Goal: Task Accomplishment & Management: Manage account settings

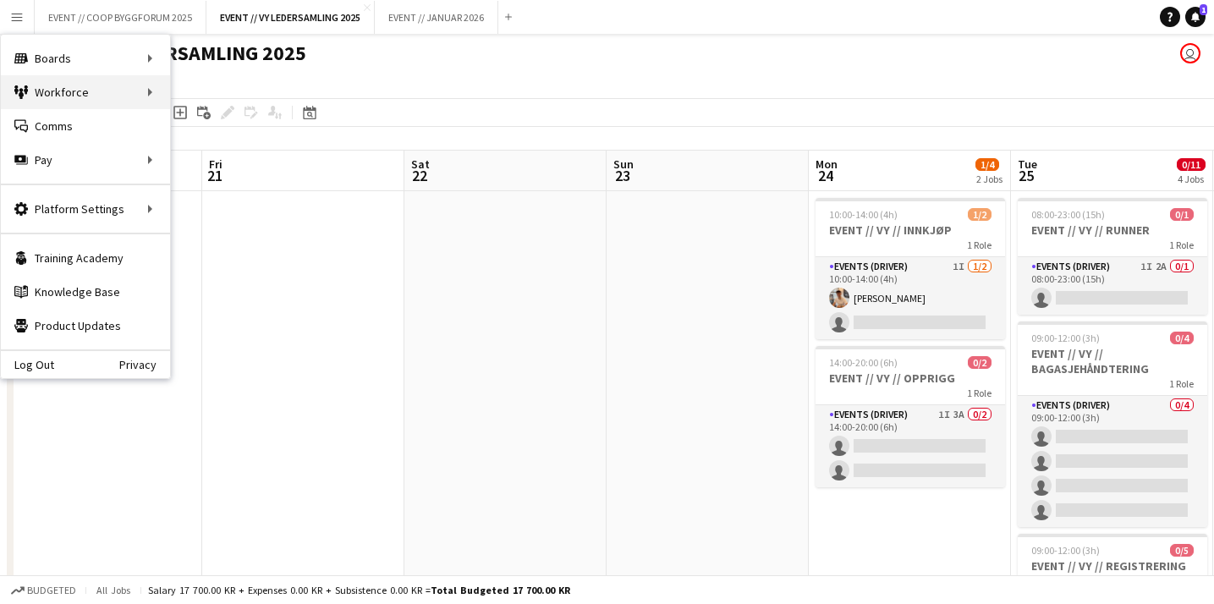
scroll to position [0, 476]
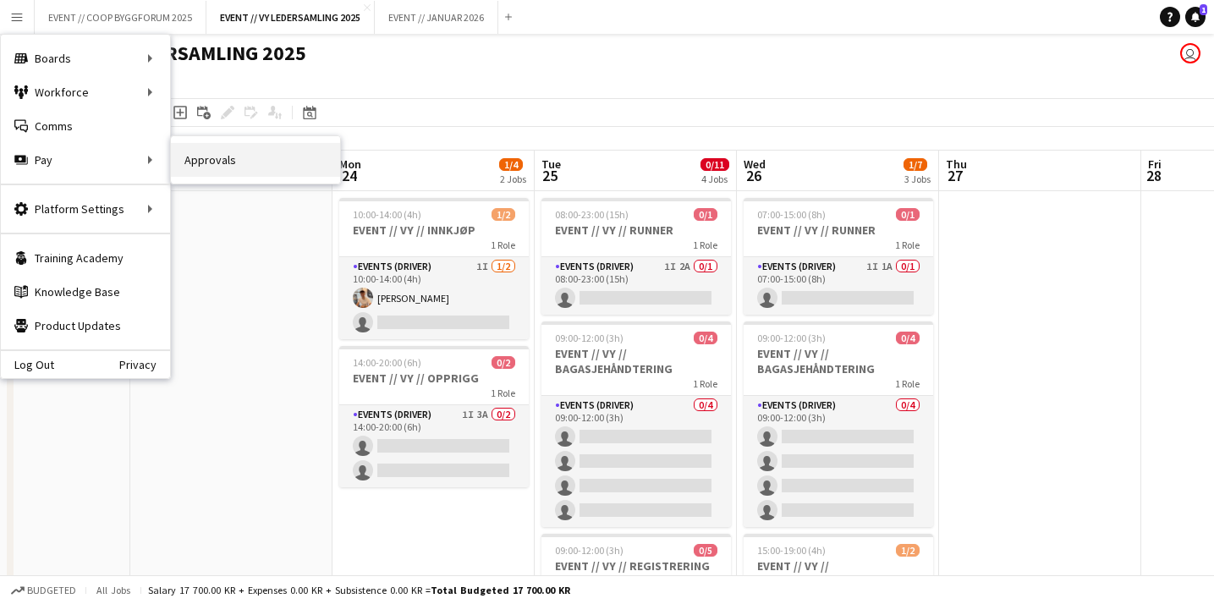
click at [247, 159] on link "Approvals" at bounding box center [255, 160] width 169 height 34
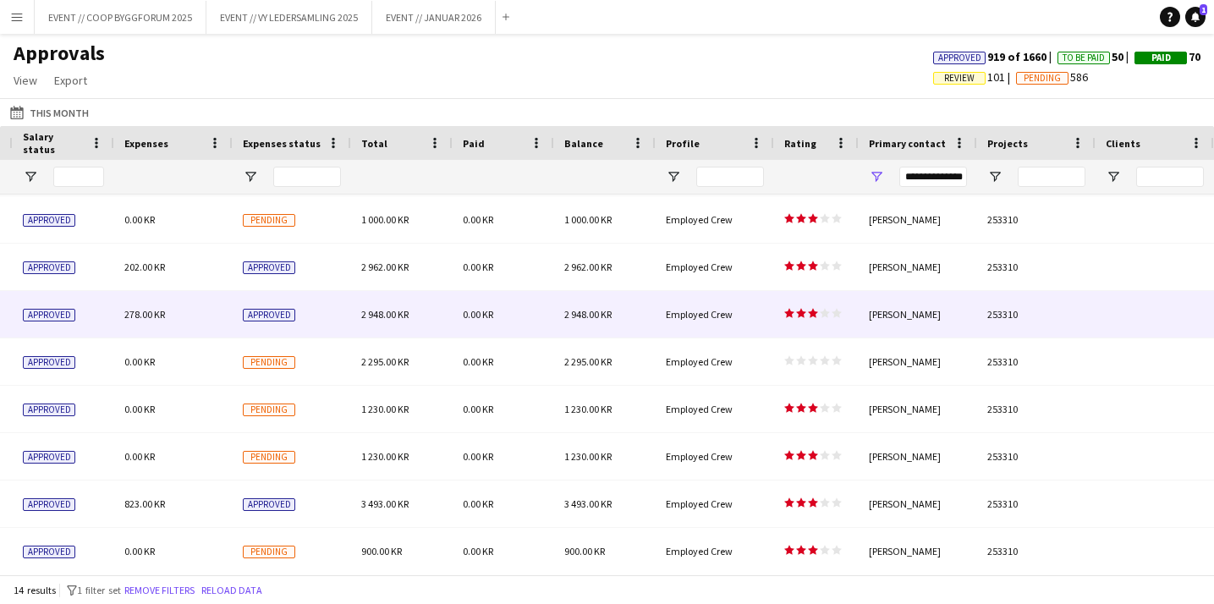
scroll to position [142, 0]
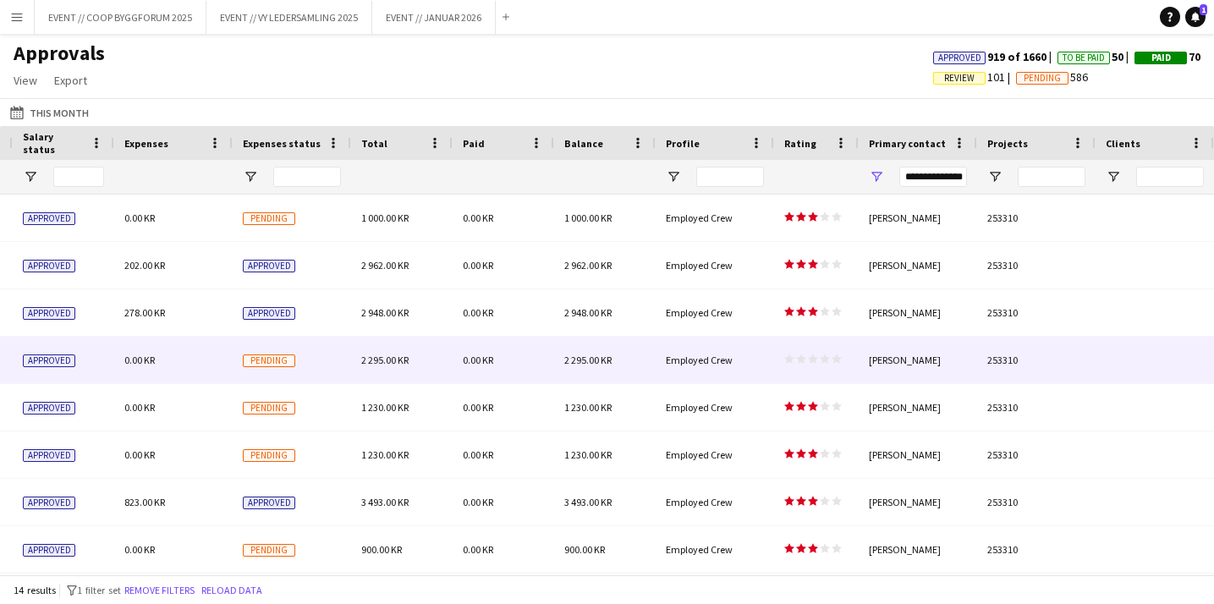
click at [810, 359] on polygon at bounding box center [813, 358] width 10 height 9
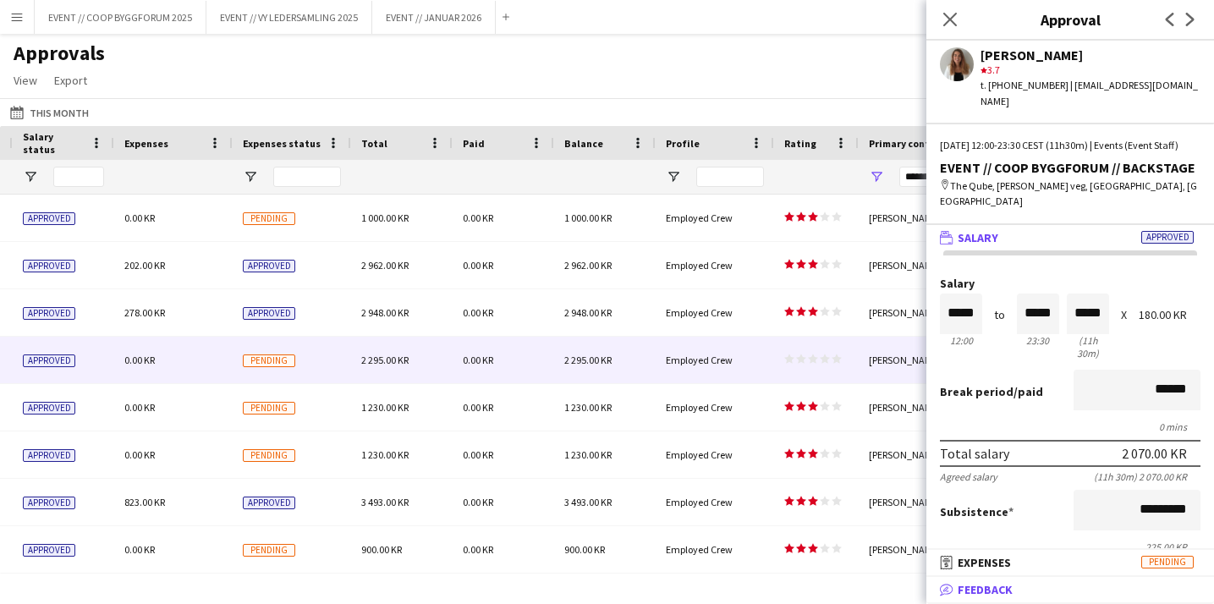
click at [963, 588] on span "Feedback" at bounding box center [984, 589] width 55 height 15
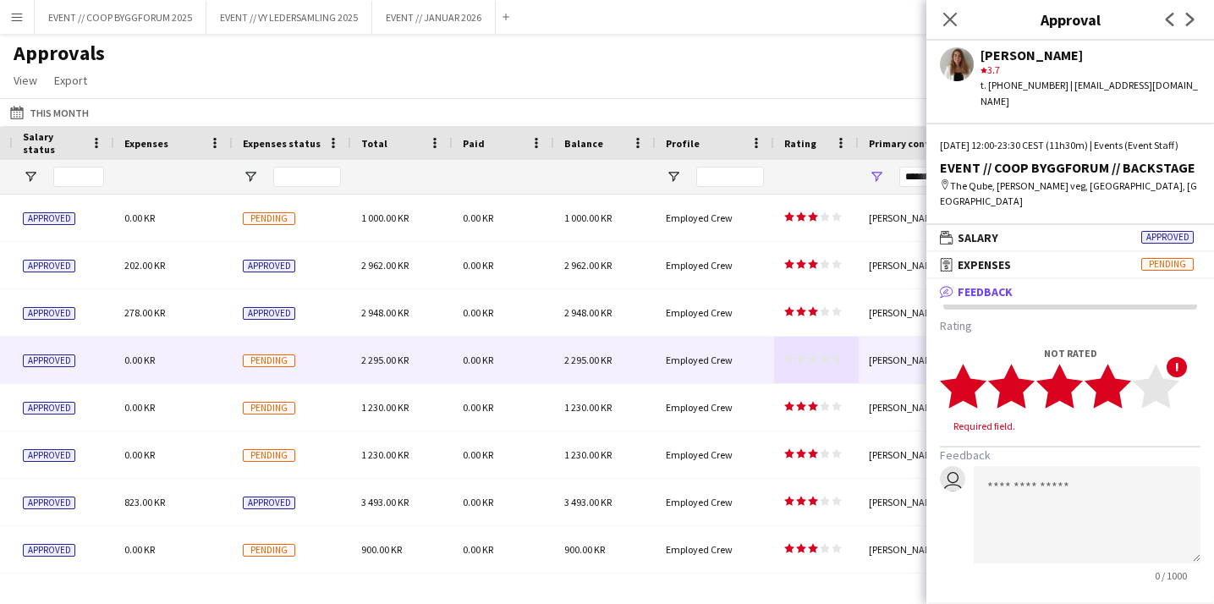
click at [1117, 371] on polygon at bounding box center [1107, 386] width 47 height 44
click at [957, 595] on button "Save" at bounding box center [960, 606] width 40 height 27
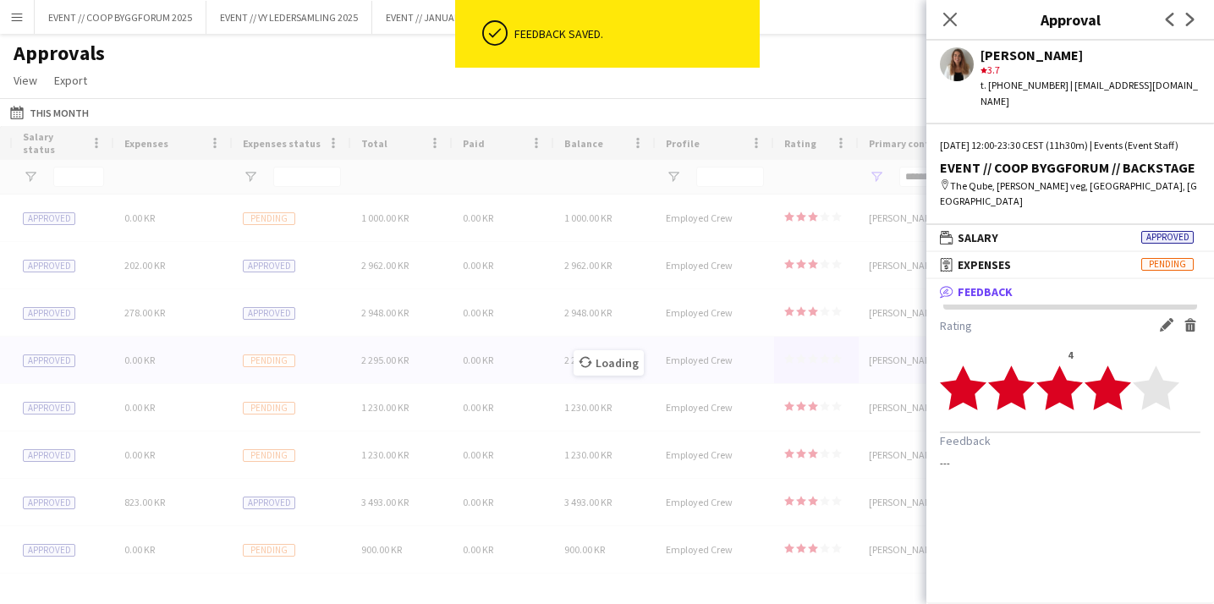
click at [747, 331] on div "Loading" at bounding box center [607, 350] width 1214 height 448
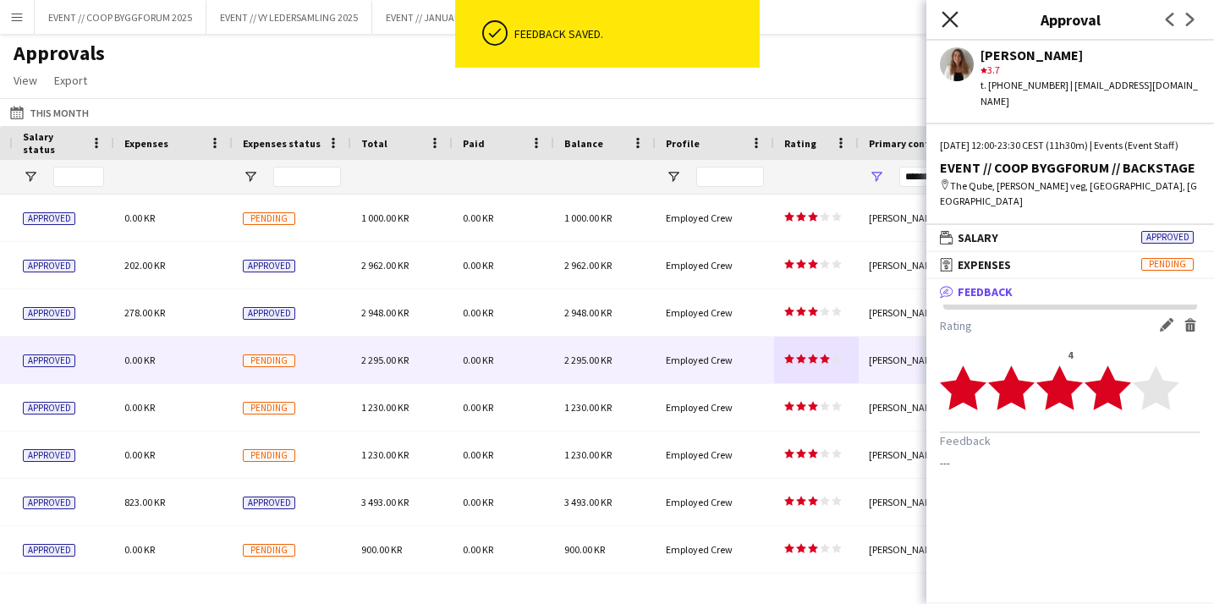
click at [956, 16] on icon "Close pop-in" at bounding box center [949, 19] width 16 height 16
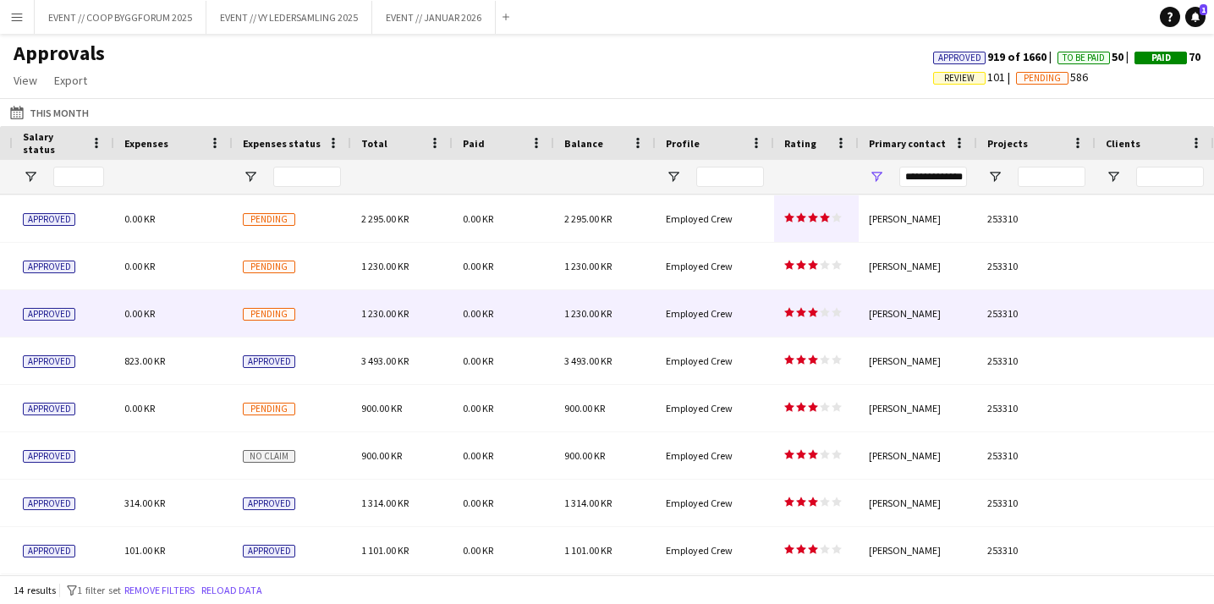
scroll to position [0, 0]
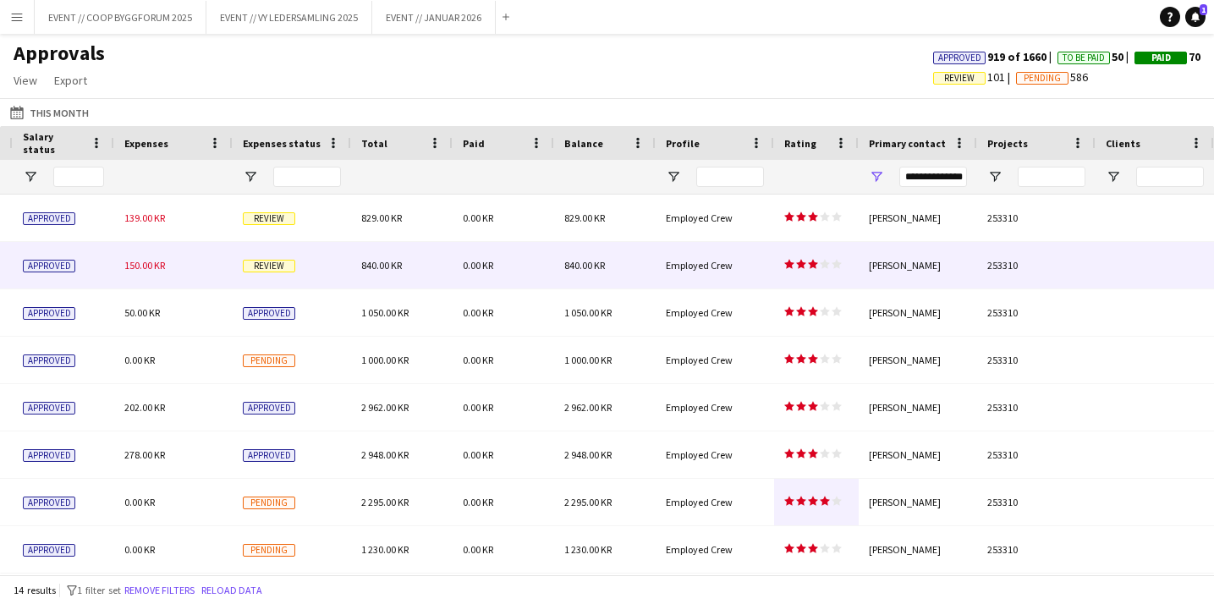
click at [288, 265] on span "Review" at bounding box center [269, 266] width 52 height 13
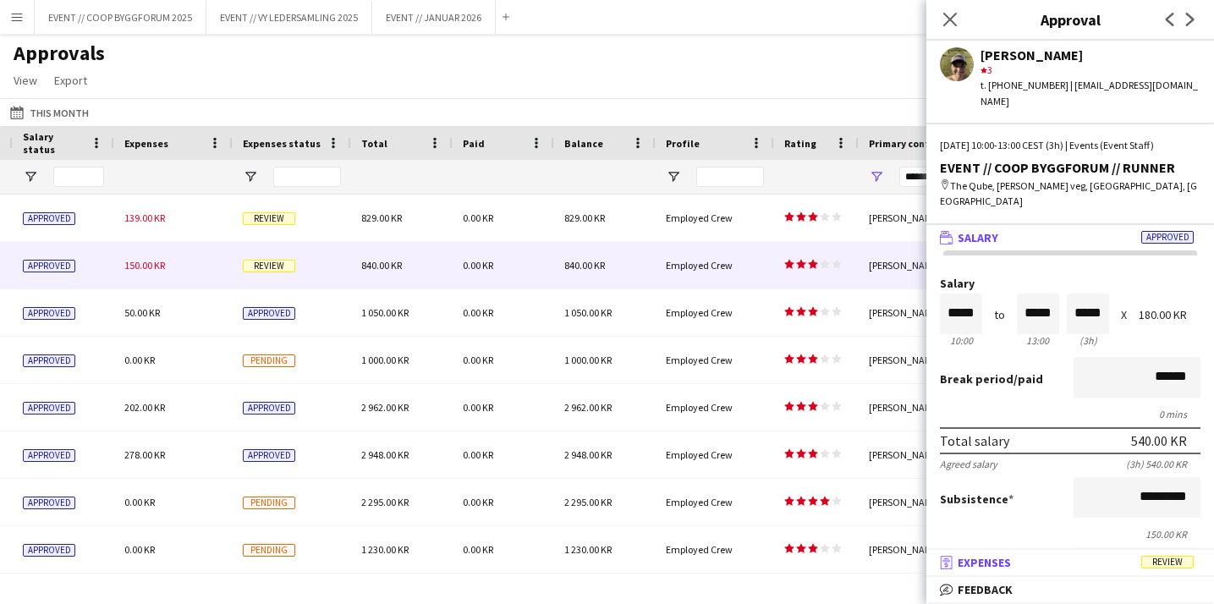
click at [984, 561] on span "Expenses" at bounding box center [983, 562] width 53 height 15
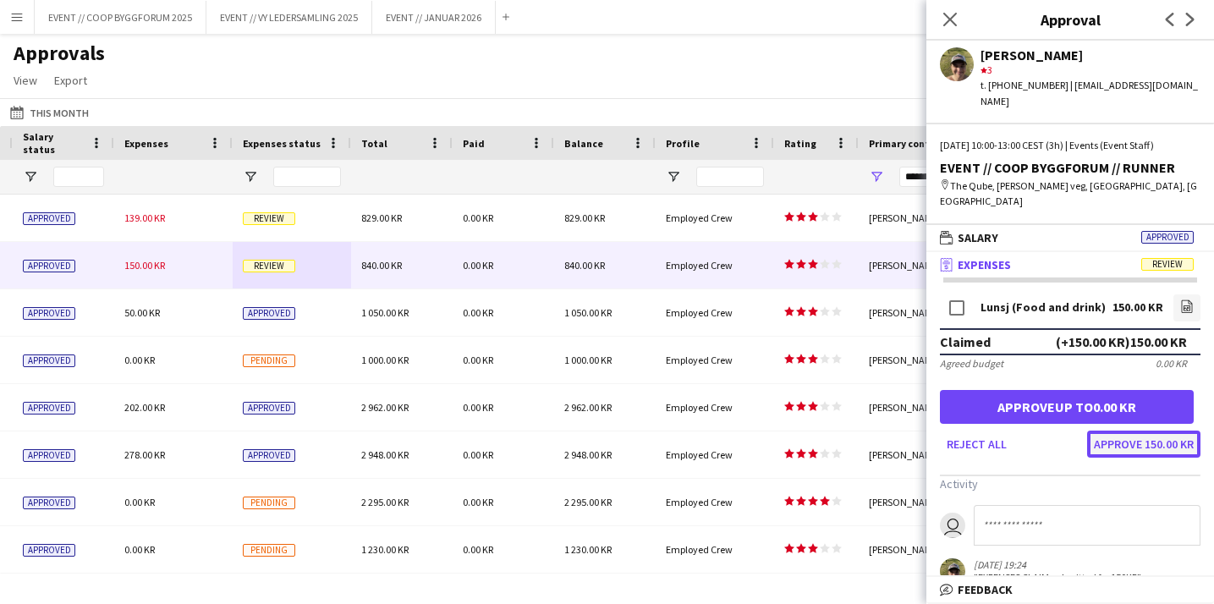
click at [1120, 430] on button "Approve 150.00 KR" at bounding box center [1143, 443] width 113 height 27
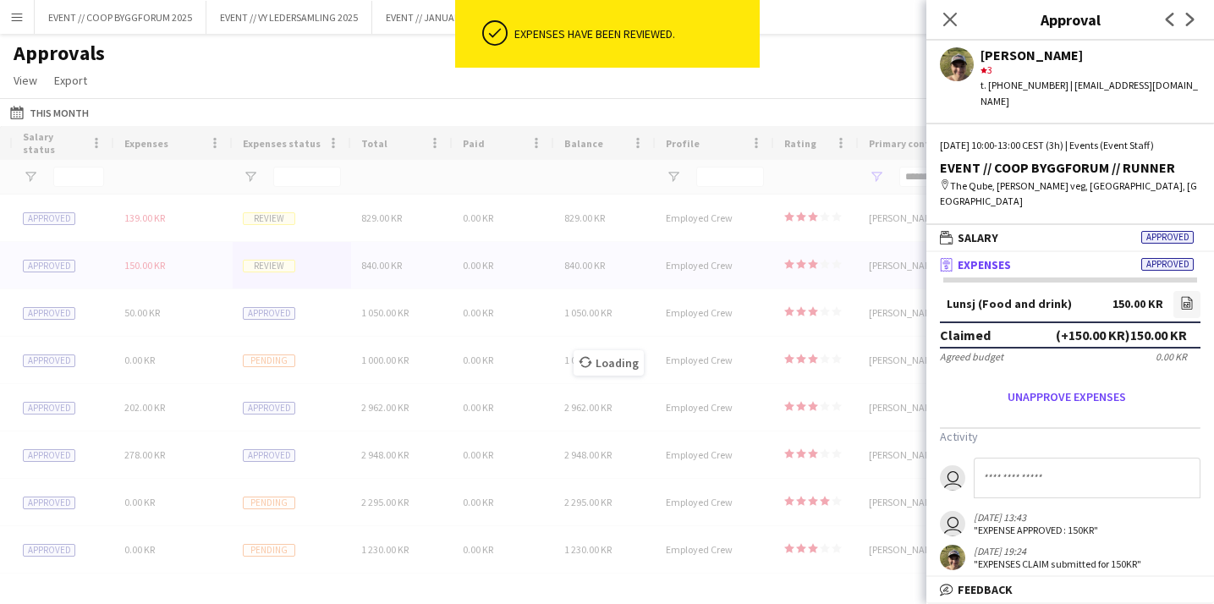
click at [371, 179] on div "Loading" at bounding box center [607, 350] width 1214 height 448
click at [287, 216] on div "Loading" at bounding box center [607, 350] width 1214 height 448
click at [291, 220] on div "Loading" at bounding box center [607, 350] width 1214 height 448
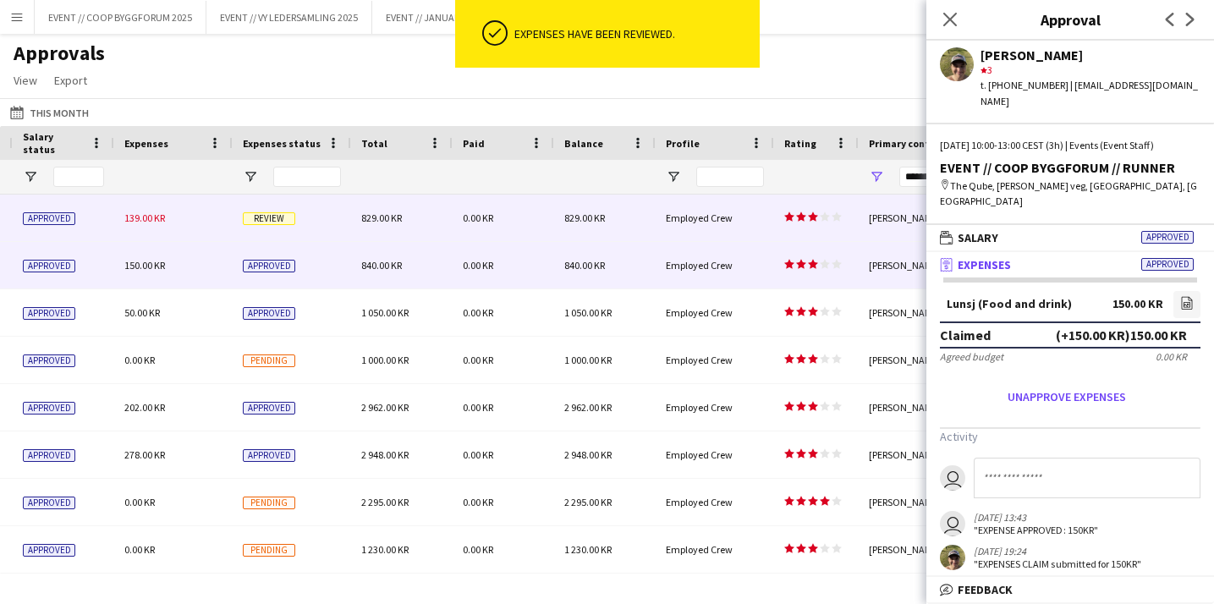
click at [291, 220] on span "Review" at bounding box center [269, 218] width 52 height 13
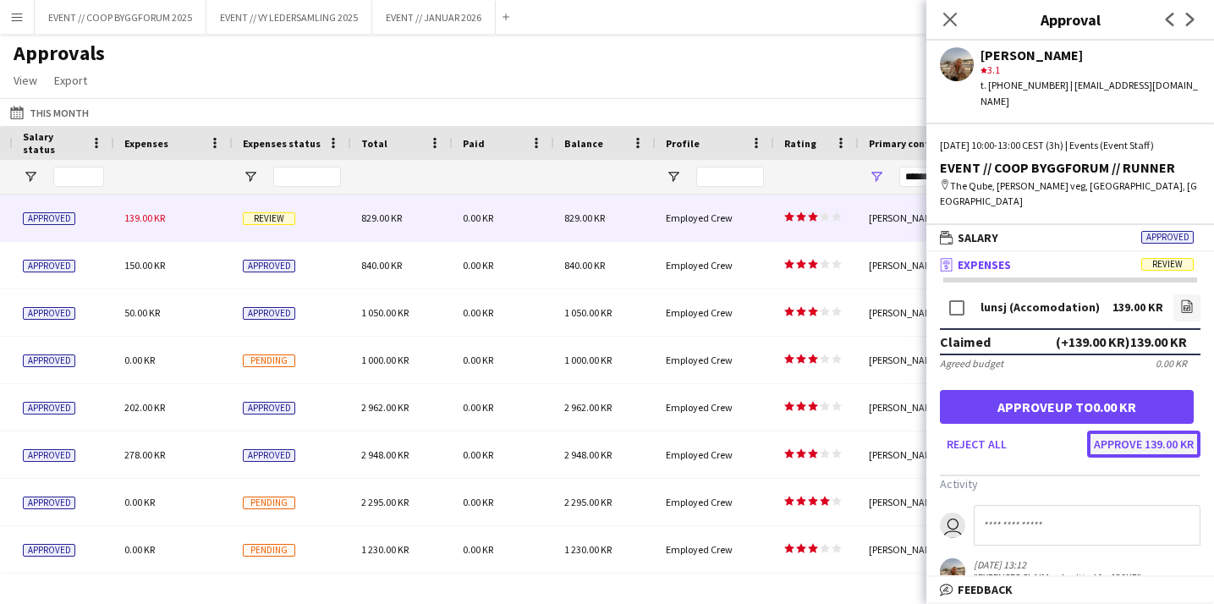
click at [1107, 430] on button "Approve 139.00 KR" at bounding box center [1143, 443] width 113 height 27
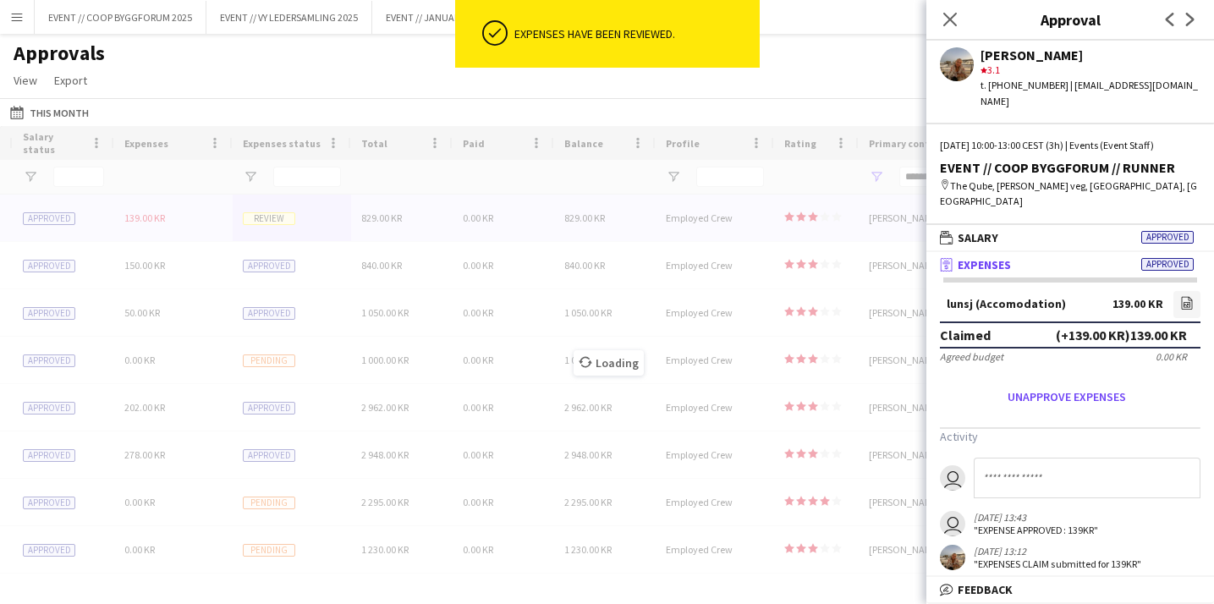
click at [956, 30] on div "Close pop-in" at bounding box center [949, 19] width 47 height 39
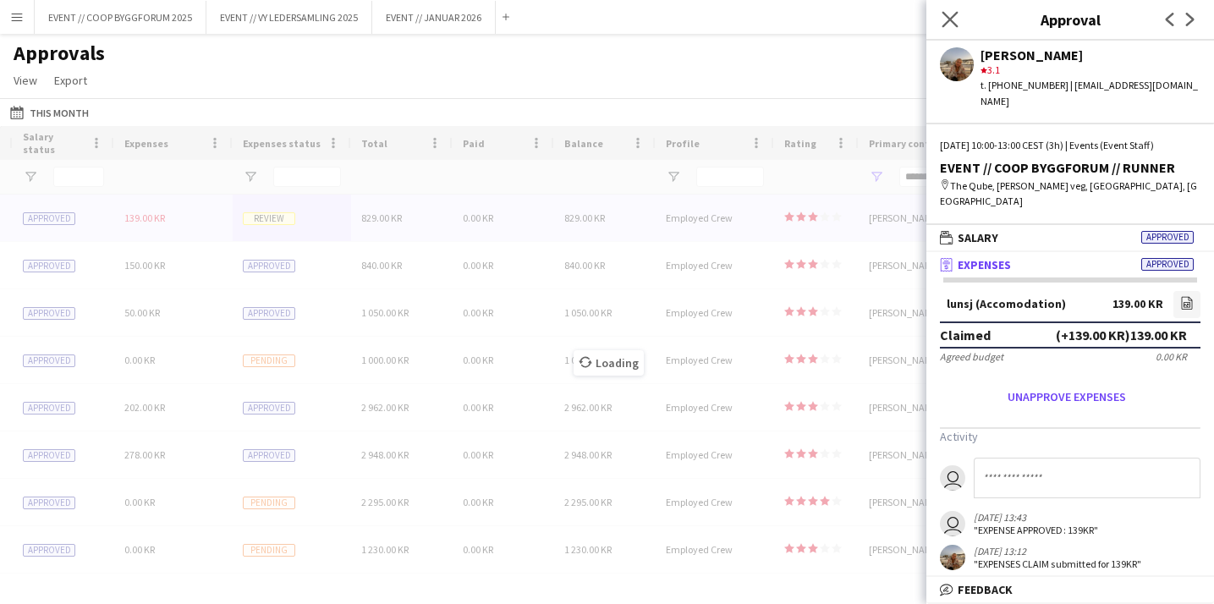
click at [954, 26] on icon "Close pop-in" at bounding box center [949, 19] width 16 height 16
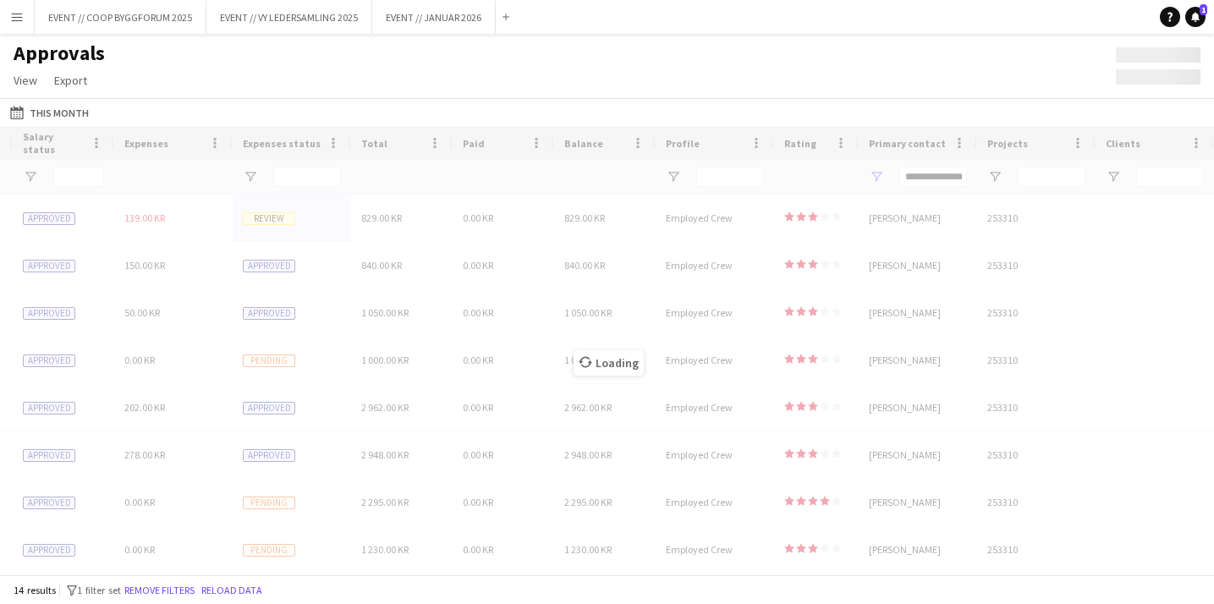
click at [836, 282] on div "Loading" at bounding box center [607, 350] width 1214 height 448
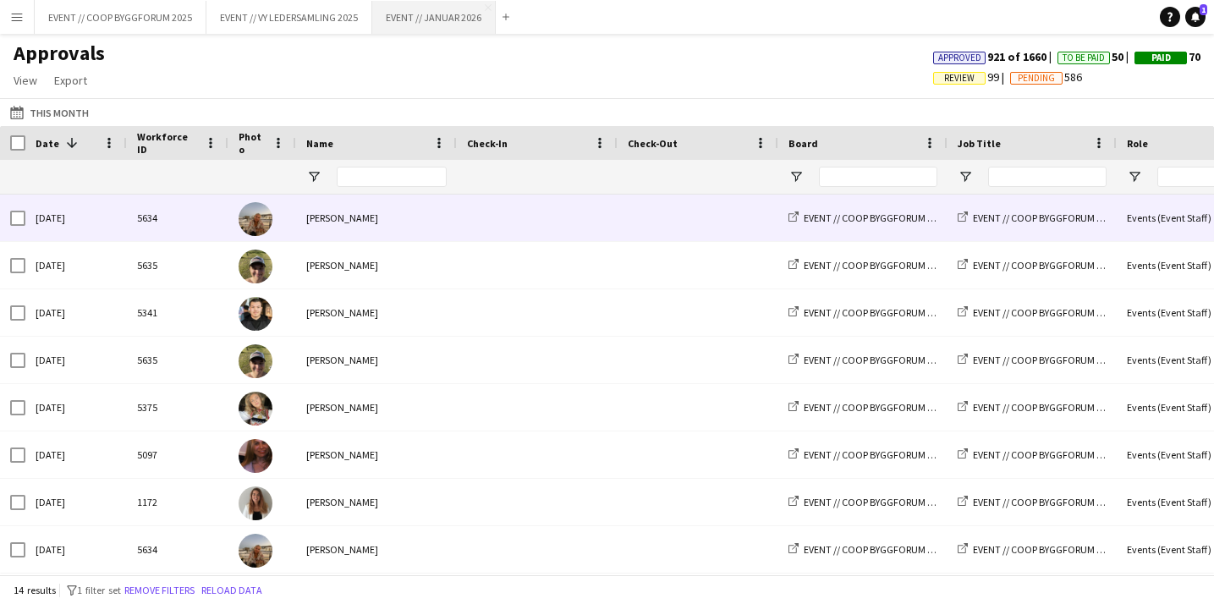
click at [445, 26] on button "EVENT // JANUAR 2026 Close" at bounding box center [433, 17] width 123 height 33
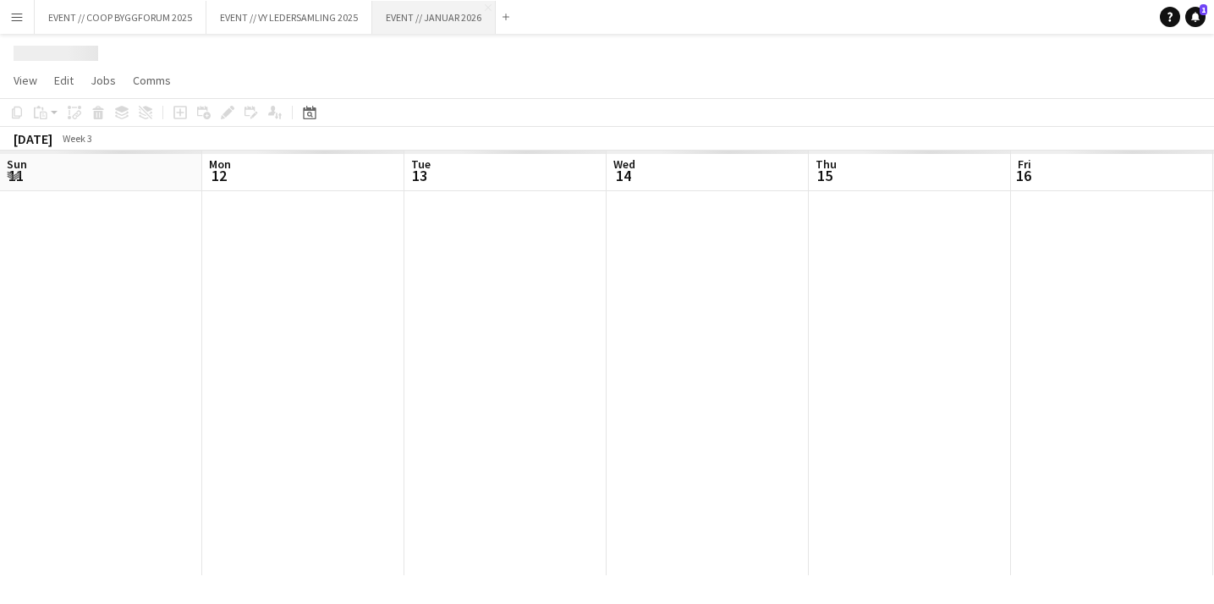
scroll to position [0, 655]
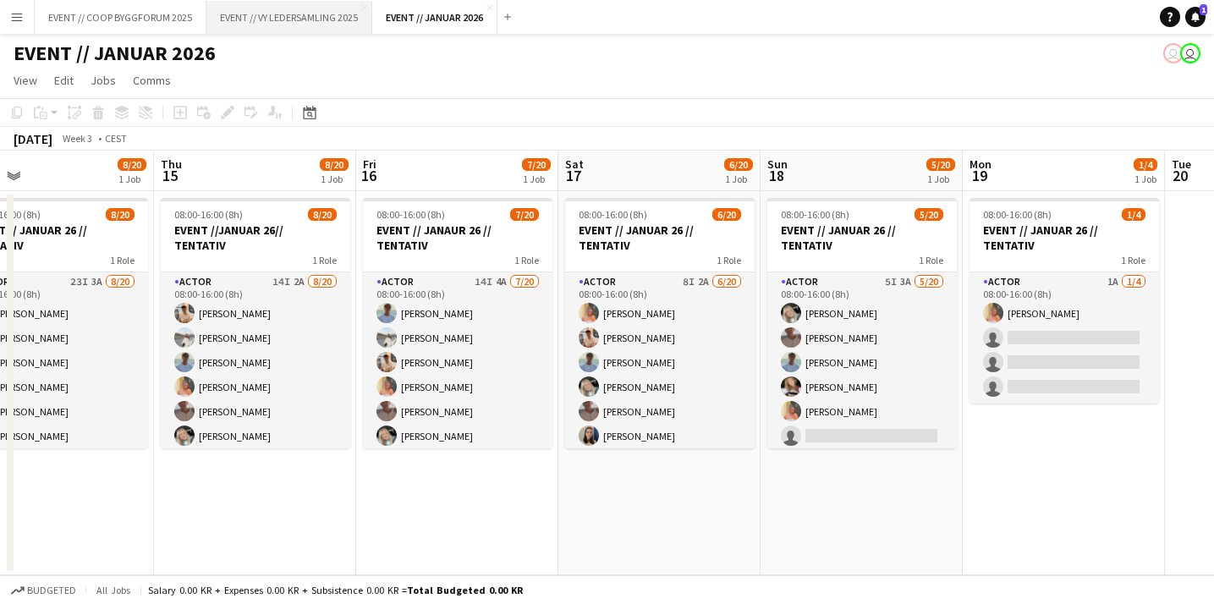
click at [235, 12] on button "EVENT // VY LEDERSAMLING 2025 Close" at bounding box center [289, 17] width 166 height 33
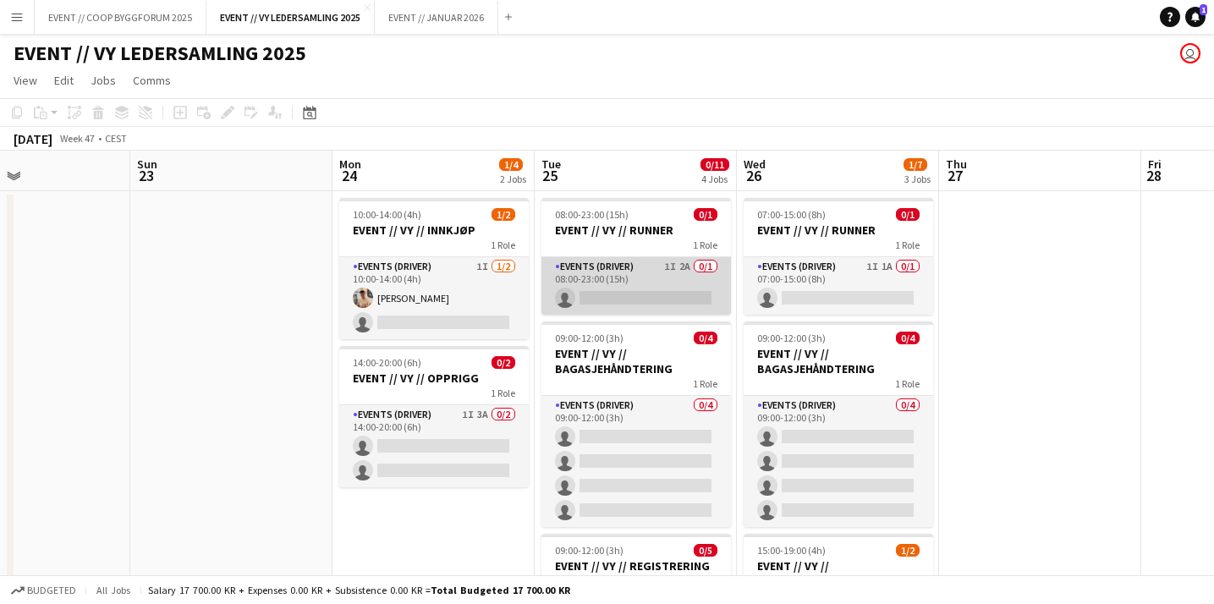
click at [625, 306] on app-card-role "Events (Driver) 1I 2A 0/1 08:00-23:00 (15h) single-neutral-actions" at bounding box center [635, 286] width 189 height 58
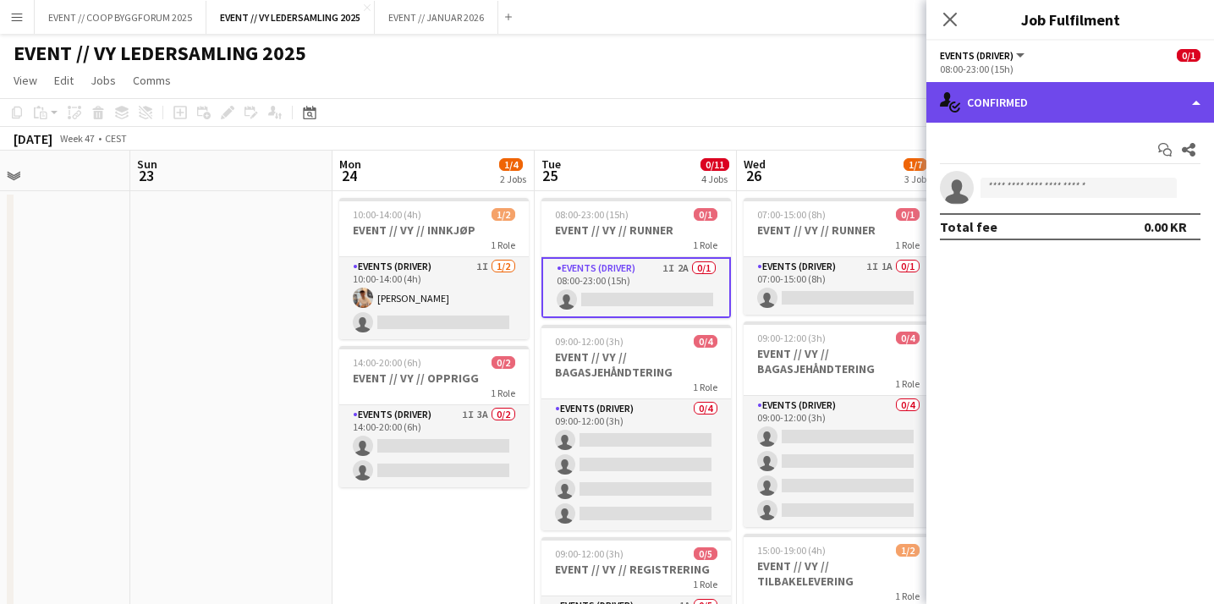
click at [1090, 113] on div "single-neutral-actions-check-2 Confirmed" at bounding box center [1070, 102] width 288 height 41
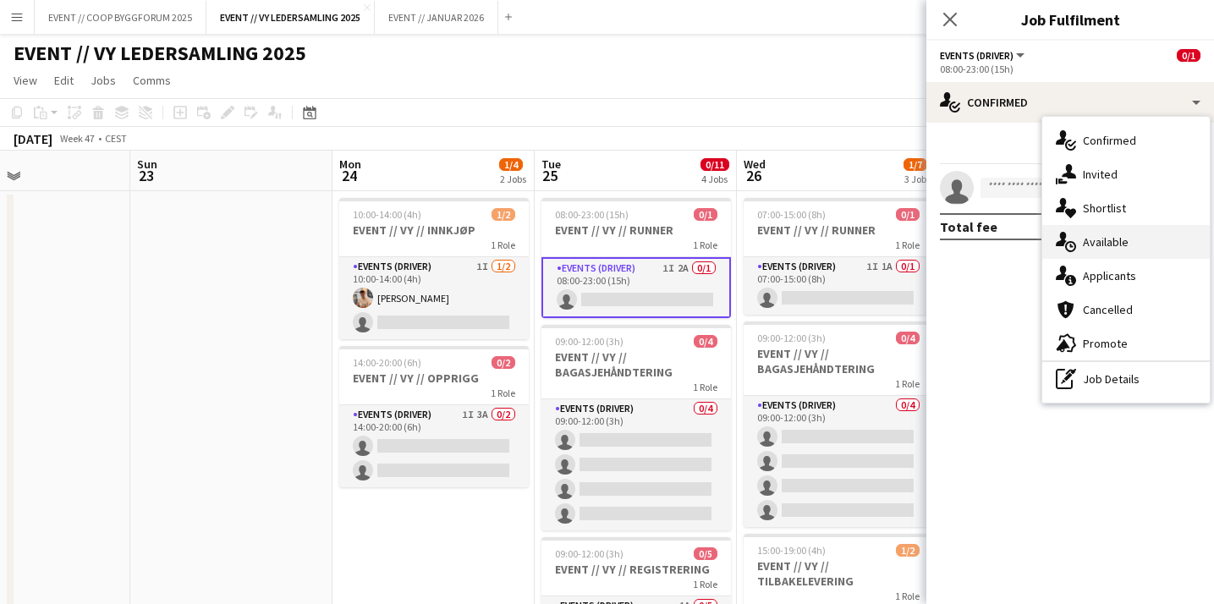
click at [1111, 253] on div "single-neutral-actions-upload Available" at bounding box center [1125, 242] width 167 height 34
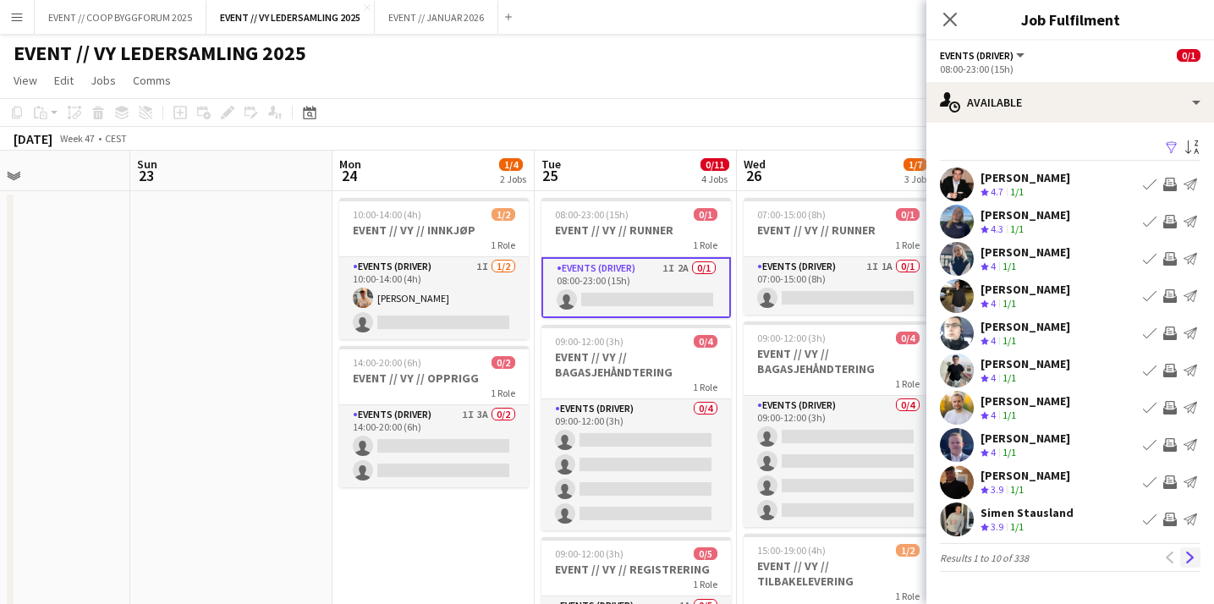
click at [1190, 556] on app-icon "Next" at bounding box center [1190, 557] width 12 height 12
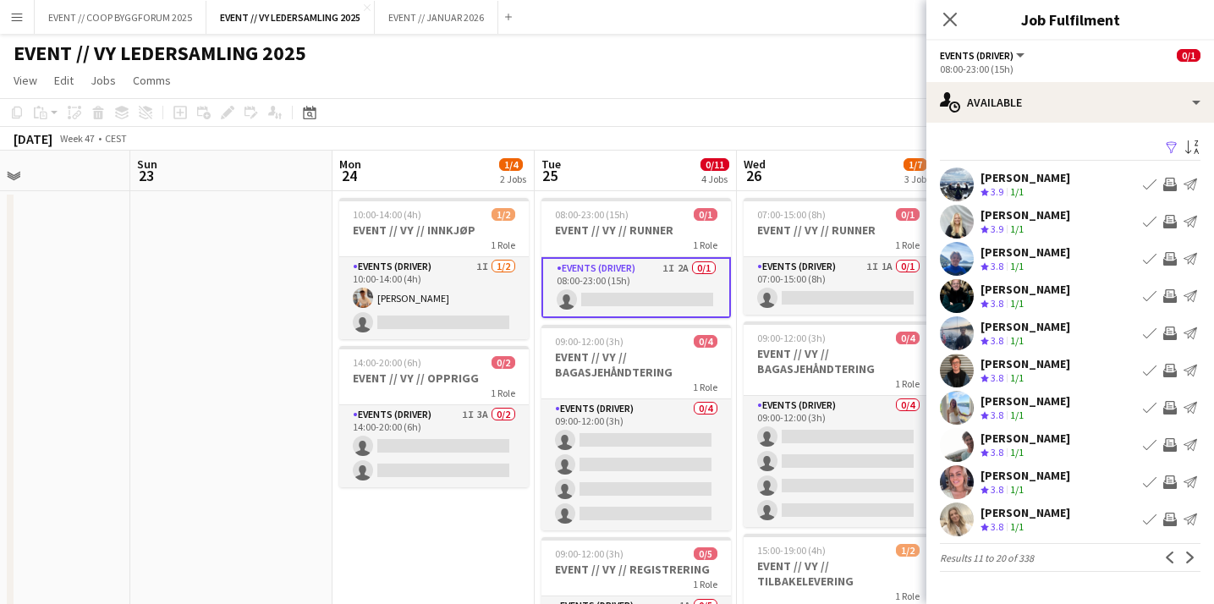
click at [1190, 556] on app-icon "Next" at bounding box center [1190, 557] width 12 height 12
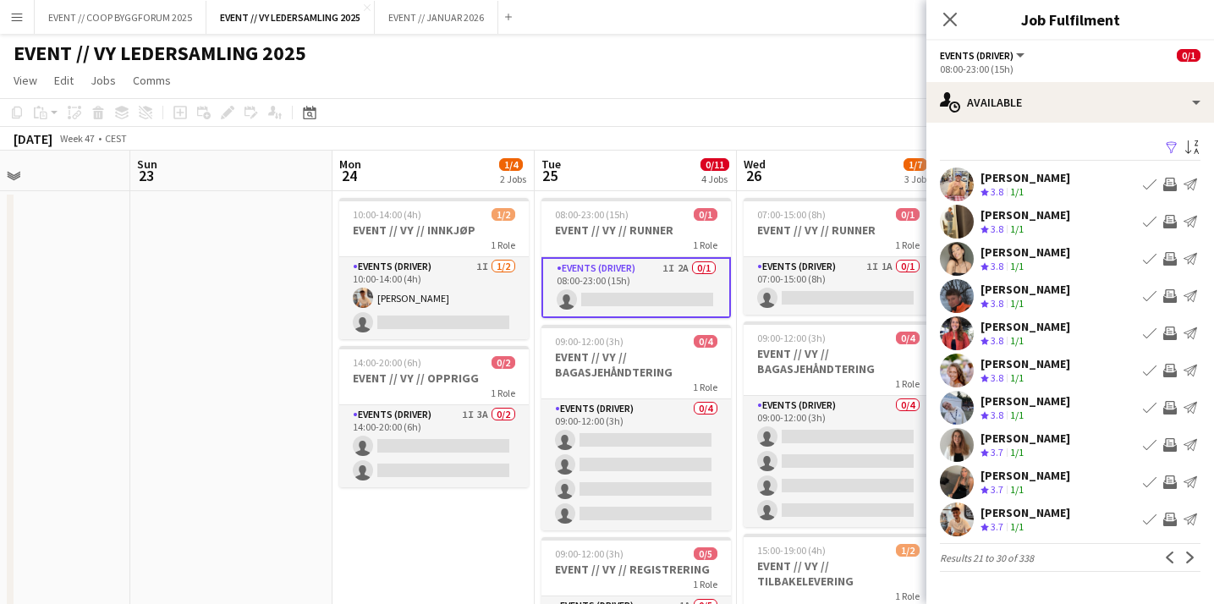
click at [1190, 556] on app-icon "Next" at bounding box center [1190, 557] width 12 height 12
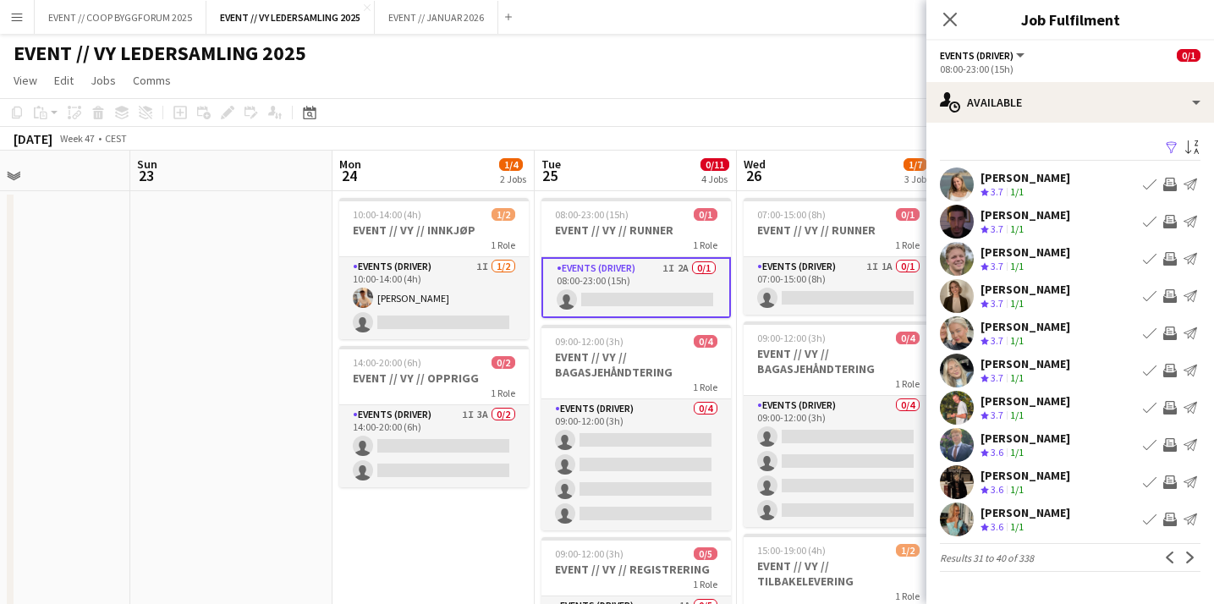
click at [960, 368] on app-user-avatar at bounding box center [957, 370] width 34 height 34
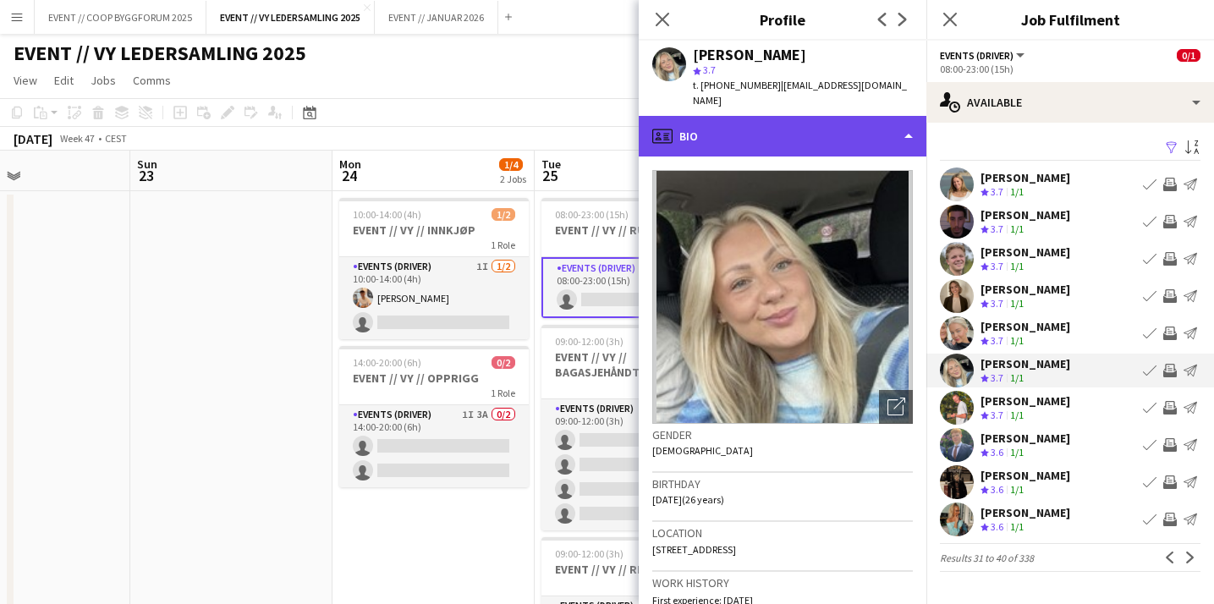
click at [819, 123] on div "profile Bio" at bounding box center [782, 136] width 288 height 41
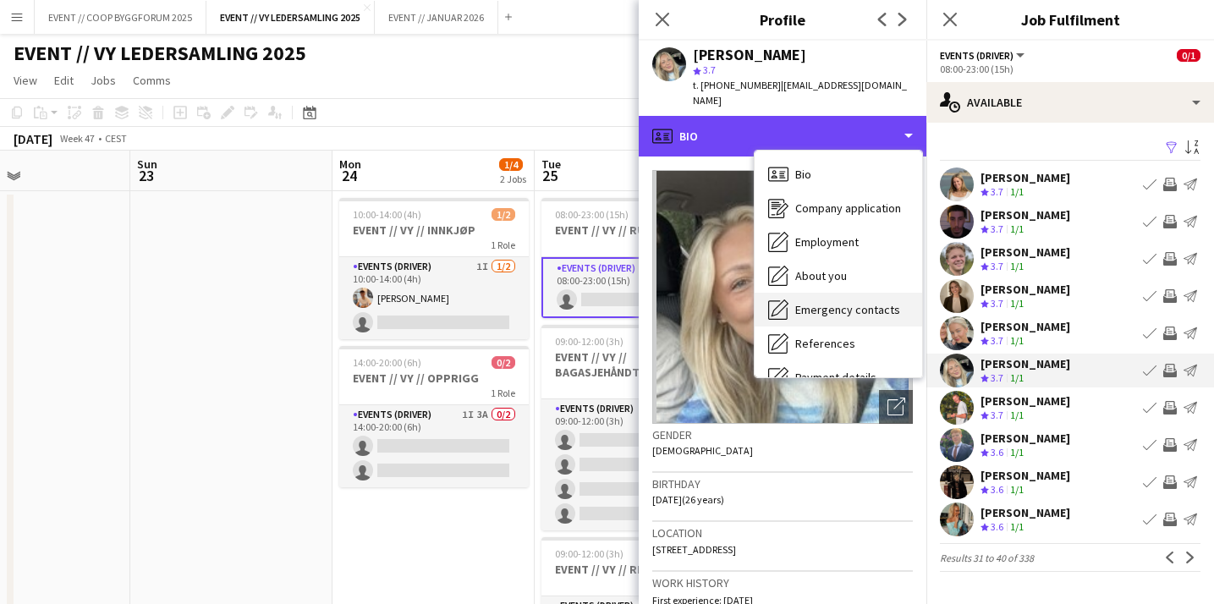
scroll to position [159, 0]
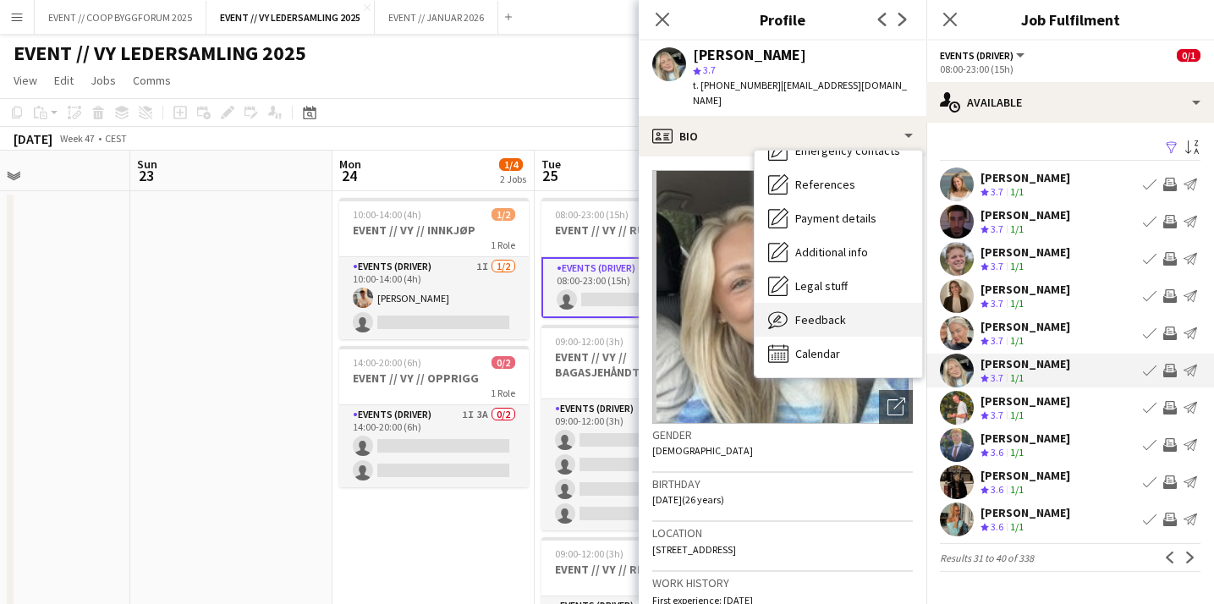
click at [837, 312] on div "Feedback Feedback" at bounding box center [837, 320] width 167 height 34
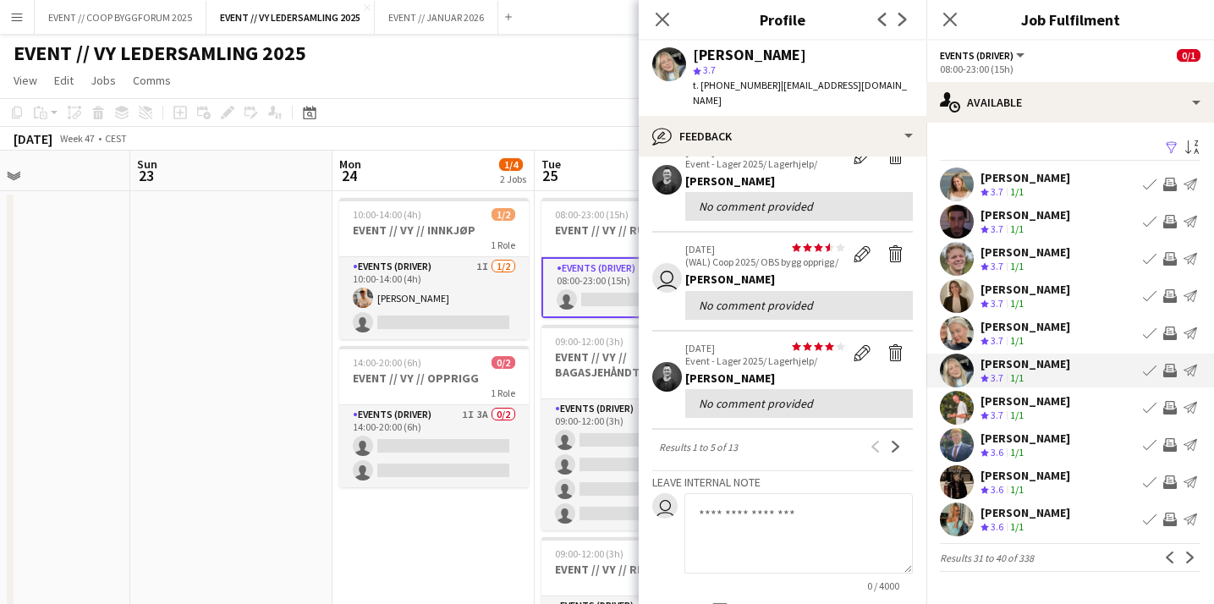
scroll to position [372, 0]
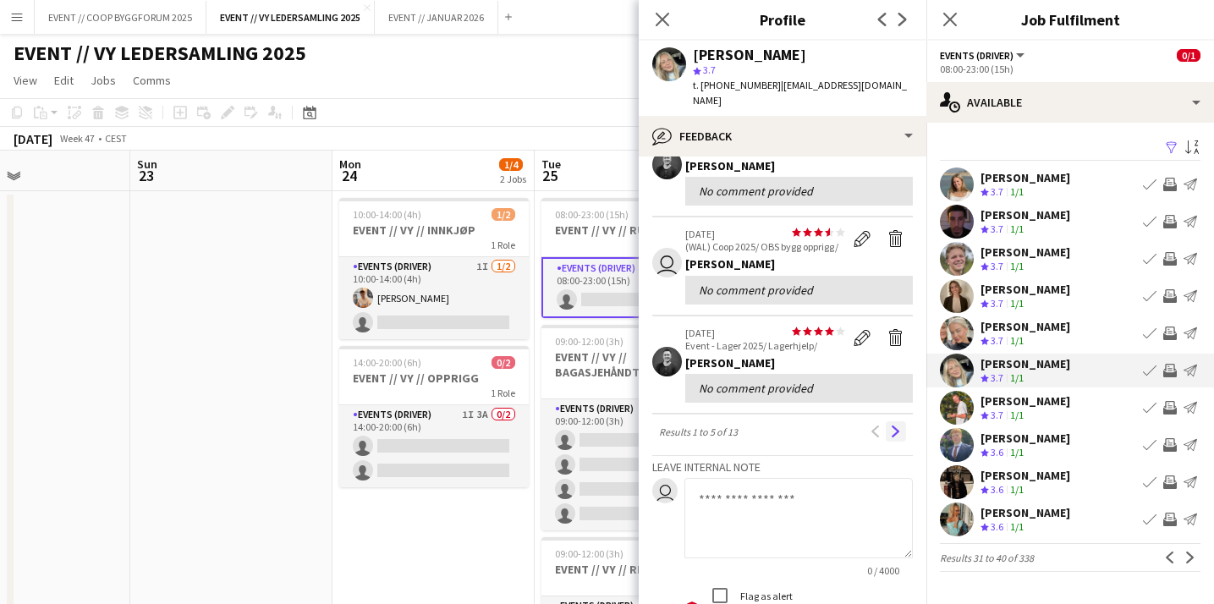
click at [895, 425] on app-icon "Next" at bounding box center [896, 431] width 12 height 12
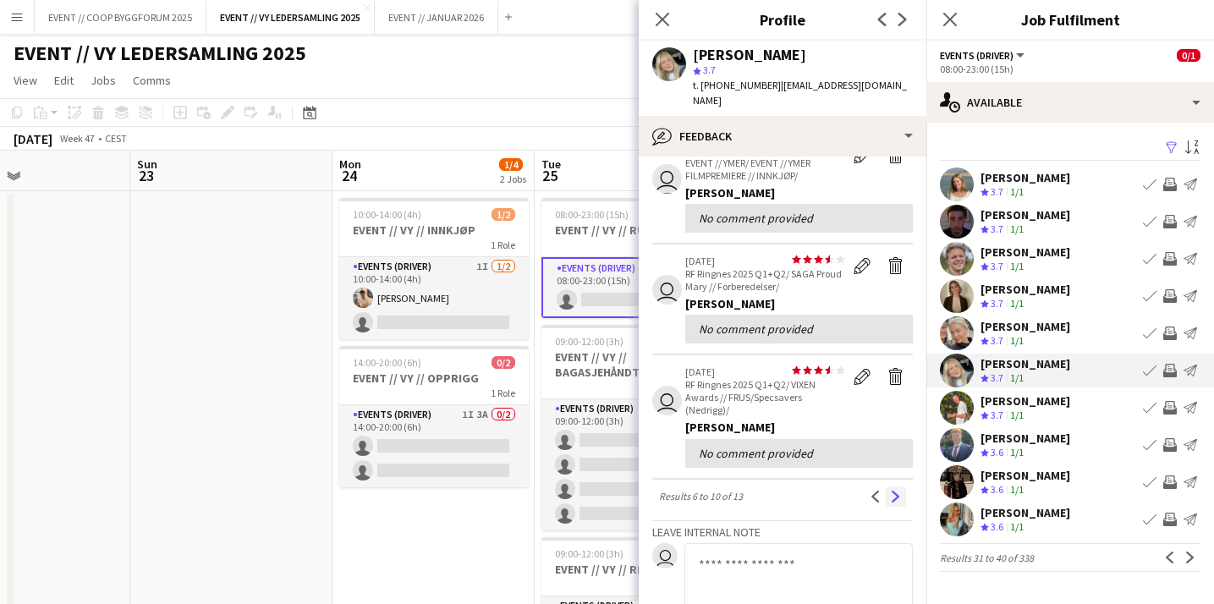
scroll to position [434, 0]
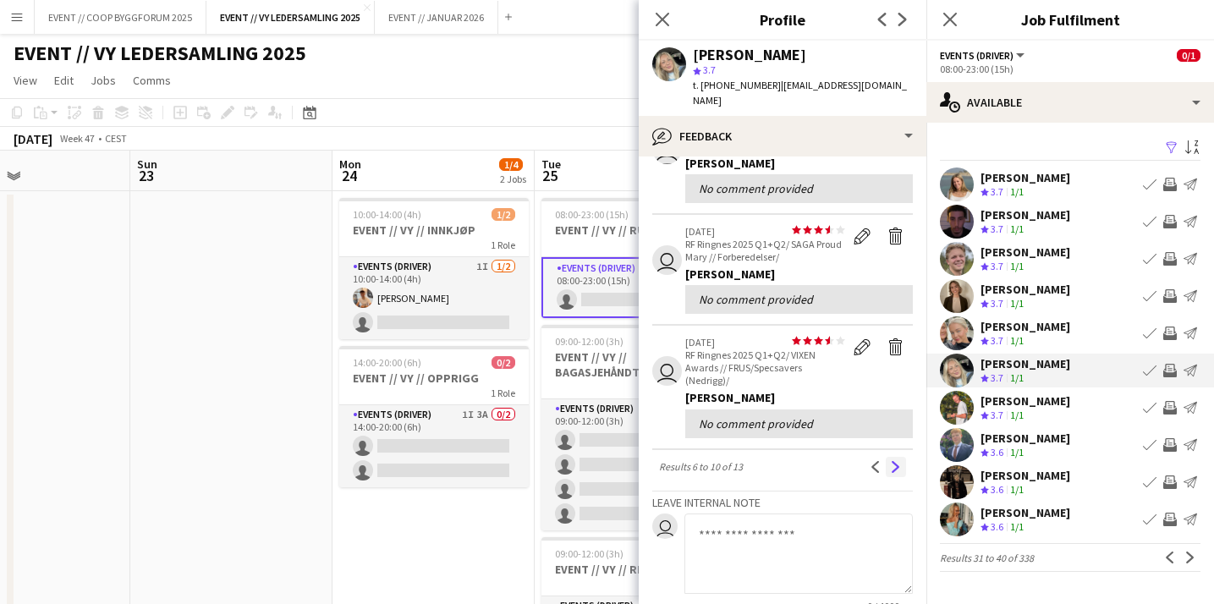
click at [894, 461] on app-icon "Next" at bounding box center [896, 467] width 12 height 12
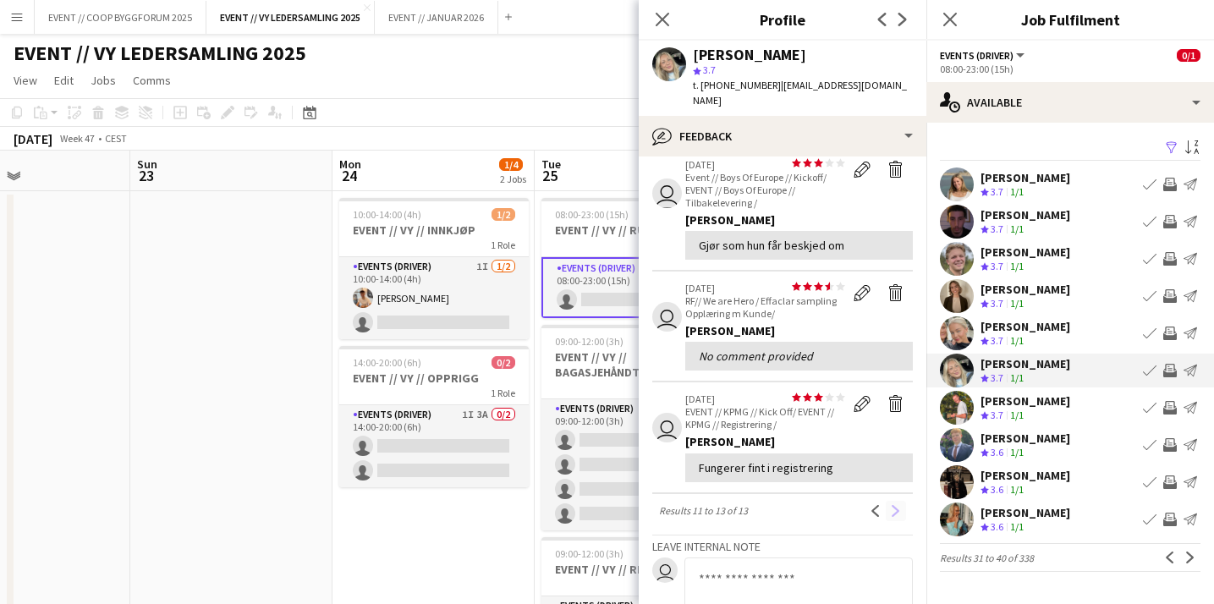
scroll to position [74, 0]
click at [665, 16] on icon at bounding box center [662, 19] width 16 height 16
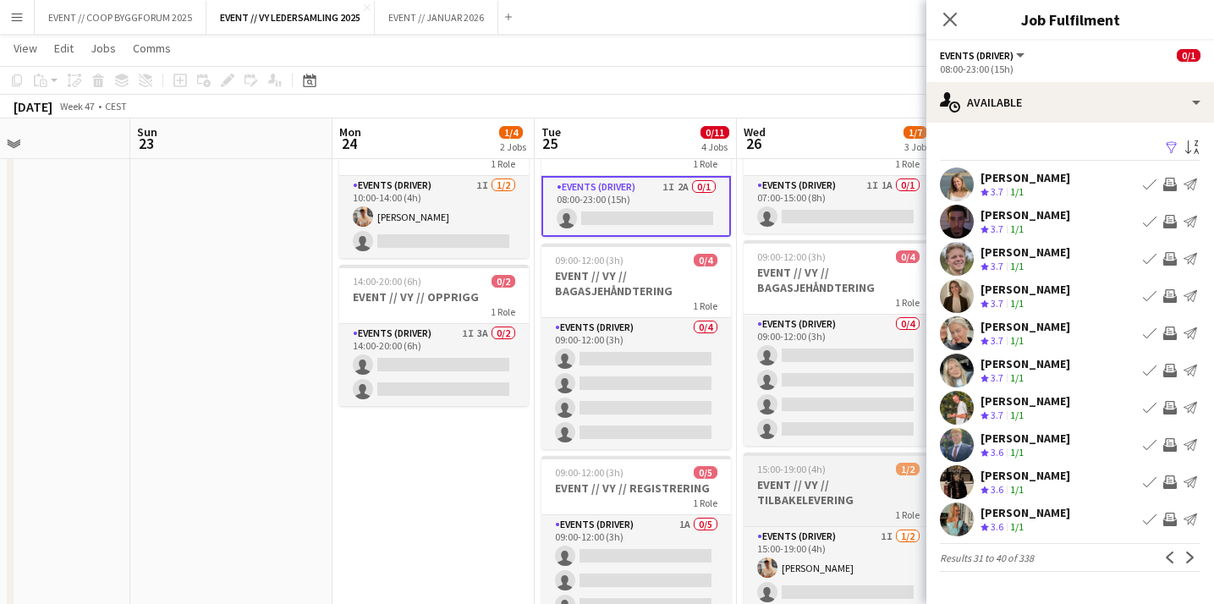
scroll to position [0, 0]
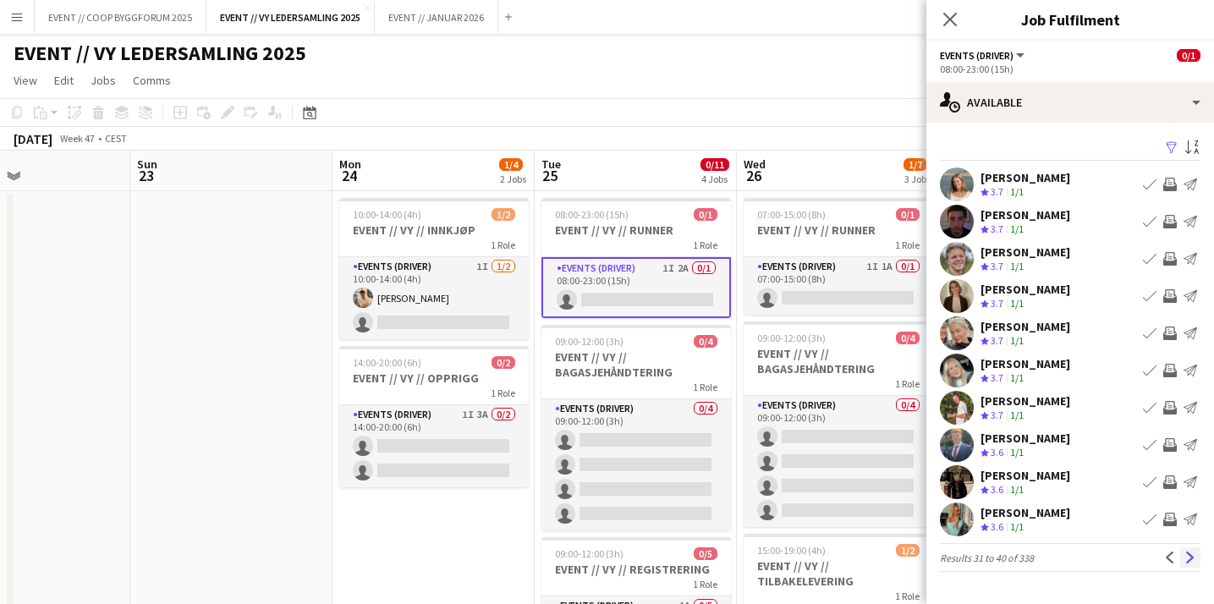
click at [1186, 559] on app-icon "Next" at bounding box center [1190, 557] width 12 height 12
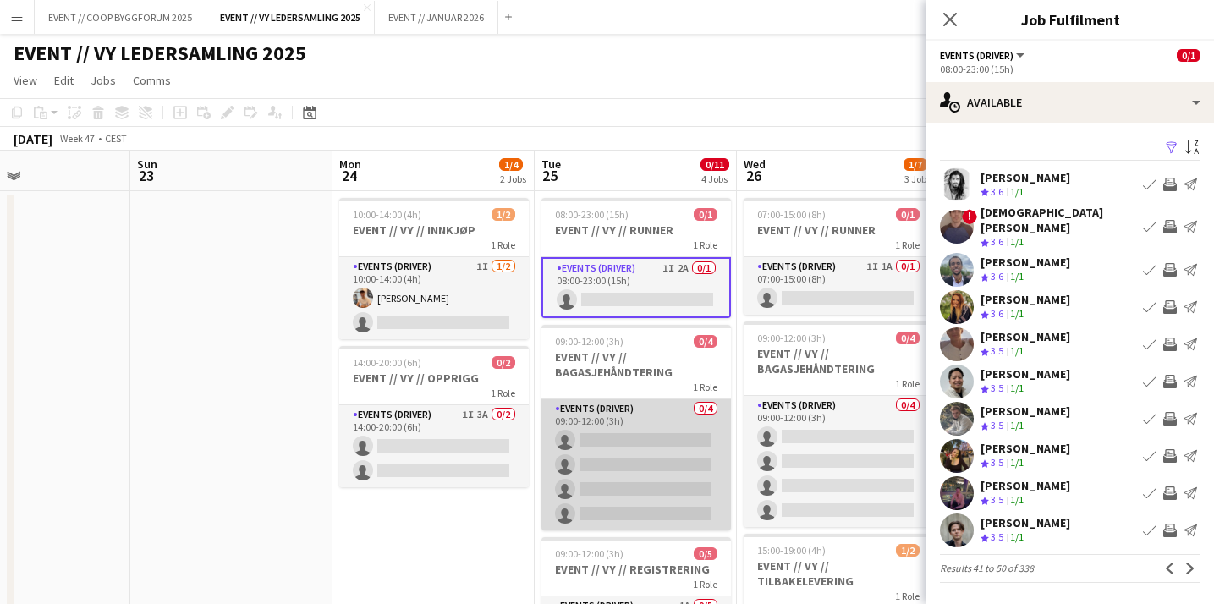
click at [678, 451] on app-card-role "Events (Driver) 0/4 09:00-12:00 (3h) single-neutral-actions single-neutral-acti…" at bounding box center [635, 464] width 189 height 131
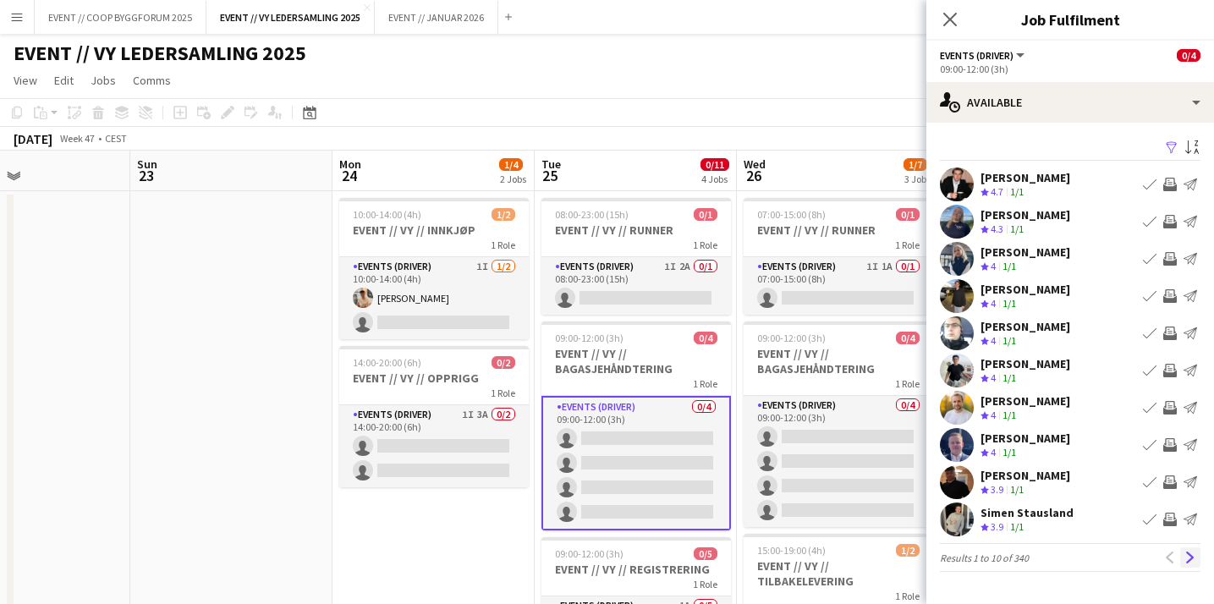
click at [1183, 548] on button "Next" at bounding box center [1190, 557] width 20 height 20
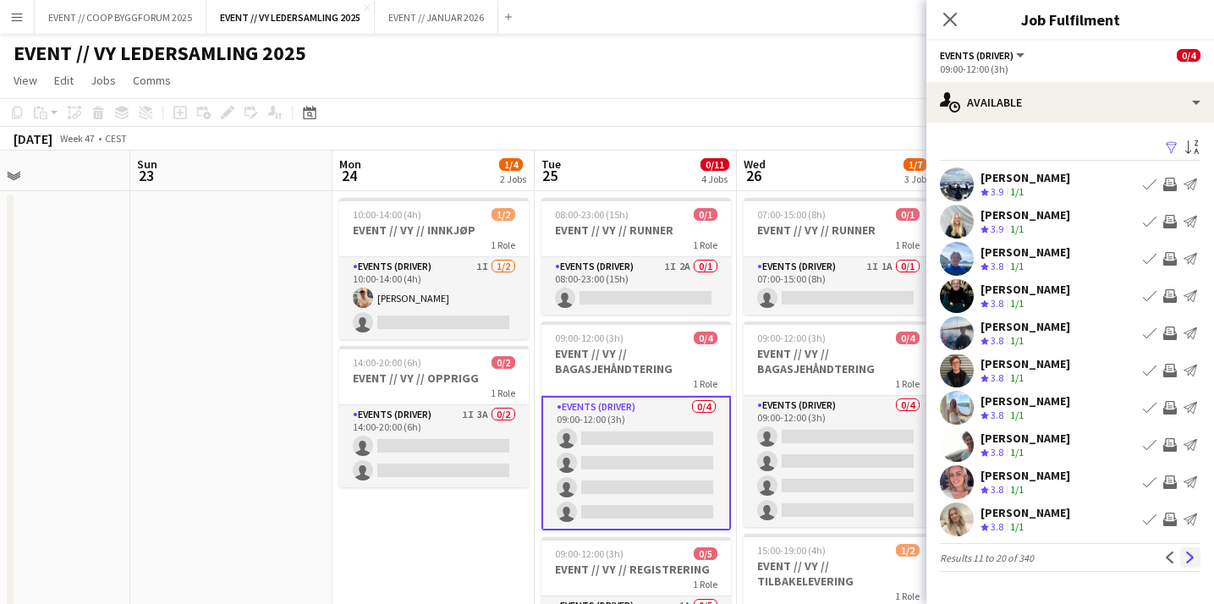
click at [1188, 551] on app-icon "Next" at bounding box center [1190, 557] width 12 height 12
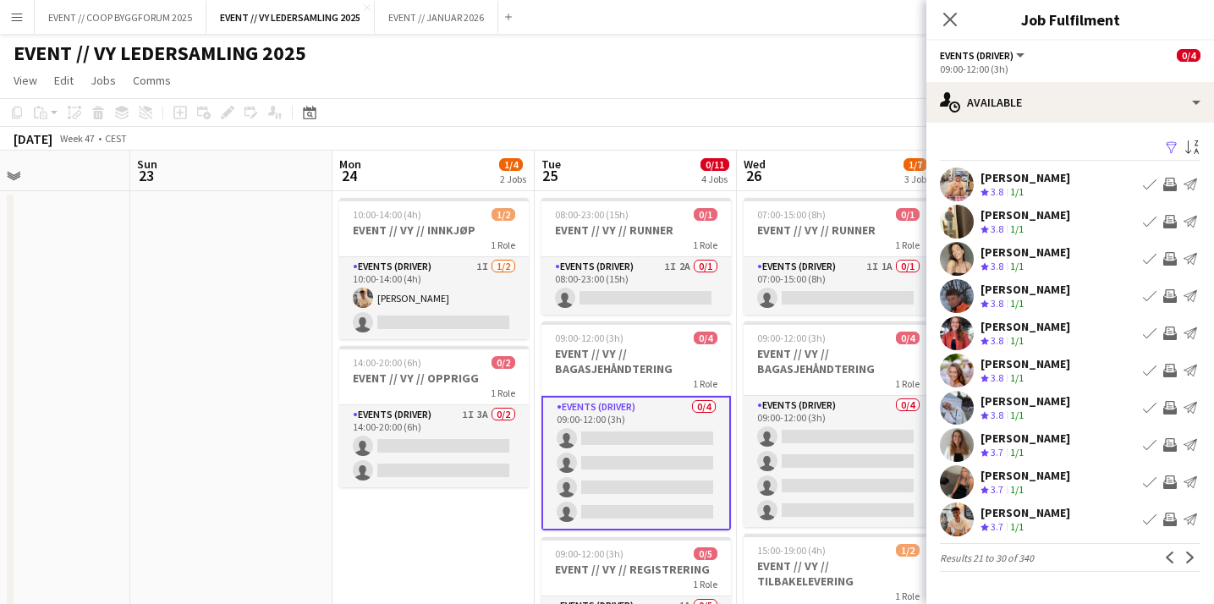
click at [968, 404] on app-user-avatar at bounding box center [957, 408] width 34 height 34
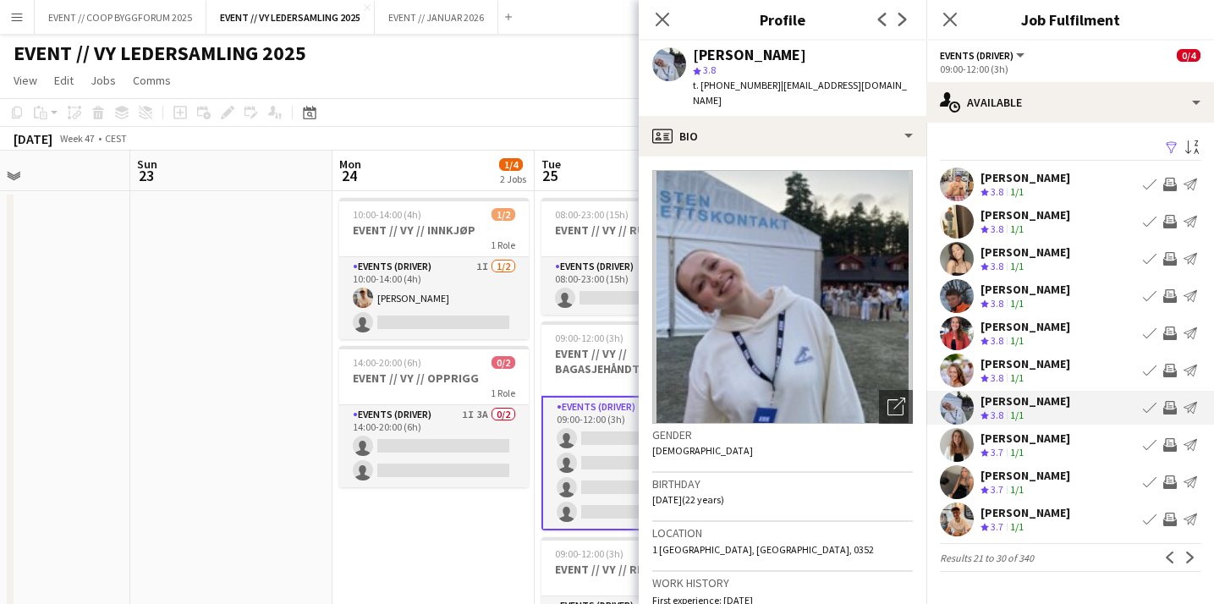
click at [1171, 409] on app-icon "Invite crew" at bounding box center [1170, 408] width 14 height 14
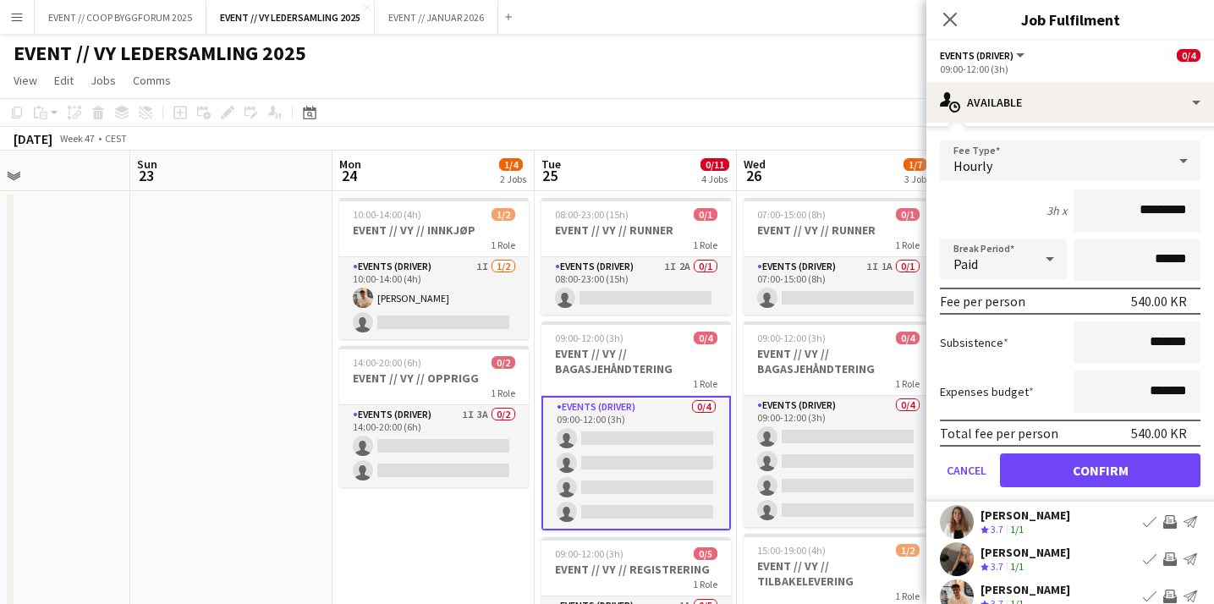
scroll to position [363, 0]
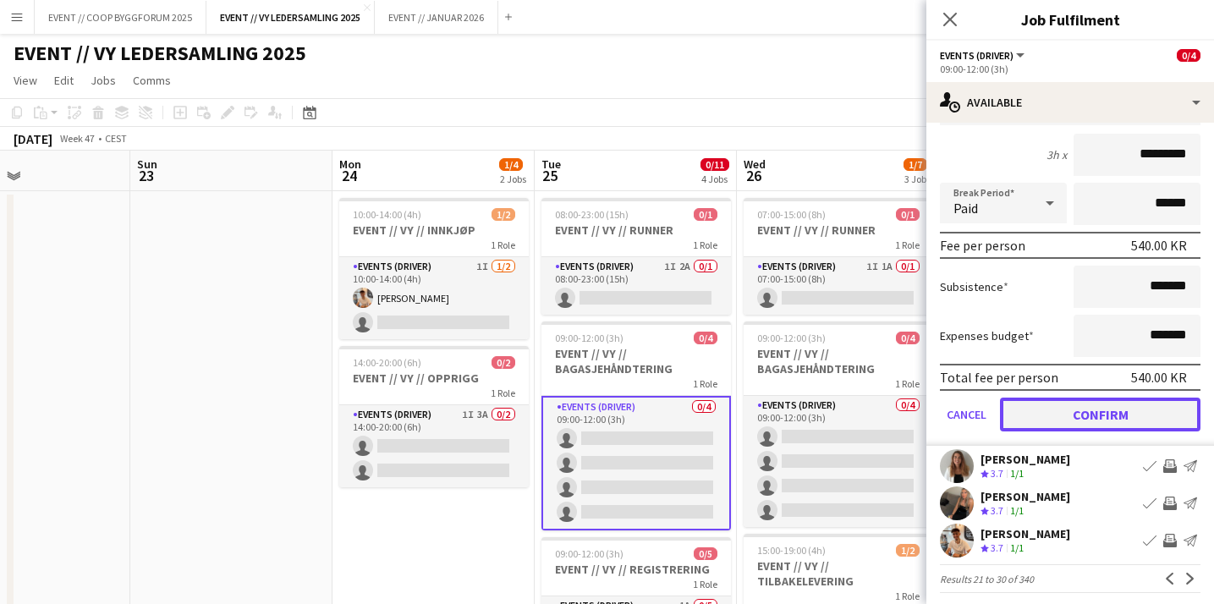
click at [1126, 413] on button "Confirm" at bounding box center [1100, 414] width 200 height 34
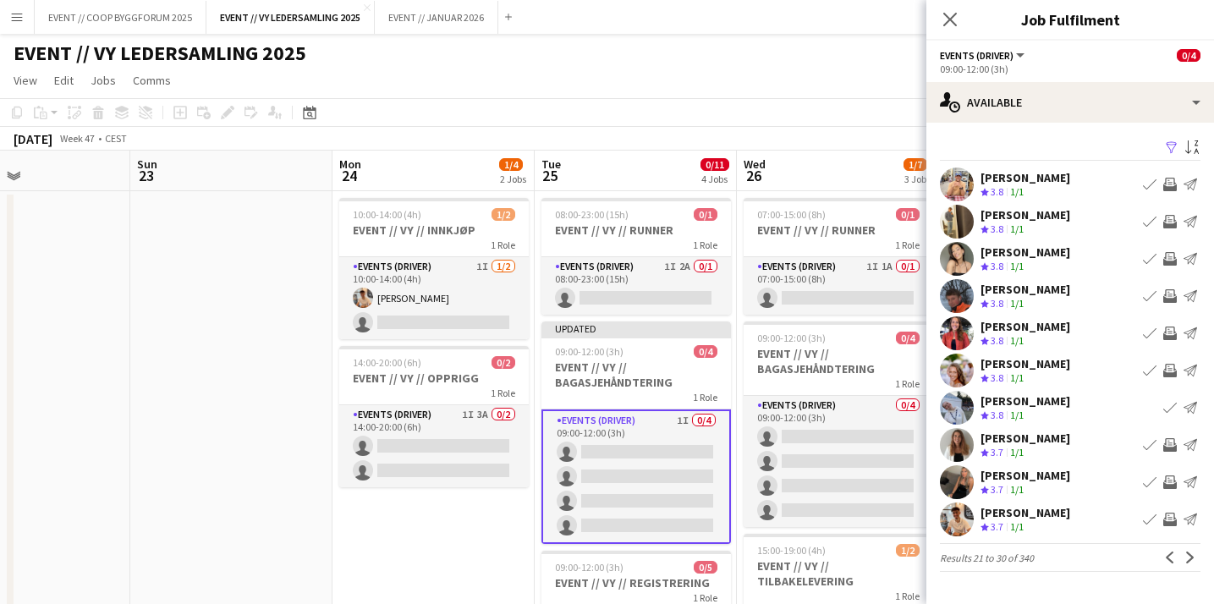
scroll to position [0, 0]
click at [1192, 551] on button "Next" at bounding box center [1190, 557] width 20 height 20
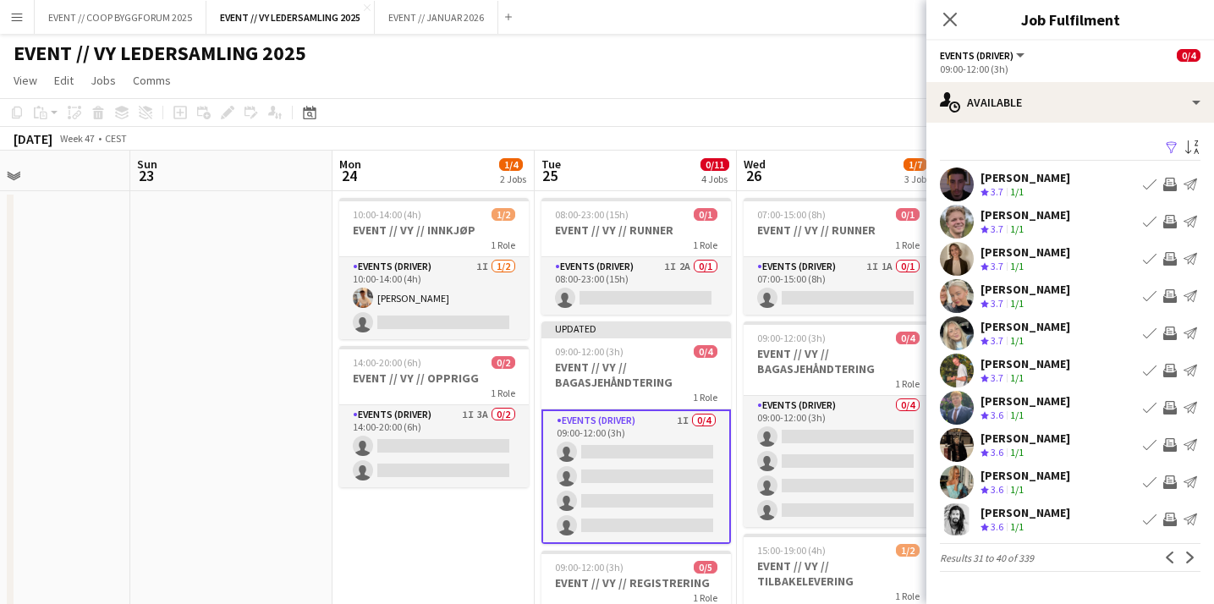
click at [1192, 551] on button "Next" at bounding box center [1190, 557] width 20 height 20
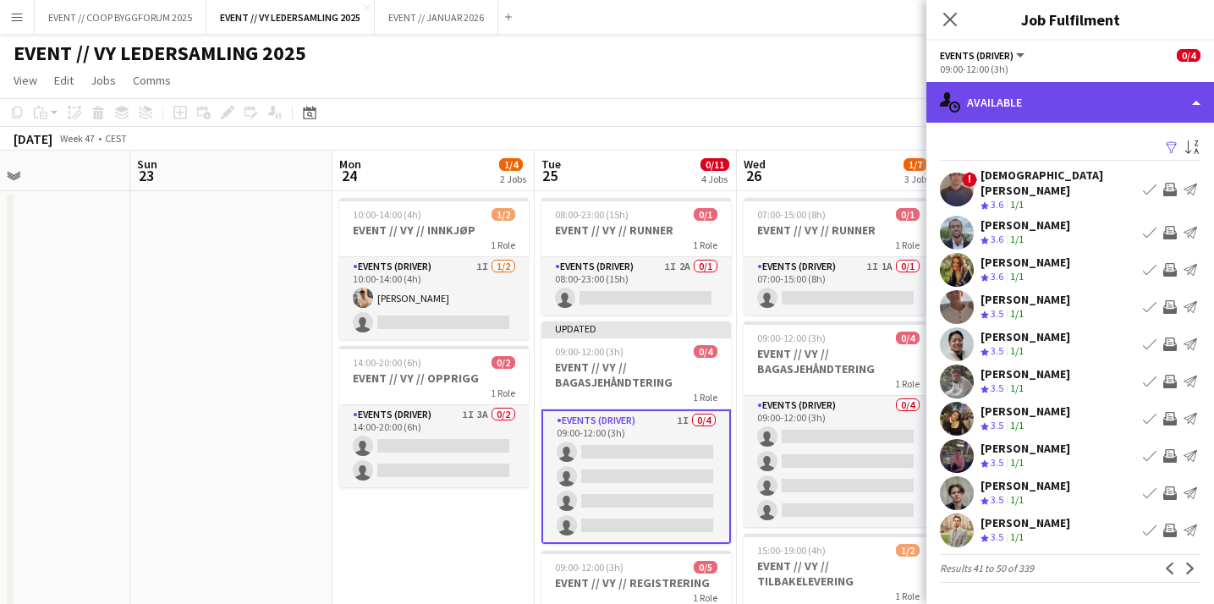
click at [1082, 96] on div "single-neutral-actions-upload Available" at bounding box center [1070, 102] width 288 height 41
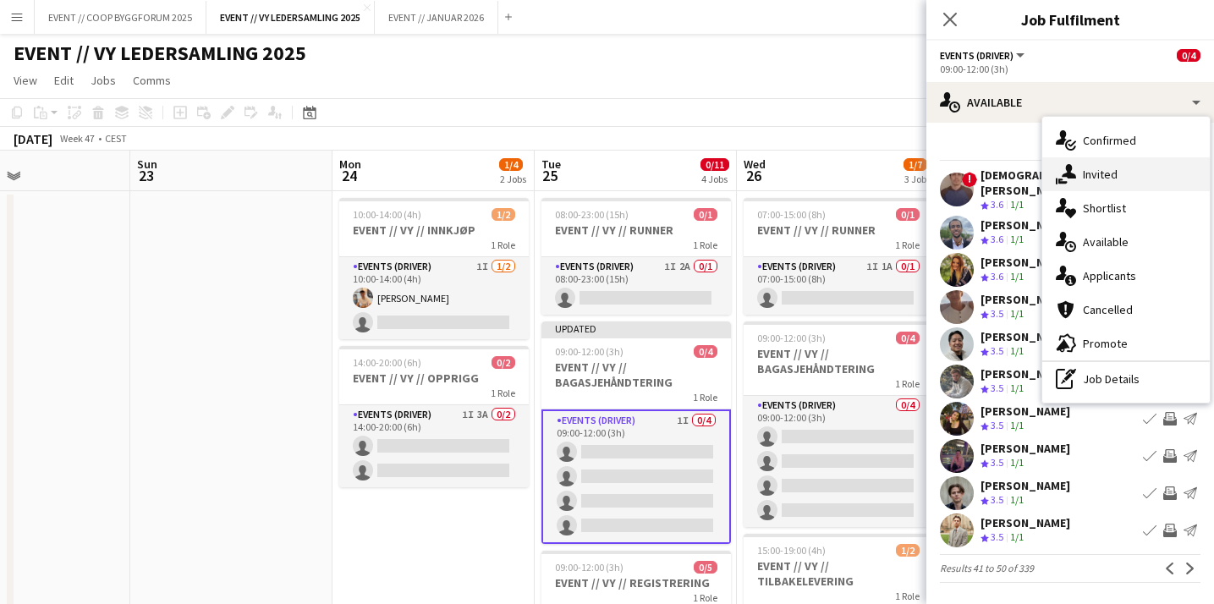
click at [1094, 171] on span "Invited" at bounding box center [1099, 174] width 35 height 15
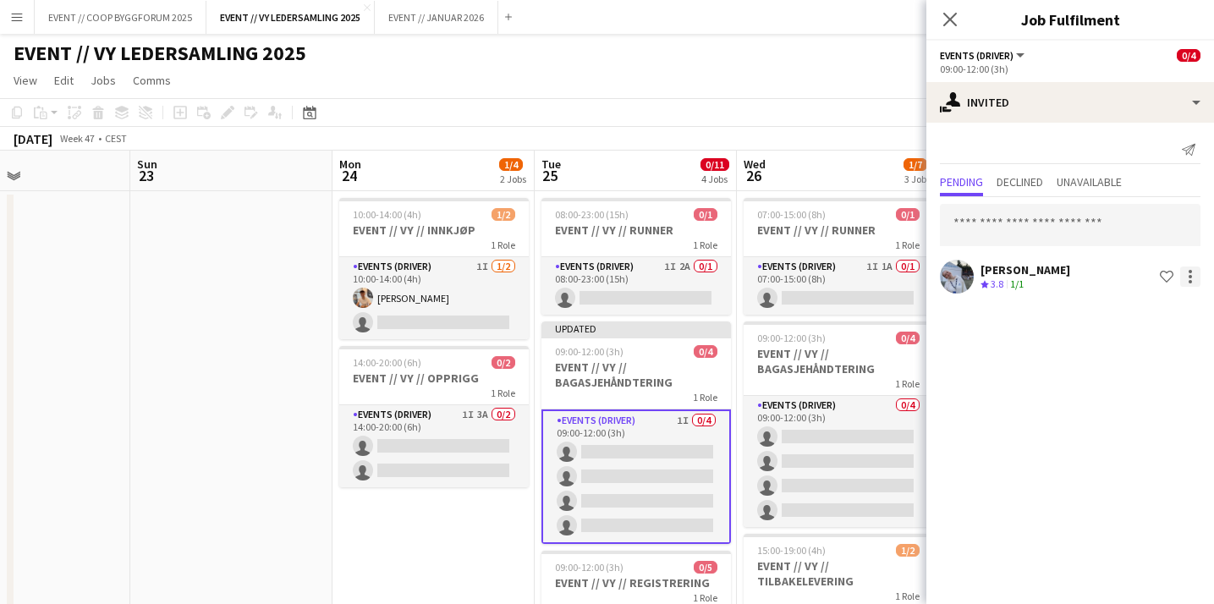
click at [1184, 277] on div at bounding box center [1190, 276] width 20 height 20
click at [1136, 423] on span "Cancel invitation" at bounding box center [1136, 429] width 99 height 14
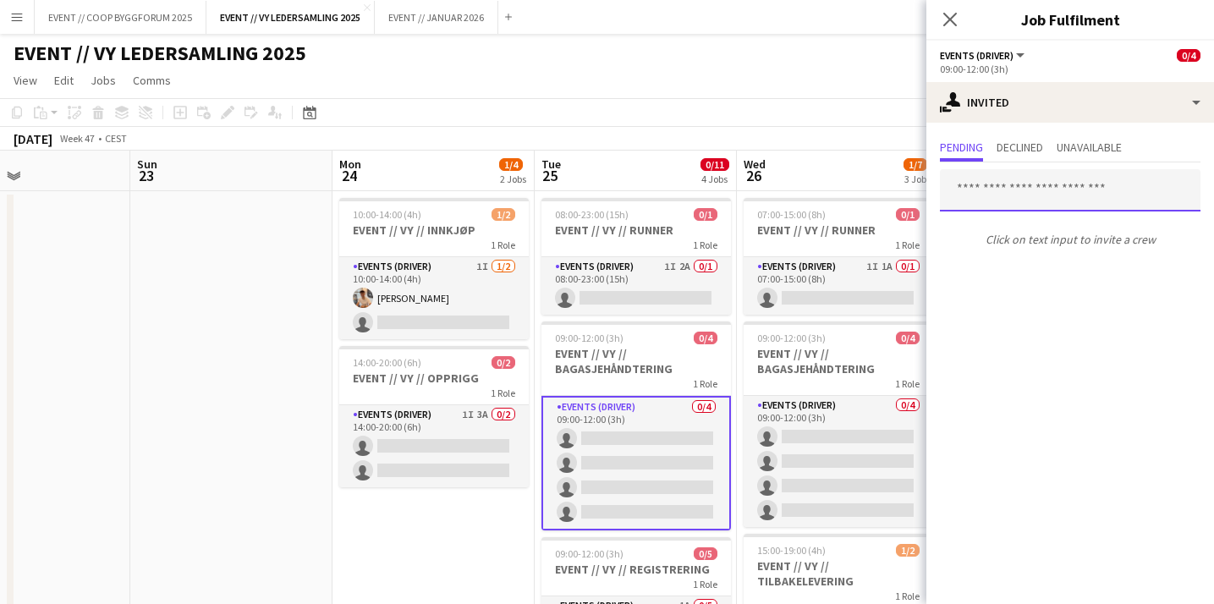
click at [1058, 188] on input "text" at bounding box center [1070, 190] width 260 height 42
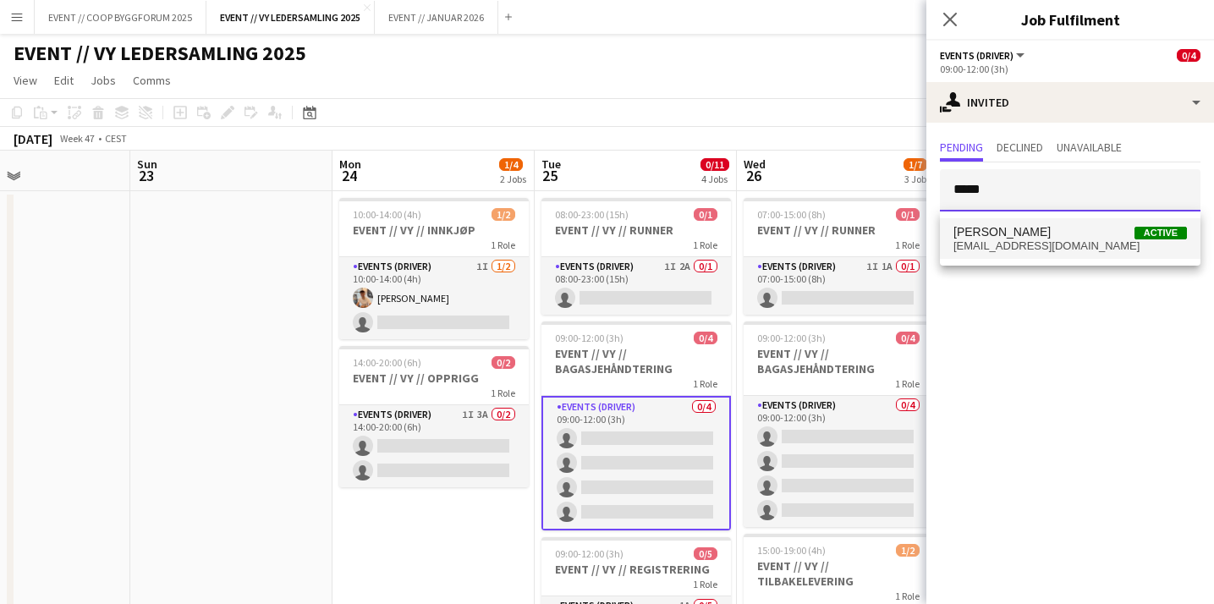
type input "*****"
click at [1029, 236] on span "[PERSON_NAME] Active" at bounding box center [1069, 232] width 233 height 14
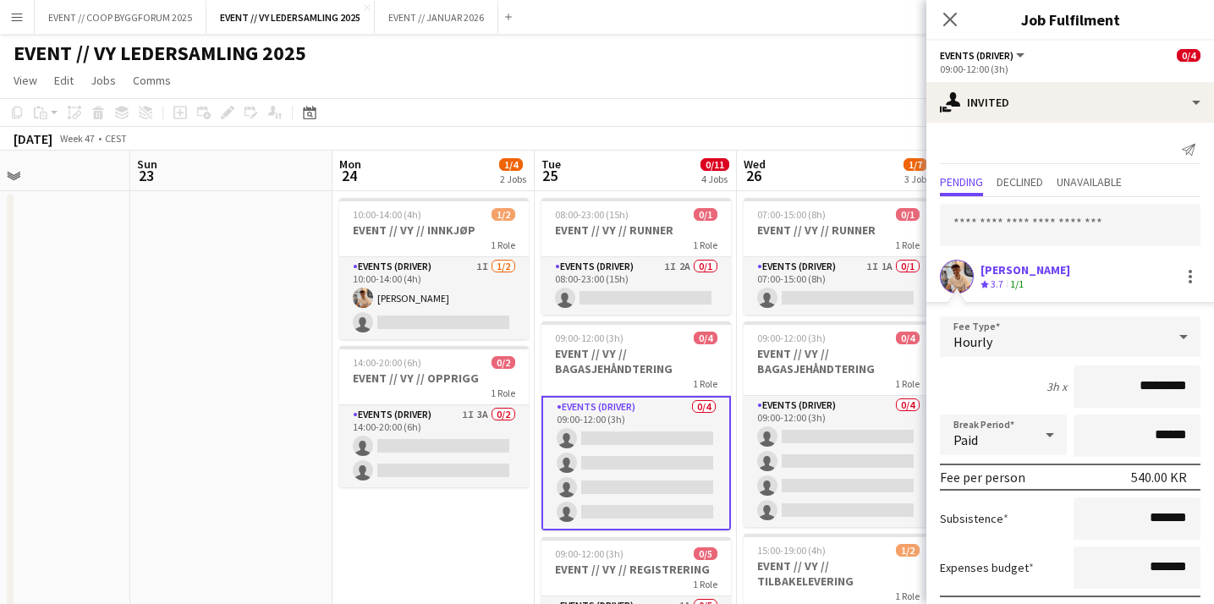
scroll to position [90, 0]
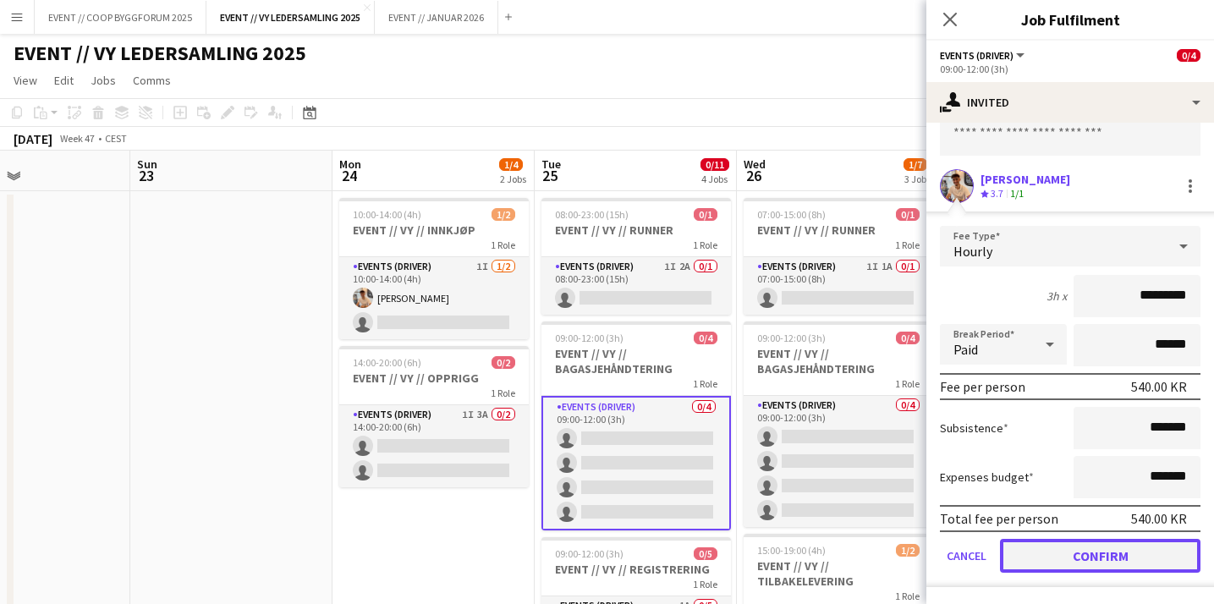
click at [1052, 546] on button "Confirm" at bounding box center [1100, 556] width 200 height 34
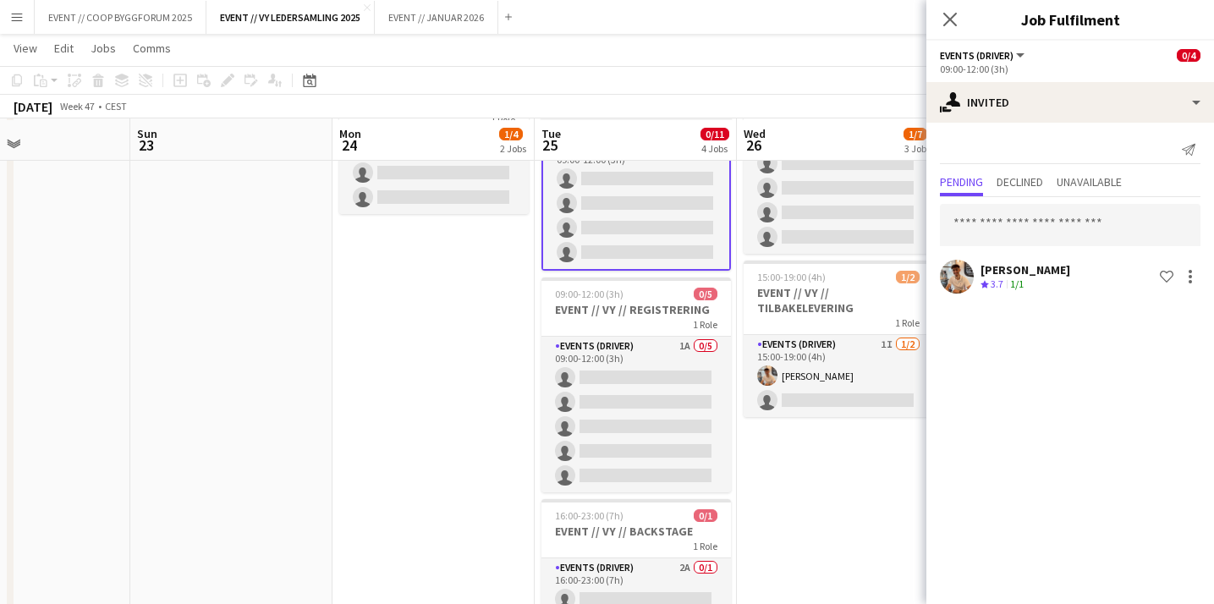
scroll to position [275, 0]
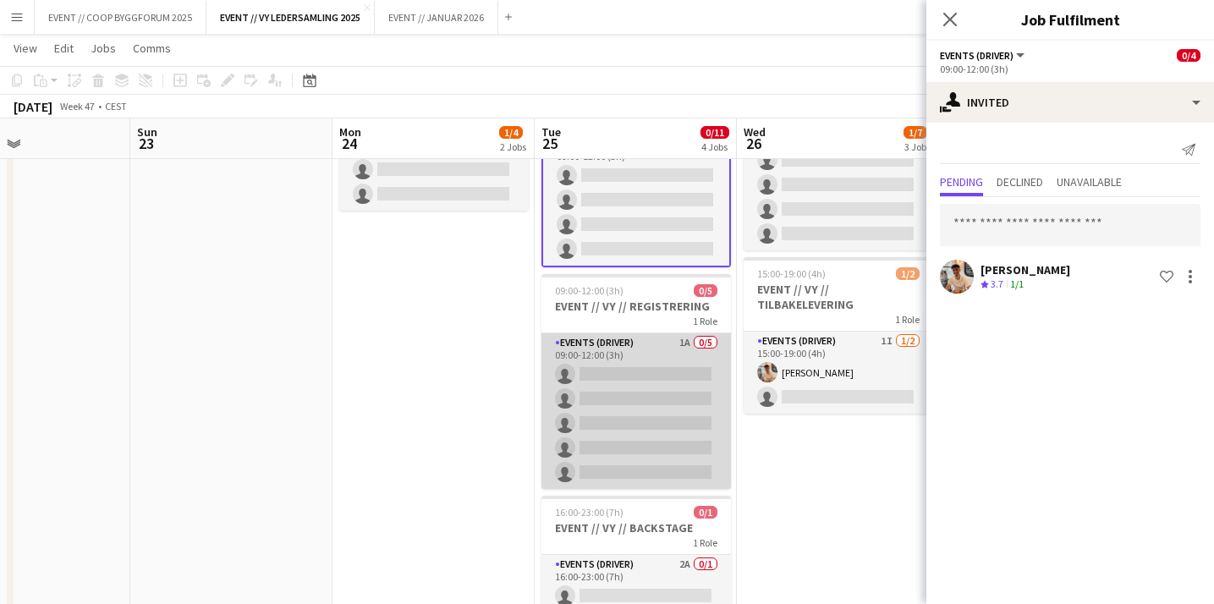
click at [683, 403] on app-card-role "Events (Driver) 1A 0/5 09:00-12:00 (3h) single-neutral-actions single-neutral-a…" at bounding box center [635, 411] width 189 height 156
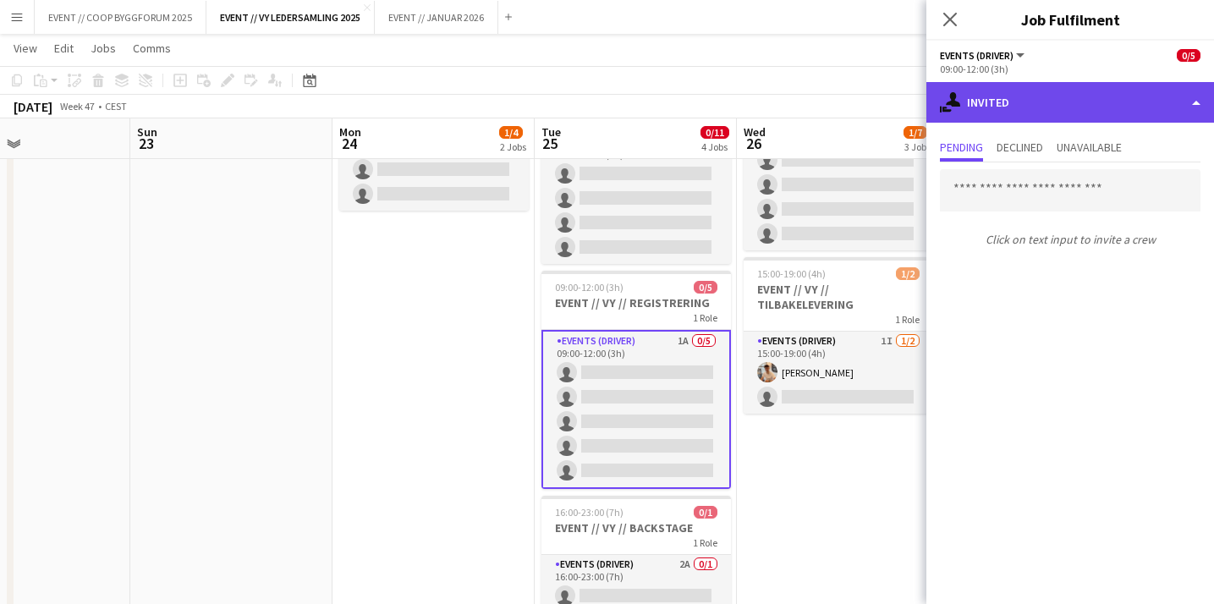
click at [1061, 112] on div "single-neutral-actions-share-1 Invited" at bounding box center [1070, 102] width 288 height 41
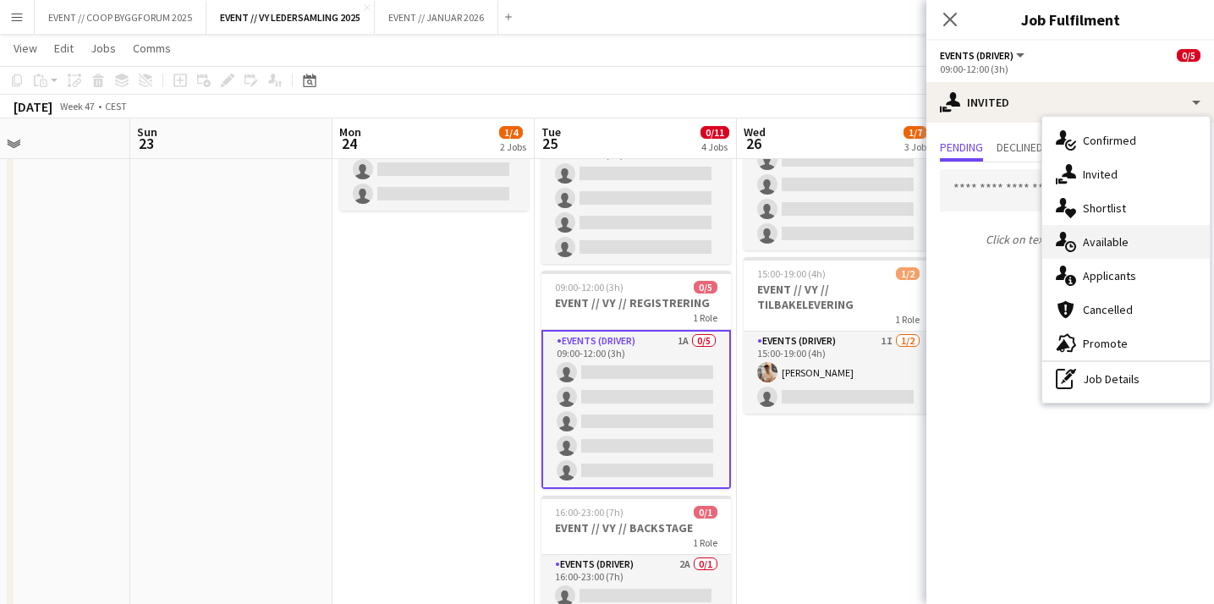
click at [1144, 244] on div "single-neutral-actions-upload Available" at bounding box center [1125, 242] width 167 height 34
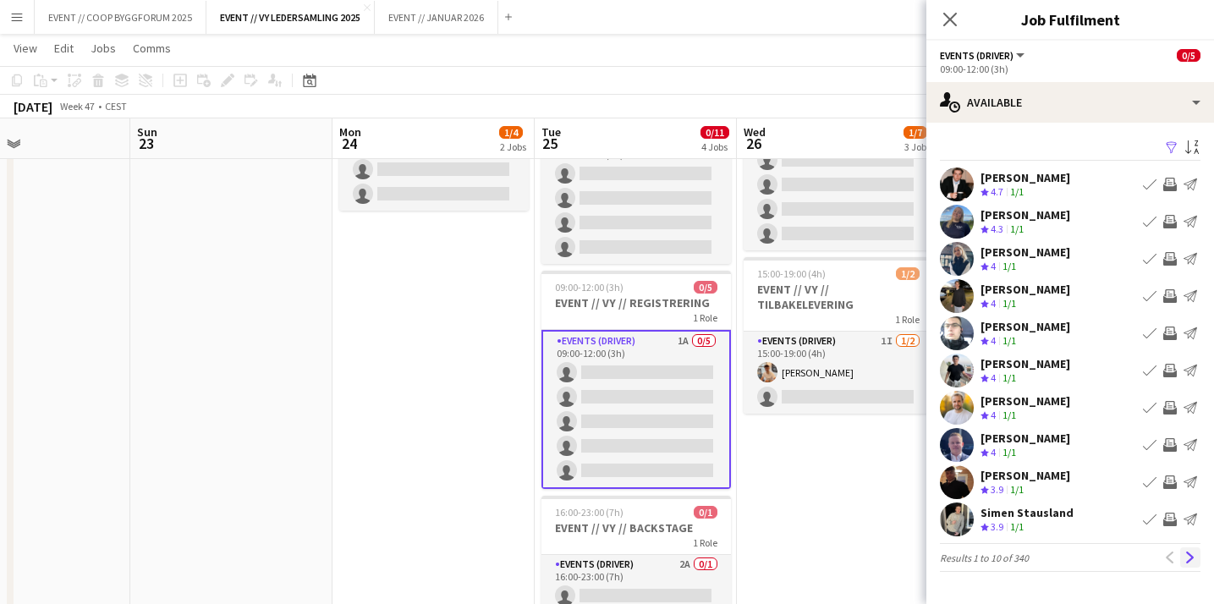
click at [1186, 550] on button "Next" at bounding box center [1190, 557] width 20 height 20
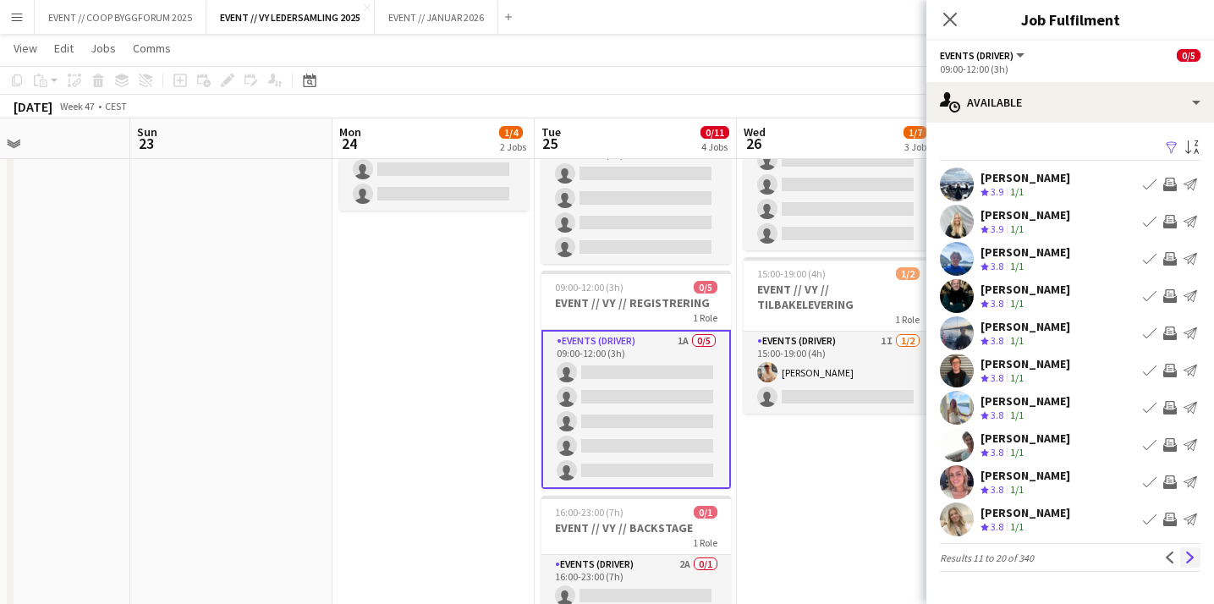
click at [1186, 552] on app-icon "Next" at bounding box center [1190, 557] width 12 height 12
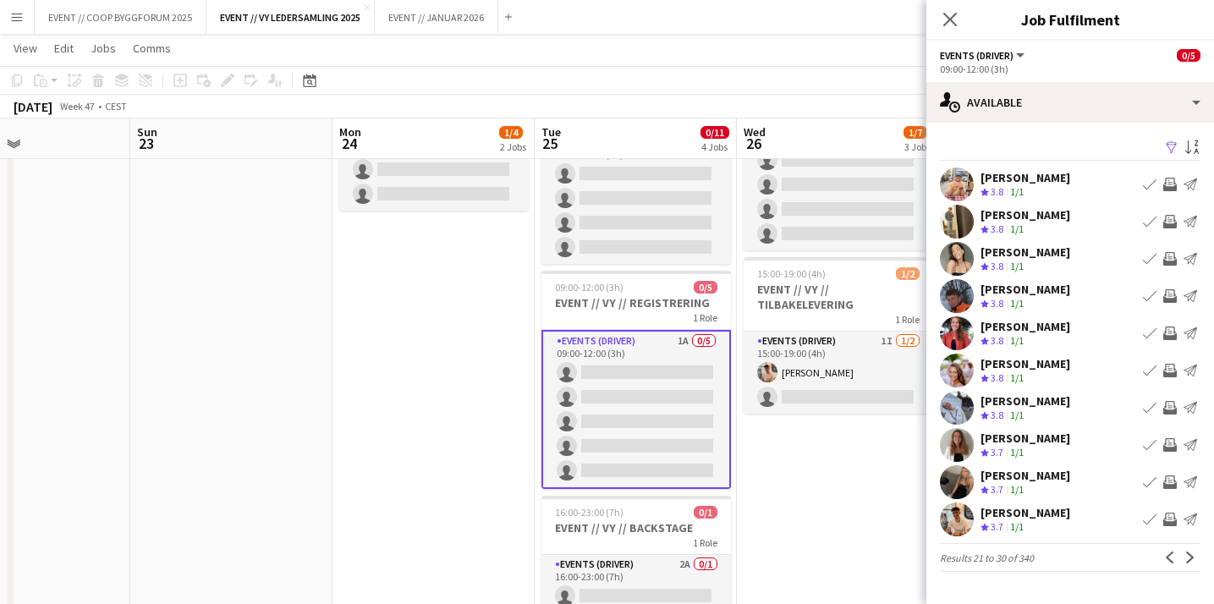
click at [1175, 397] on button "Invite crew" at bounding box center [1169, 407] width 20 height 20
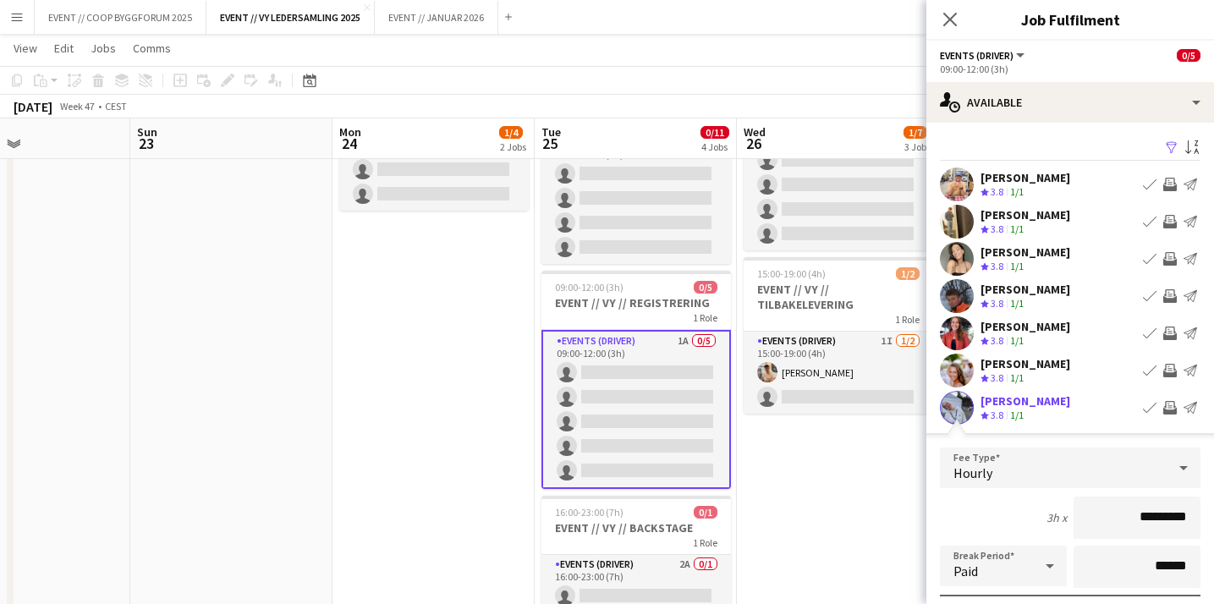
scroll to position [372, 0]
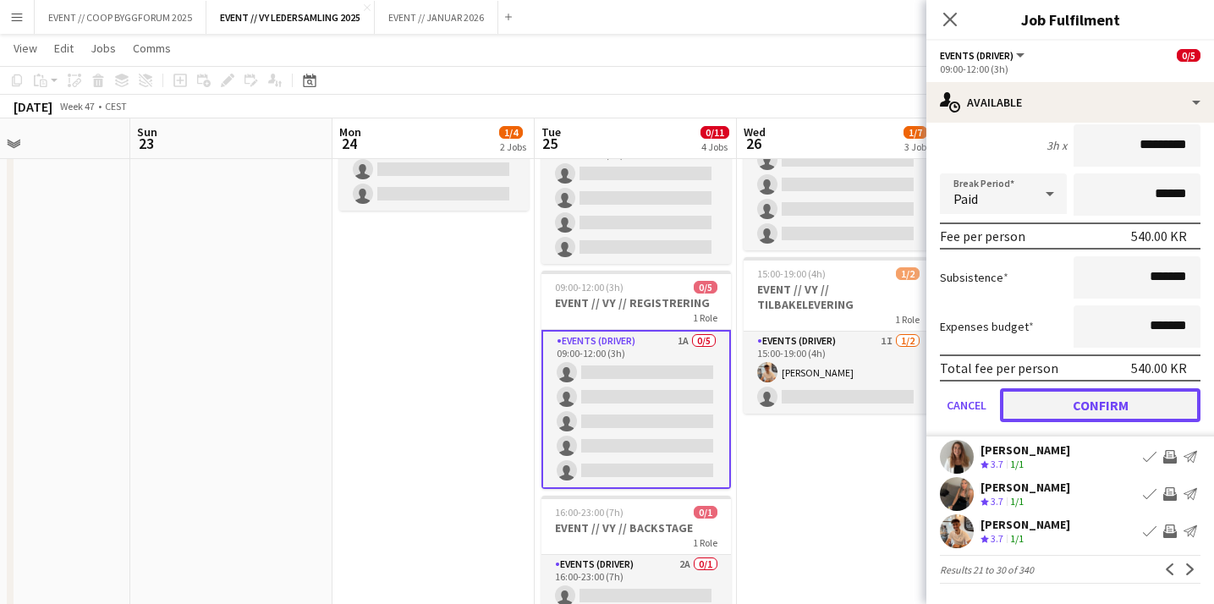
click at [1148, 406] on button "Confirm" at bounding box center [1100, 405] width 200 height 34
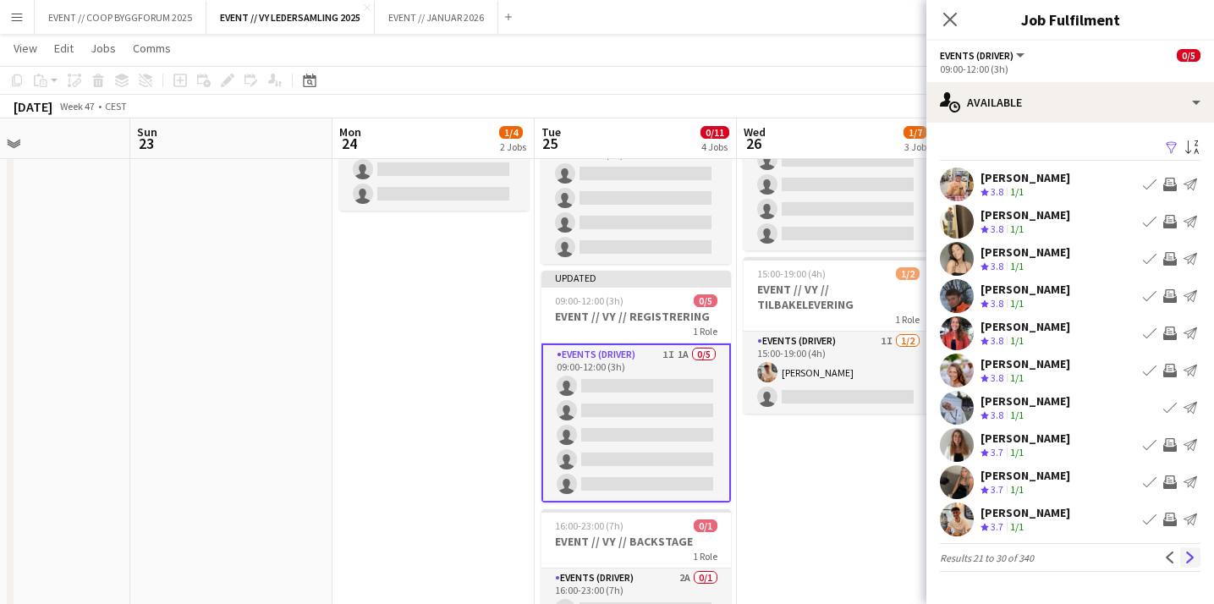
click at [1187, 549] on button "Next" at bounding box center [1190, 557] width 20 height 20
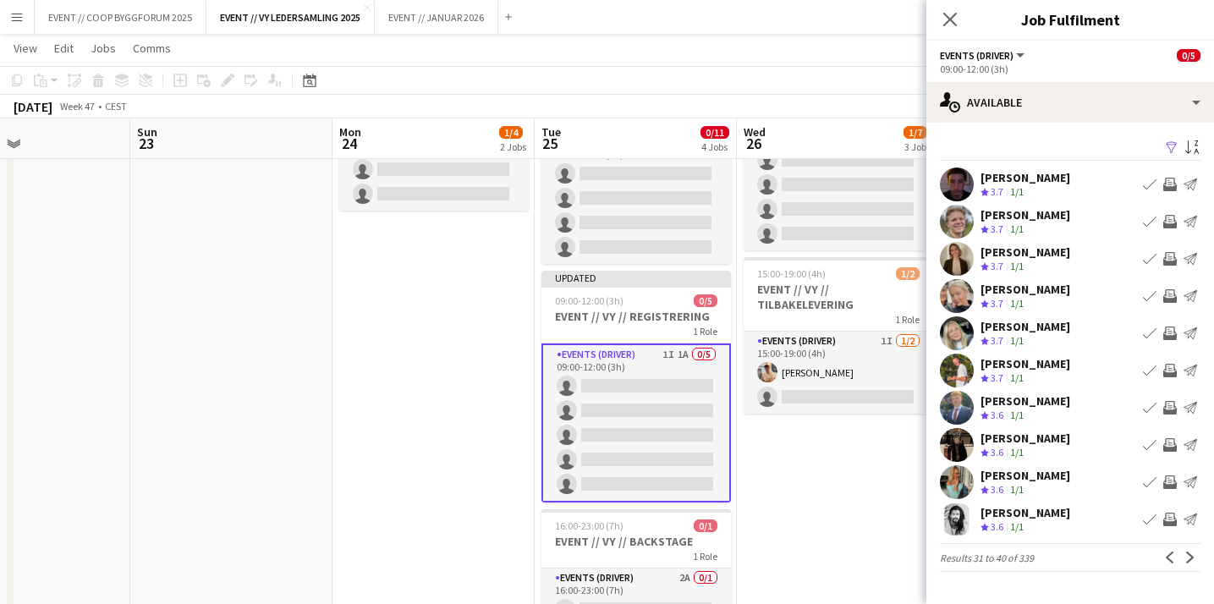
click at [1187, 549] on button "Next" at bounding box center [1190, 557] width 20 height 20
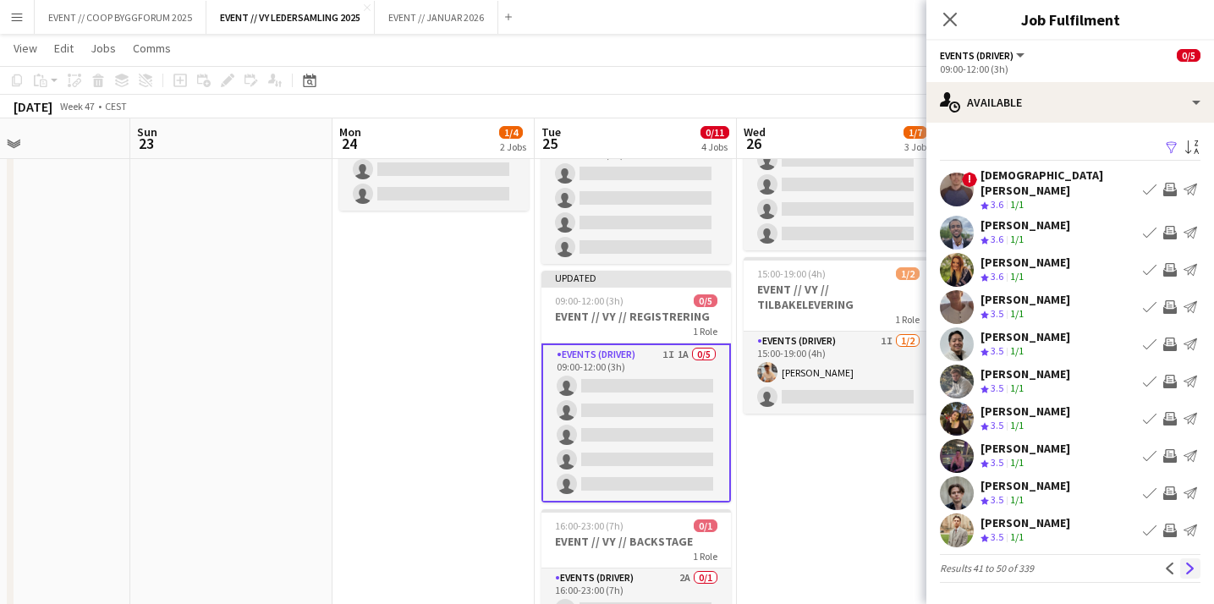
click at [1186, 562] on app-icon "Next" at bounding box center [1190, 568] width 12 height 12
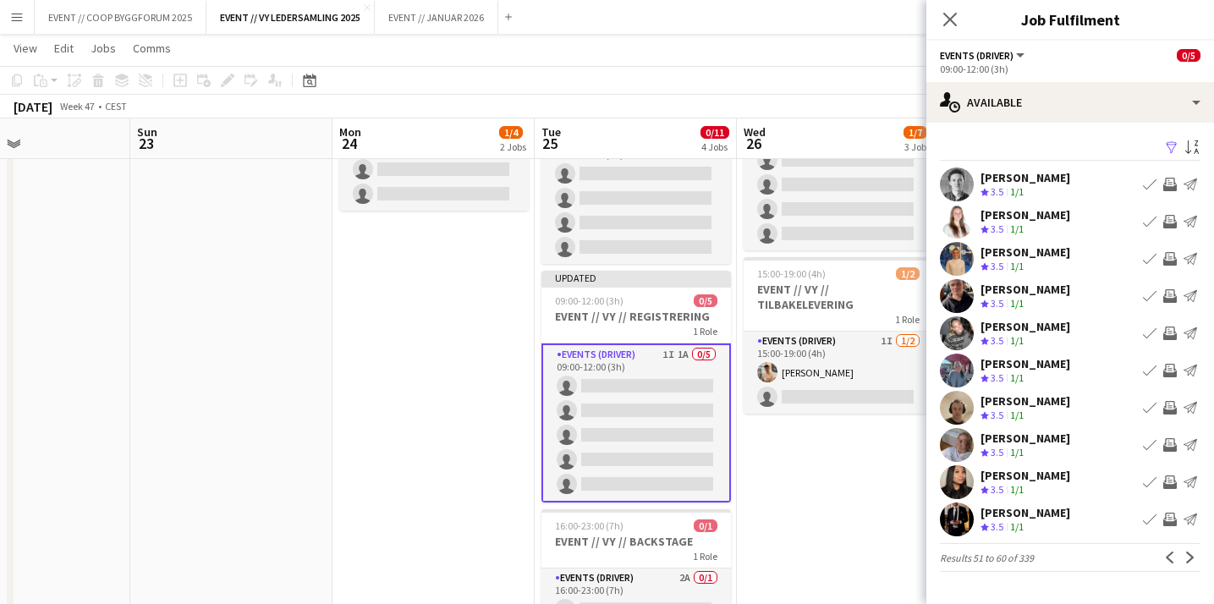
click at [1186, 554] on app-icon "Next" at bounding box center [1190, 557] width 12 height 12
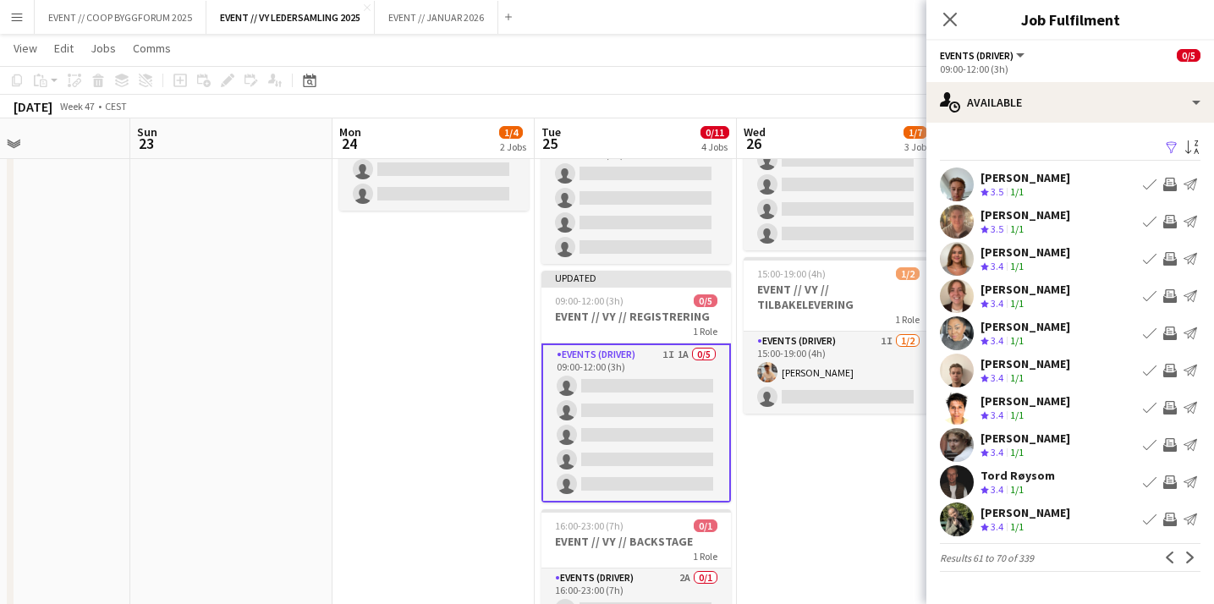
click at [1172, 340] on app-icon "Invite crew" at bounding box center [1170, 333] width 14 height 14
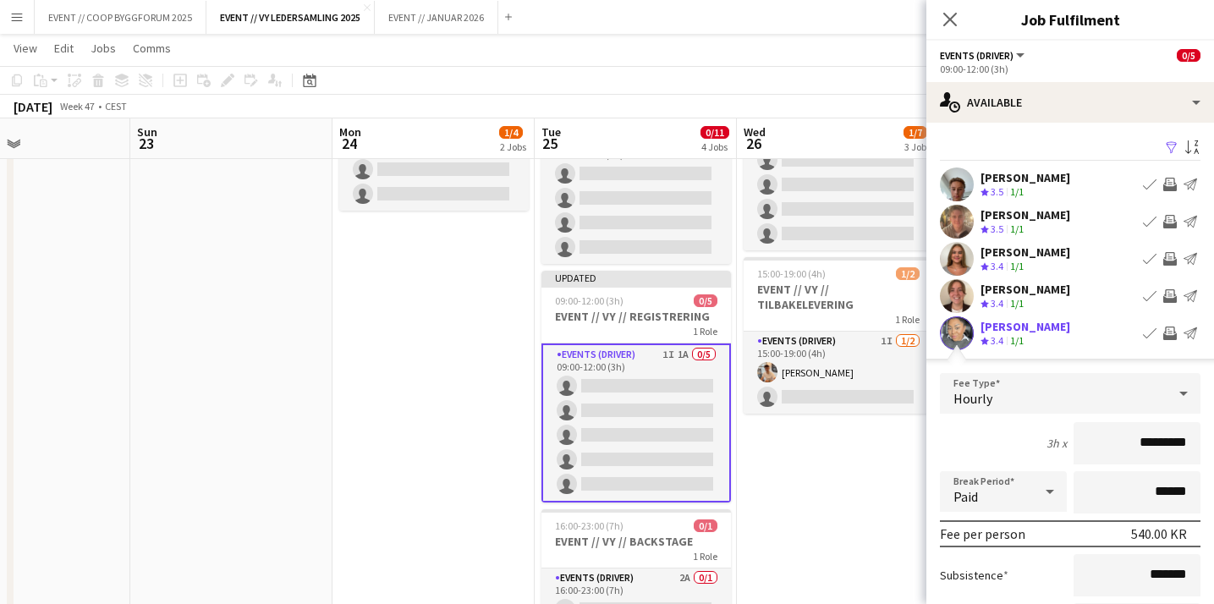
scroll to position [382, 0]
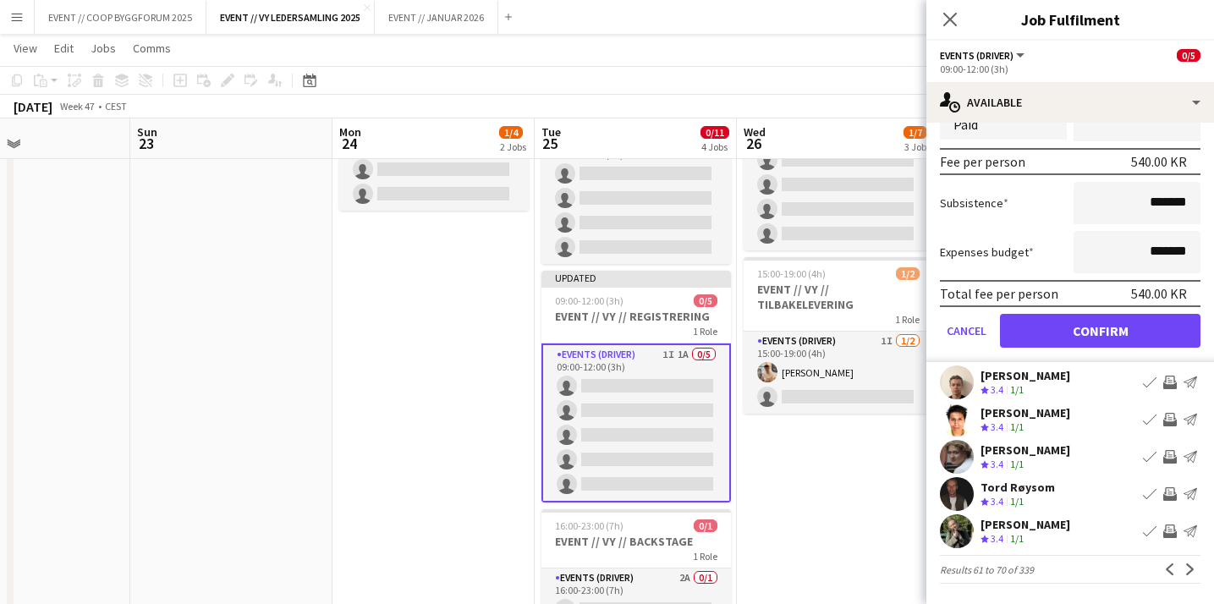
click at [1138, 334] on button "Confirm" at bounding box center [1100, 331] width 200 height 34
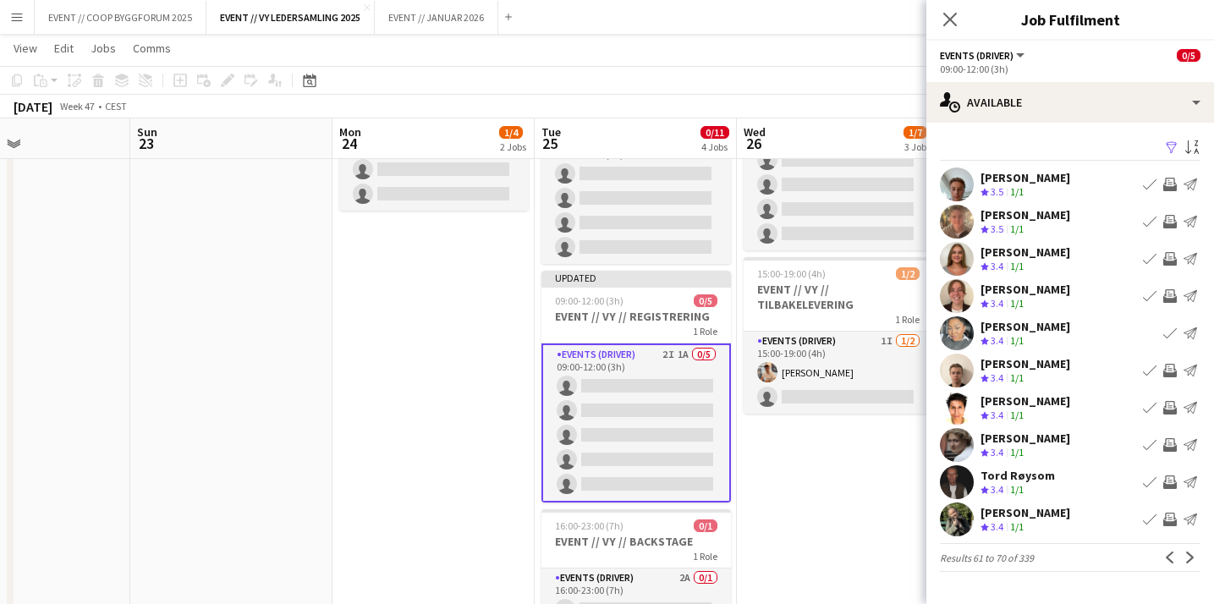
scroll to position [0, 0]
click at [960, 524] on app-user-avatar at bounding box center [957, 519] width 34 height 34
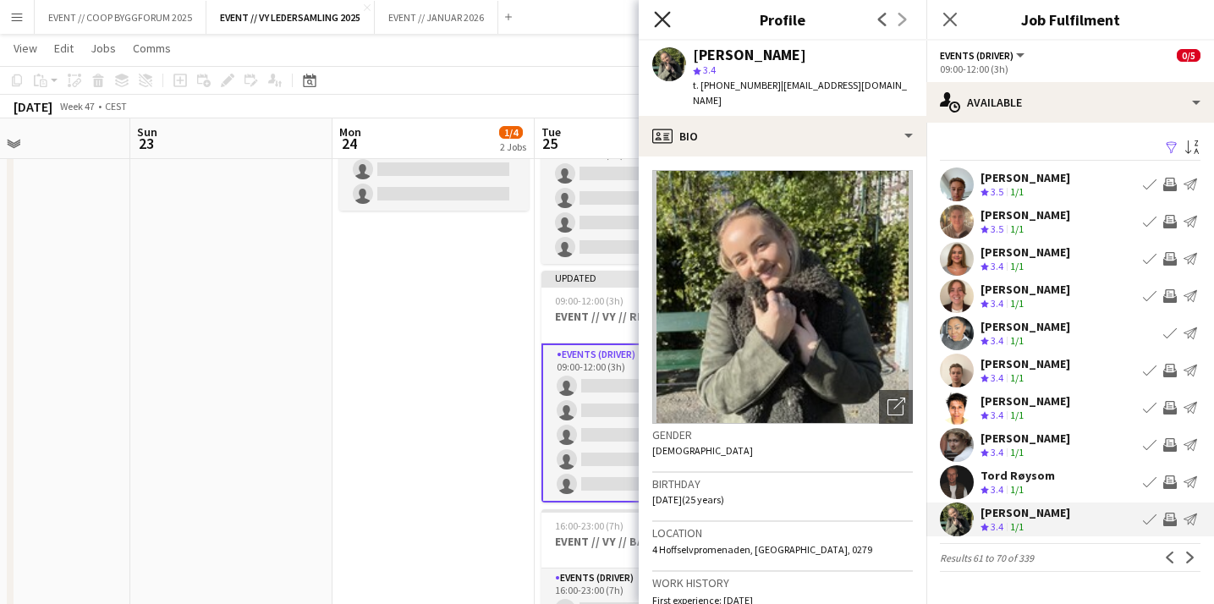
click at [669, 20] on icon "Close pop-in" at bounding box center [662, 19] width 16 height 16
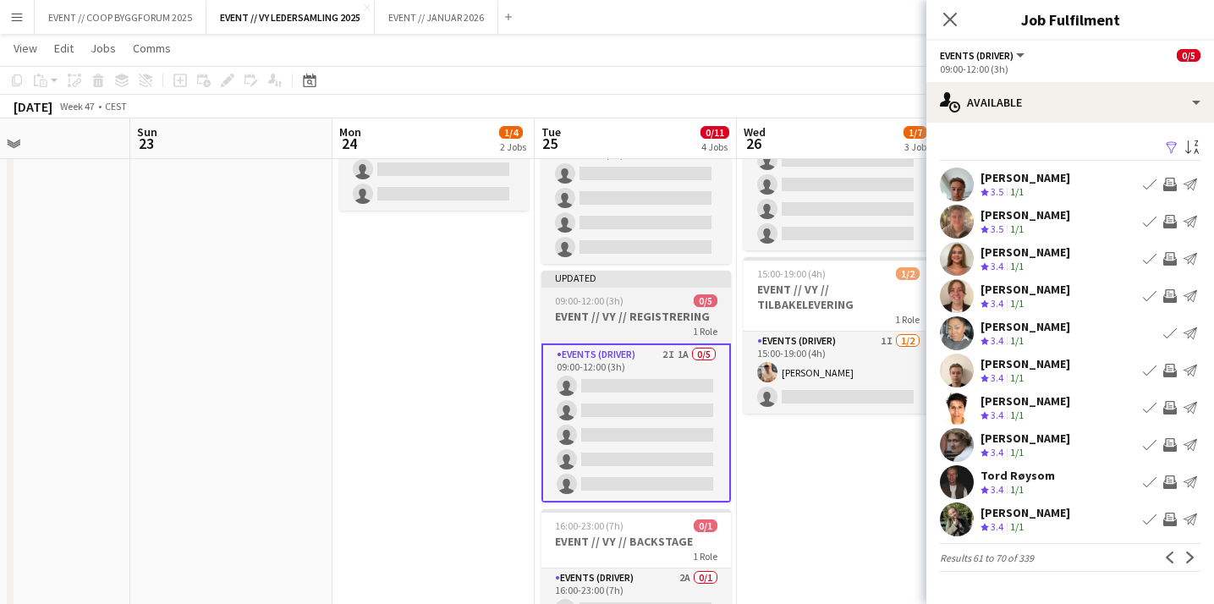
click at [653, 311] on h3 "EVENT // VY // REGISTRERING" at bounding box center [635, 316] width 189 height 15
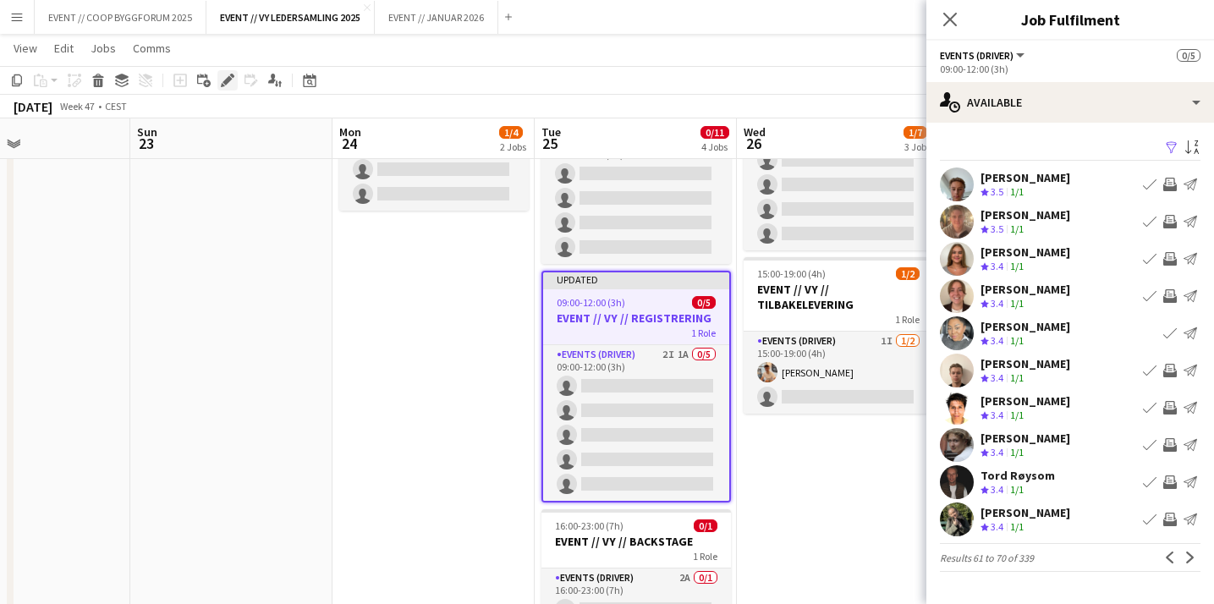
click at [228, 81] on icon at bounding box center [226, 80] width 9 height 9
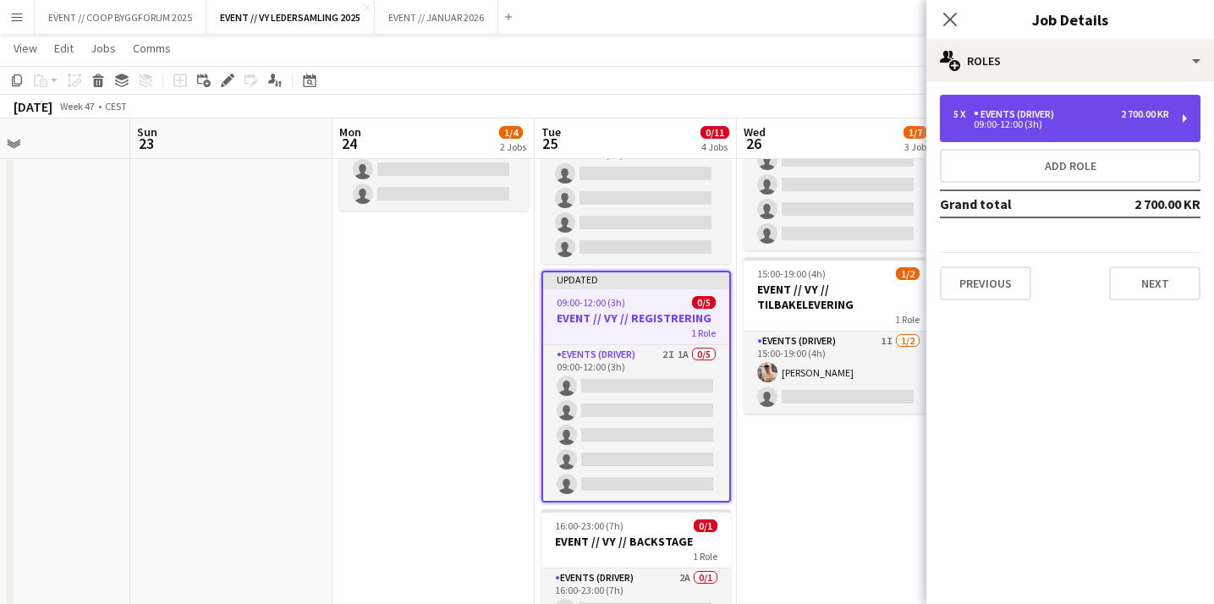
click at [980, 98] on div "5 x Events (Driver) 2 700.00 KR 09:00-12:00 (3h)" at bounding box center [1070, 118] width 260 height 47
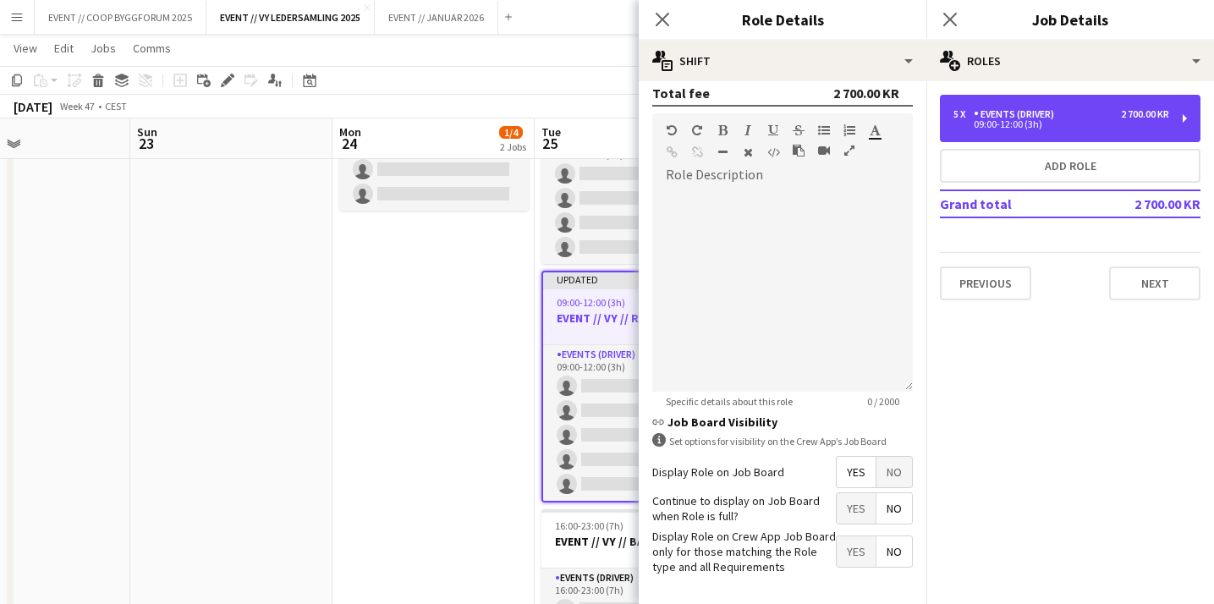
scroll to position [541, 0]
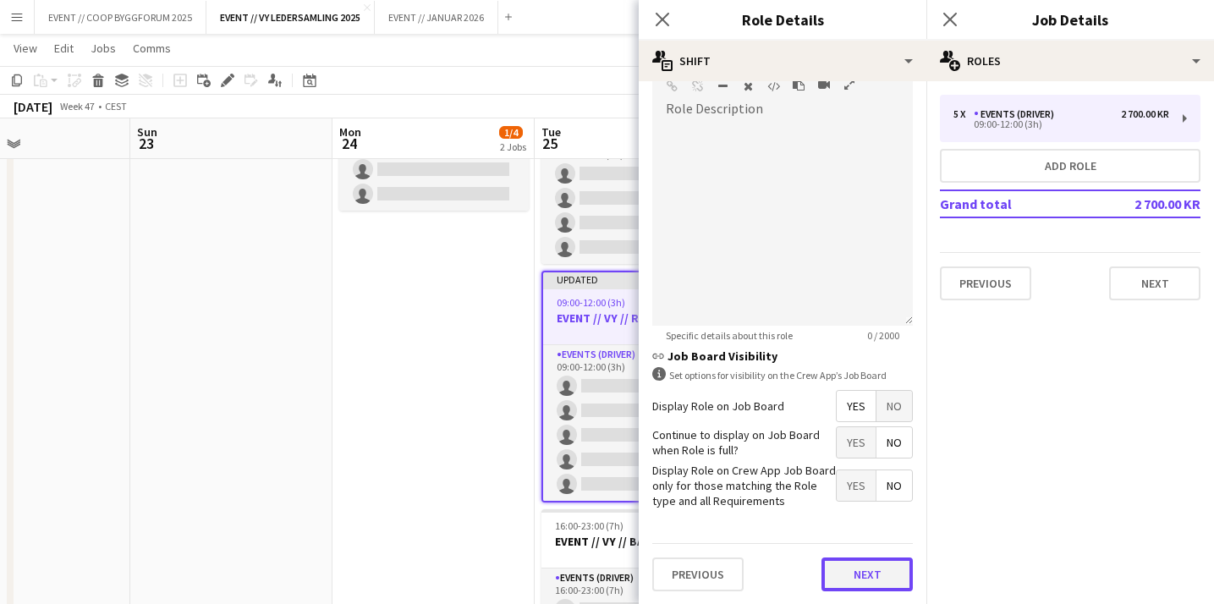
click at [852, 573] on button "Next" at bounding box center [866, 574] width 91 height 34
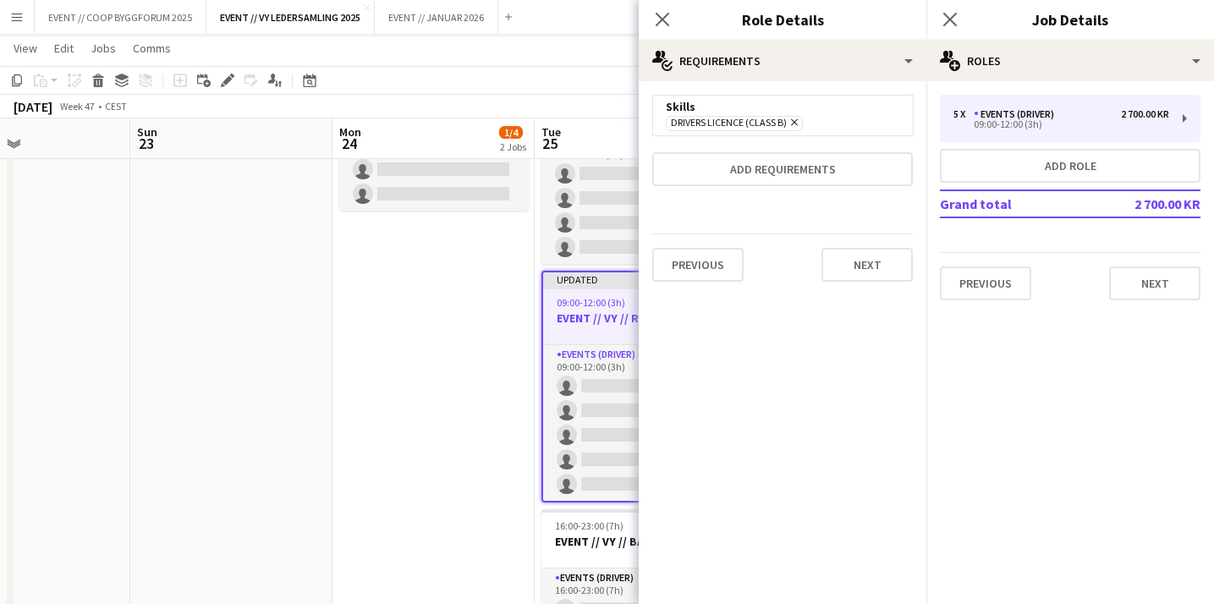
click at [797, 123] on icon "Remove" at bounding box center [791, 122] width 11 height 11
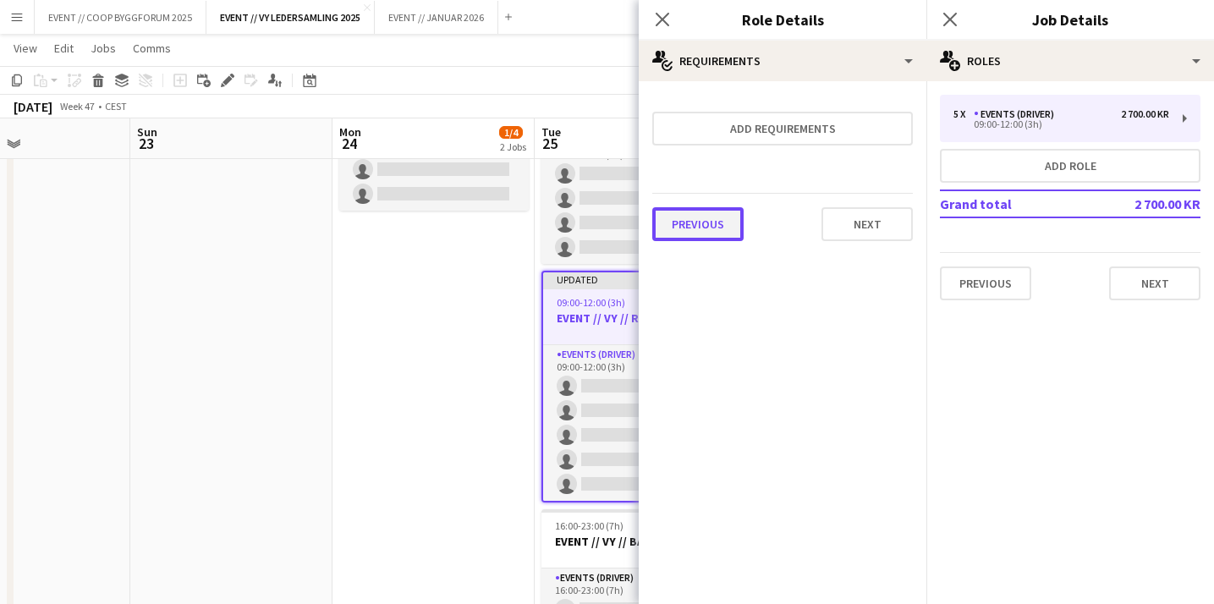
click at [720, 219] on button "Previous" at bounding box center [697, 224] width 91 height 34
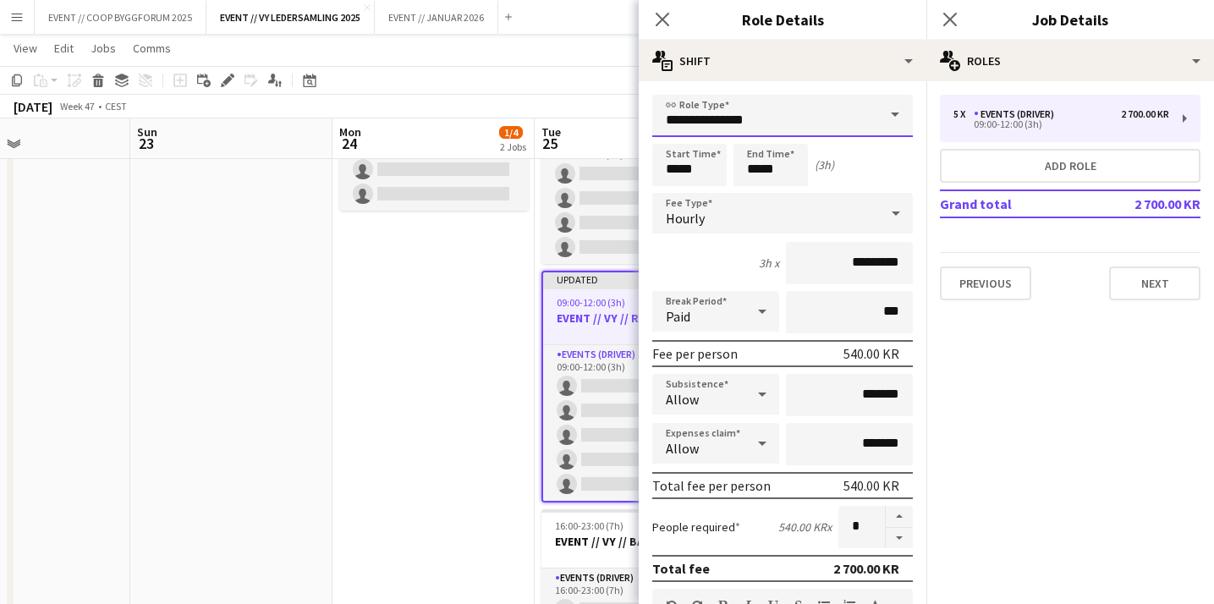
click at [753, 129] on input "**********" at bounding box center [782, 116] width 260 height 42
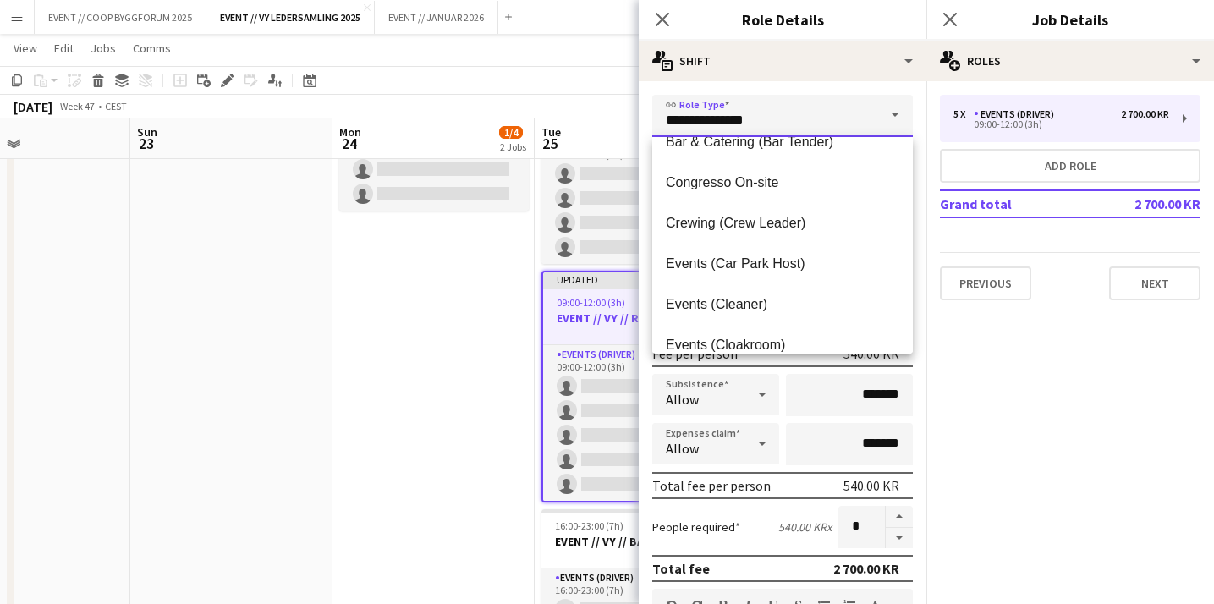
scroll to position [104, 0]
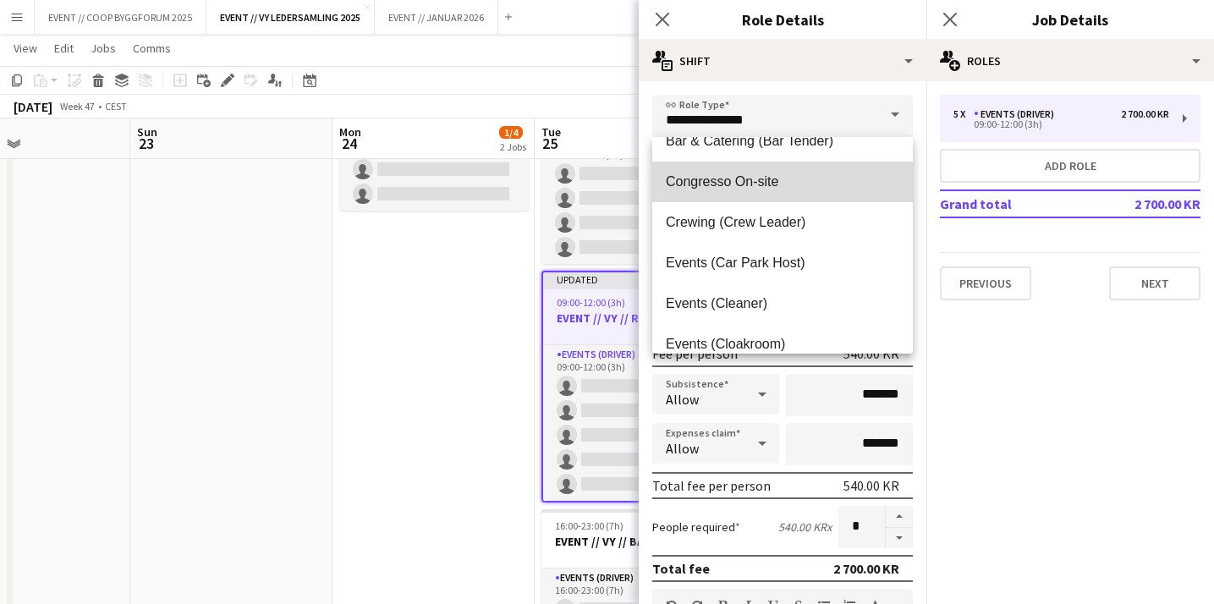
click at [747, 185] on span "Congresso On-site" at bounding box center [782, 181] width 233 height 16
type input "**********"
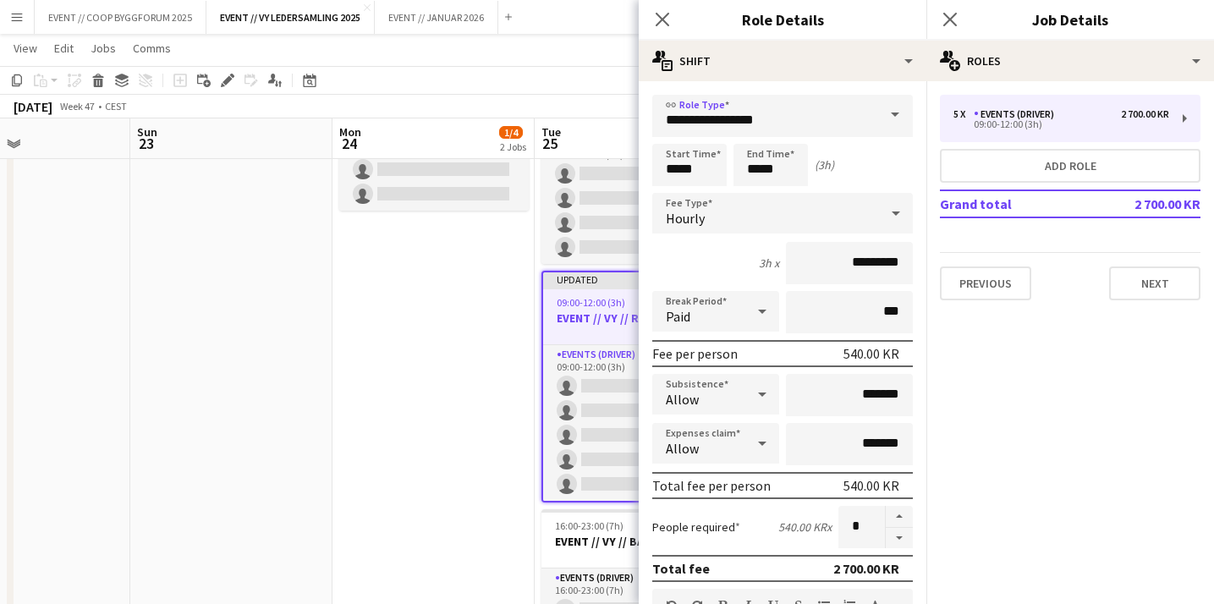
click at [736, 341] on div "Fee per person 540.00 KR" at bounding box center [782, 353] width 260 height 27
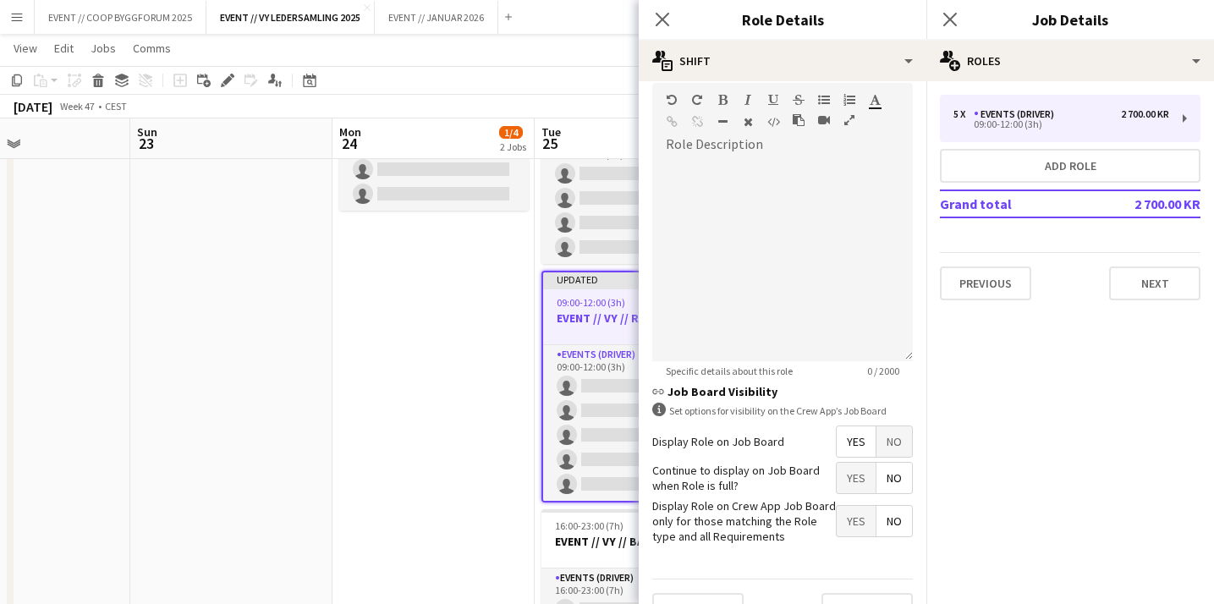
scroll to position [541, 0]
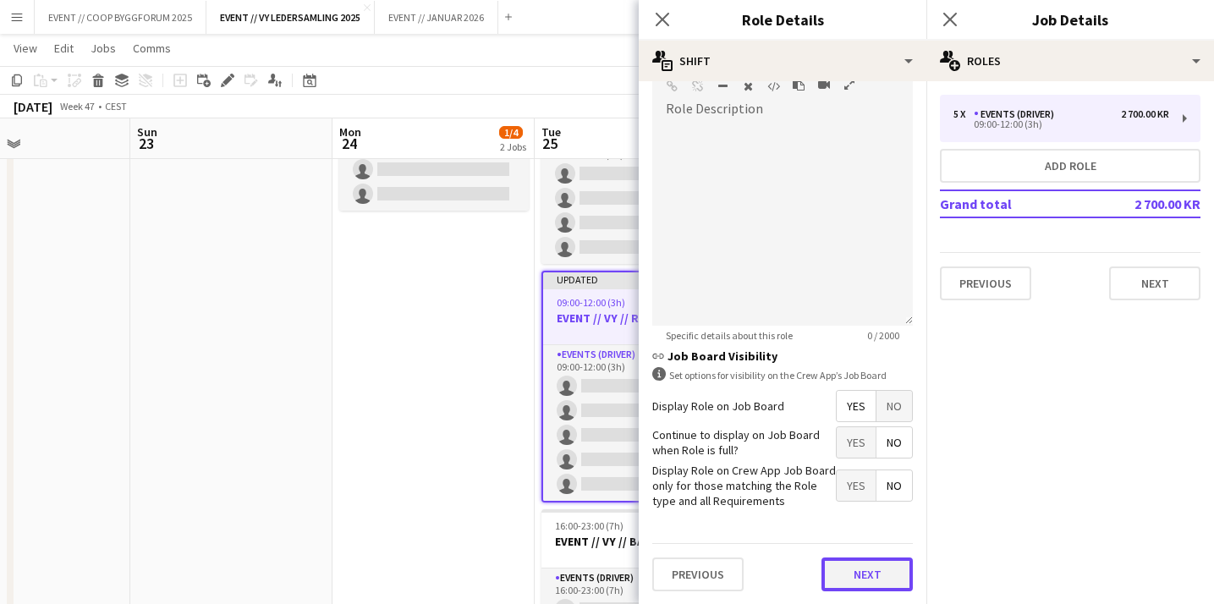
click at [865, 568] on button "Next" at bounding box center [866, 574] width 91 height 34
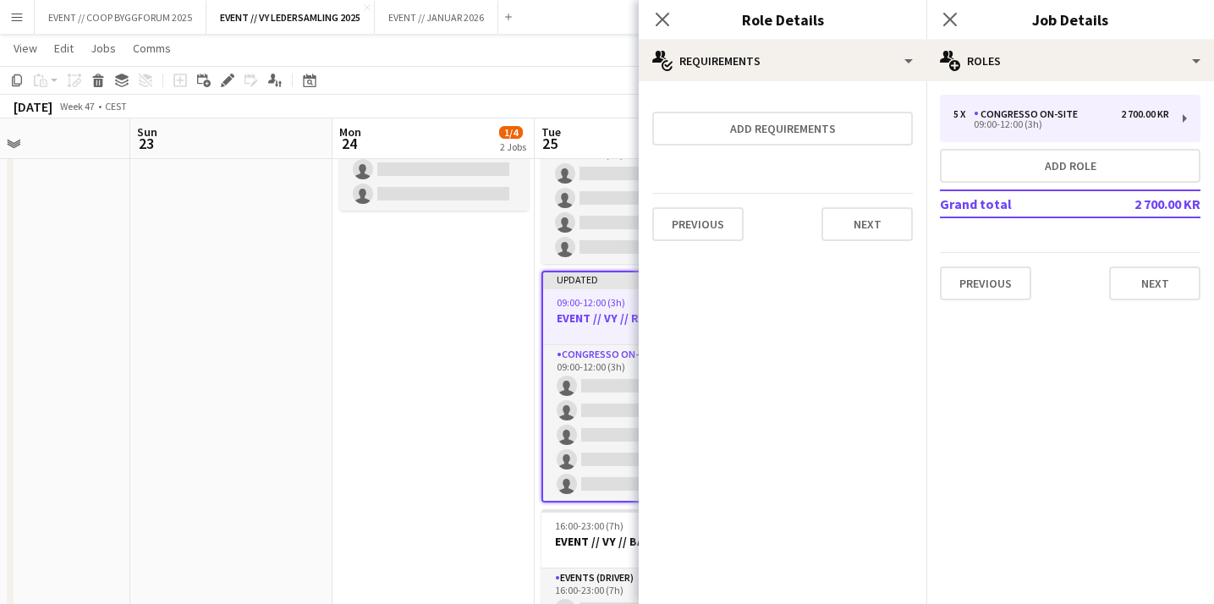
scroll to position [0, 0]
click at [874, 231] on button "Next" at bounding box center [866, 224] width 91 height 34
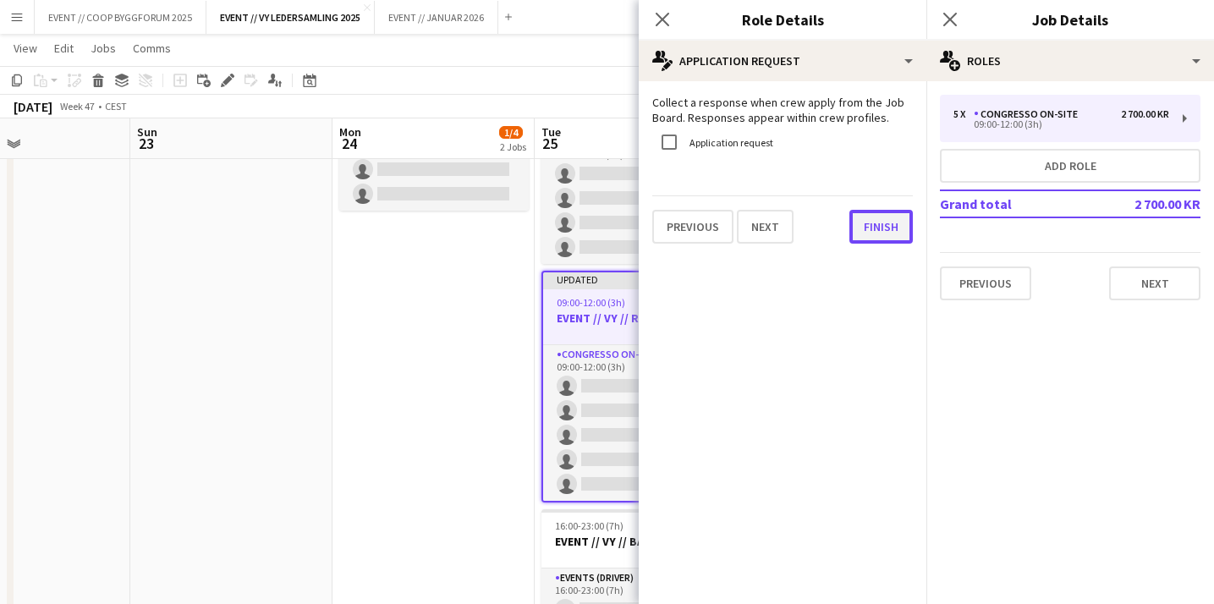
click at [874, 227] on button "Finish" at bounding box center [880, 227] width 63 height 34
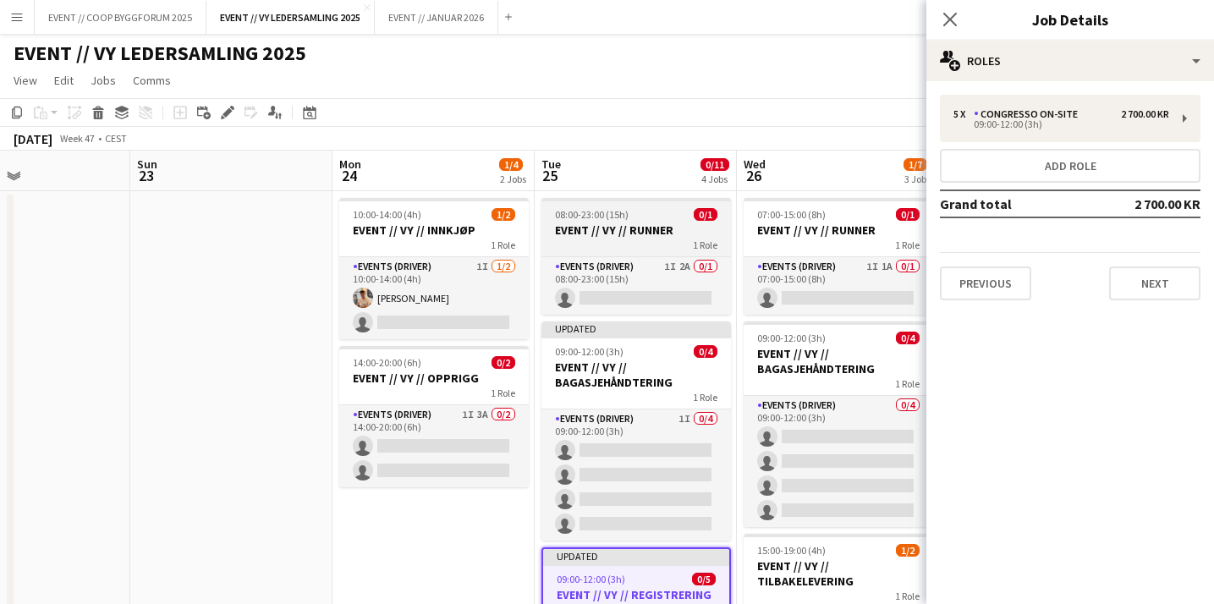
click at [645, 227] on h3 "EVENT // VY // RUNNER" at bounding box center [635, 229] width 189 height 15
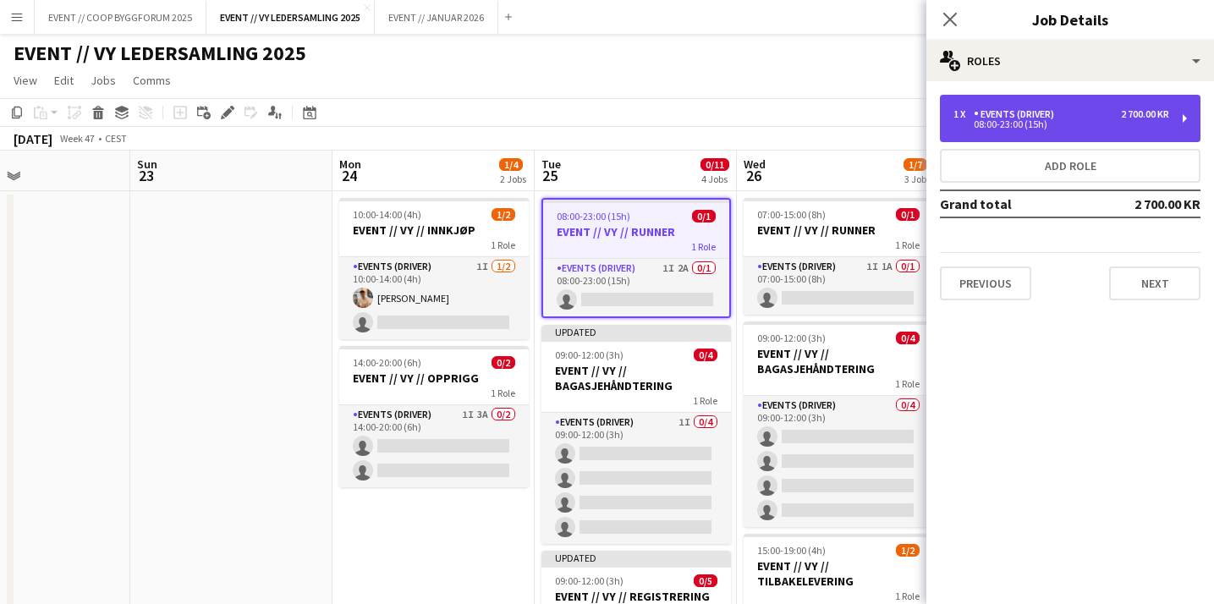
click at [984, 133] on div "1 x Events (Driver) 2 700.00 KR 08:00-23:00 (15h)" at bounding box center [1070, 118] width 260 height 47
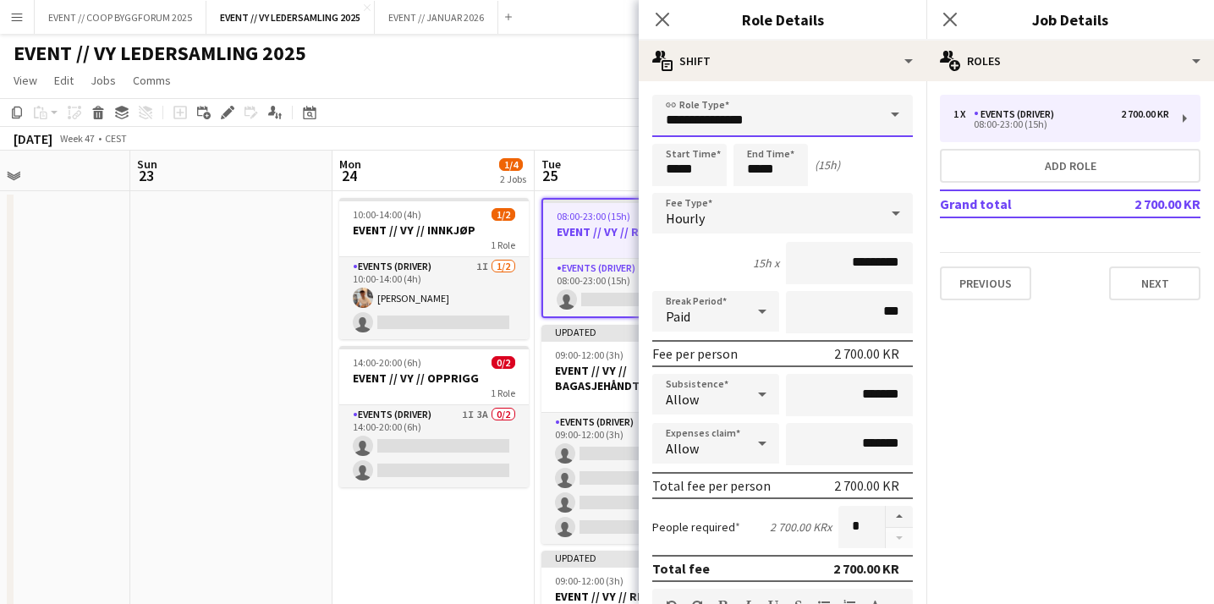
click at [803, 116] on input "**********" at bounding box center [782, 116] width 260 height 42
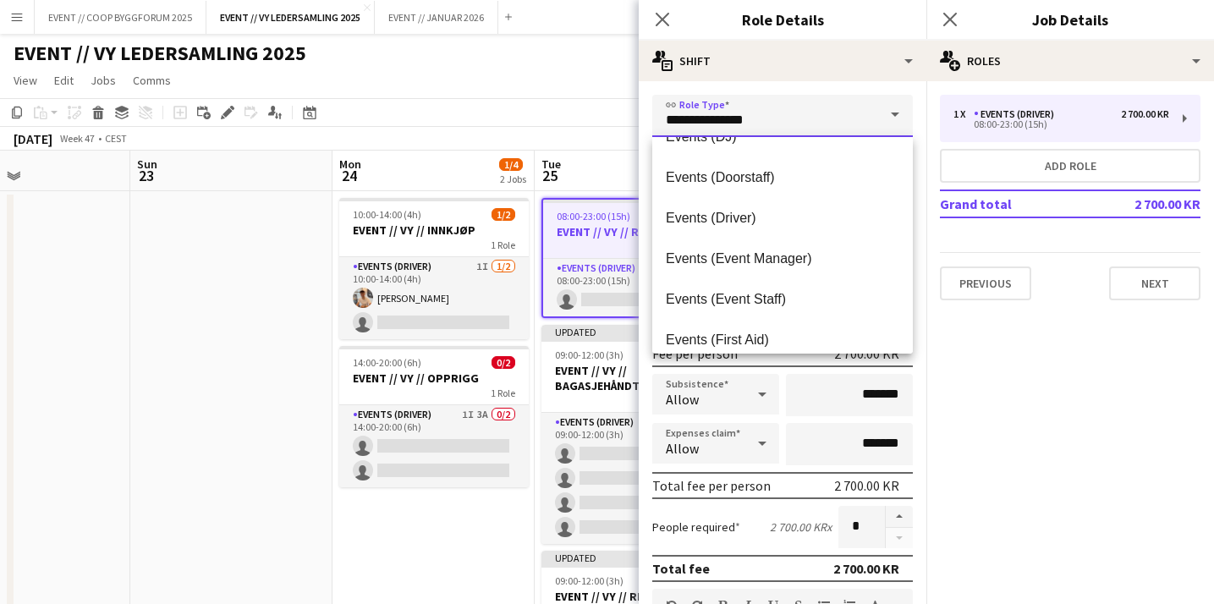
scroll to position [377, 0]
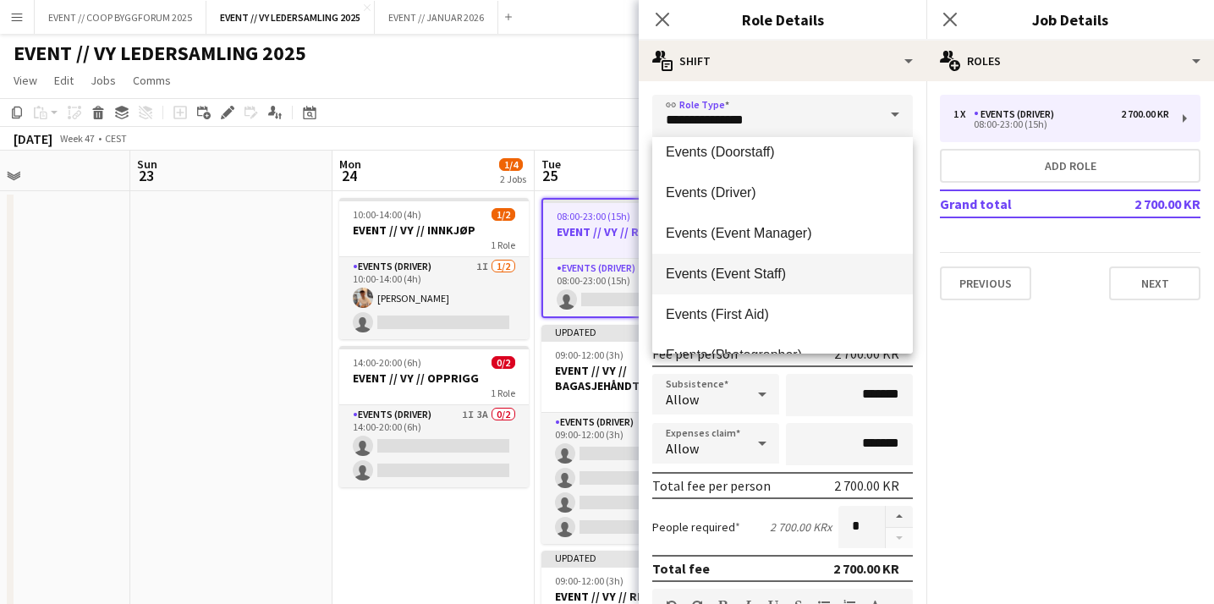
click at [755, 271] on span "Events (Event Staff)" at bounding box center [782, 274] width 233 height 16
type input "**********"
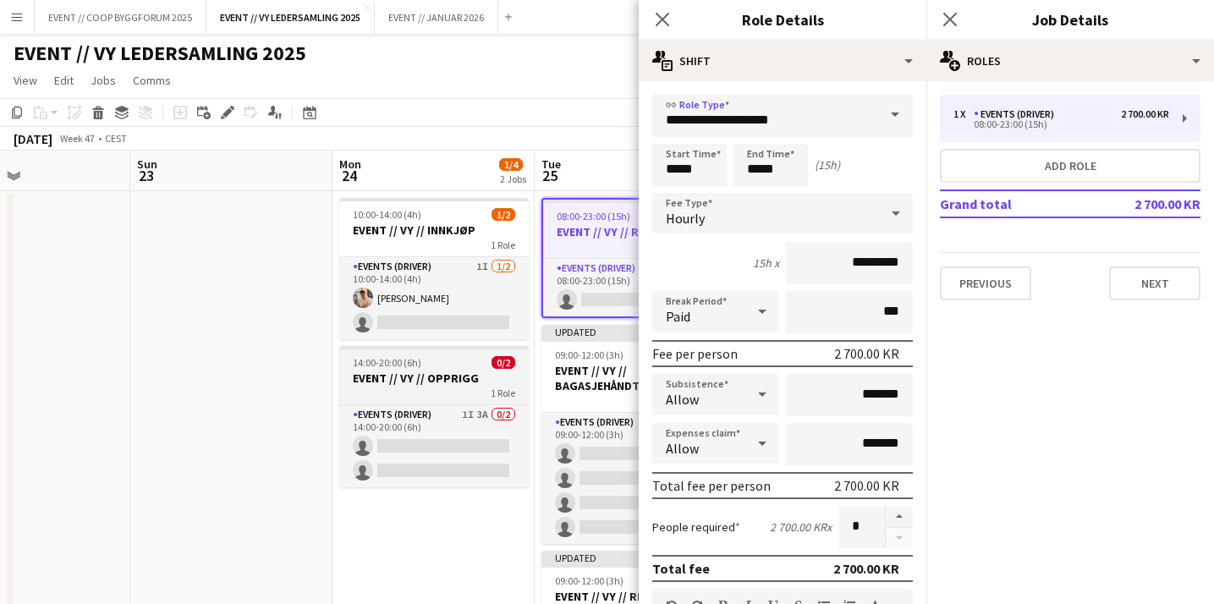
click at [455, 379] on h3 "EVENT // VY // OPPRIGG" at bounding box center [433, 377] width 189 height 15
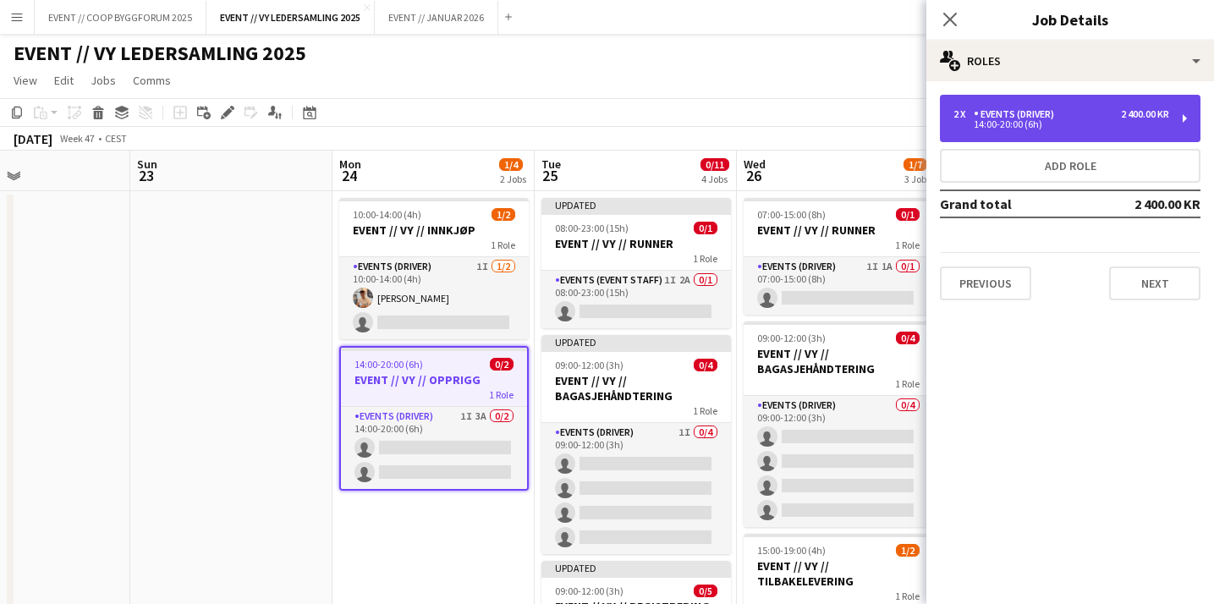
click at [1038, 111] on div "Events (Driver)" at bounding box center [1016, 114] width 87 height 12
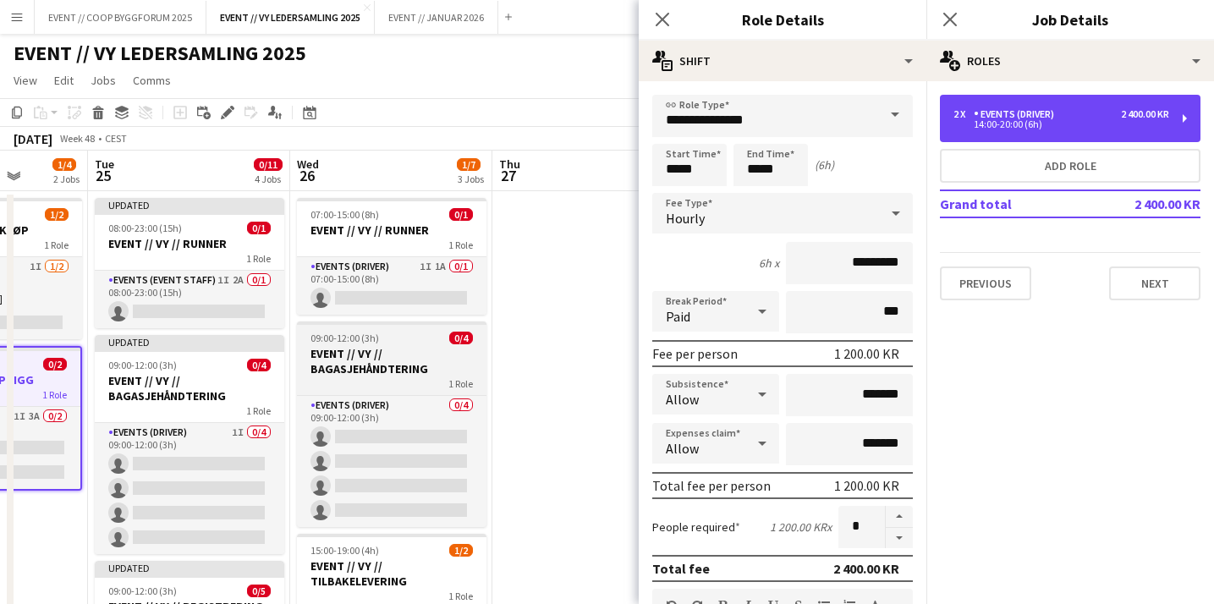
scroll to position [0, 514]
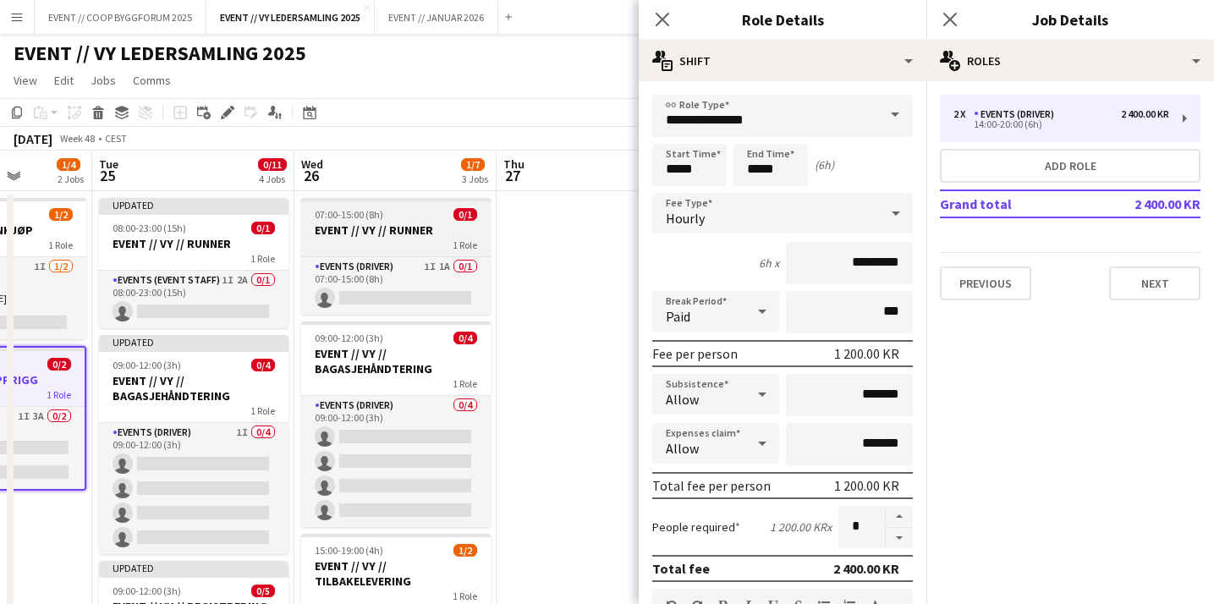
click at [434, 229] on h3 "EVENT // VY // RUNNER" at bounding box center [395, 229] width 189 height 15
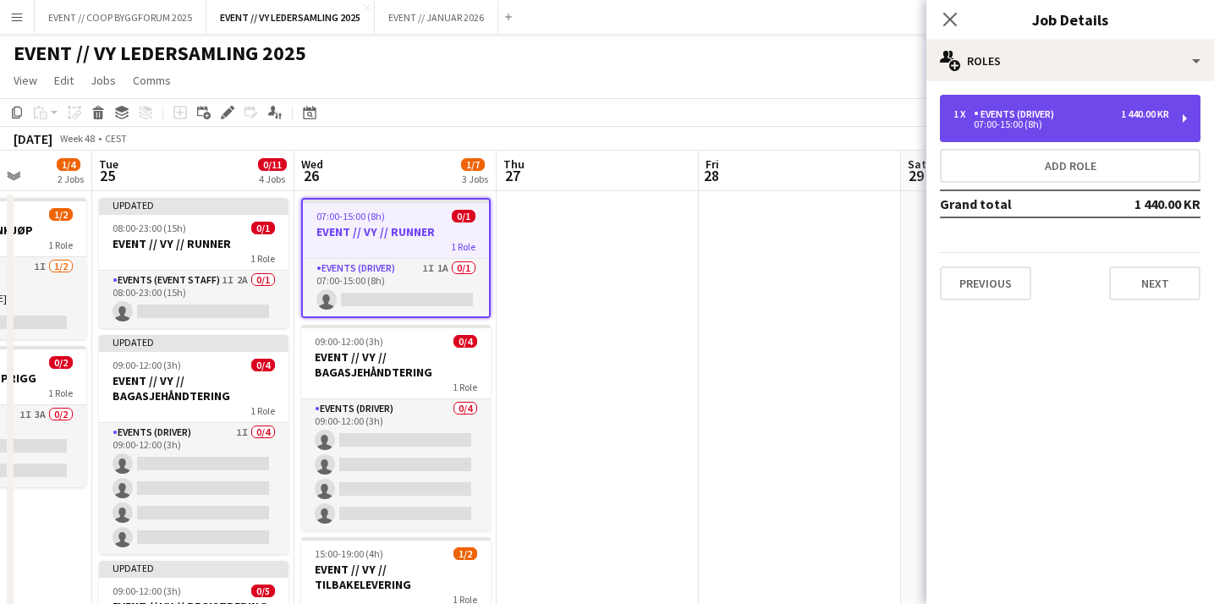
click at [1015, 122] on div "07:00-15:00 (8h)" at bounding box center [1061, 124] width 216 height 8
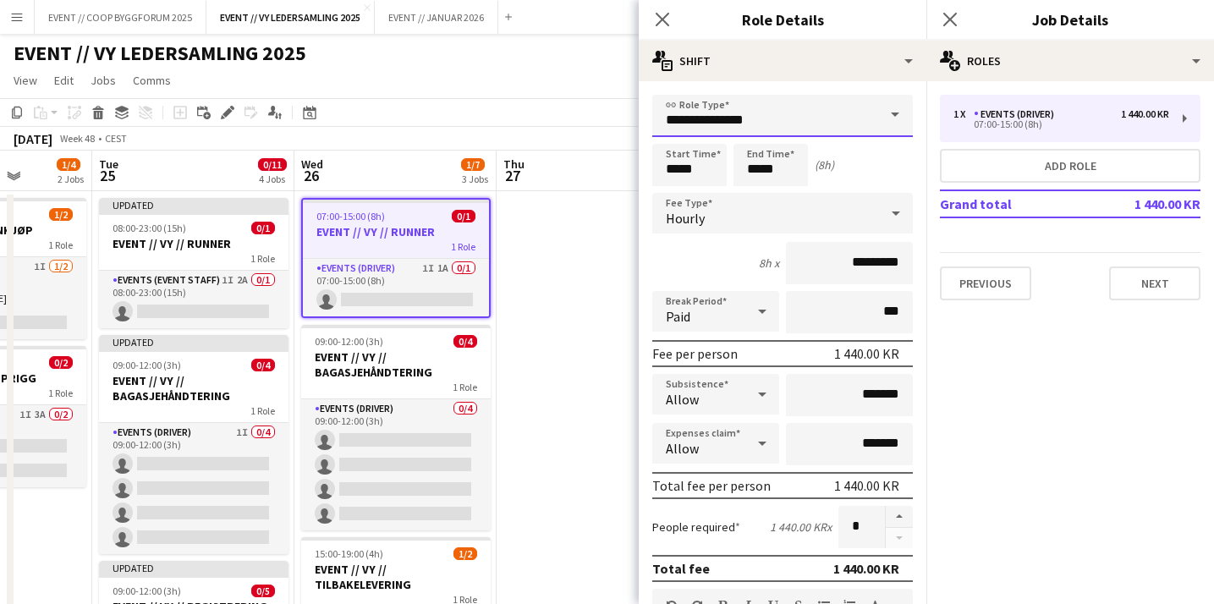
click at [857, 118] on input "**********" at bounding box center [782, 116] width 260 height 42
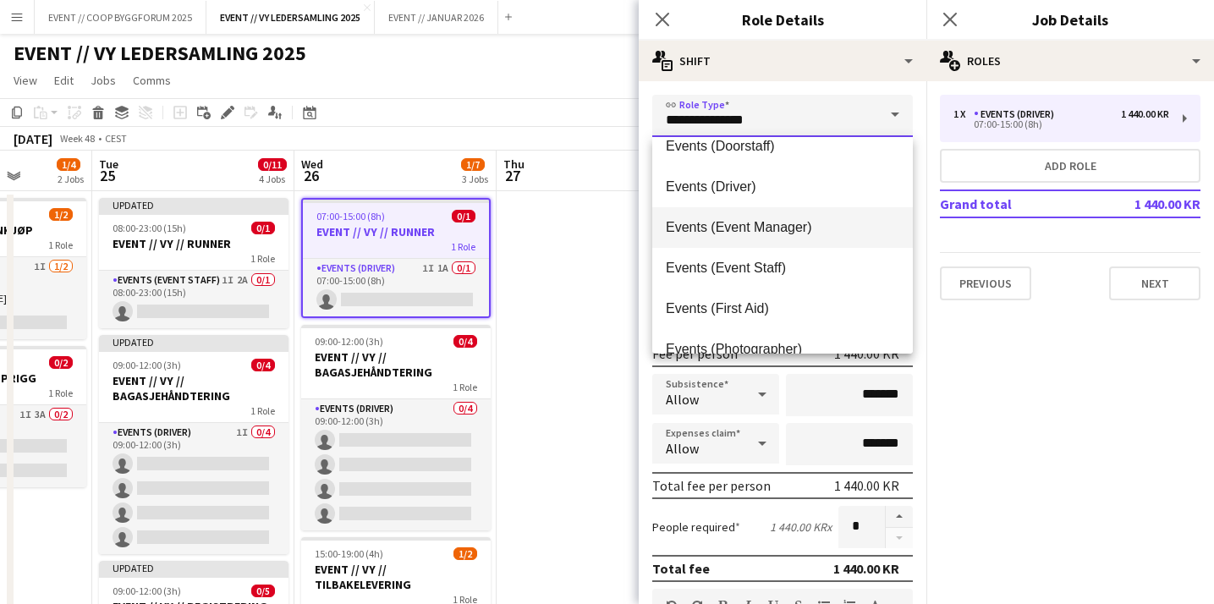
scroll to position [390, 0]
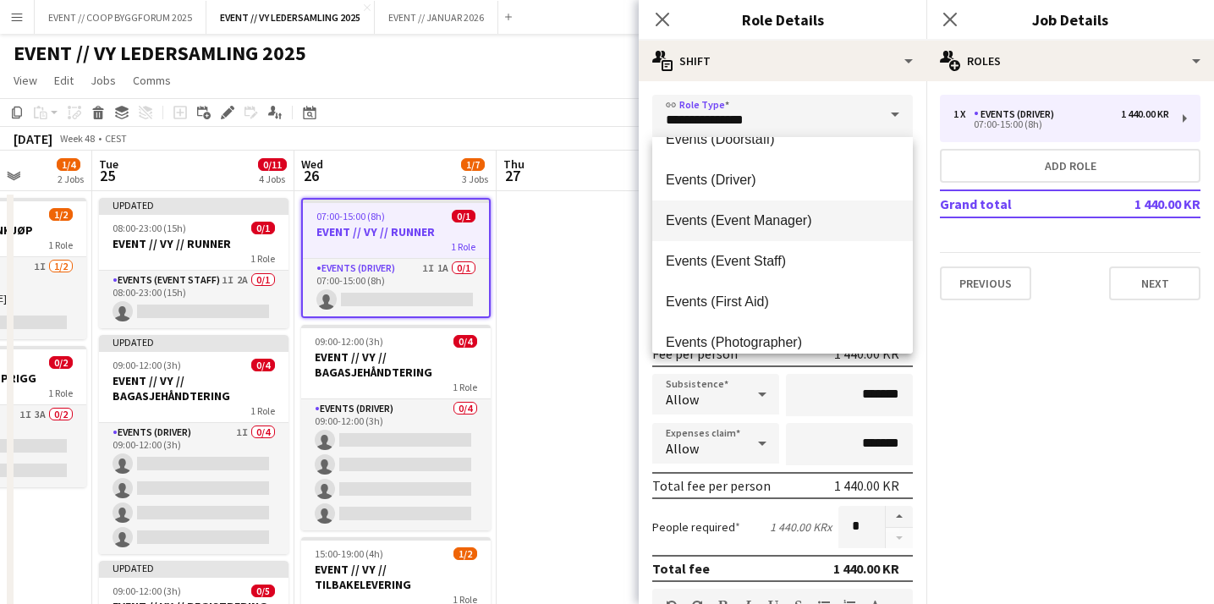
click at [786, 273] on mat-option "Events (Event Staff)" at bounding box center [782, 261] width 260 height 41
type input "**********"
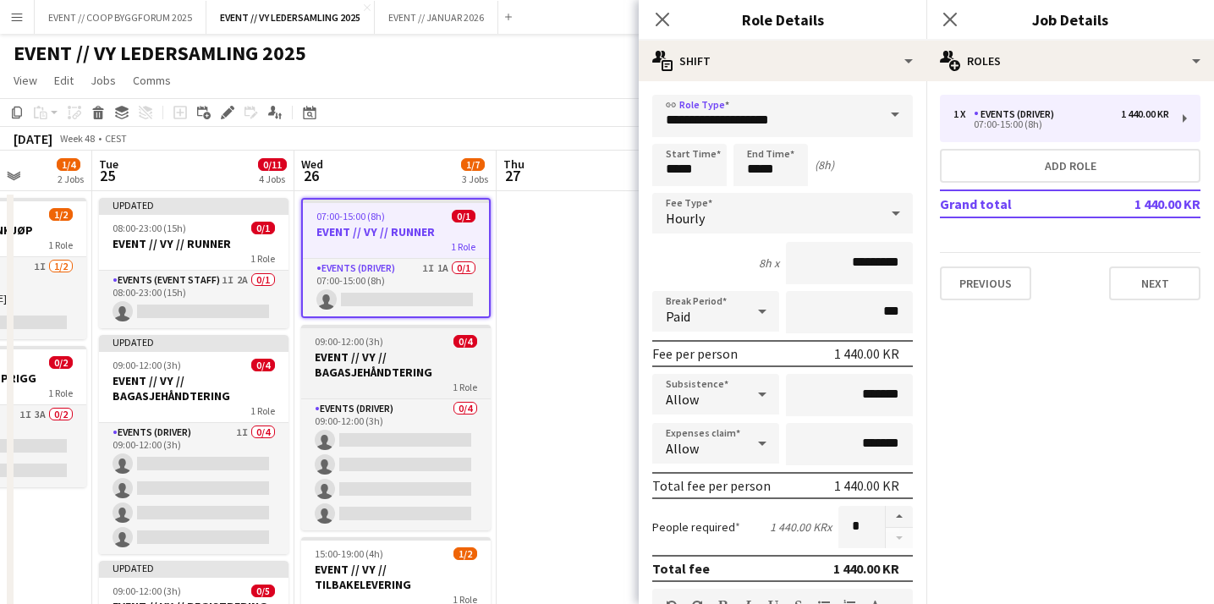
click at [437, 363] on h3 "EVENT // VY // BAGASJEHÅNDTERING" at bounding box center [395, 364] width 189 height 30
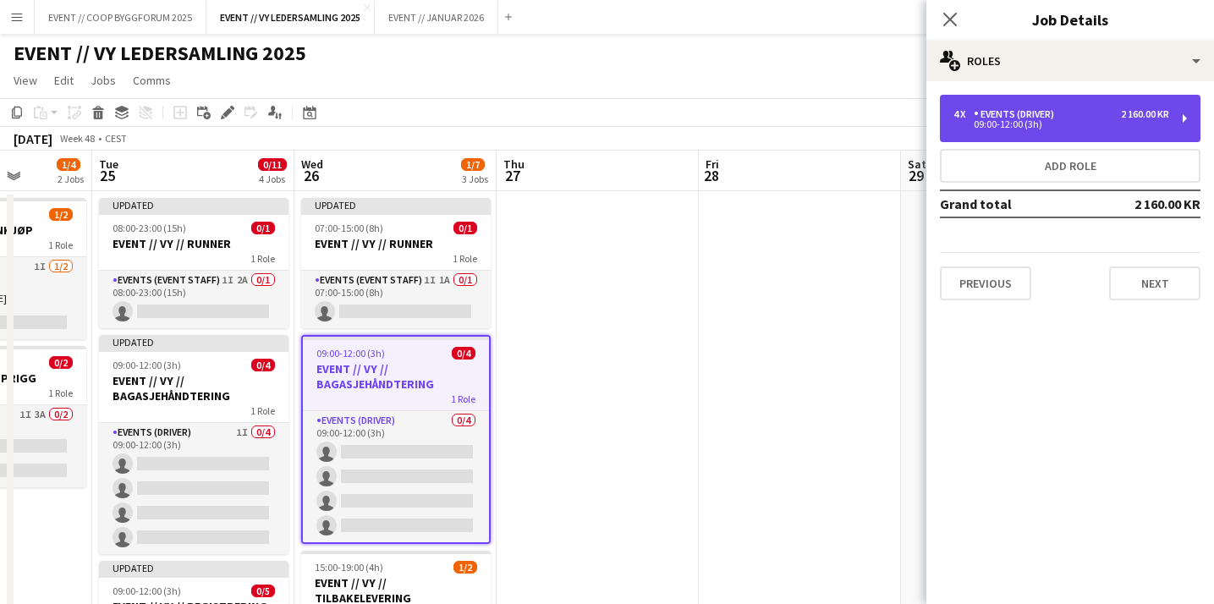
click at [1004, 126] on div "09:00-12:00 (3h)" at bounding box center [1061, 124] width 216 height 8
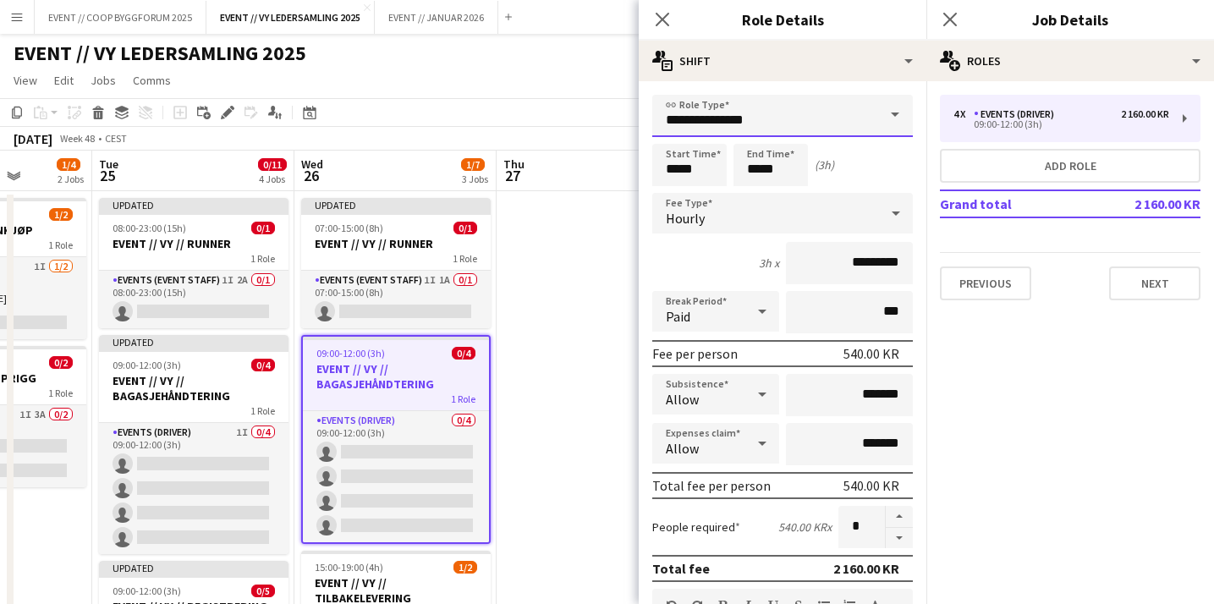
click at [798, 107] on input "**********" at bounding box center [782, 116] width 260 height 42
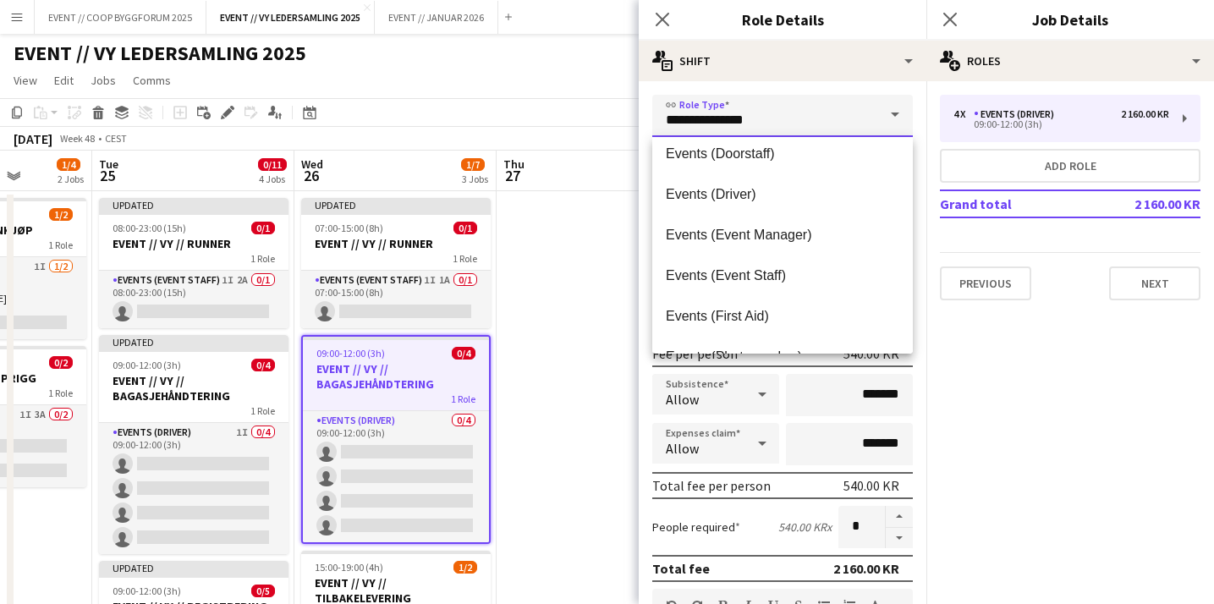
scroll to position [376, 0]
click at [780, 277] on span "Events (Event Staff)" at bounding box center [782, 274] width 233 height 16
type input "**********"
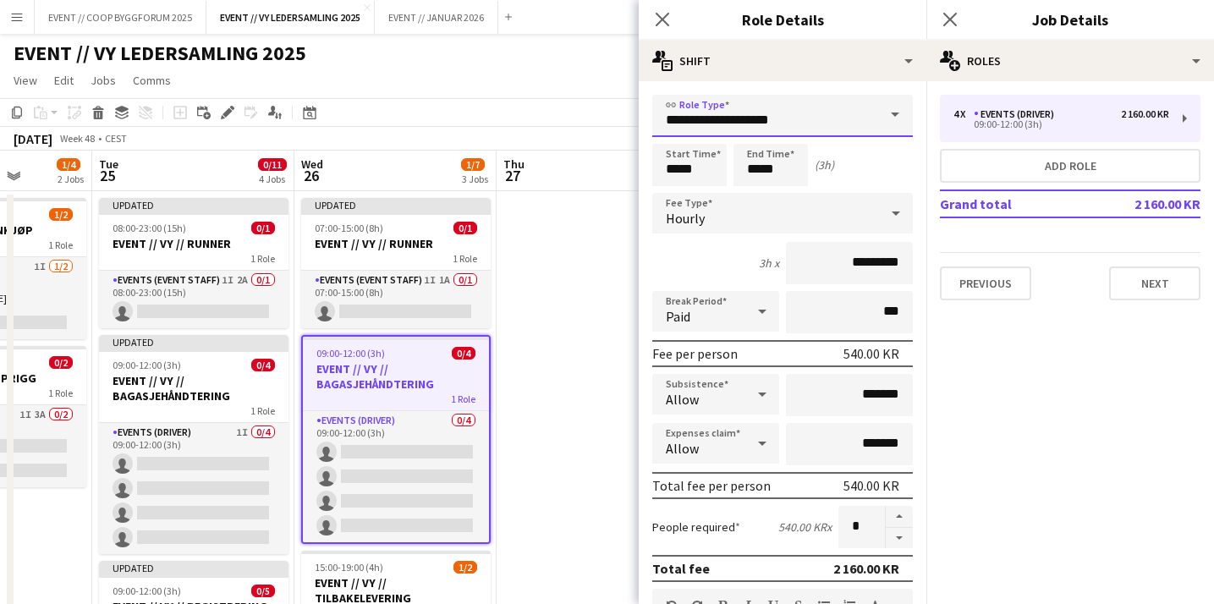
scroll to position [541, 0]
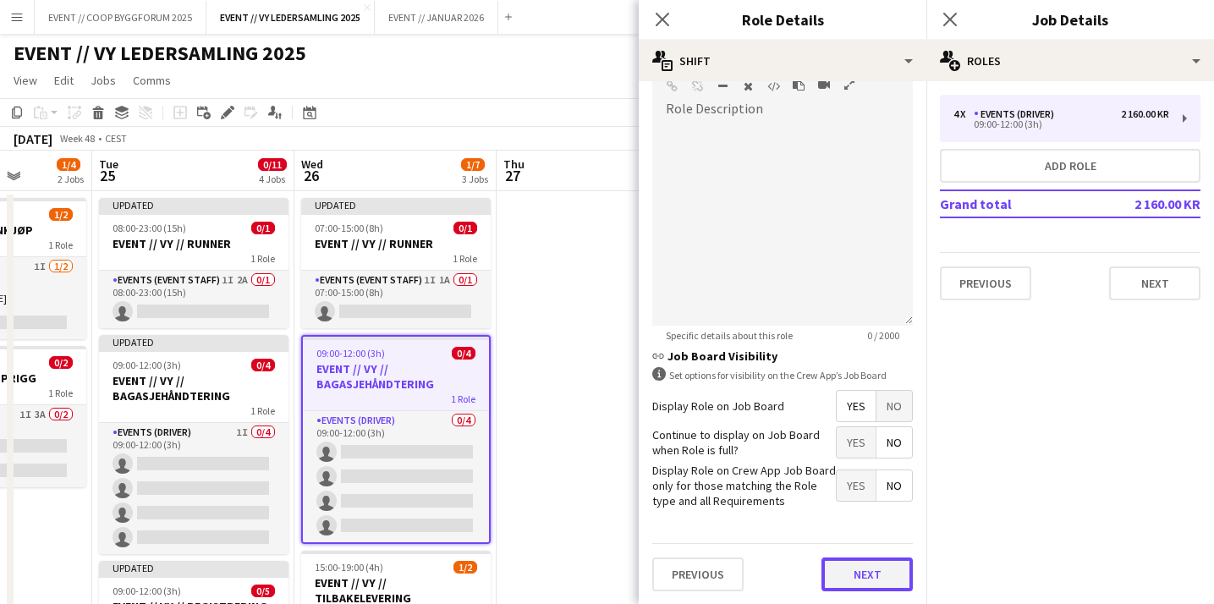
click at [869, 557] on button "Next" at bounding box center [866, 574] width 91 height 34
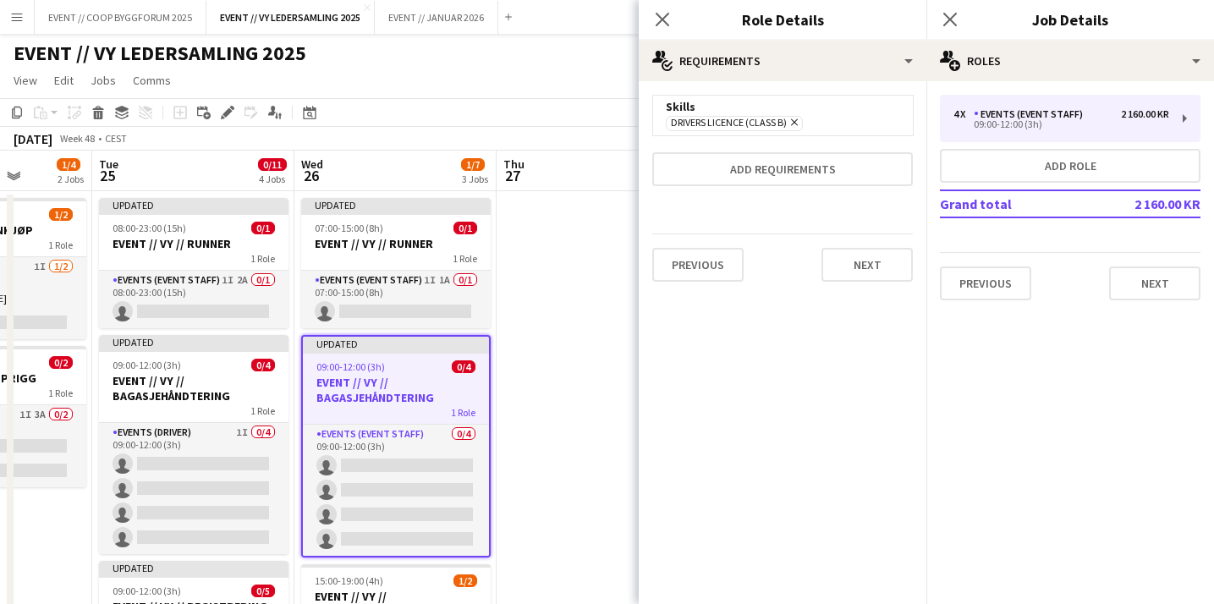
click at [801, 123] on span "Drivers Licence (Class B) Remove" at bounding box center [734, 123] width 137 height 15
click at [794, 122] on icon "Remove" at bounding box center [791, 122] width 11 height 11
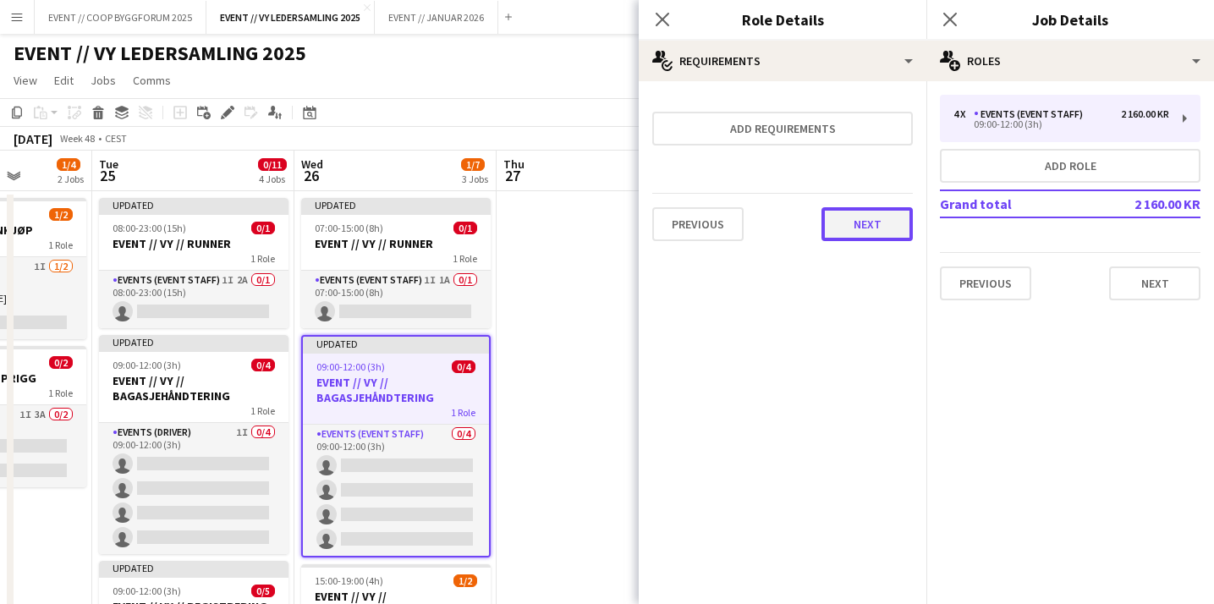
click at [843, 229] on button "Next" at bounding box center [866, 224] width 91 height 34
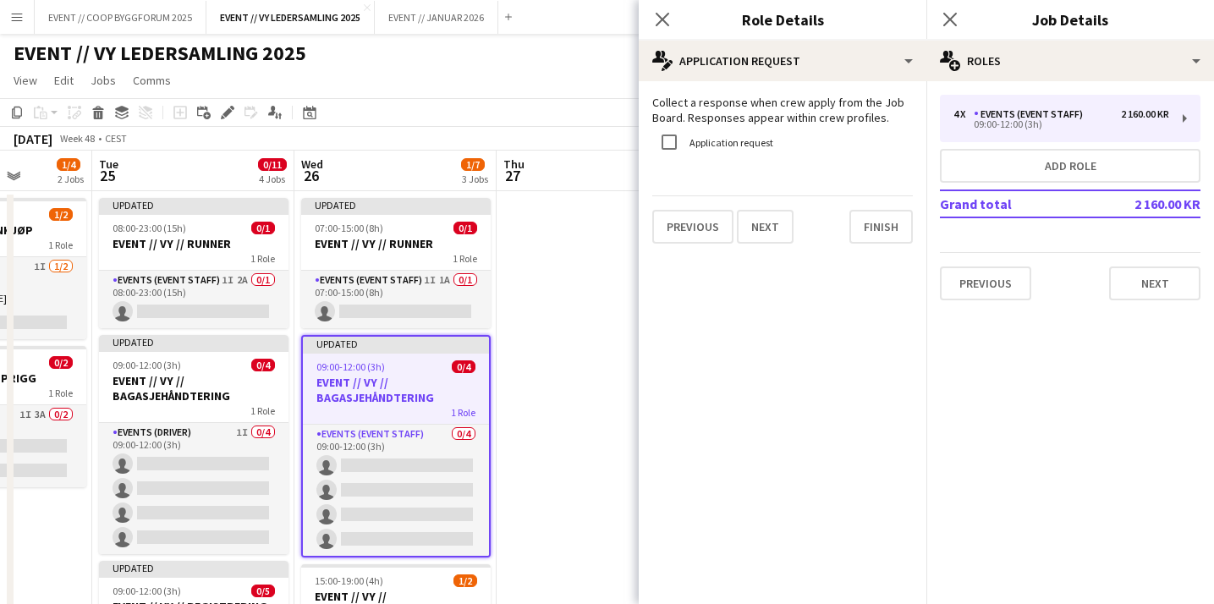
scroll to position [22, 0]
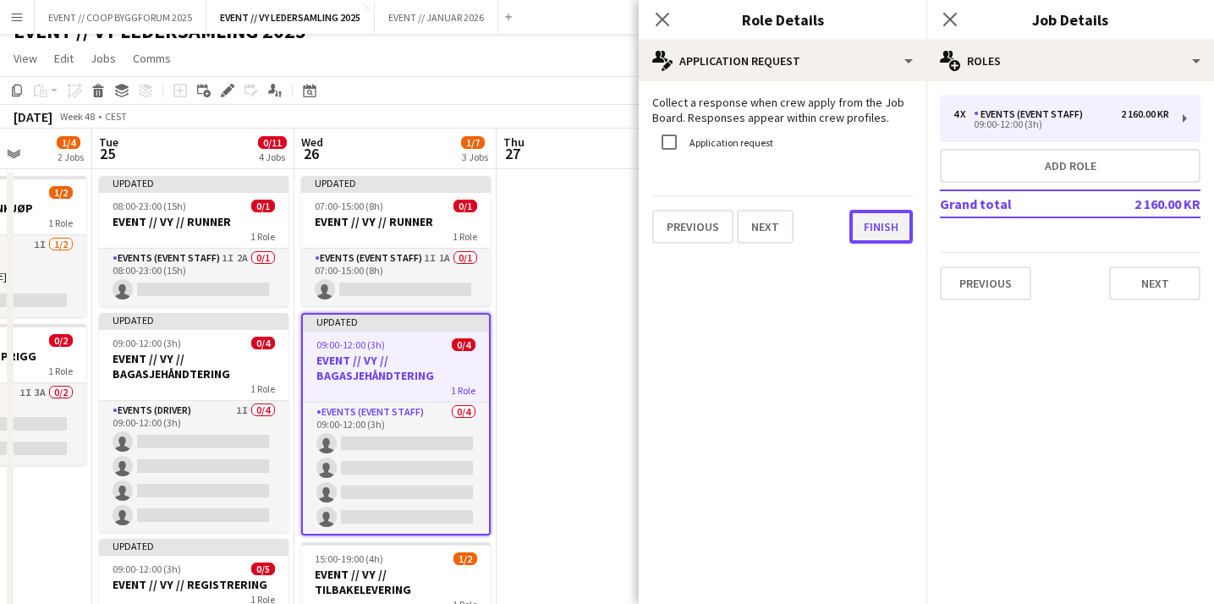
click at [883, 241] on button "Finish" at bounding box center [880, 227] width 63 height 34
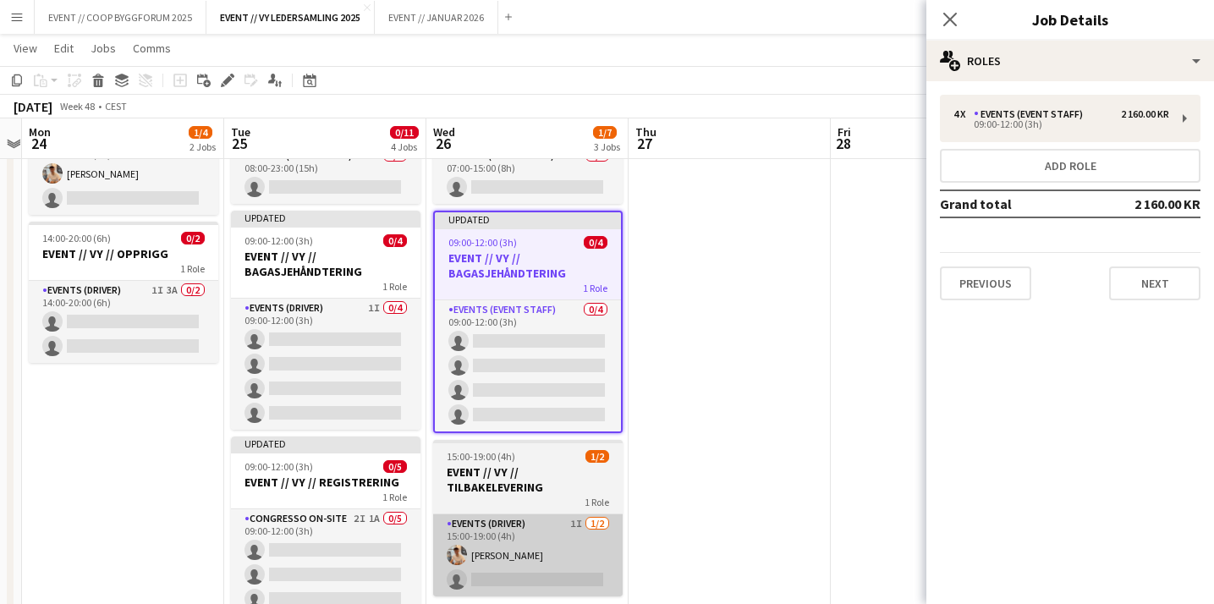
scroll to position [0, 371]
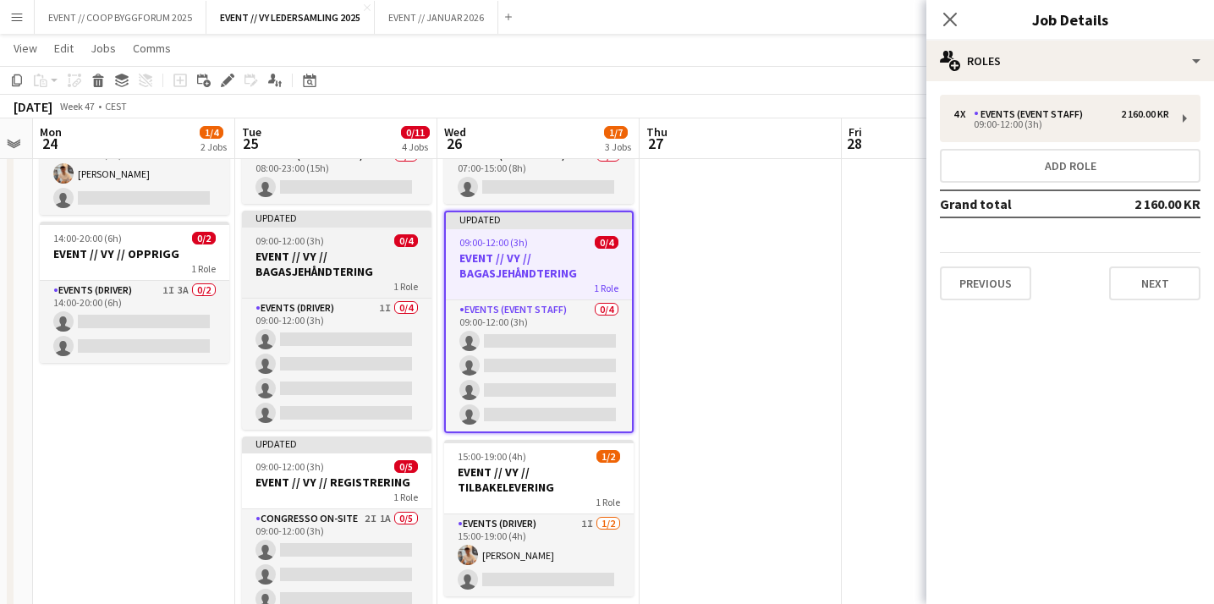
click at [367, 260] on h3 "EVENT // VY // BAGASJEHÅNDTERING" at bounding box center [336, 264] width 189 height 30
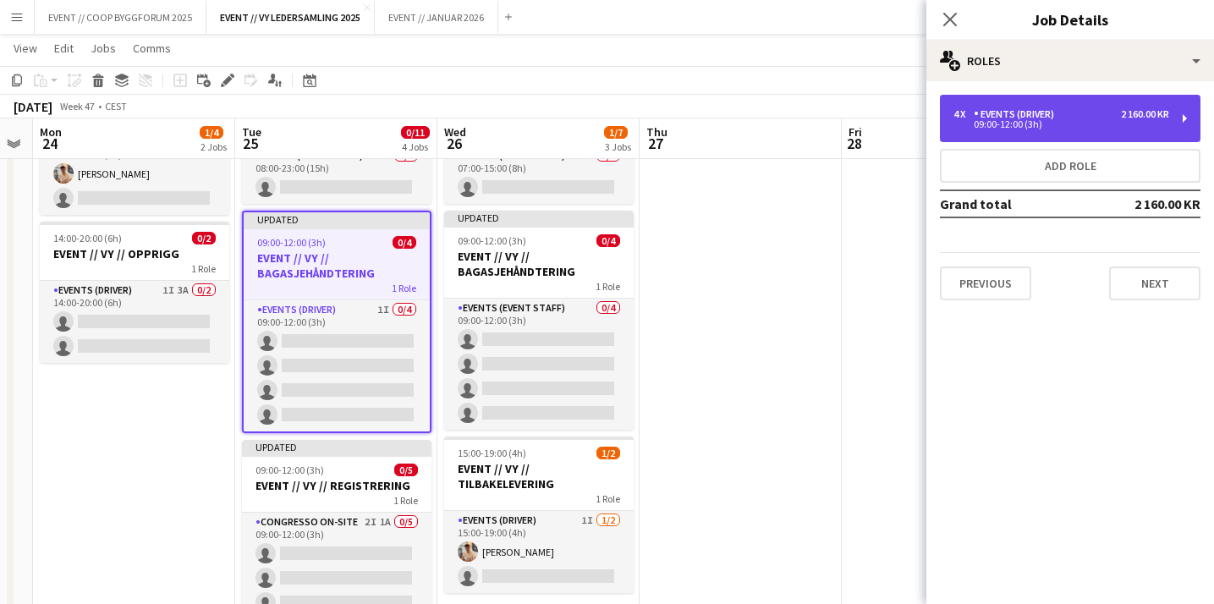
click at [1043, 121] on div "09:00-12:00 (3h)" at bounding box center [1061, 124] width 216 height 8
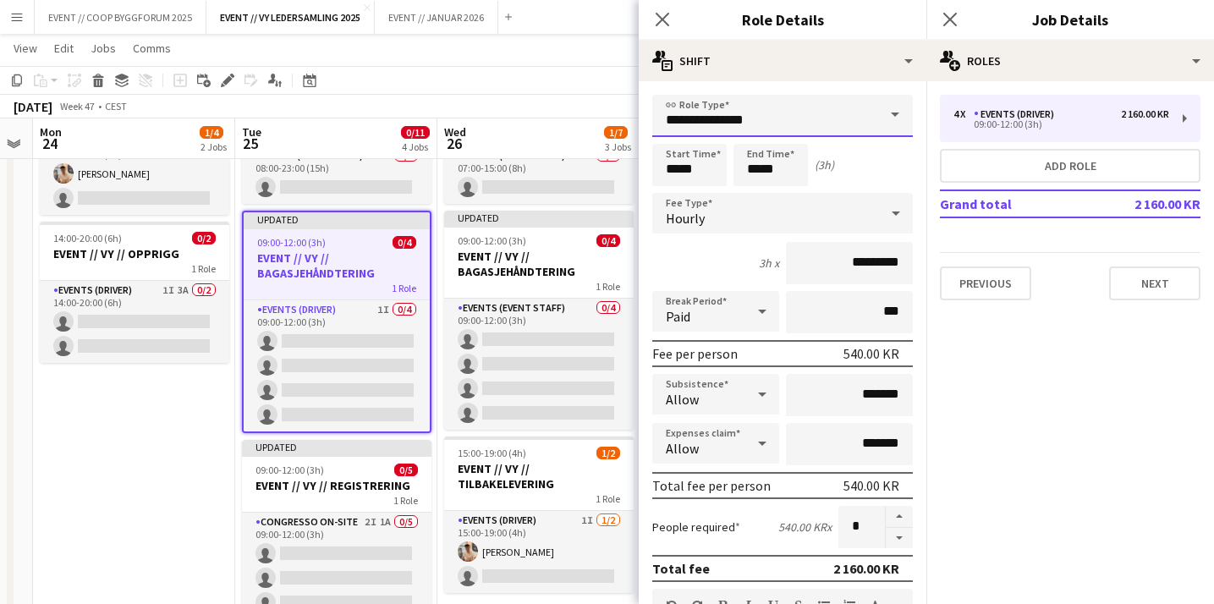
click at [770, 108] on input "**********" at bounding box center [782, 116] width 260 height 42
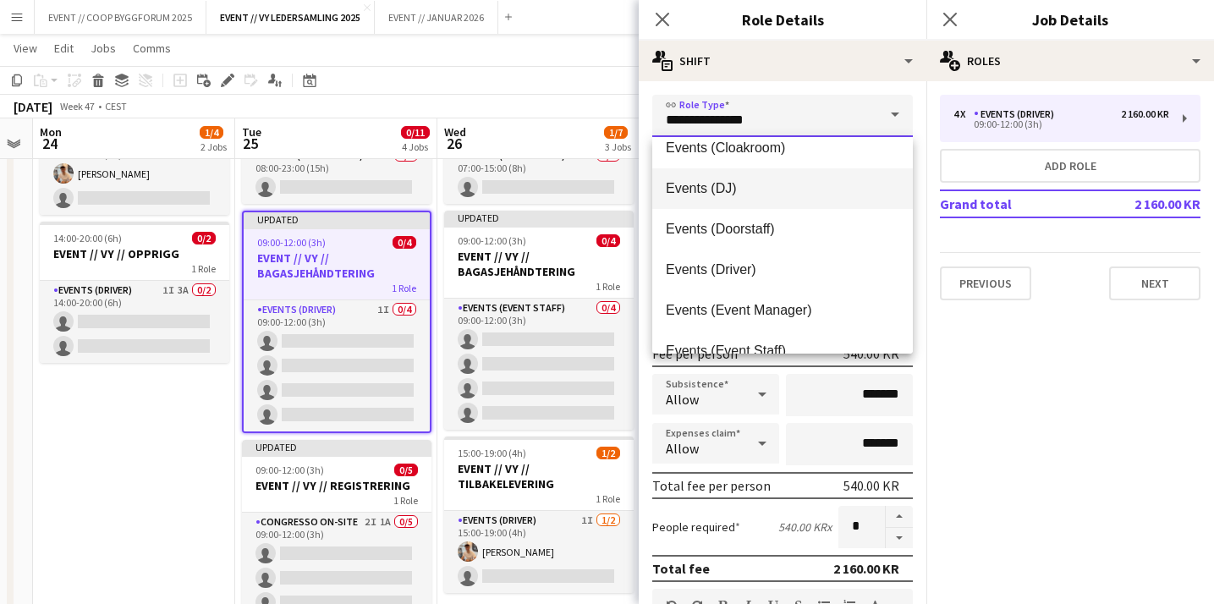
scroll to position [302, 0]
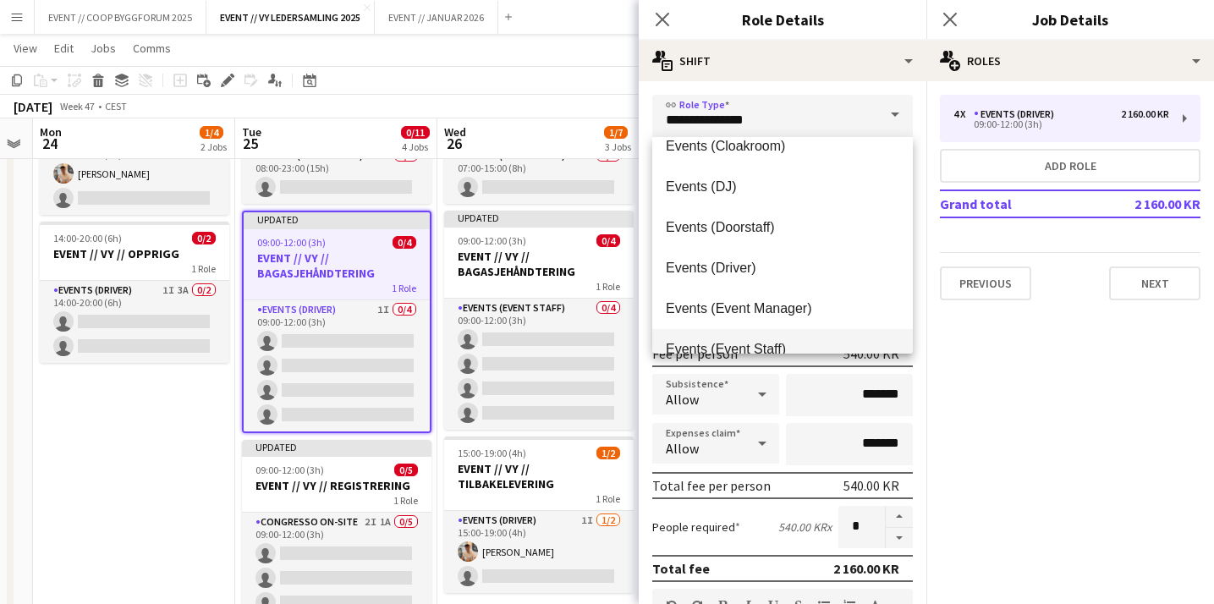
click at [757, 337] on mat-option "Events (Event Staff)" at bounding box center [782, 349] width 260 height 41
type input "**********"
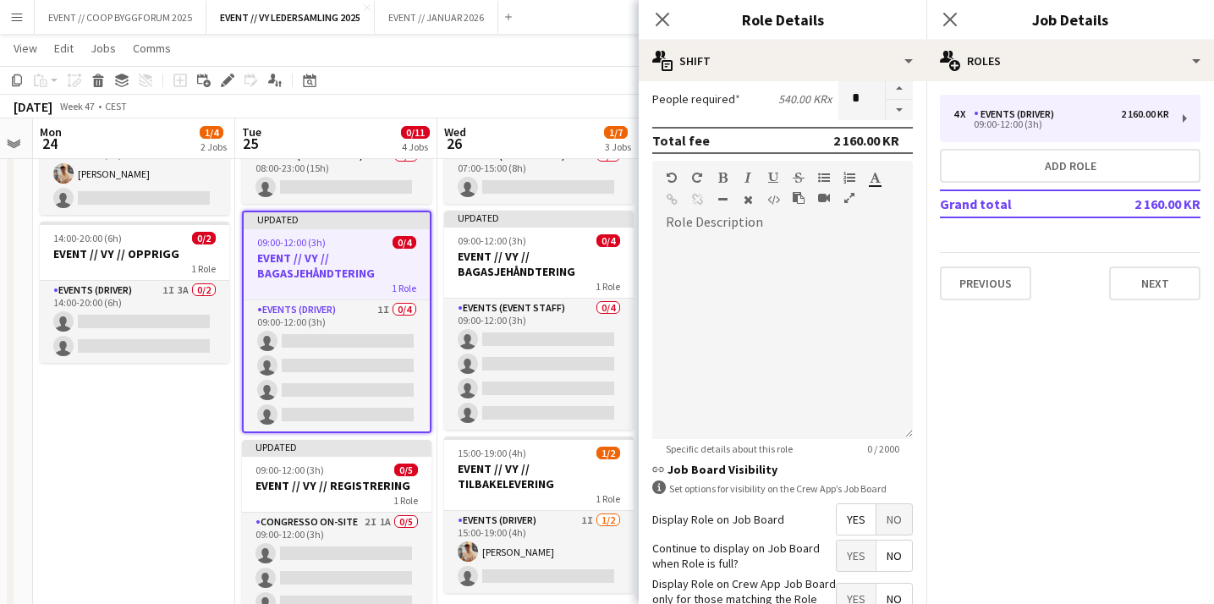
scroll to position [541, 0]
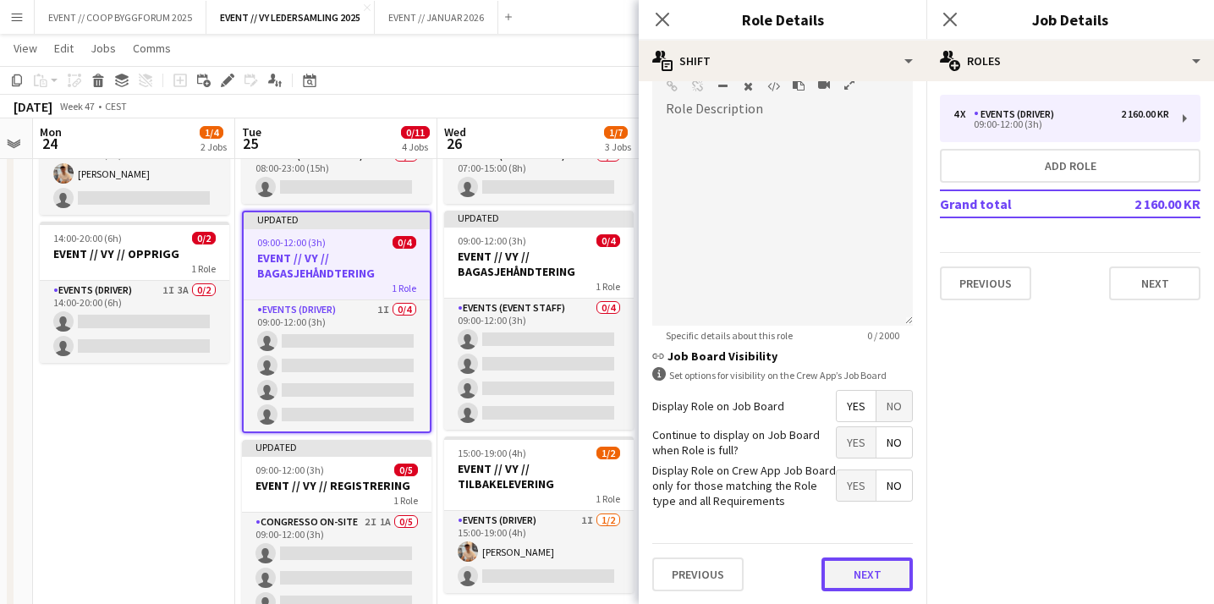
click at [852, 567] on button "Next" at bounding box center [866, 574] width 91 height 34
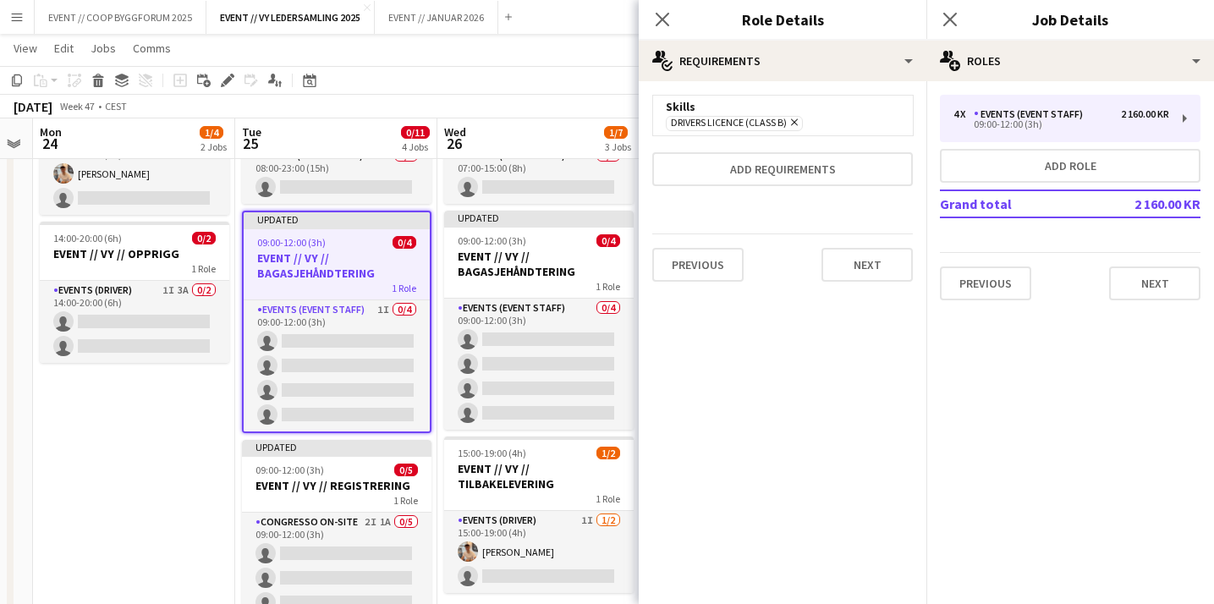
scroll to position [0, 0]
click at [797, 118] on icon "Remove" at bounding box center [791, 122] width 11 height 11
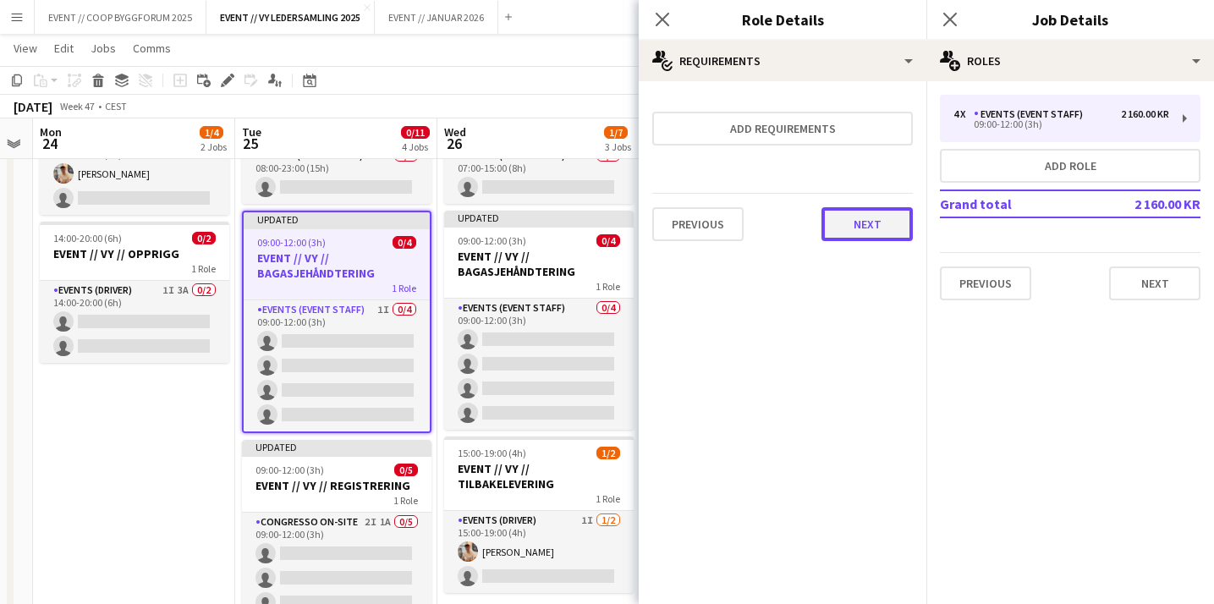
click at [862, 224] on button "Next" at bounding box center [866, 224] width 91 height 34
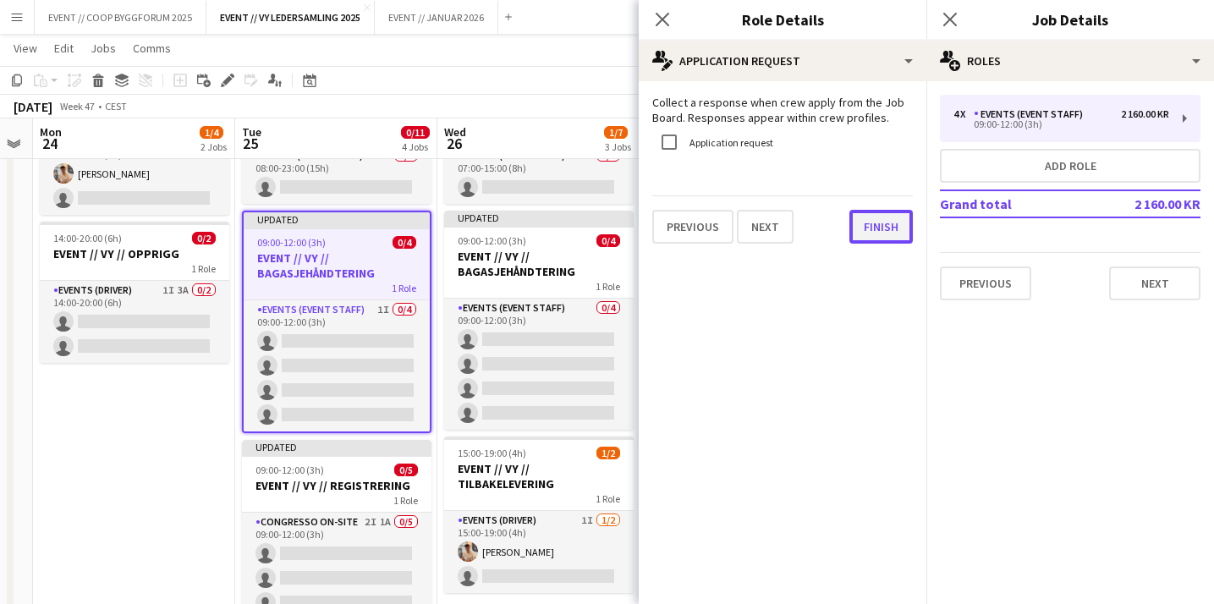
click at [861, 225] on button "Finish" at bounding box center [880, 227] width 63 height 34
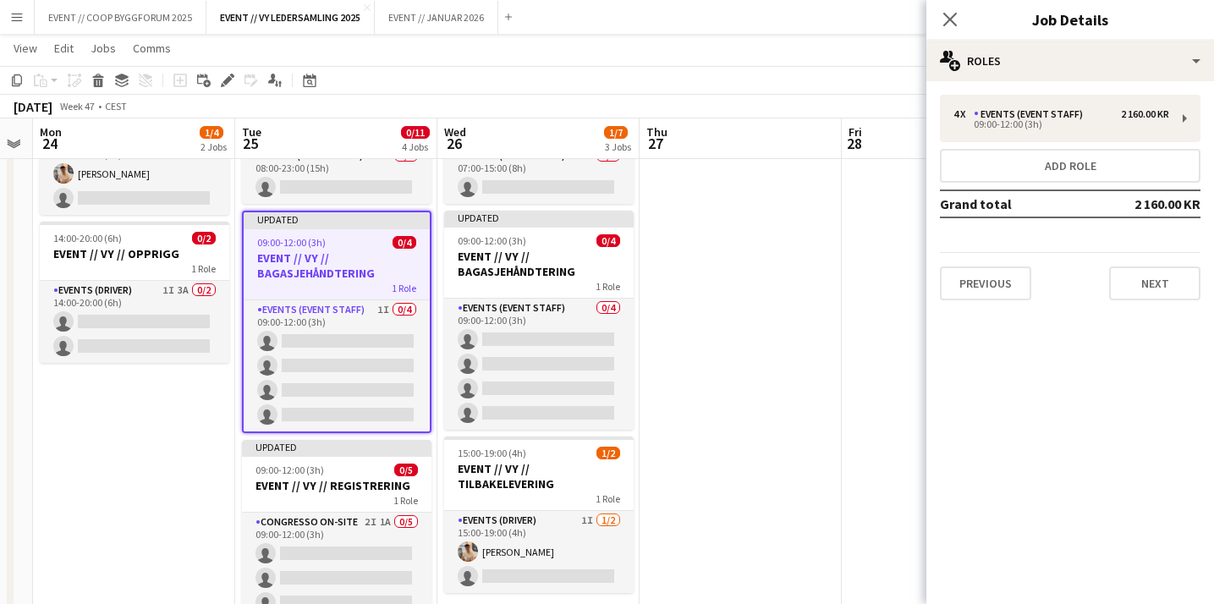
click at [714, 416] on app-date-cell at bounding box center [740, 470] width 202 height 806
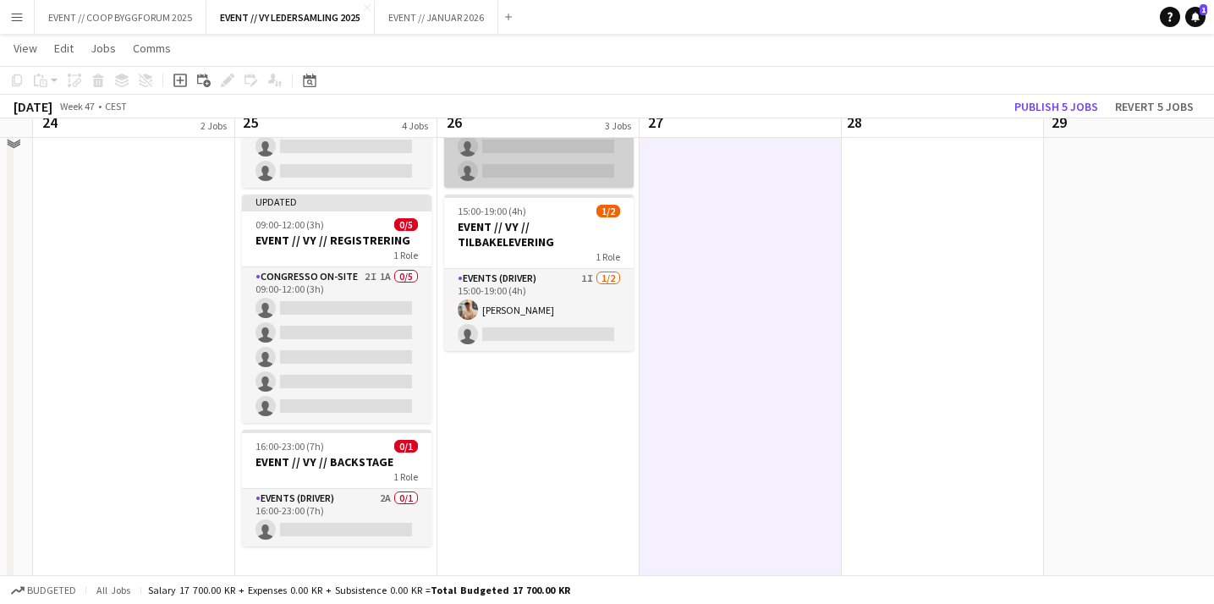
scroll to position [318, 0]
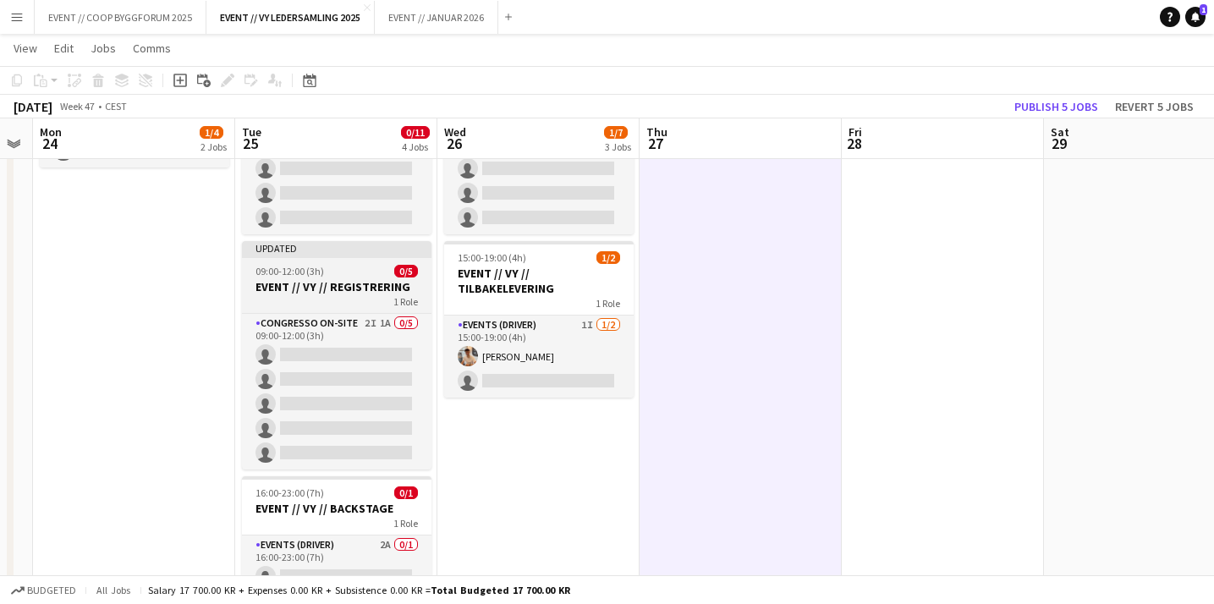
click at [341, 280] on h3 "EVENT // VY // REGISTRERING" at bounding box center [336, 286] width 189 height 15
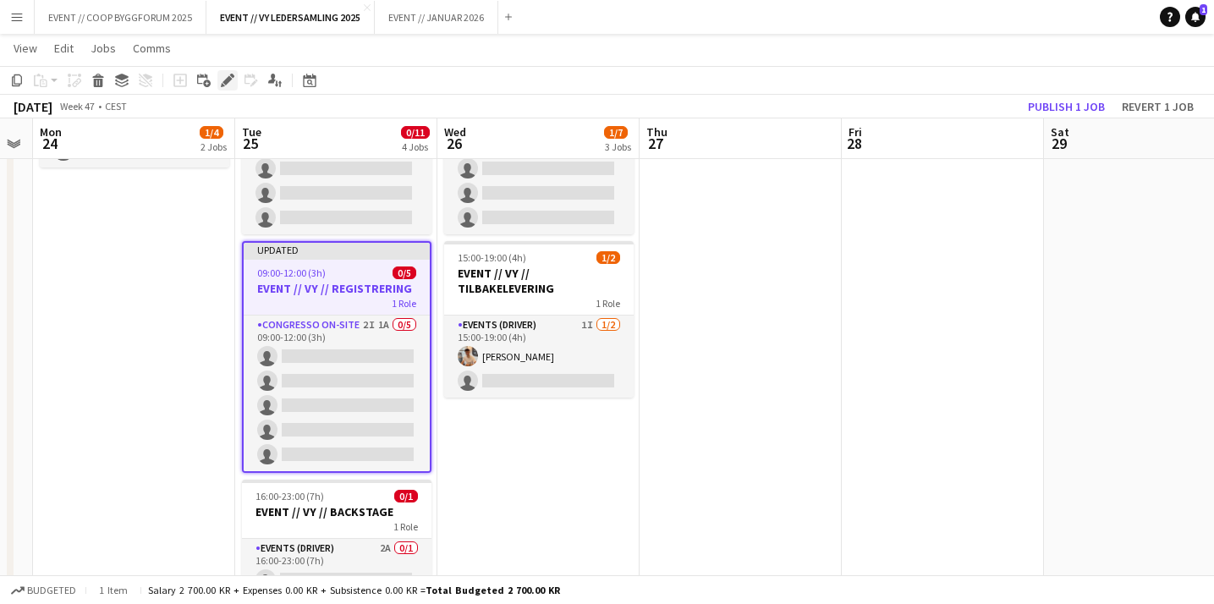
click at [227, 72] on div "Edit" at bounding box center [227, 80] width 20 height 20
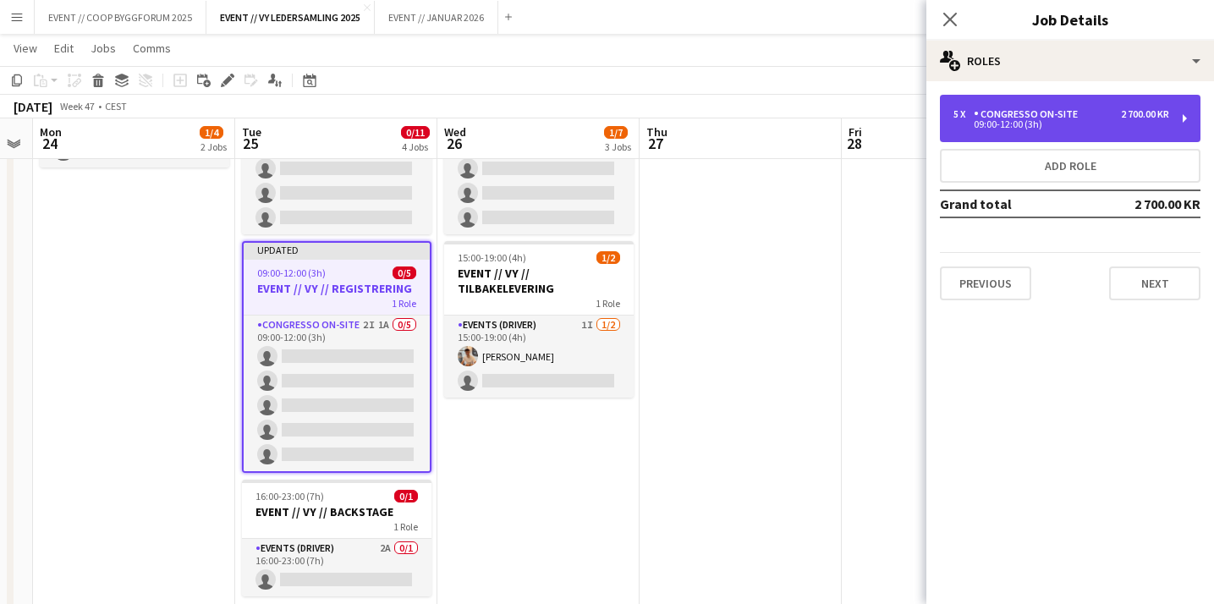
click at [1022, 113] on div "Congresso On-site" at bounding box center [1028, 114] width 111 height 12
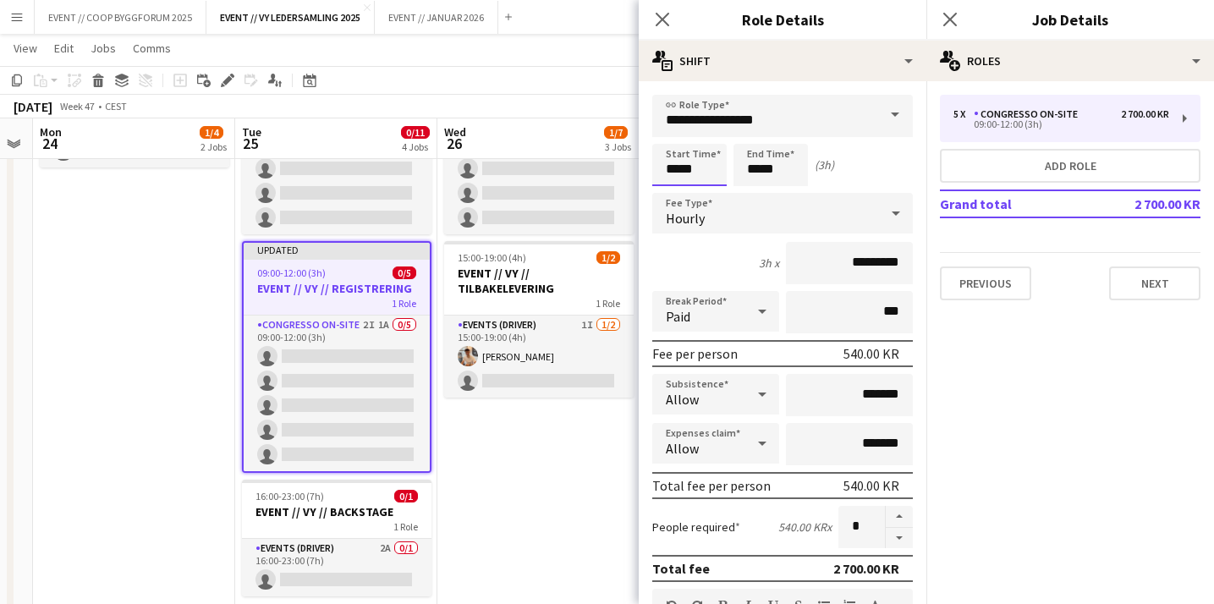
click at [698, 167] on input "*****" at bounding box center [689, 165] width 74 height 42
click at [676, 186] on div at bounding box center [672, 194] width 34 height 17
type input "*****"
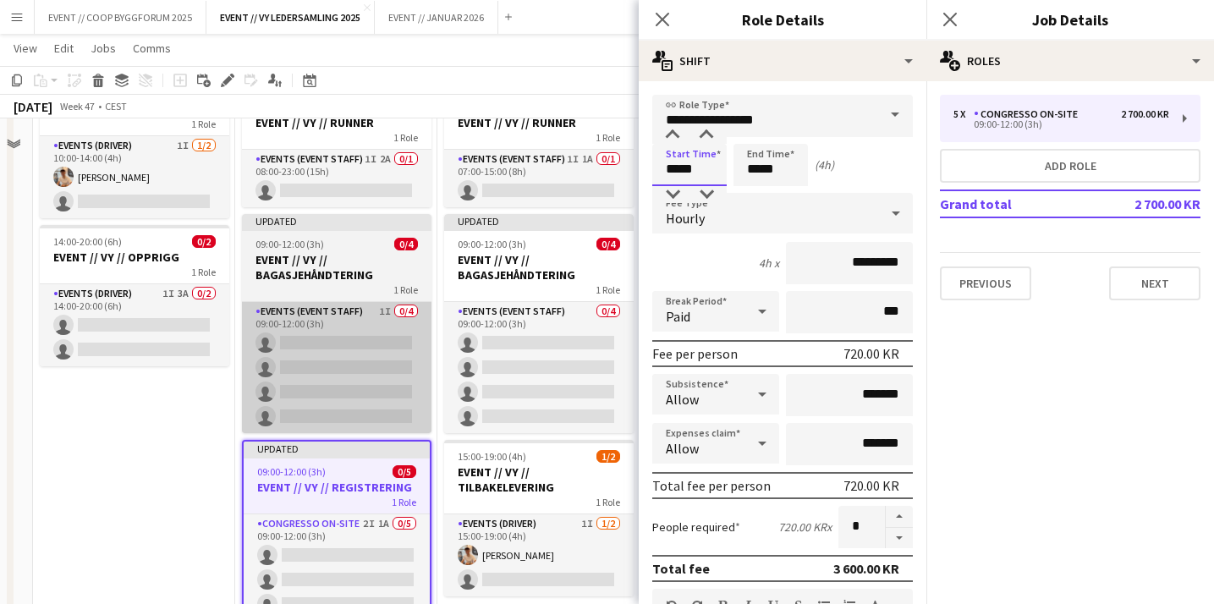
scroll to position [64, 0]
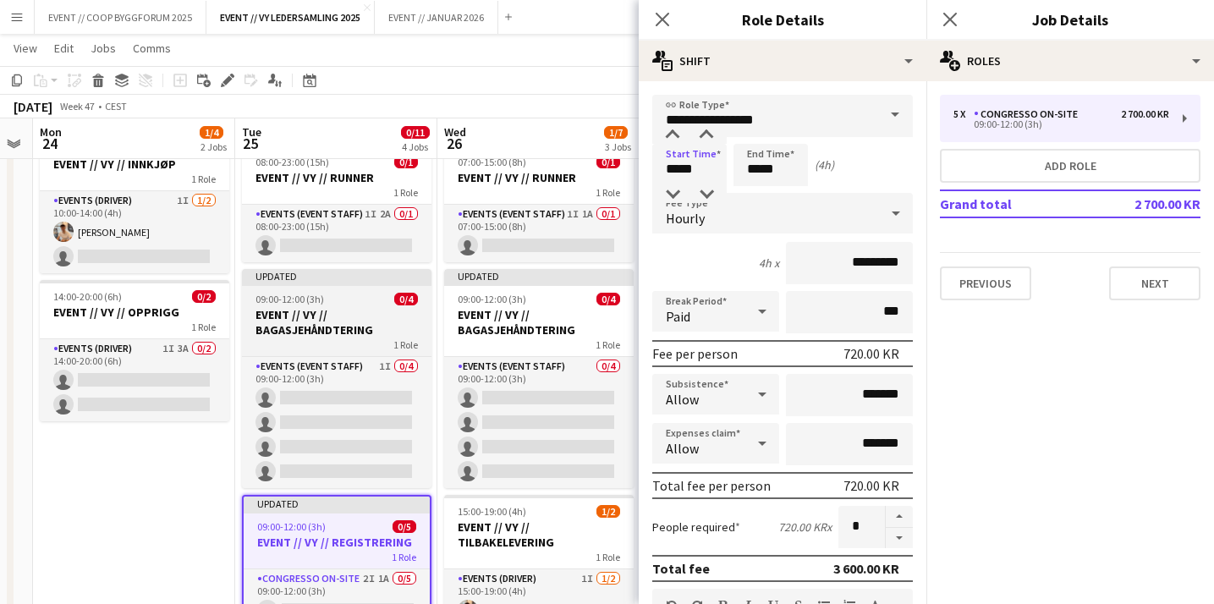
click at [393, 313] on h3 "EVENT // VY // BAGASJEHÅNDTERING" at bounding box center [336, 322] width 189 height 30
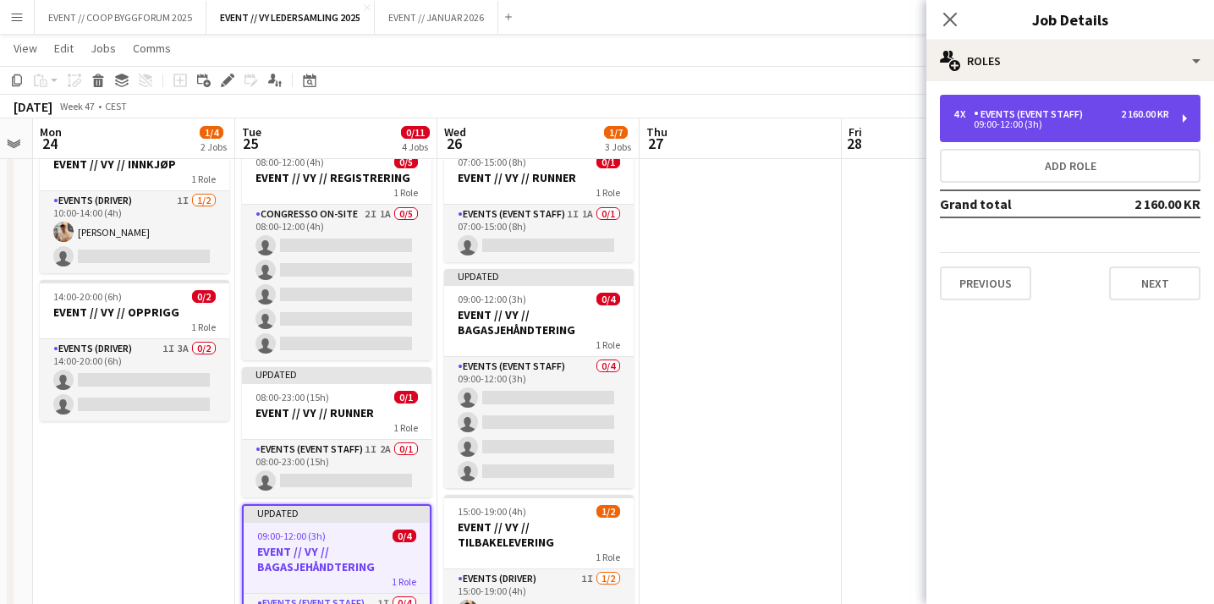
click at [1000, 109] on div "Events (Event Staff)" at bounding box center [1031, 114] width 116 height 12
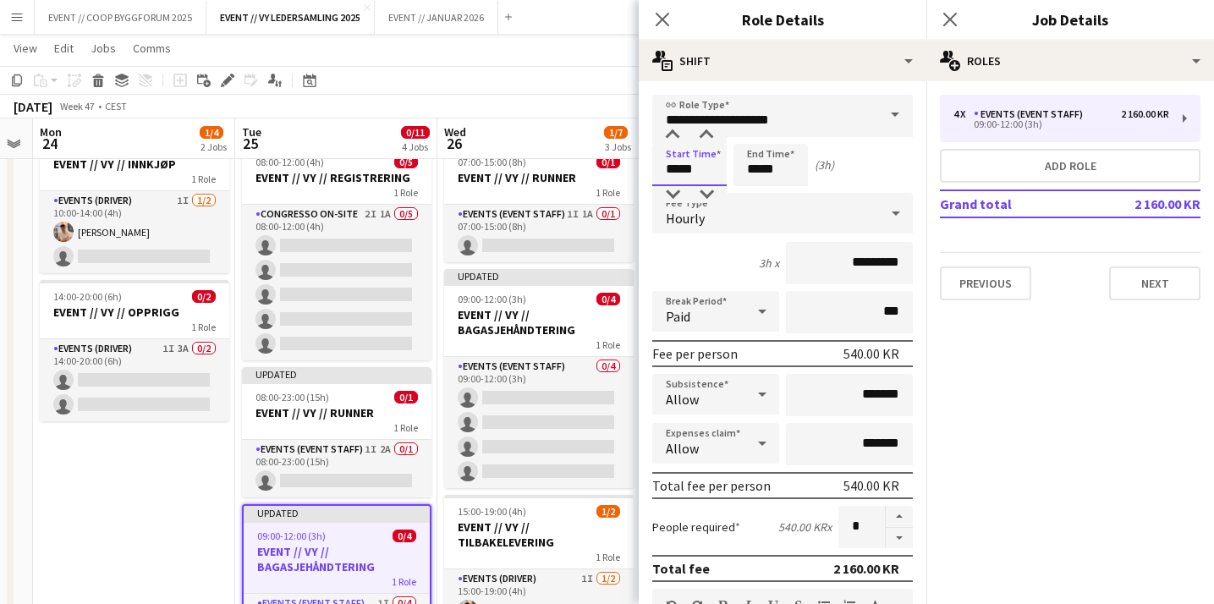
click at [683, 160] on input "*****" at bounding box center [689, 165] width 74 height 42
type input "*****"
click at [673, 195] on div at bounding box center [672, 194] width 34 height 17
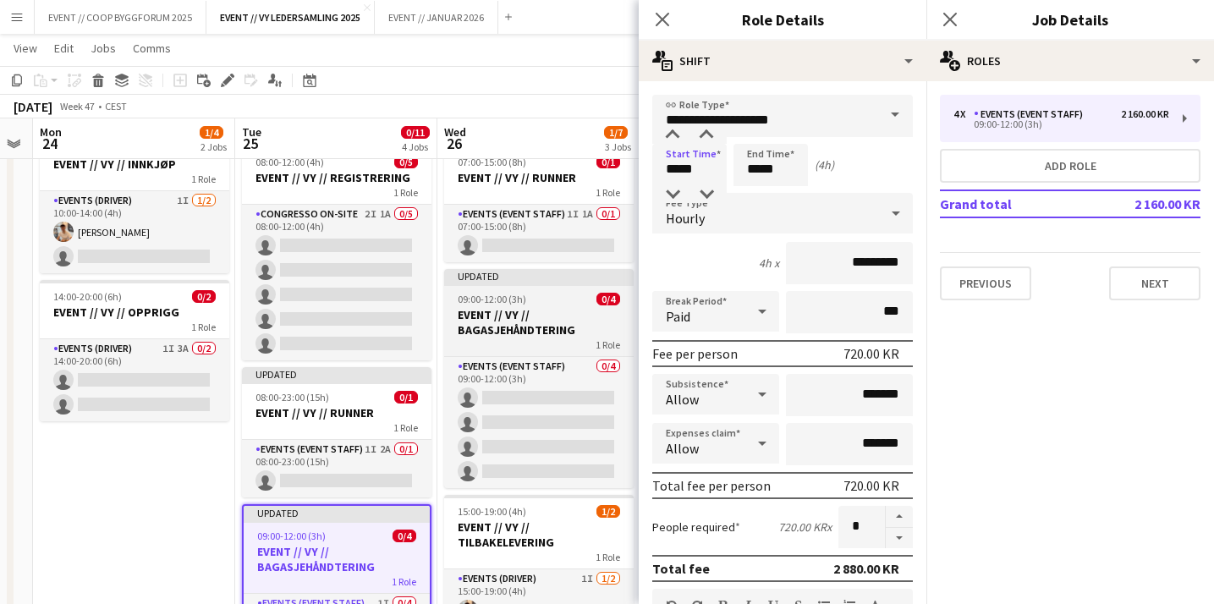
click at [544, 331] on h3 "EVENT // VY // BAGASJEHÅNDTERING" at bounding box center [538, 322] width 189 height 30
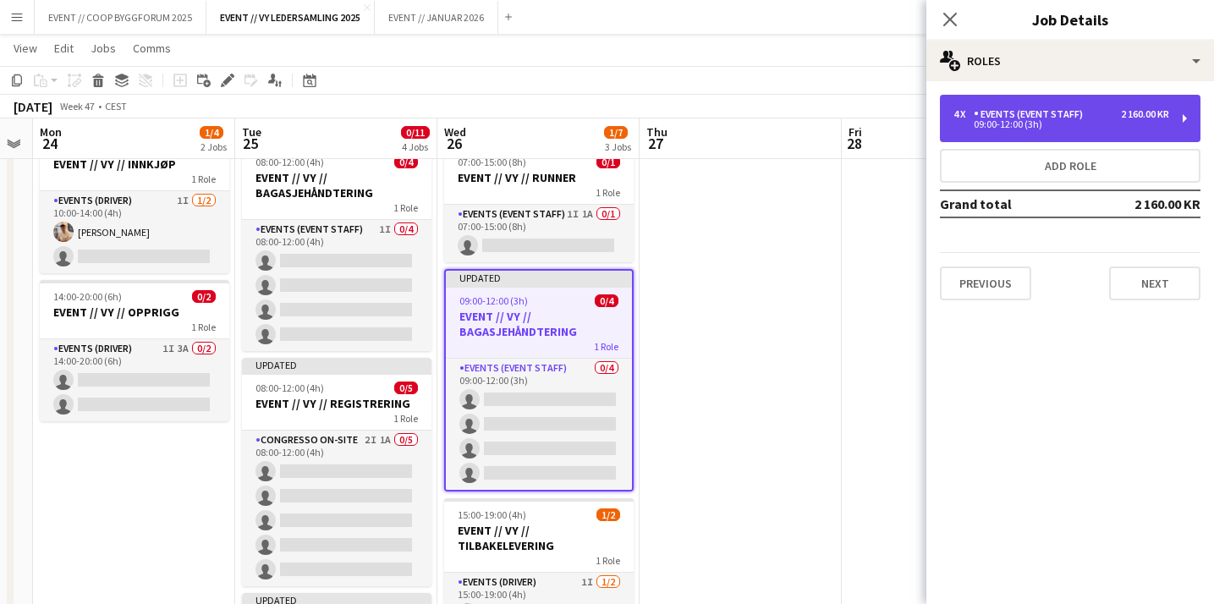
click at [993, 122] on div "09:00-12:00 (3h)" at bounding box center [1061, 124] width 216 height 8
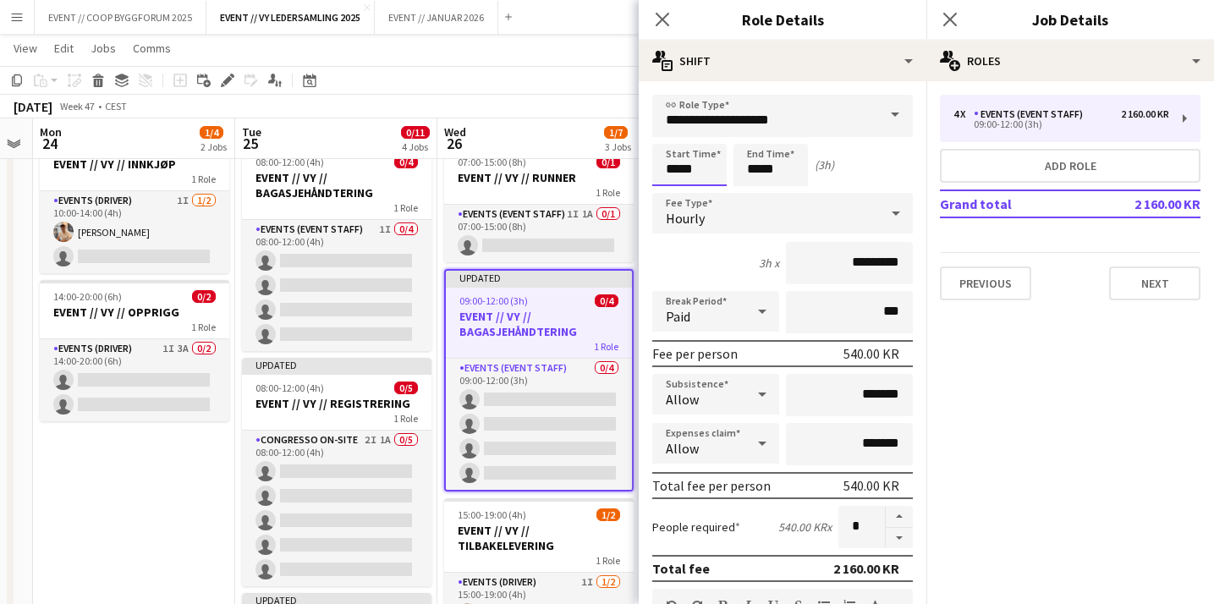
click at [691, 166] on input "*****" at bounding box center [689, 165] width 74 height 42
type input "*****"
click at [673, 194] on div at bounding box center [672, 194] width 34 height 17
click at [766, 168] on input "*****" at bounding box center [770, 165] width 74 height 42
click at [756, 190] on div at bounding box center [754, 194] width 34 height 17
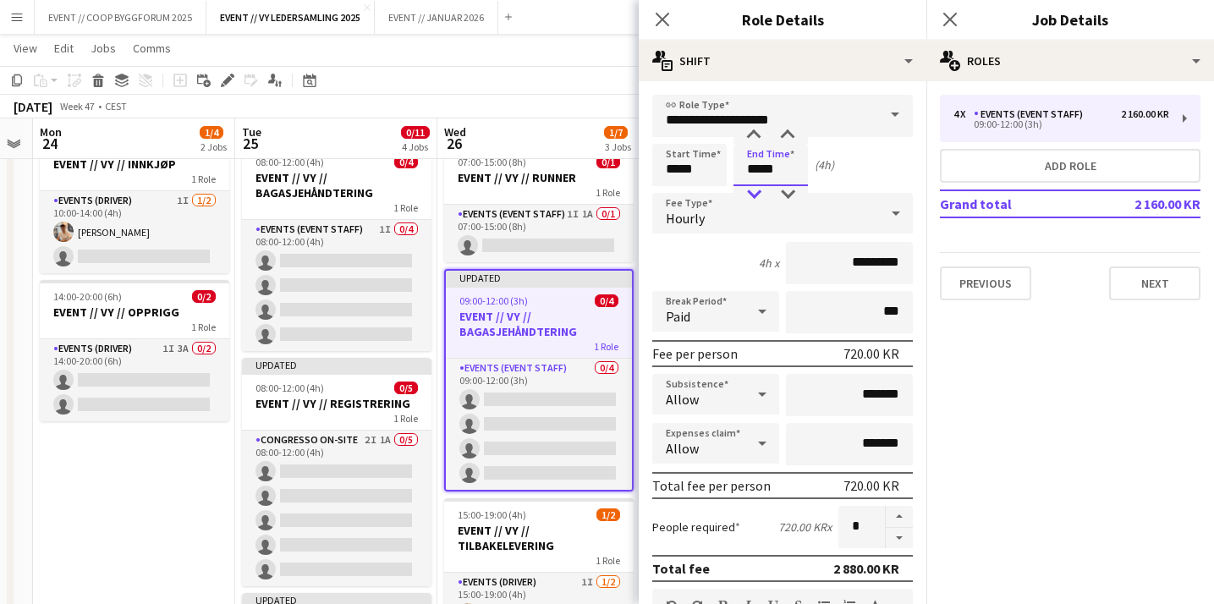
type input "*****"
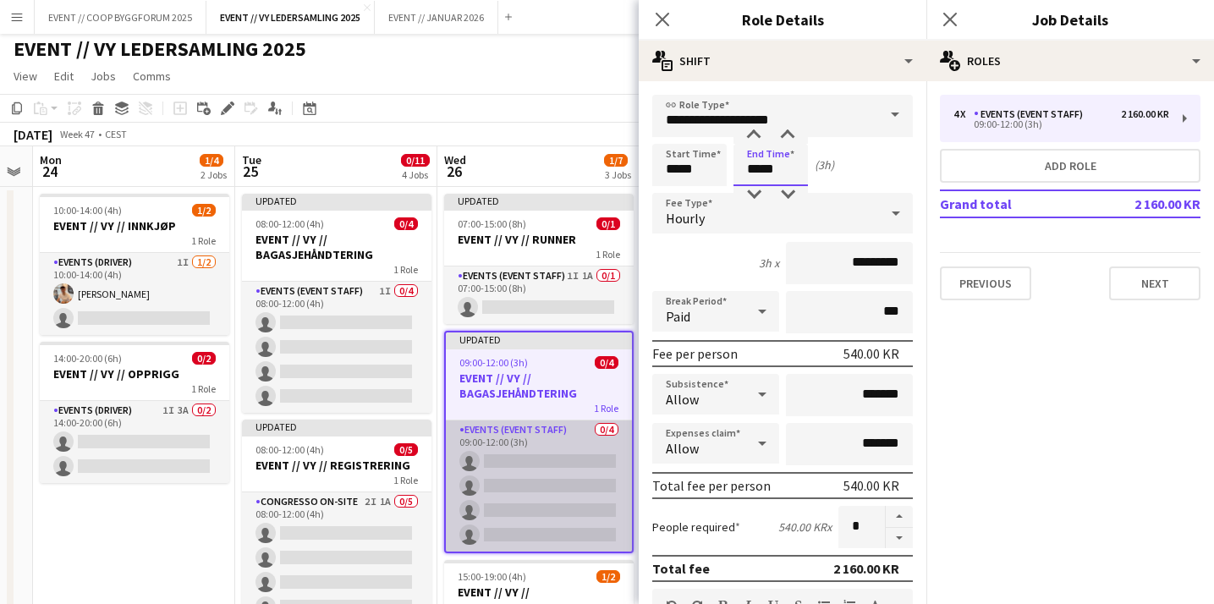
scroll to position [1, 0]
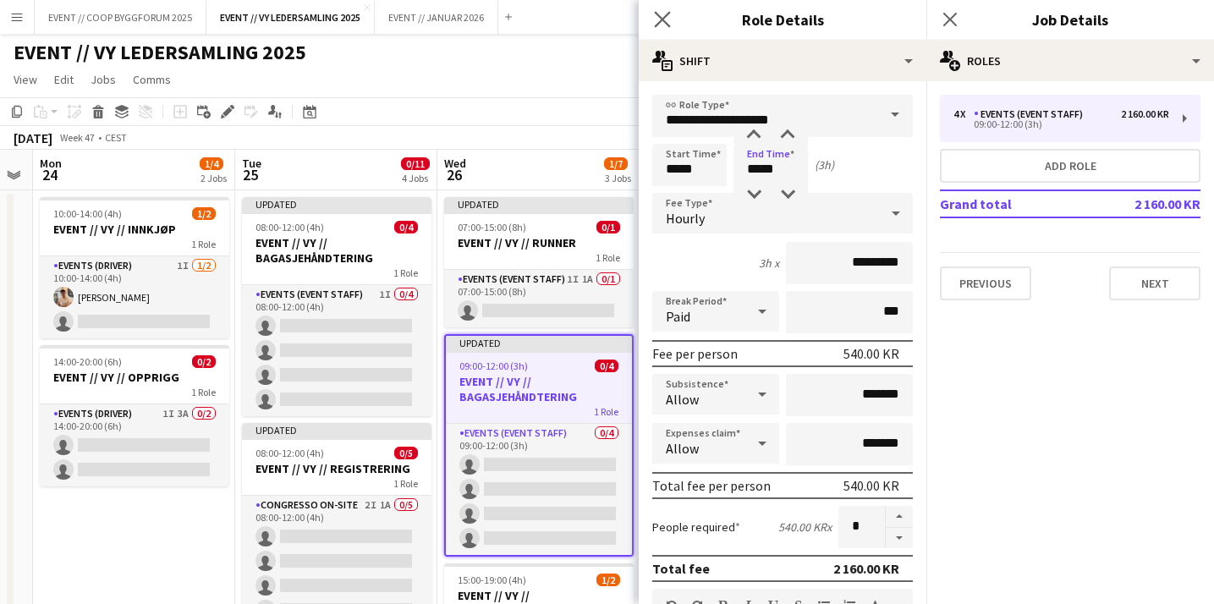
click at [671, 14] on app-icon "Close pop-in" at bounding box center [662, 20] width 25 height 25
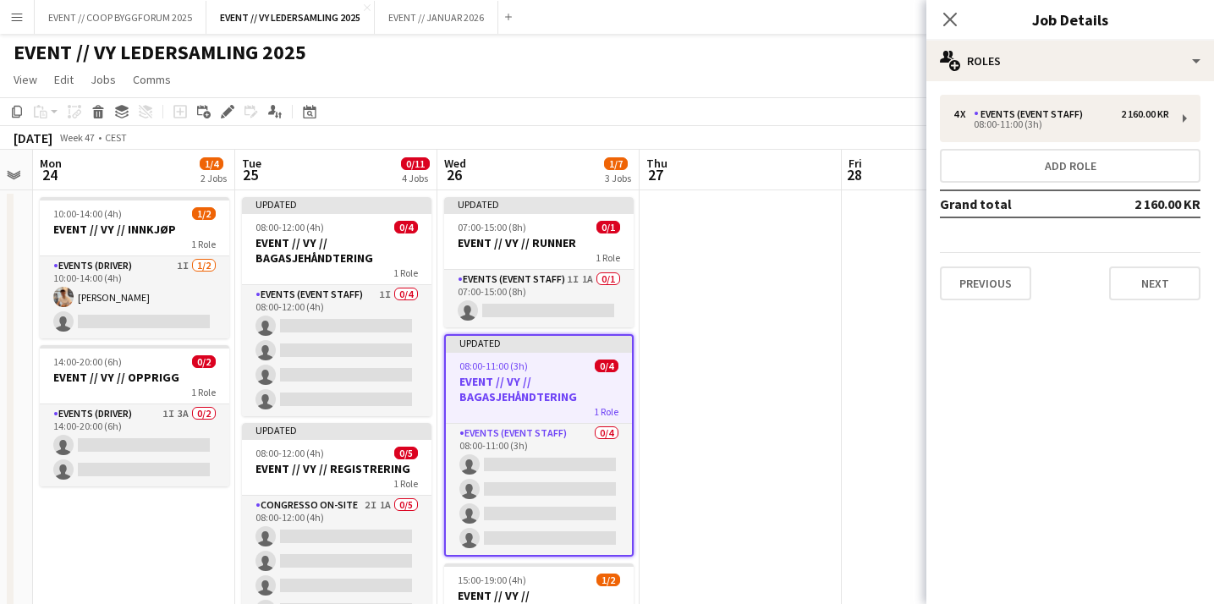
click at [729, 312] on app-date-cell at bounding box center [740, 593] width 202 height 806
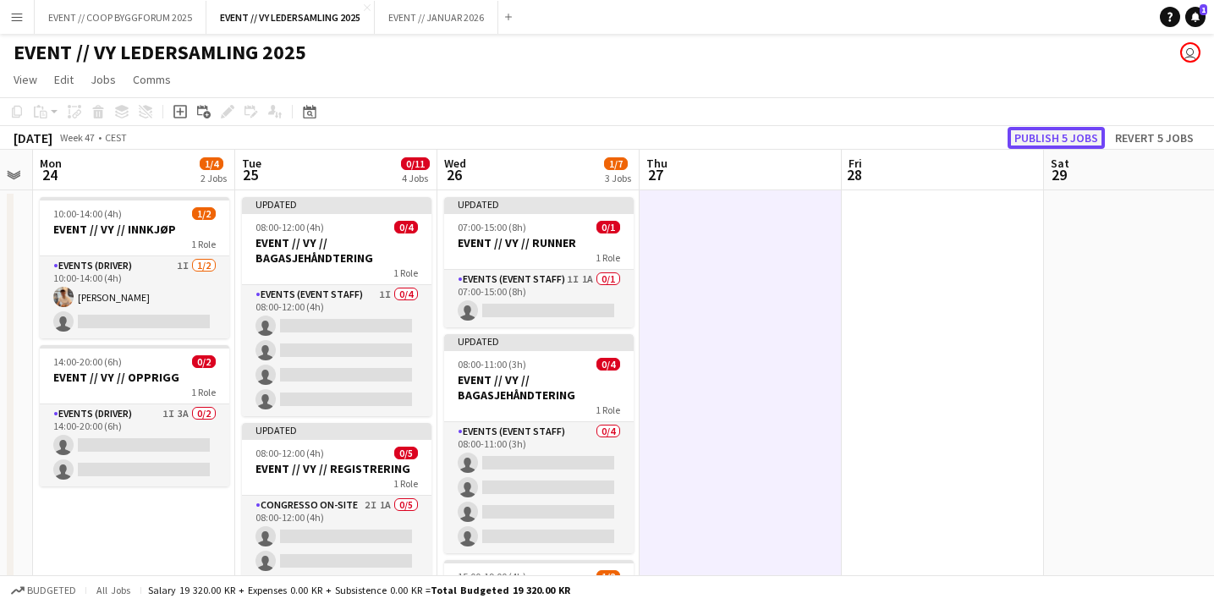
click at [1049, 139] on button "Publish 5 jobs" at bounding box center [1055, 138] width 97 height 22
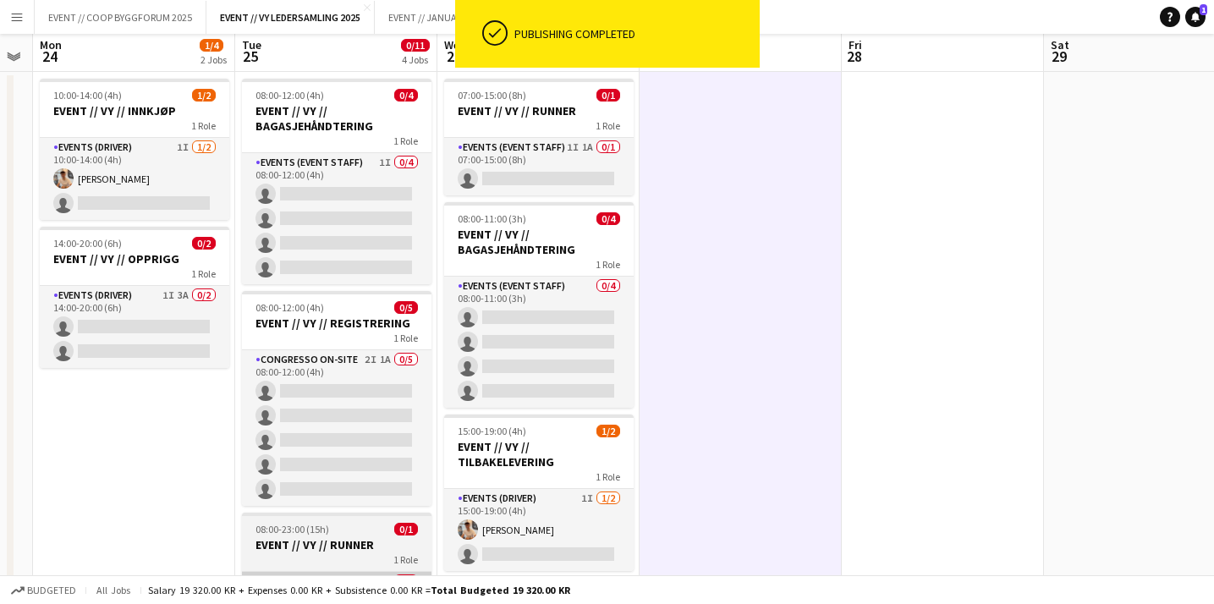
scroll to position [0, 0]
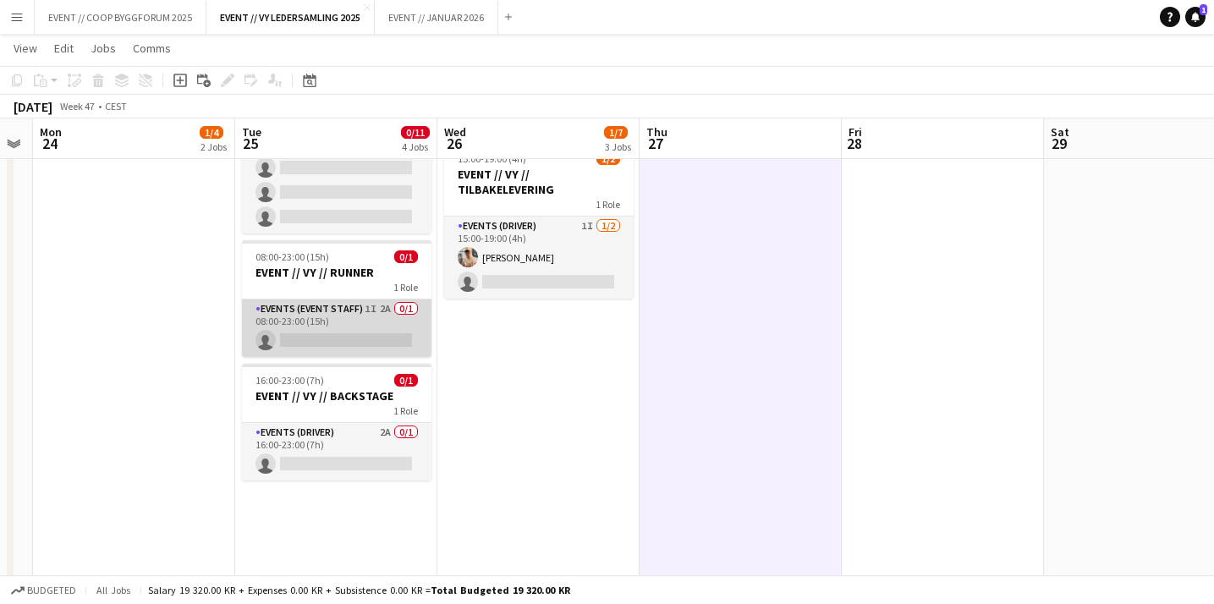
click at [390, 330] on app-card-role "Events (Event Staff) 1I 2A 0/1 08:00-23:00 (15h) single-neutral-actions" at bounding box center [336, 328] width 189 height 58
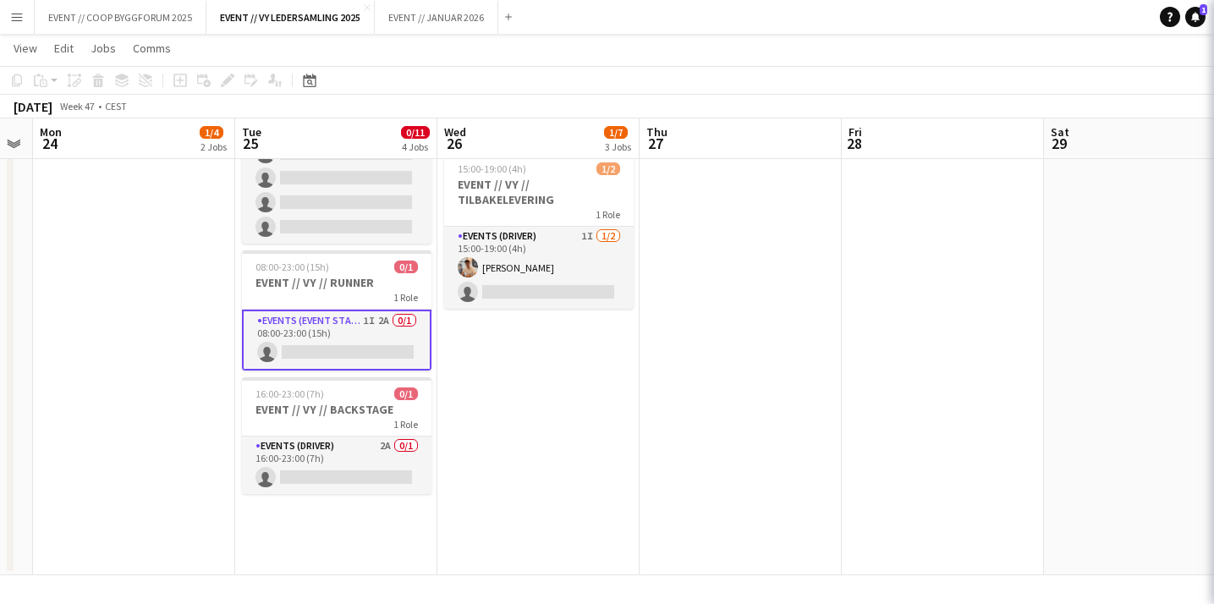
scroll to position [380, 0]
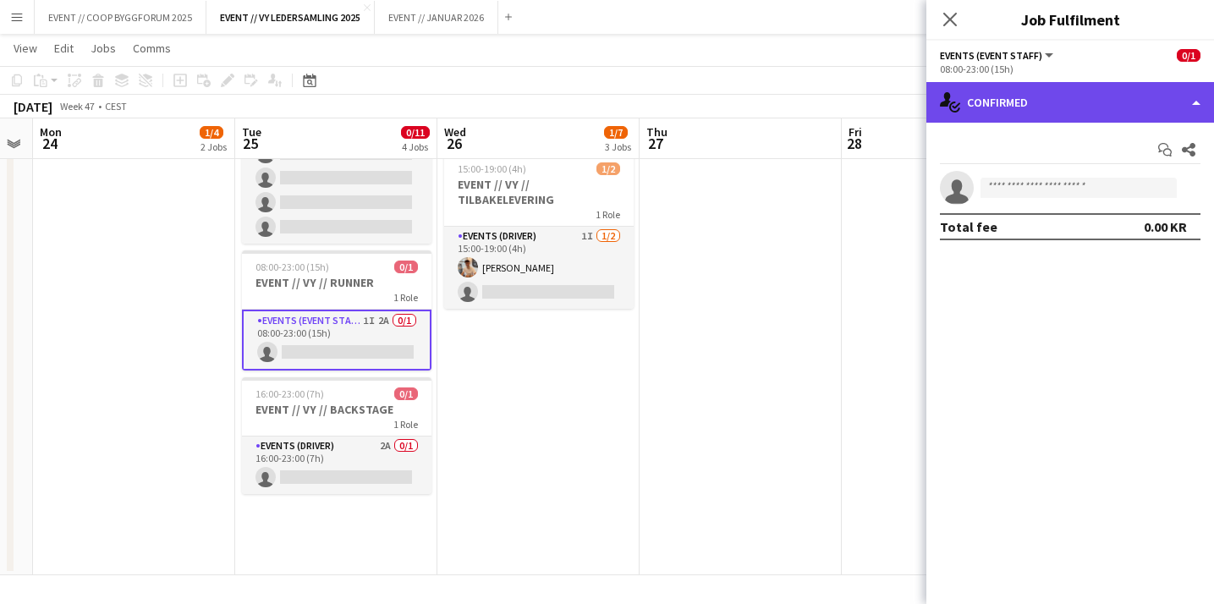
click at [1030, 92] on div "single-neutral-actions-check-2 Confirmed" at bounding box center [1070, 102] width 288 height 41
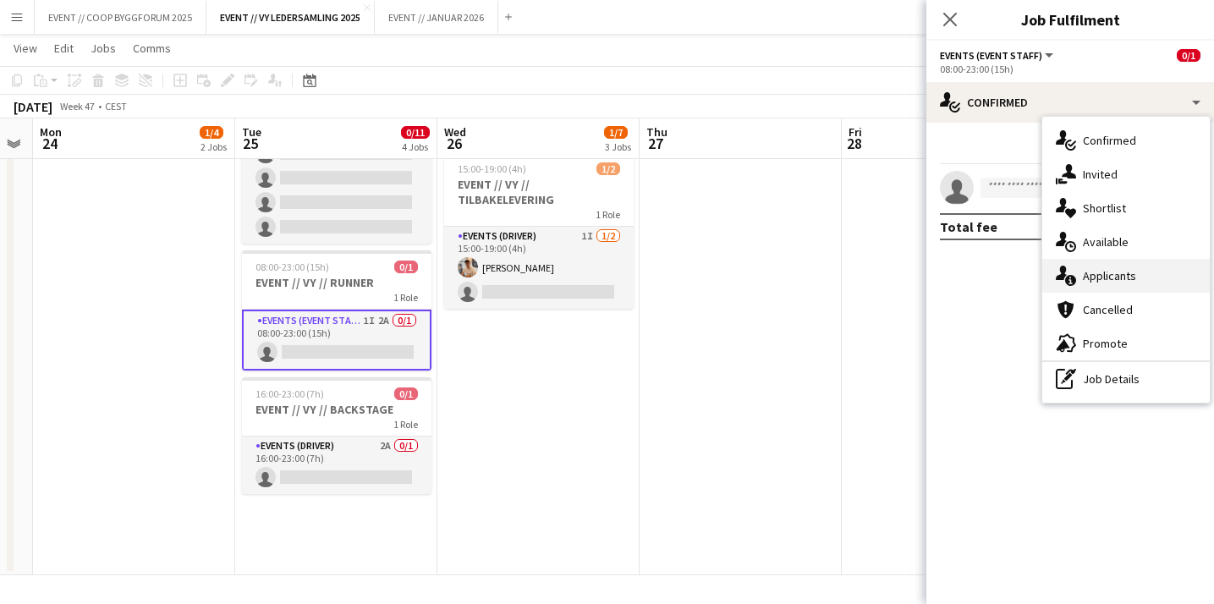
click at [1096, 271] on span "Applicants" at bounding box center [1108, 275] width 53 height 15
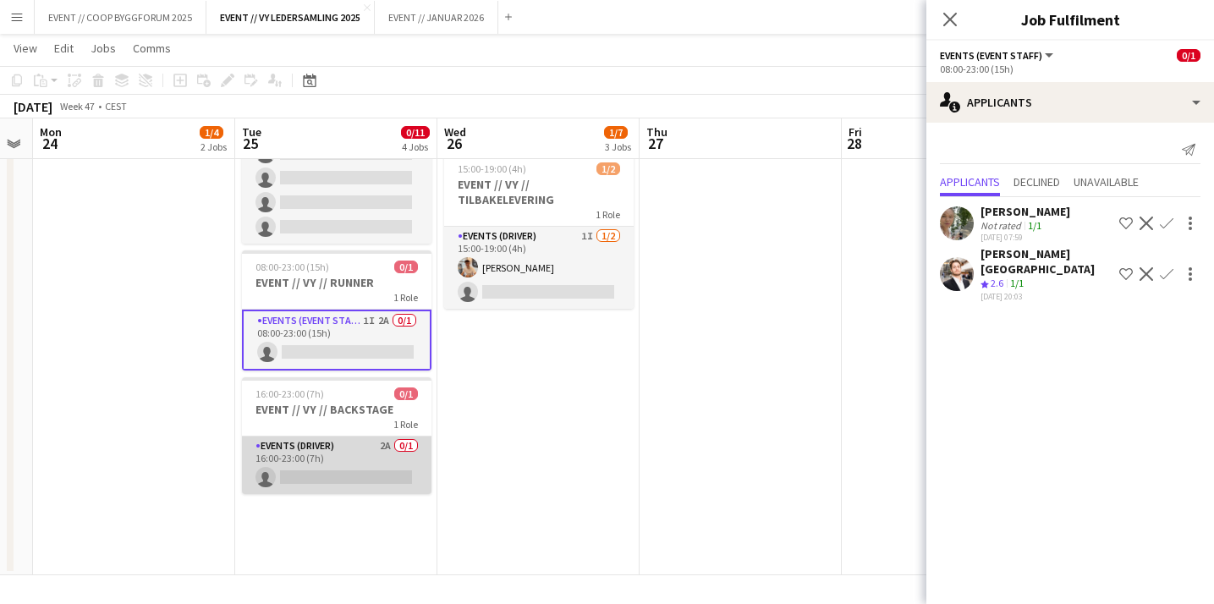
click at [369, 475] on app-card-role "Events (Driver) 2A 0/1 16:00-23:00 (7h) single-neutral-actions" at bounding box center [336, 465] width 189 height 58
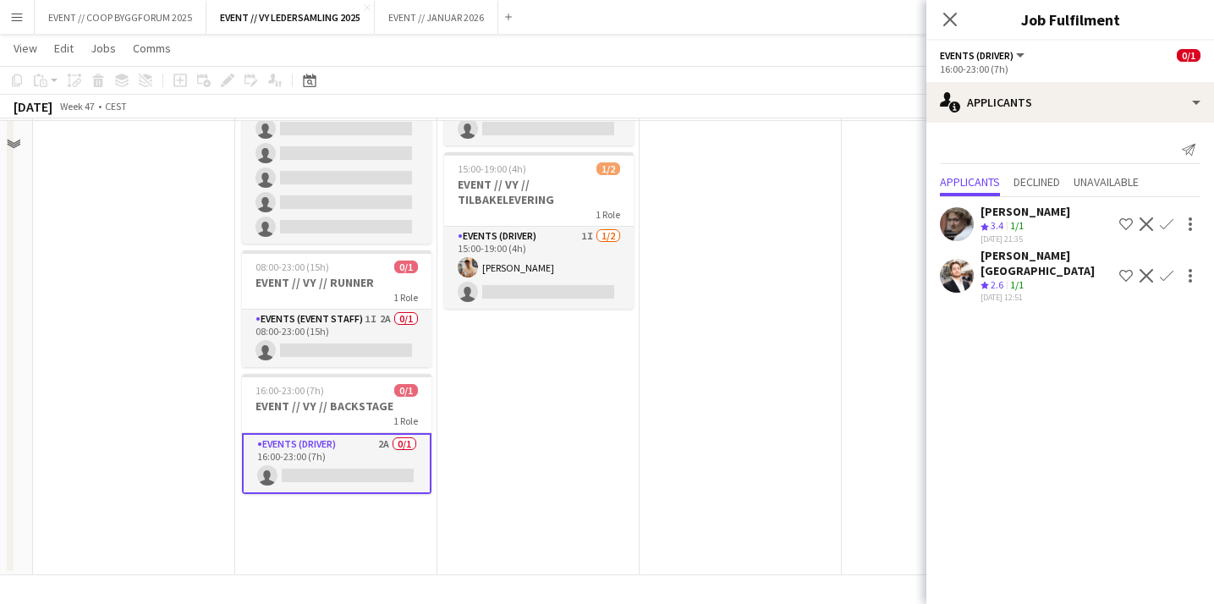
scroll to position [332, 0]
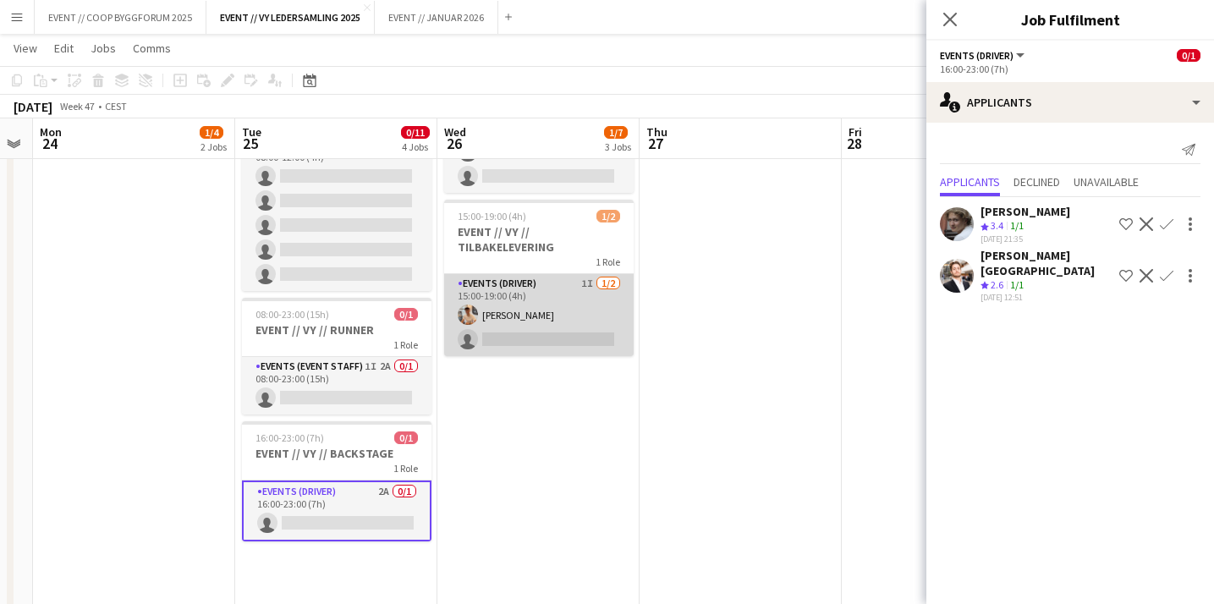
click at [550, 342] on app-card-role "Events (Driver) 1I [DATE] 15:00-19:00 (4h) [PERSON_NAME] single-neutral-actions" at bounding box center [538, 315] width 189 height 82
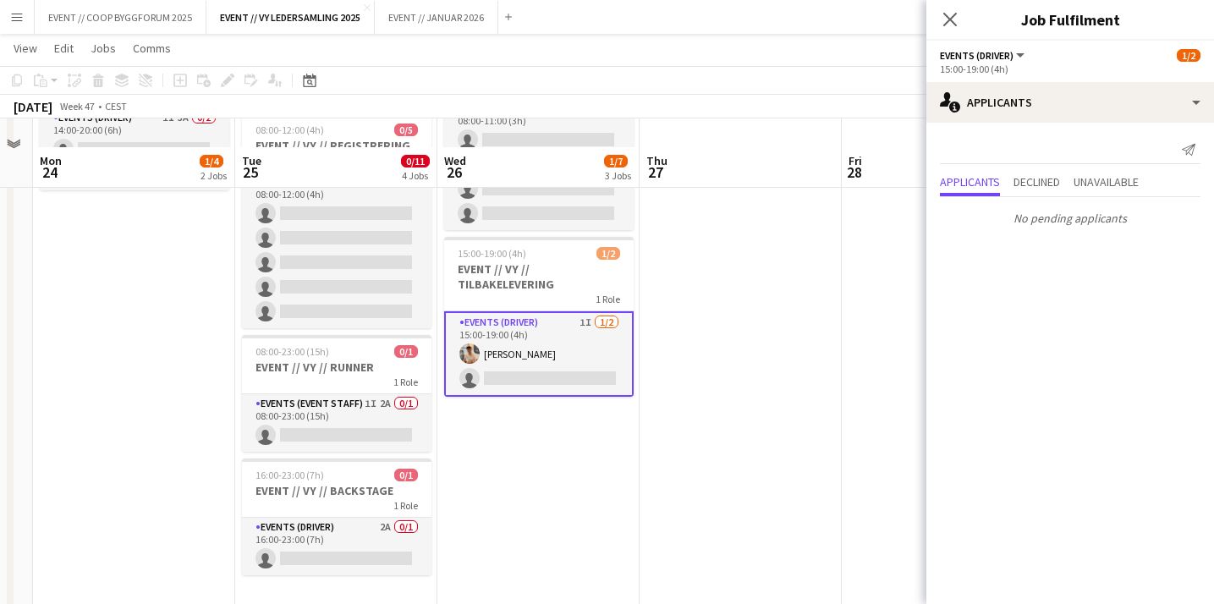
scroll to position [275, 0]
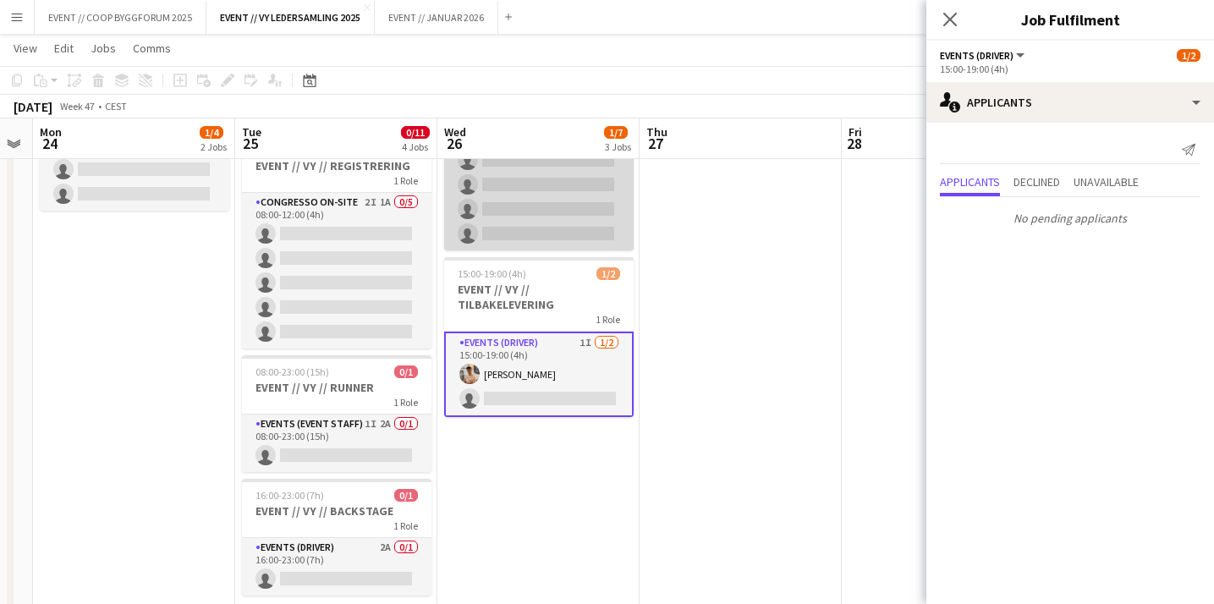
click at [563, 220] on app-card-role "Events (Event Staff) 0/4 08:00-11:00 (3h) single-neutral-actions single-neutral…" at bounding box center [538, 184] width 189 height 131
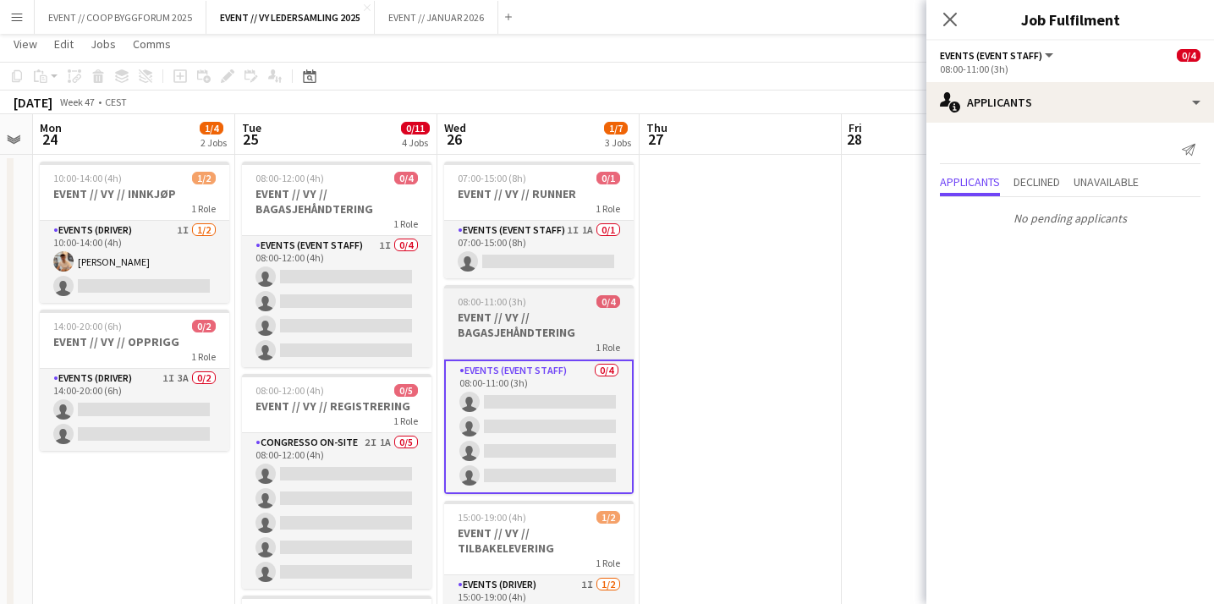
scroll to position [33, 0]
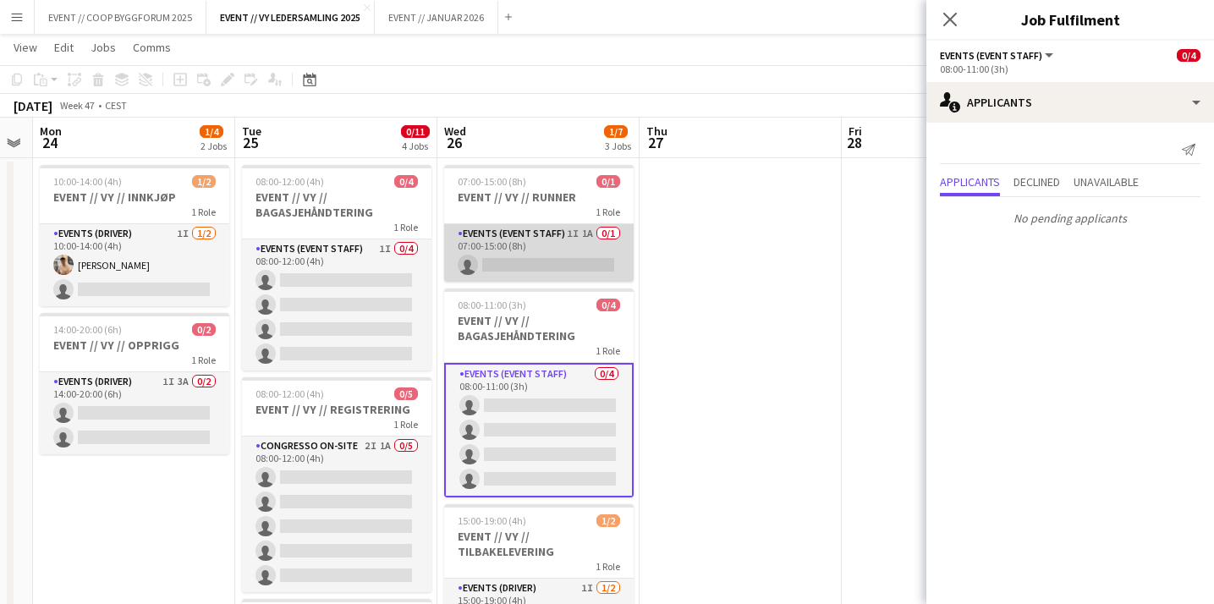
click at [536, 258] on app-card-role "Events (Event Staff) 1I 1A 0/1 07:00-15:00 (8h) single-neutral-actions" at bounding box center [538, 253] width 189 height 58
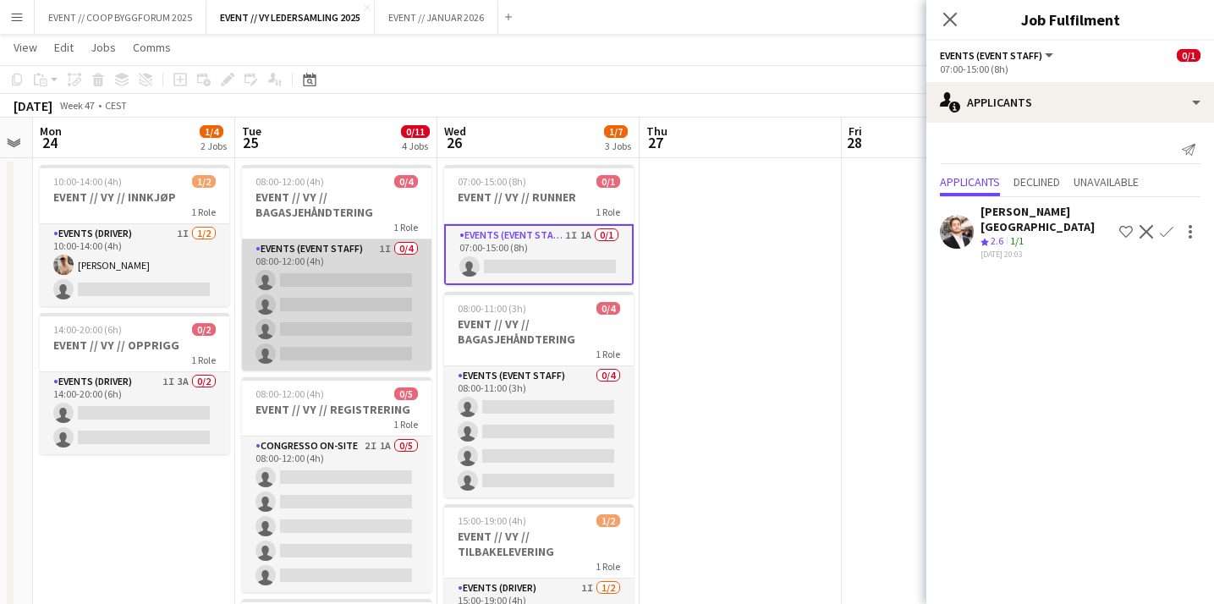
click at [332, 328] on app-card-role "Events (Event Staff) 1I 0/4 08:00-12:00 (4h) single-neutral-actions single-neut…" at bounding box center [336, 304] width 189 height 131
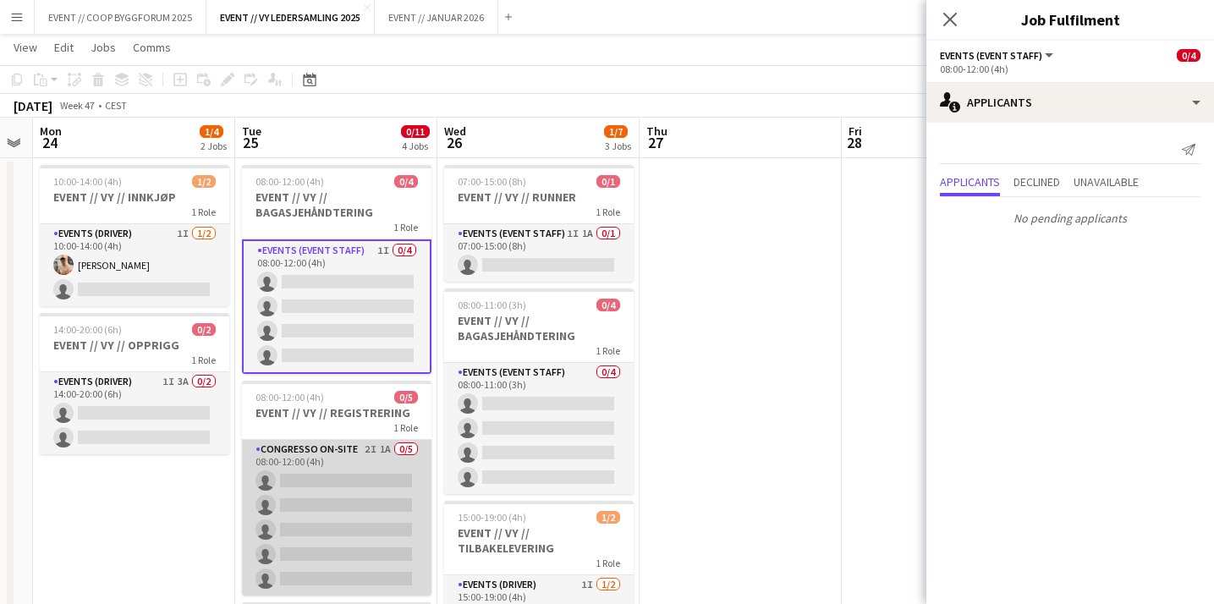
click at [314, 502] on app-card-role "Congresso On-site 2I 1A 0/5 08:00-12:00 (4h) single-neutral-actions single-neut…" at bounding box center [336, 518] width 189 height 156
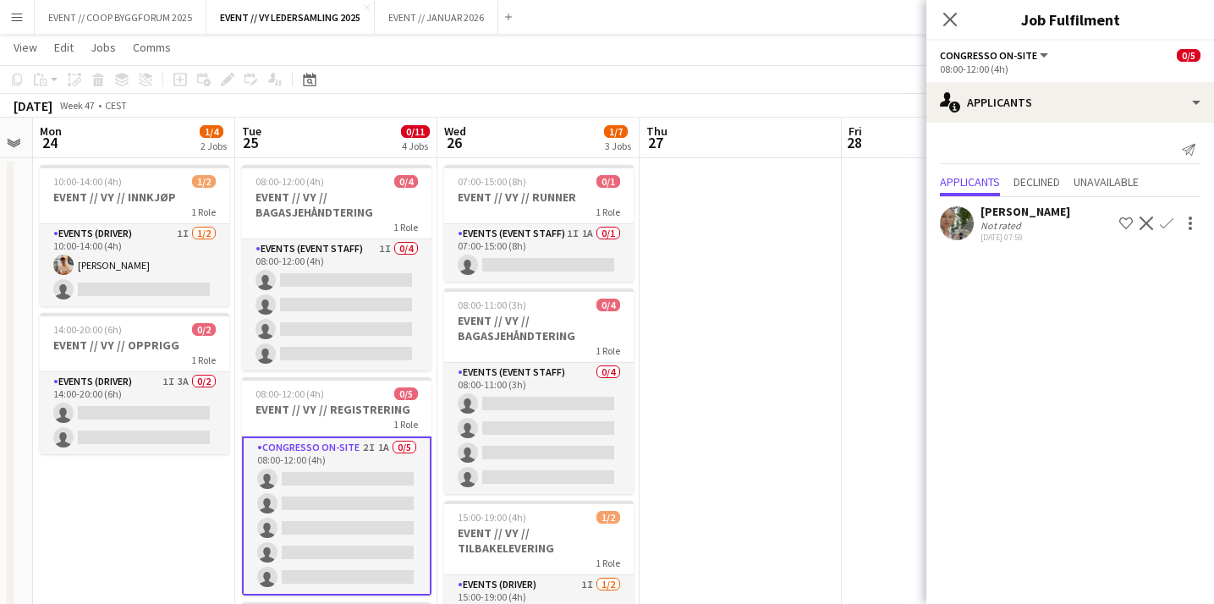
click at [952, 228] on app-user-avatar at bounding box center [957, 223] width 34 height 34
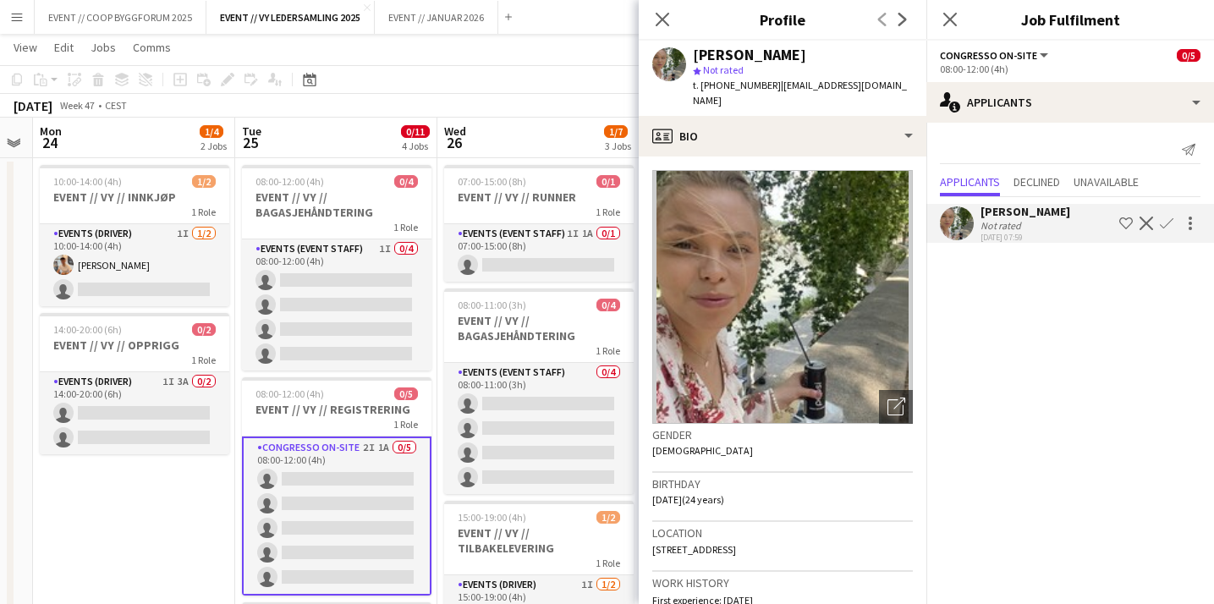
click at [1164, 224] on app-icon "Confirm" at bounding box center [1166, 223] width 14 height 14
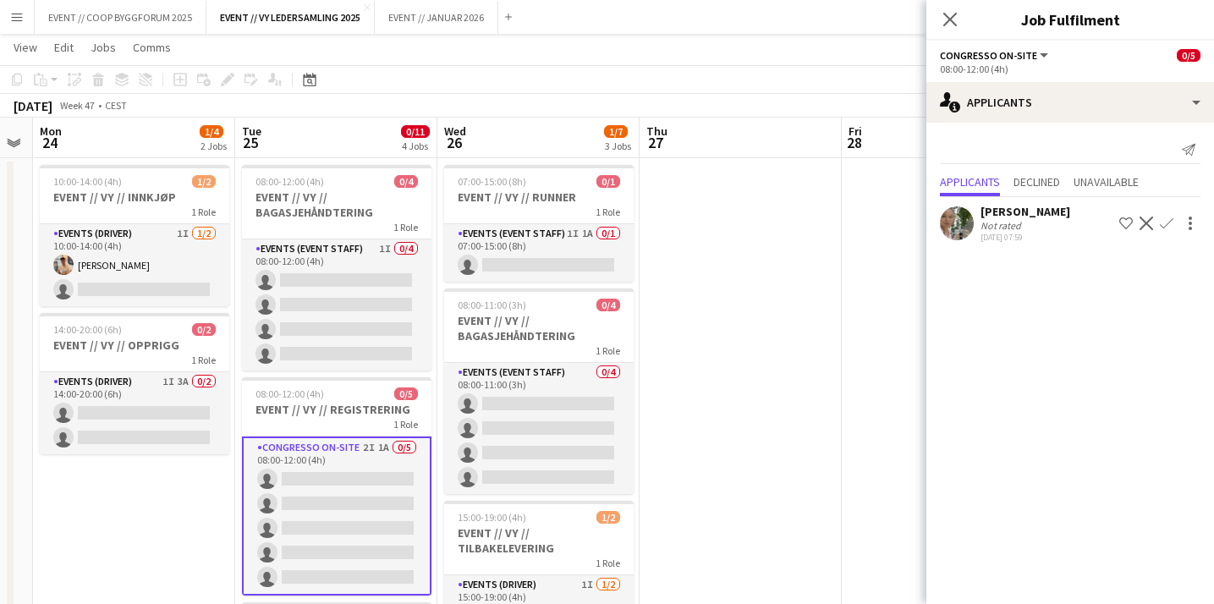
click at [1170, 219] on app-icon "Confirm" at bounding box center [1166, 223] width 14 height 14
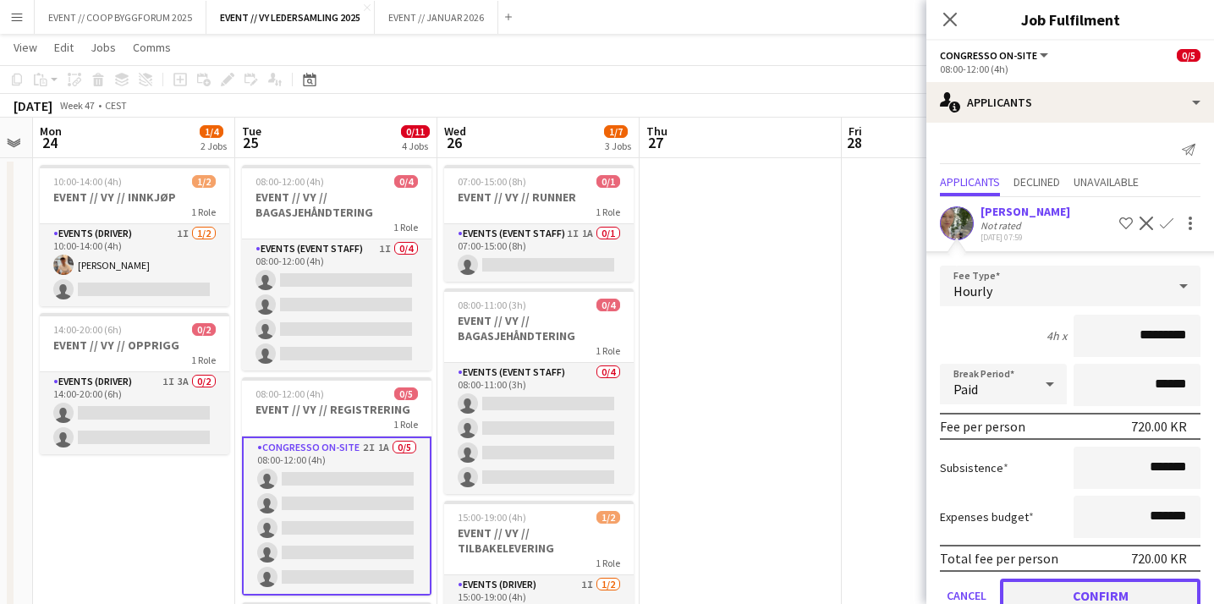
click at [1038, 585] on button "Confirm" at bounding box center [1100, 595] width 200 height 34
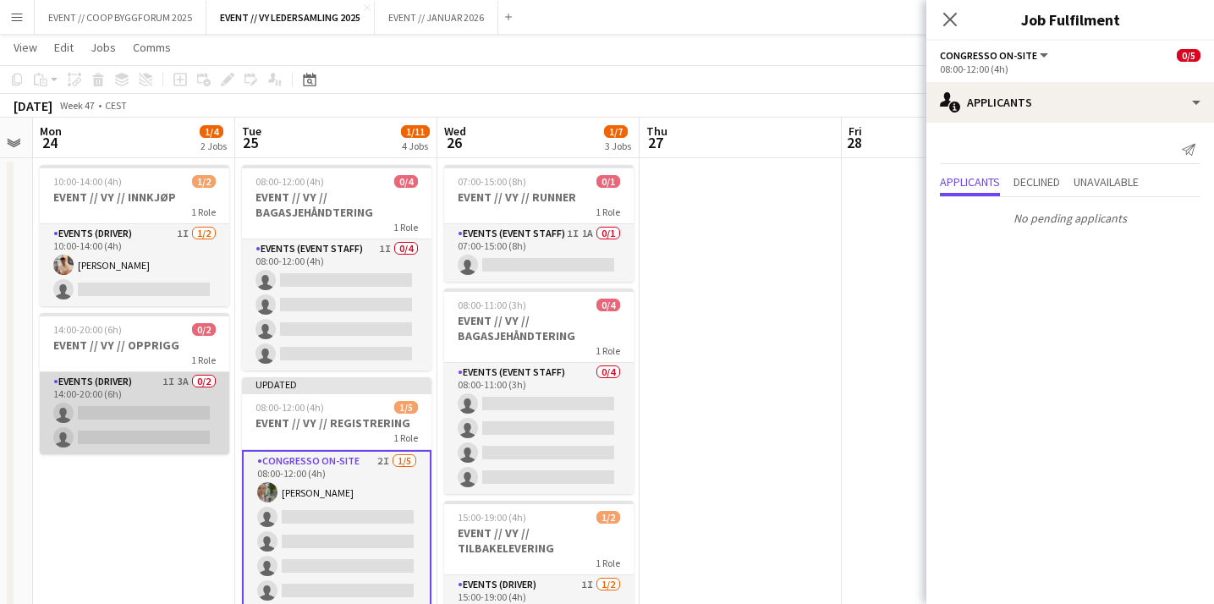
click at [167, 408] on app-card-role "Events (Driver) 1I 3A 0/2 14:00-20:00 (6h) single-neutral-actions single-neutra…" at bounding box center [134, 413] width 189 height 82
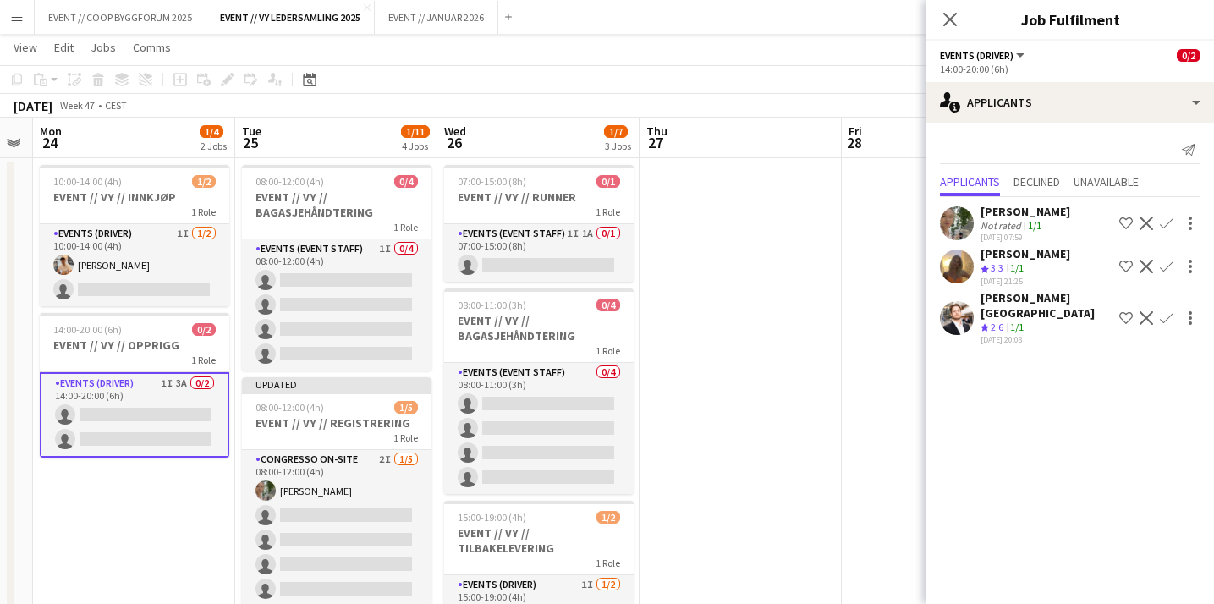
click at [958, 261] on app-user-avatar at bounding box center [957, 266] width 34 height 34
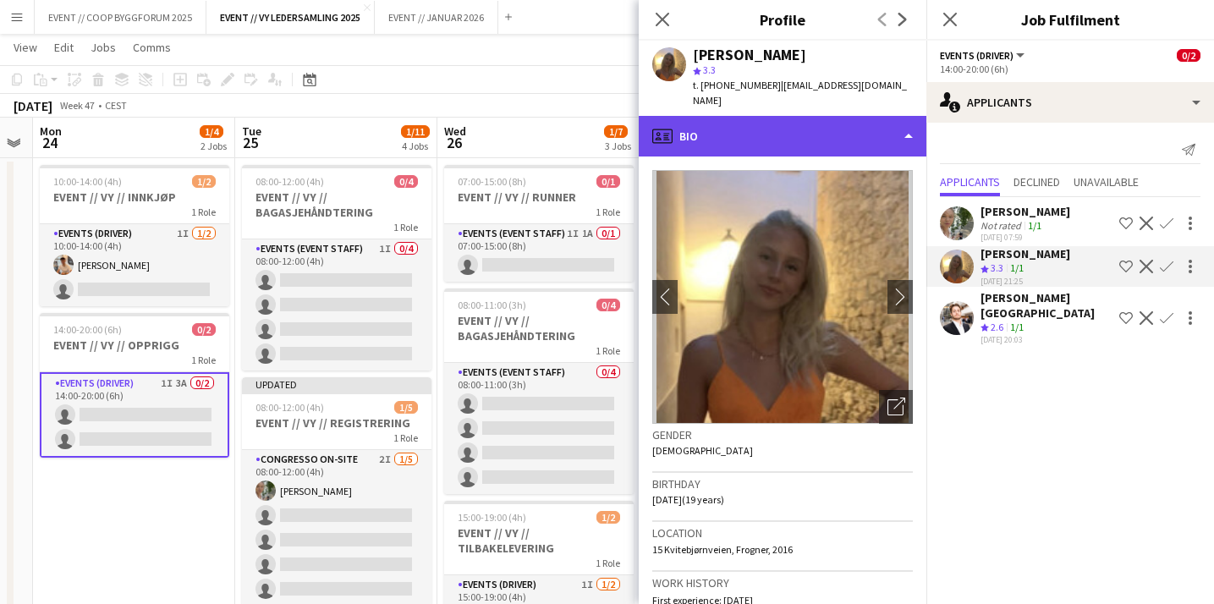
click at [850, 129] on div "profile Bio" at bounding box center [782, 136] width 288 height 41
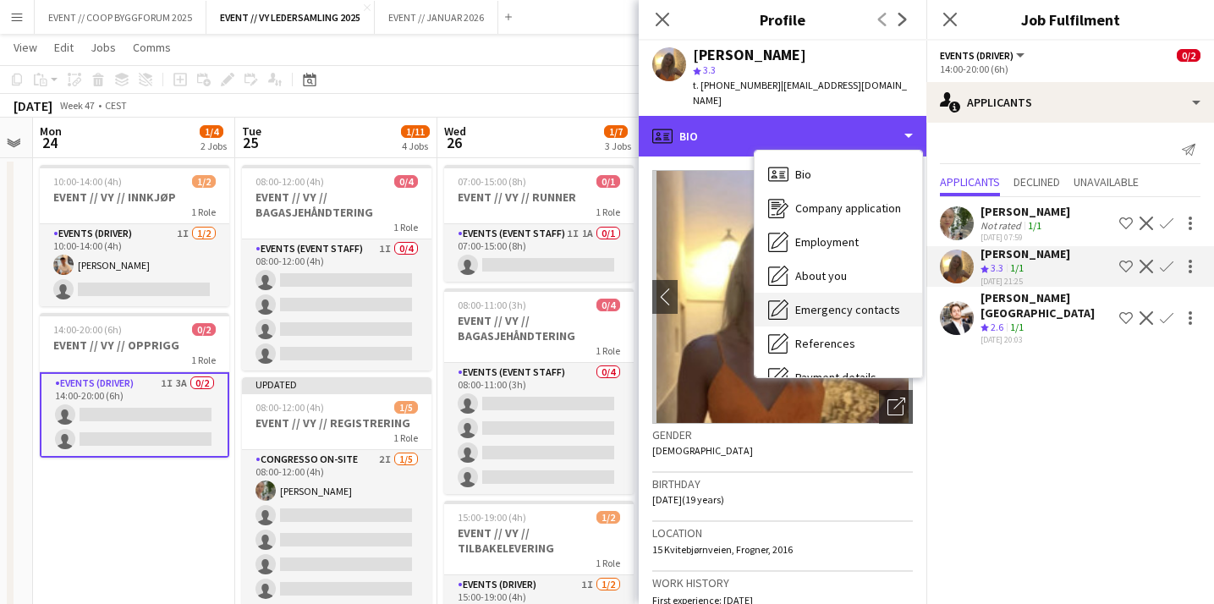
scroll to position [159, 0]
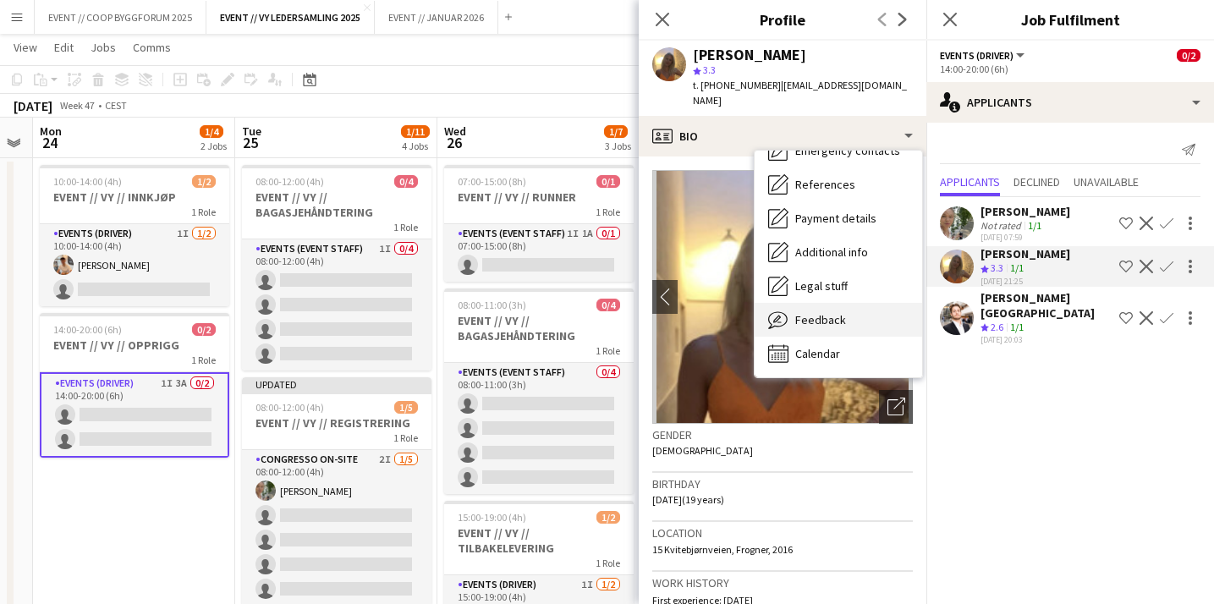
click at [813, 316] on div "Feedback Feedback" at bounding box center [837, 320] width 167 height 34
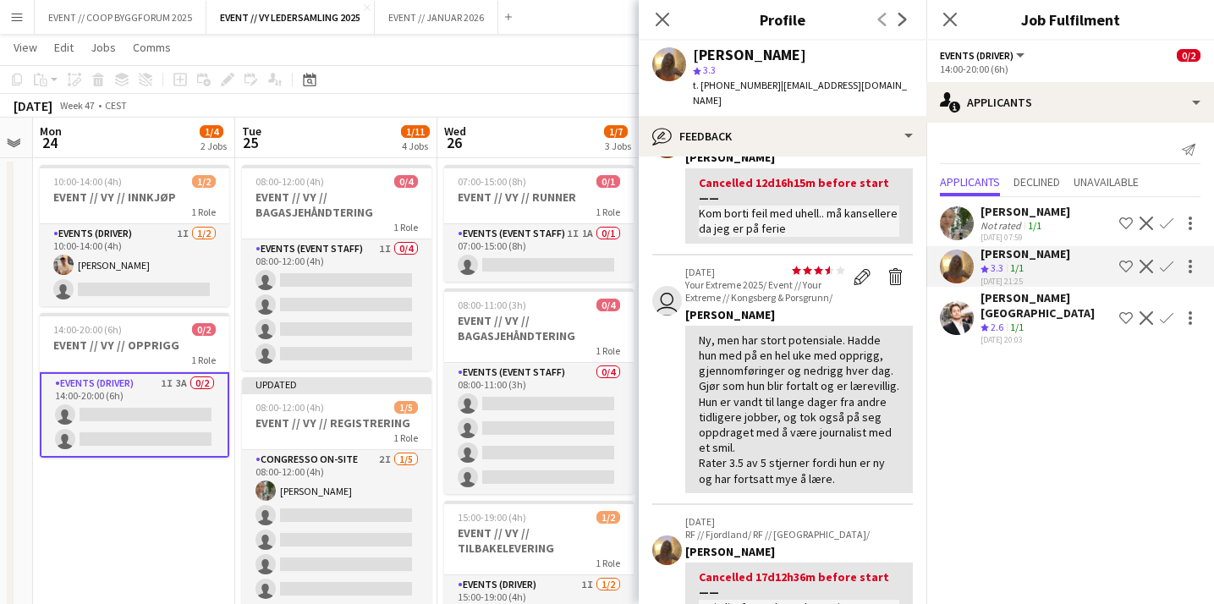
scroll to position [126, 0]
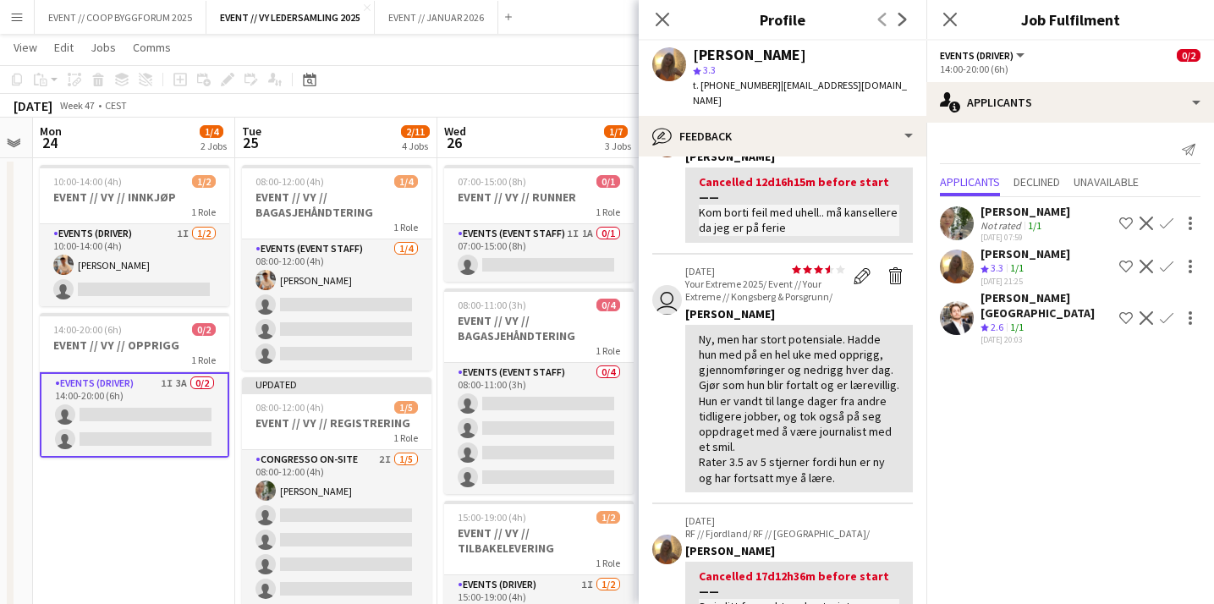
click at [1165, 264] on app-icon "Confirm" at bounding box center [1166, 267] width 14 height 14
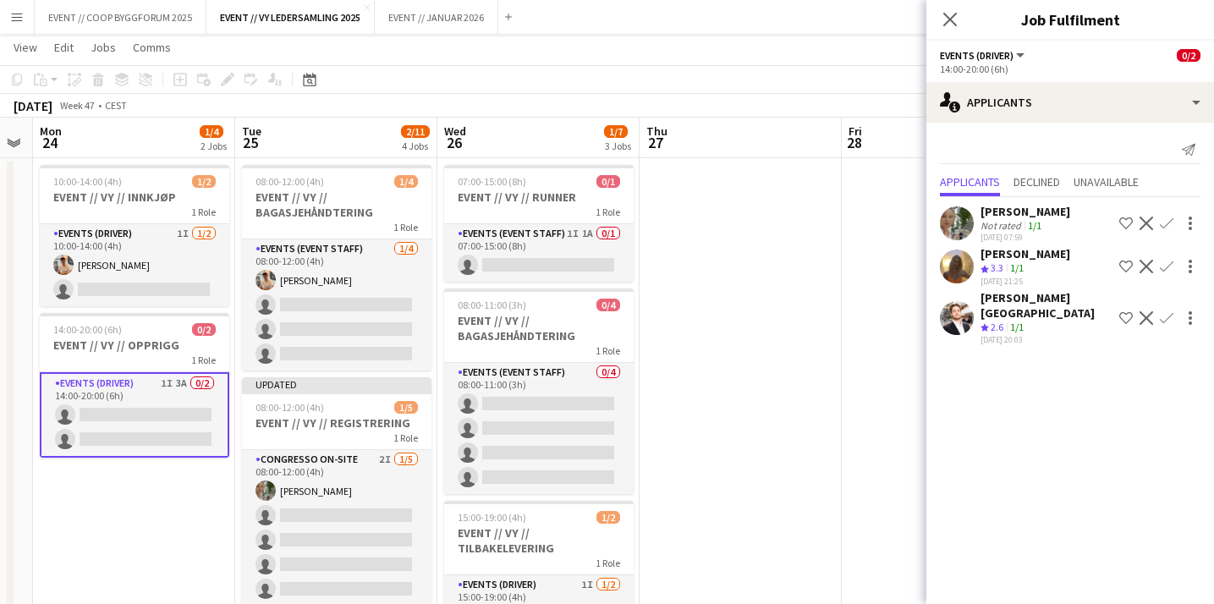
click at [1164, 266] on app-icon "Confirm" at bounding box center [1166, 267] width 14 height 14
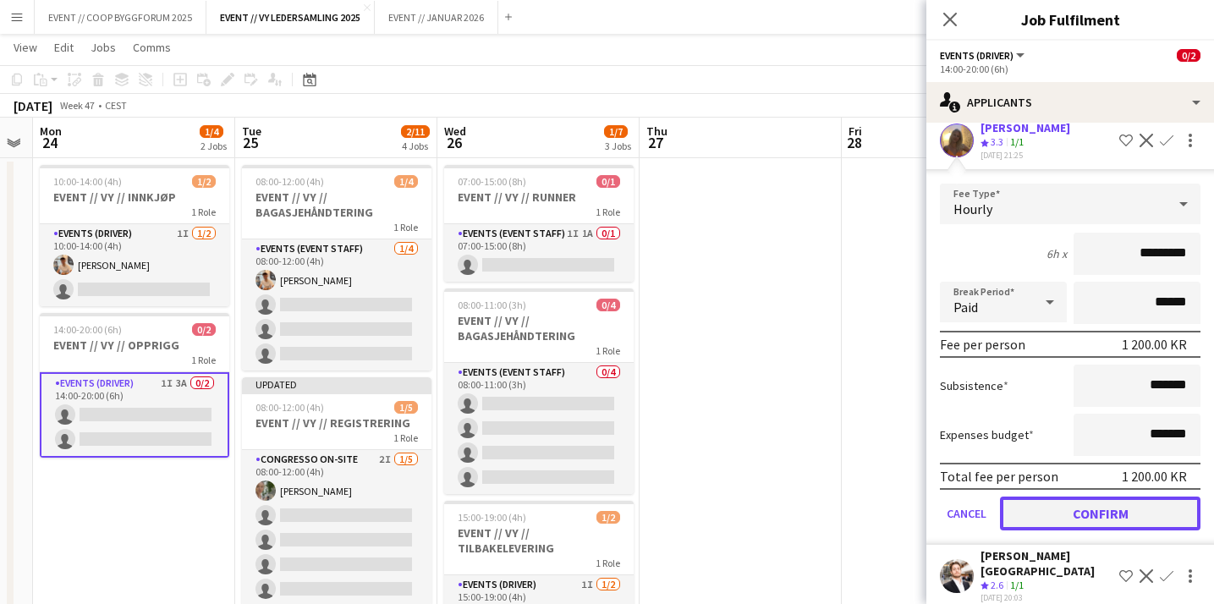
click at [1051, 512] on button "Confirm" at bounding box center [1100, 513] width 200 height 34
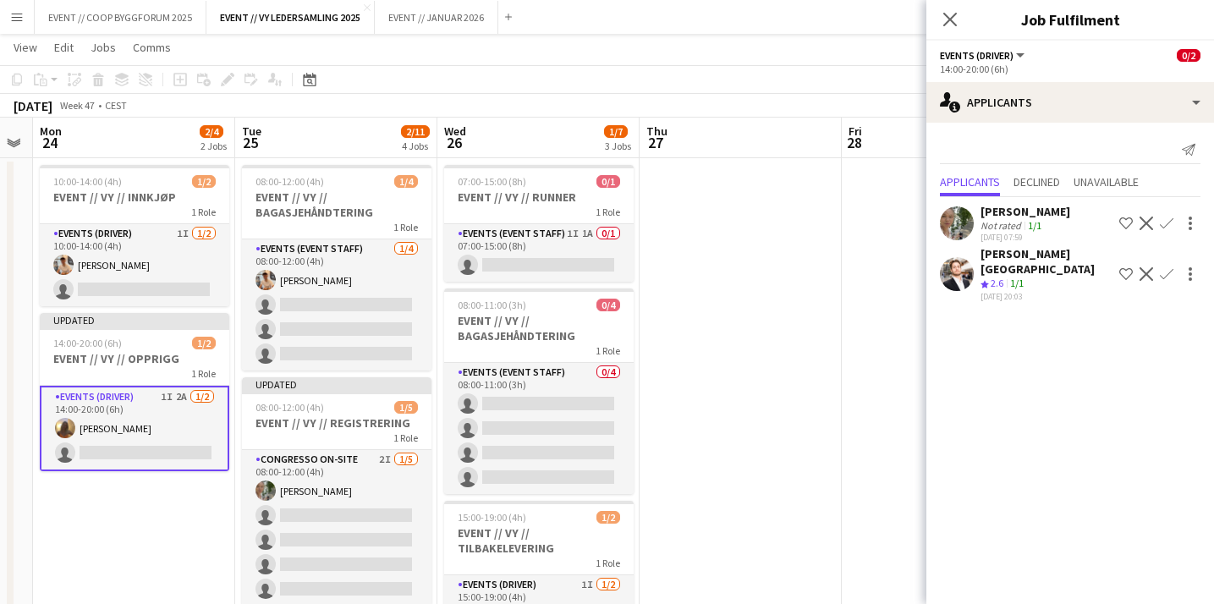
scroll to position [0, 0]
click at [970, 212] on div at bounding box center [957, 223] width 34 height 34
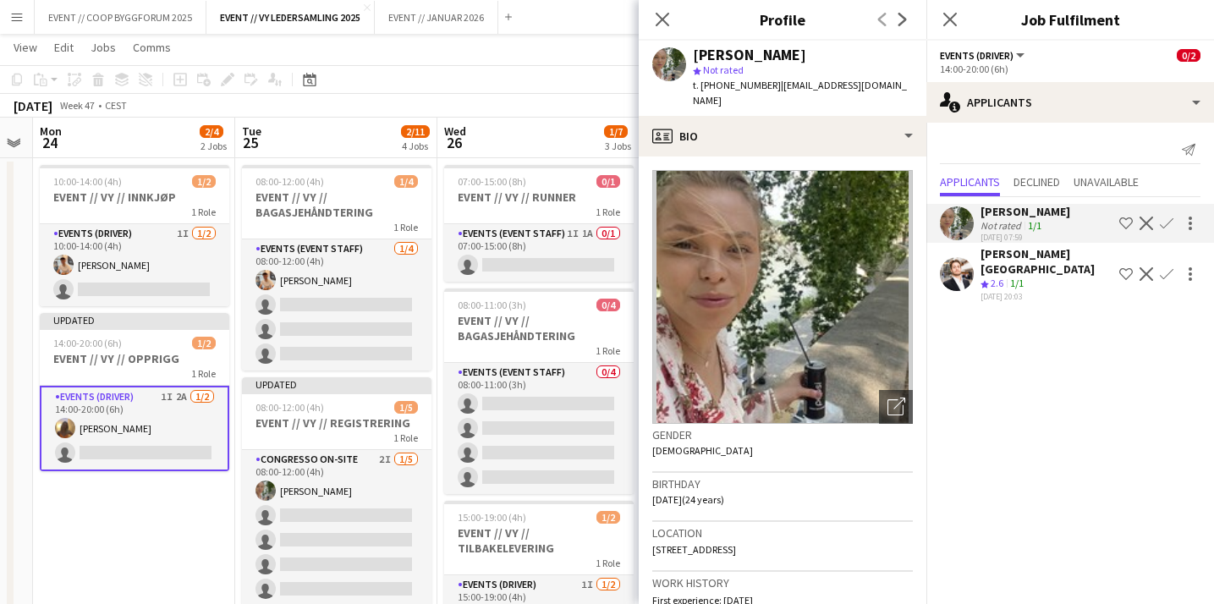
click at [1164, 223] on app-icon "Confirm" at bounding box center [1166, 223] width 14 height 14
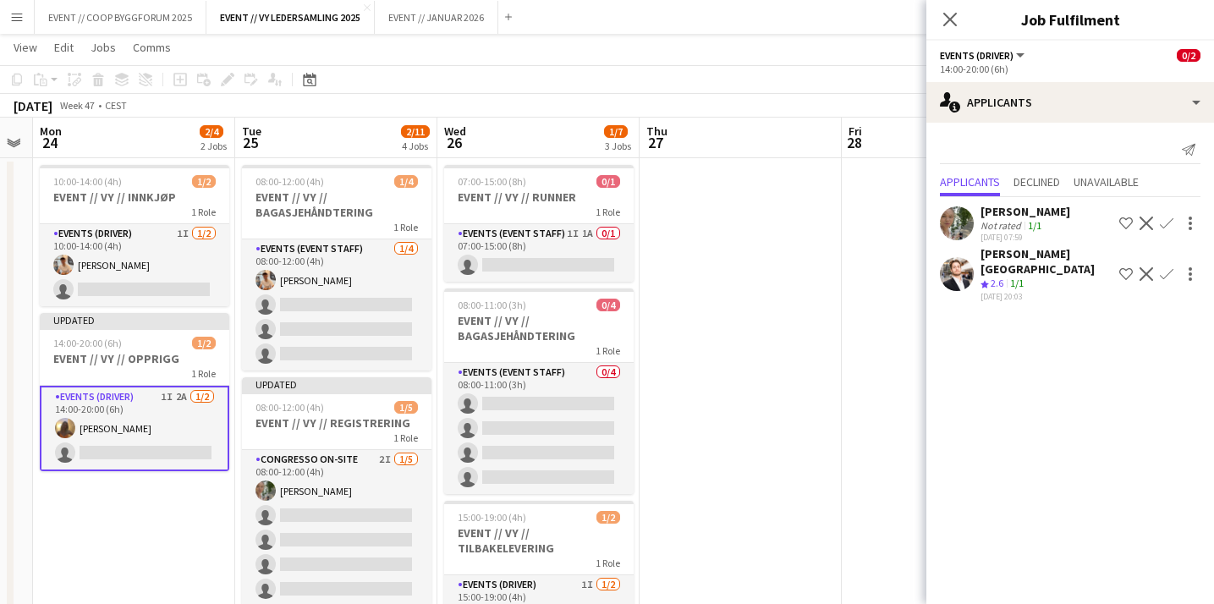
click at [1169, 220] on app-icon "Confirm" at bounding box center [1166, 223] width 14 height 14
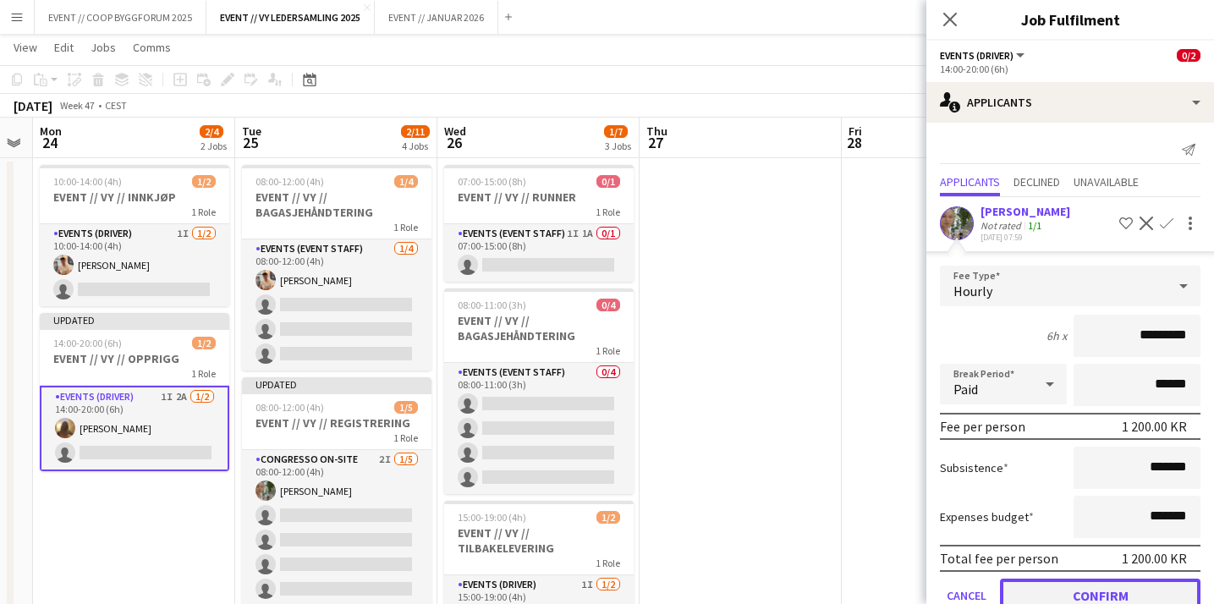
click at [1060, 585] on button "Confirm" at bounding box center [1100, 595] width 200 height 34
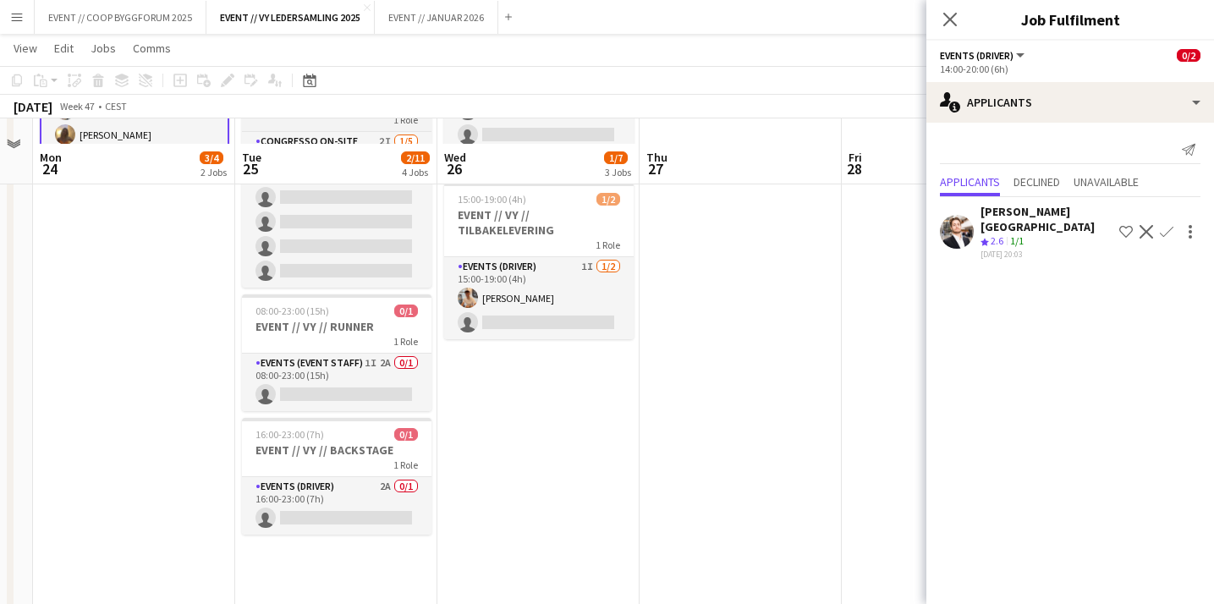
scroll to position [393, 0]
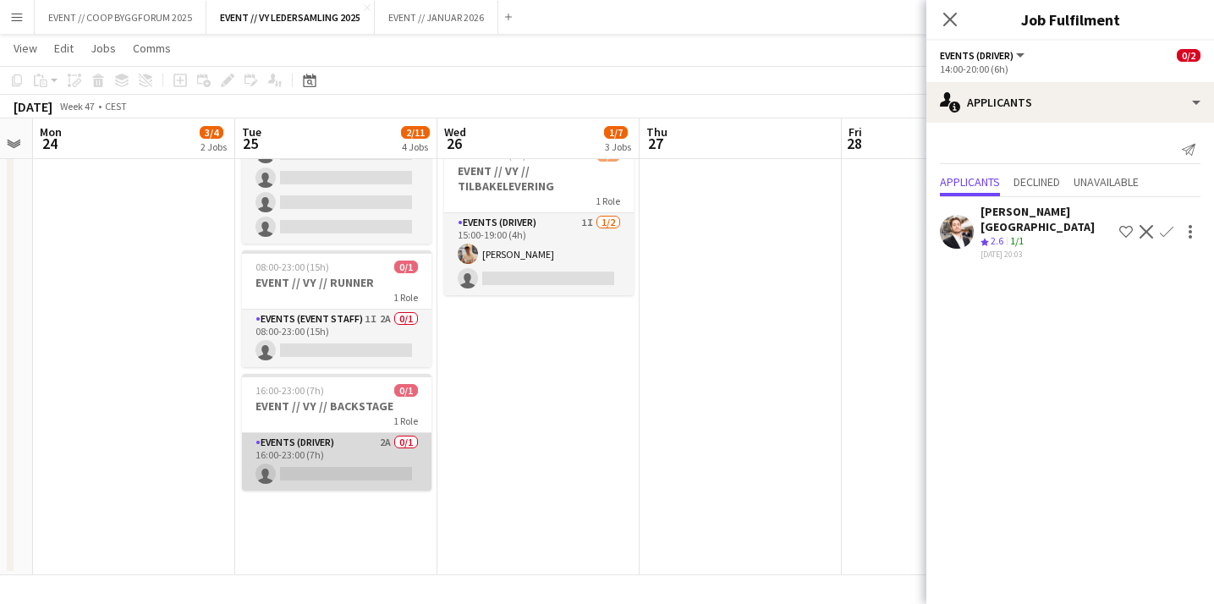
click at [344, 453] on app-card-role "Events (Driver) 2A 0/1 16:00-23:00 (7h) single-neutral-actions" at bounding box center [336, 462] width 189 height 58
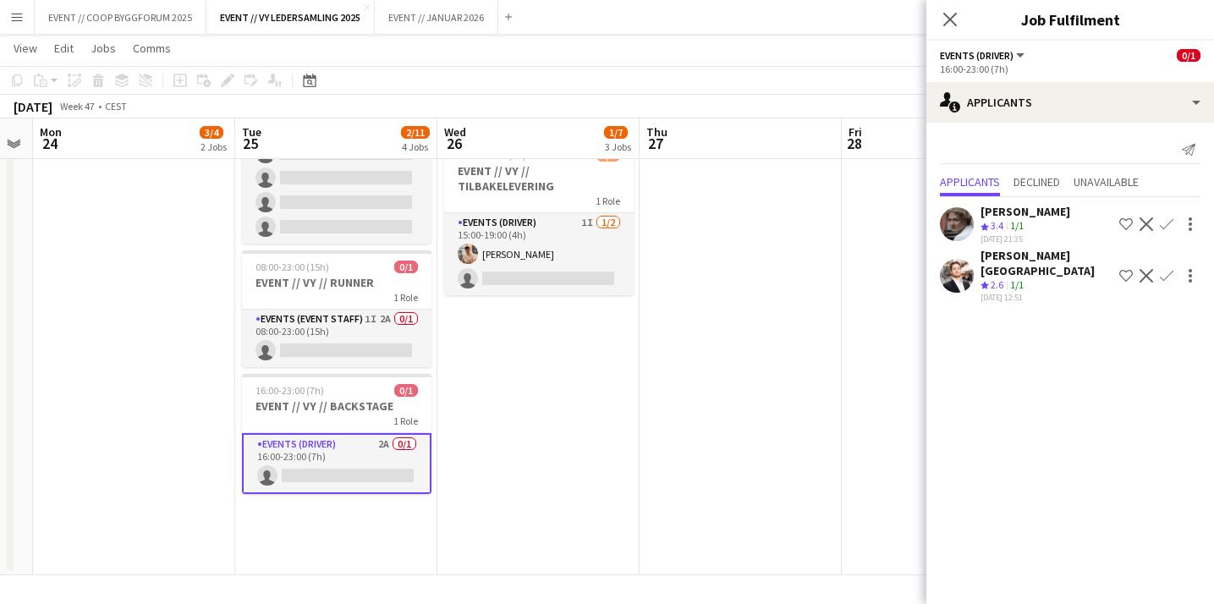
click at [968, 222] on app-user-avatar at bounding box center [957, 224] width 34 height 34
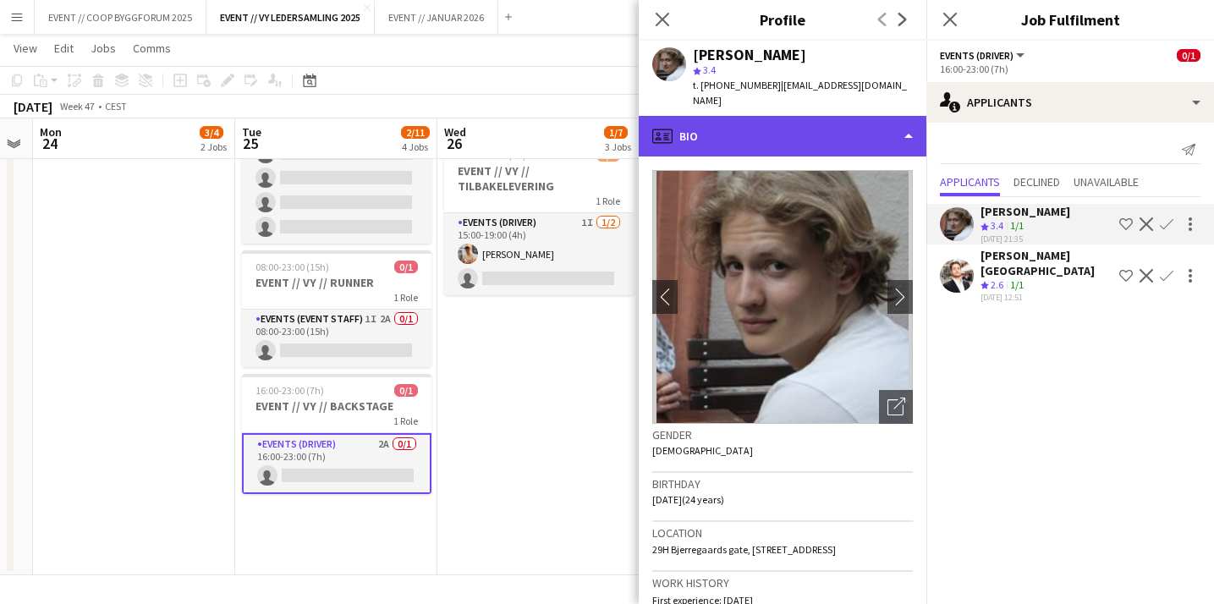
click at [789, 139] on div "profile Bio" at bounding box center [782, 136] width 288 height 41
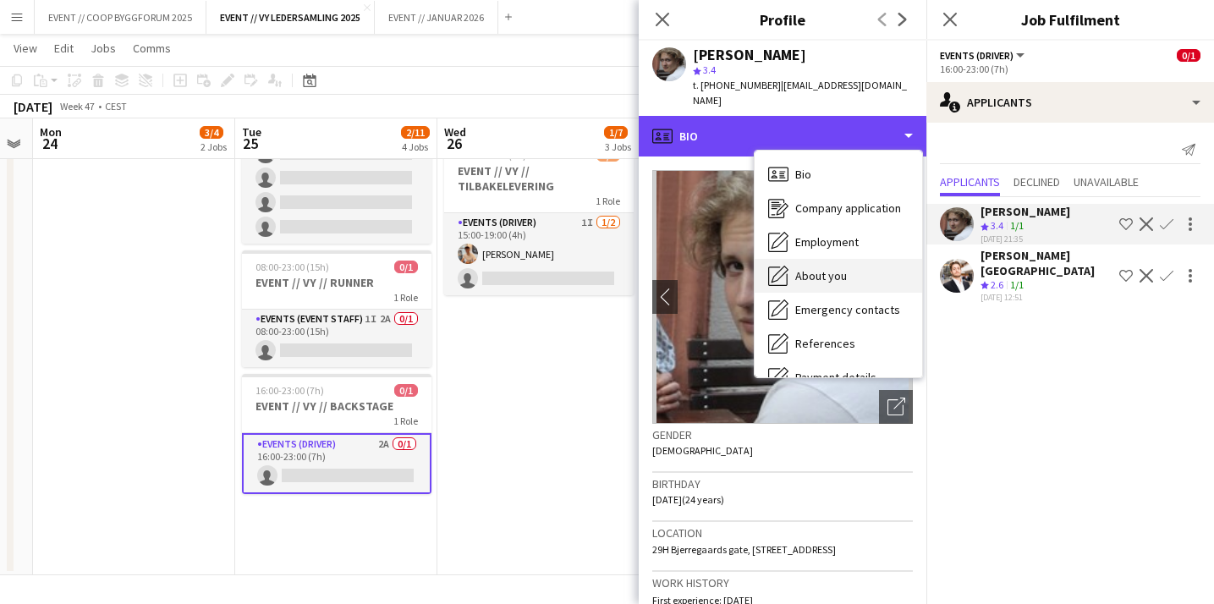
scroll to position [159, 0]
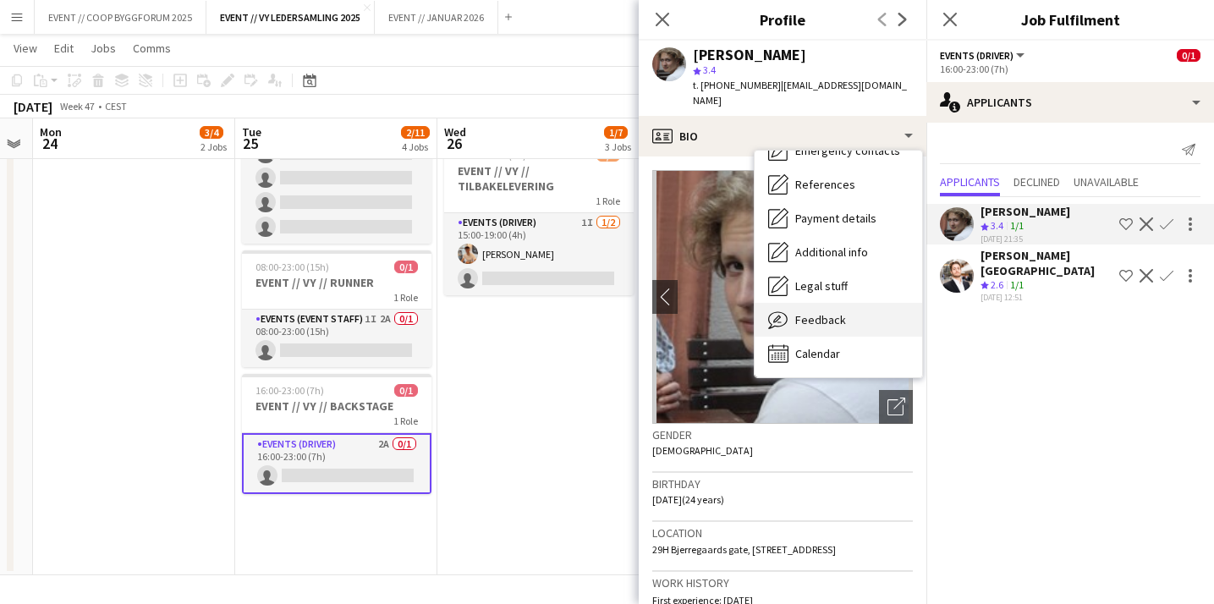
click at [799, 303] on div "Feedback Feedback" at bounding box center [837, 320] width 167 height 34
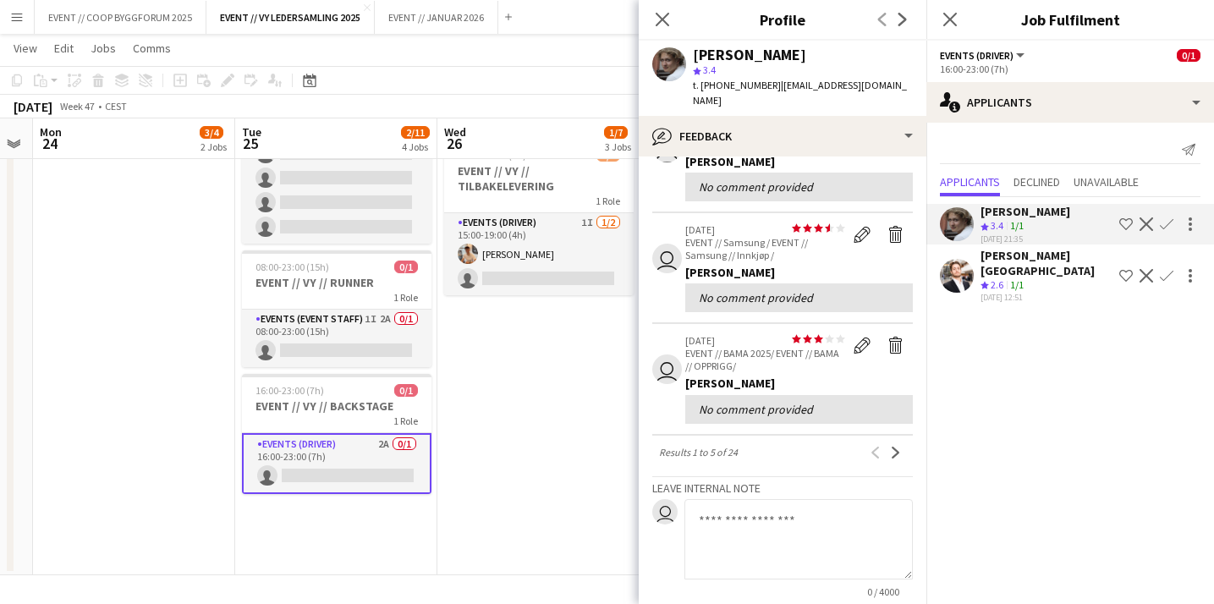
scroll to position [449, 0]
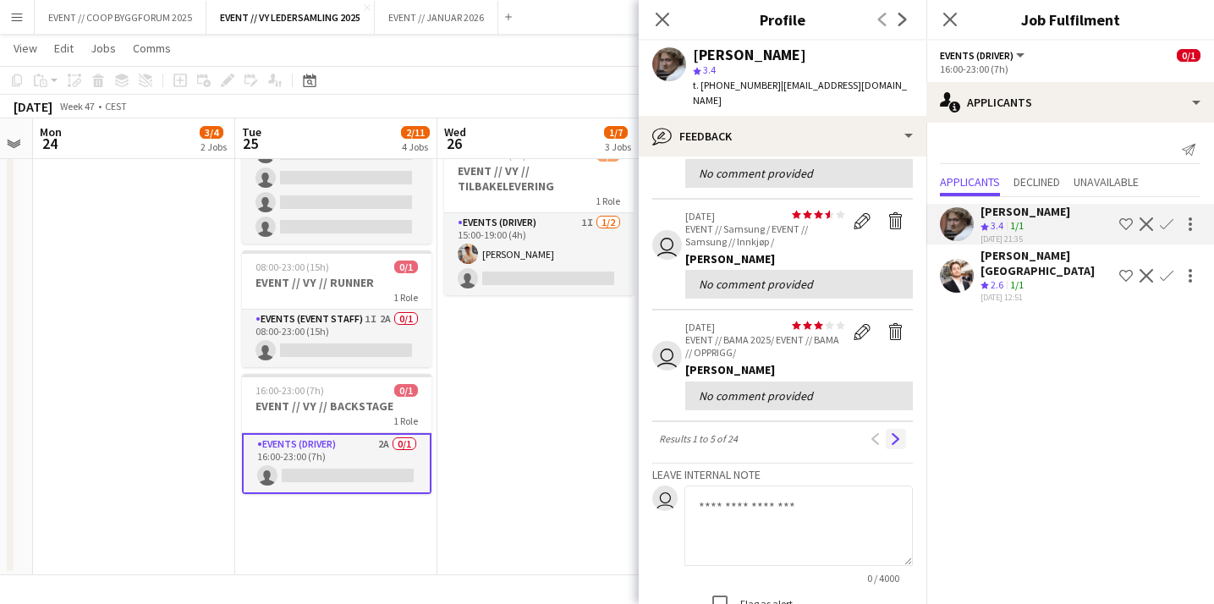
click at [893, 433] on app-icon "Next" at bounding box center [896, 439] width 12 height 12
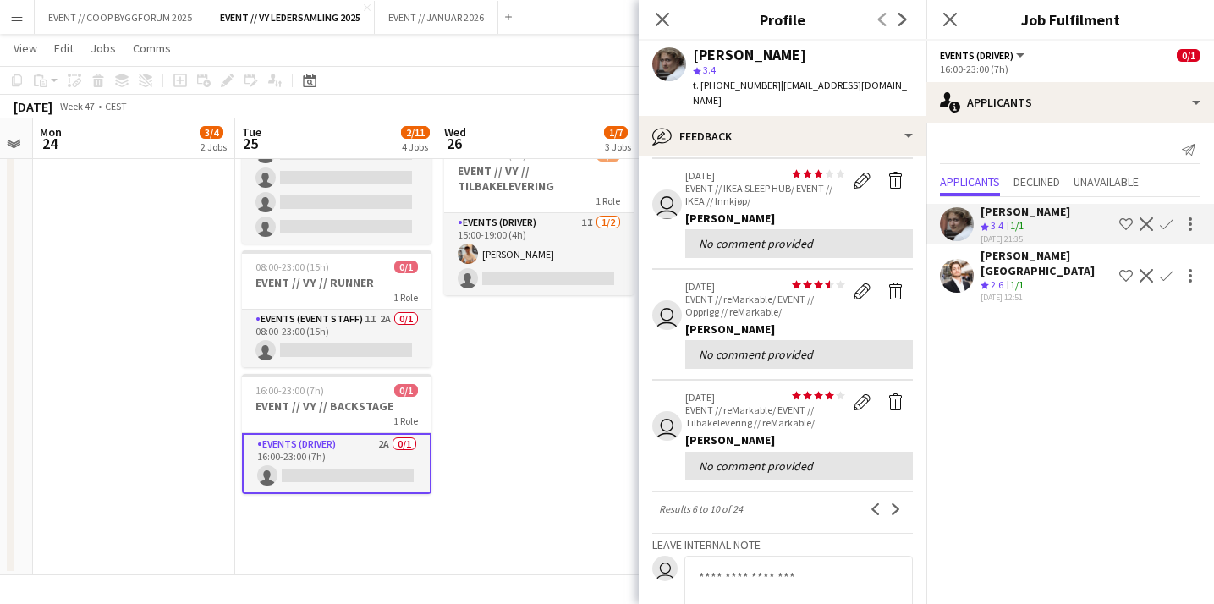
scroll to position [326, 0]
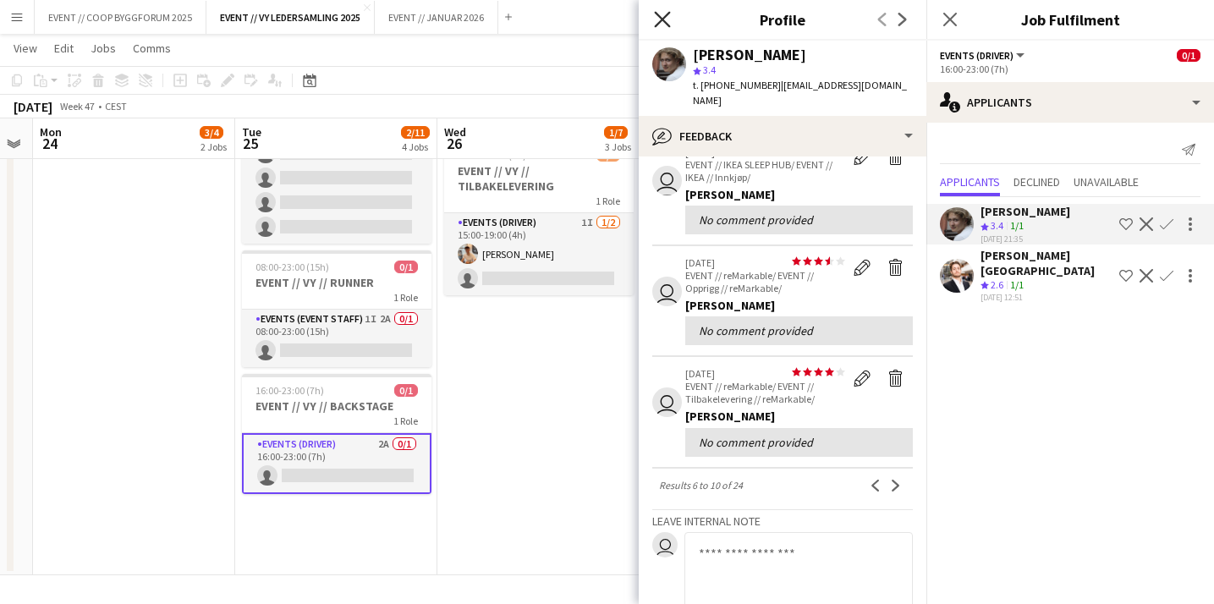
click at [660, 20] on icon at bounding box center [662, 19] width 16 height 16
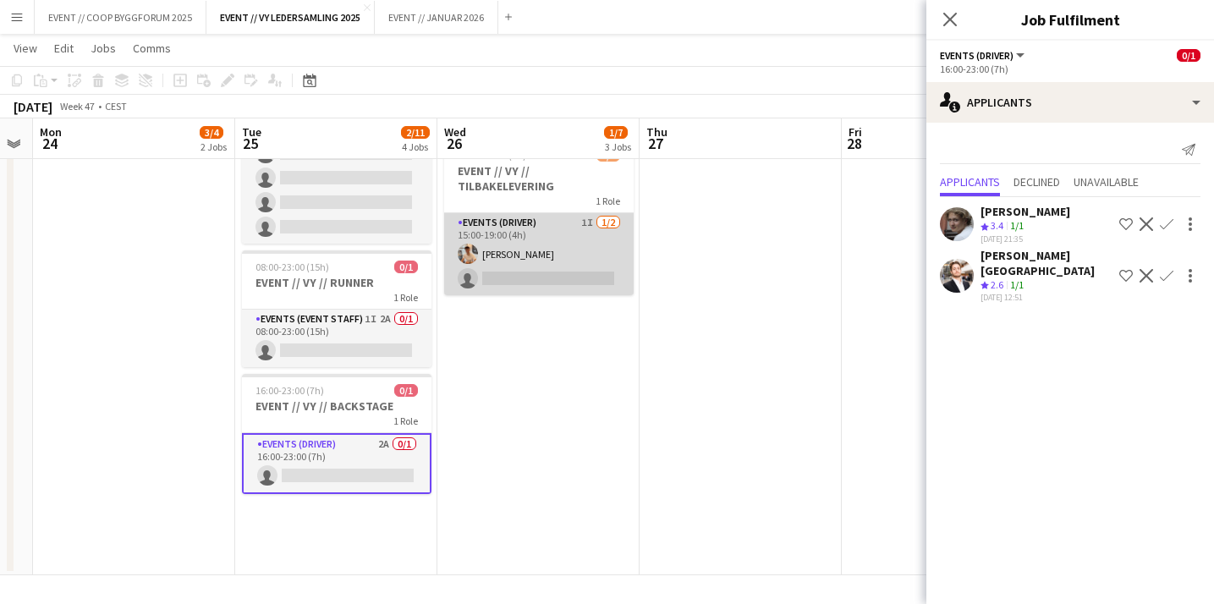
click at [555, 247] on app-card-role "Events (Driver) 1I [DATE] 15:00-19:00 (4h) [PERSON_NAME] single-neutral-actions" at bounding box center [538, 254] width 189 height 82
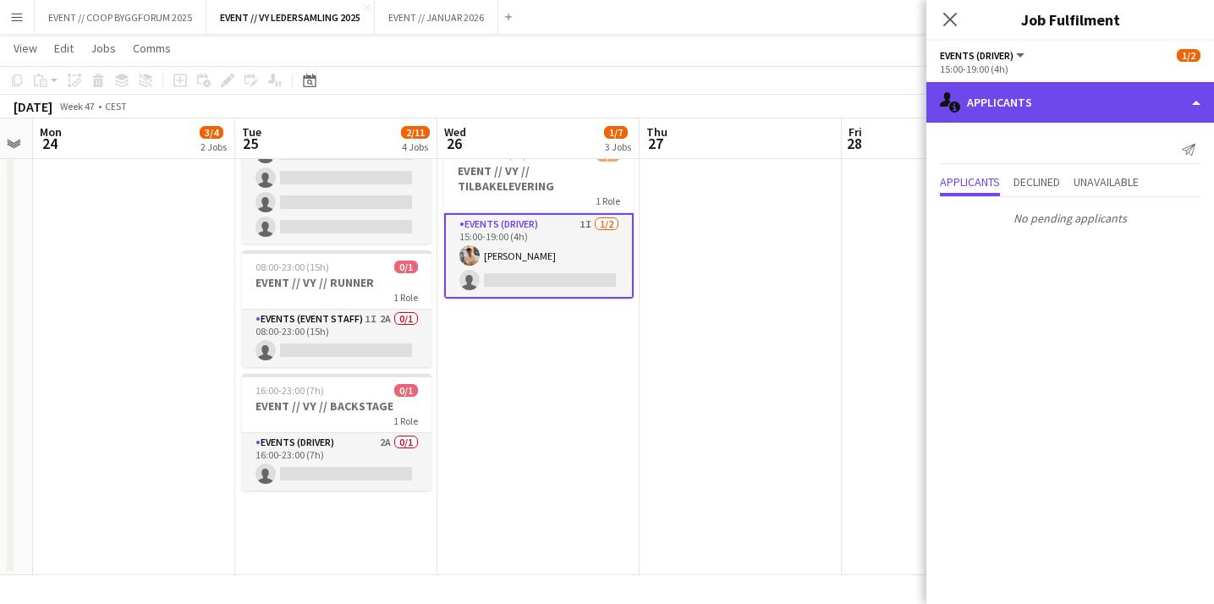
click at [1000, 96] on div "single-neutral-actions-information Applicants" at bounding box center [1070, 102] width 288 height 41
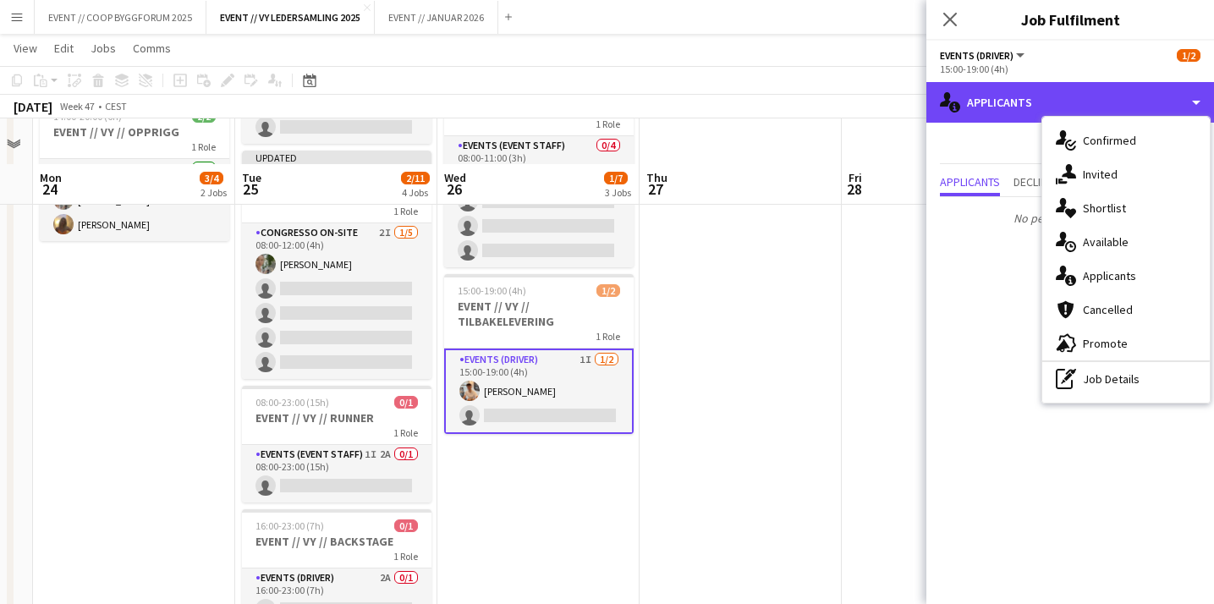
scroll to position [206, 0]
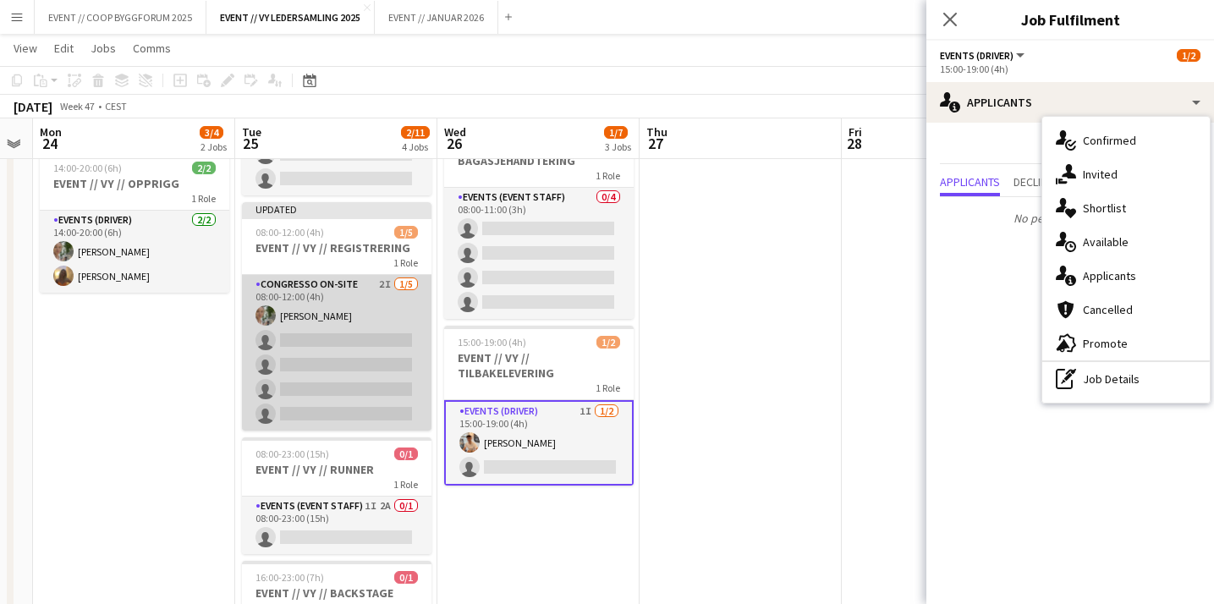
click at [355, 366] on app-card-role "Congresso On-site 2I [DATE] 08:00-12:00 (4h) [PERSON_NAME] single-neutral-actio…" at bounding box center [336, 353] width 189 height 156
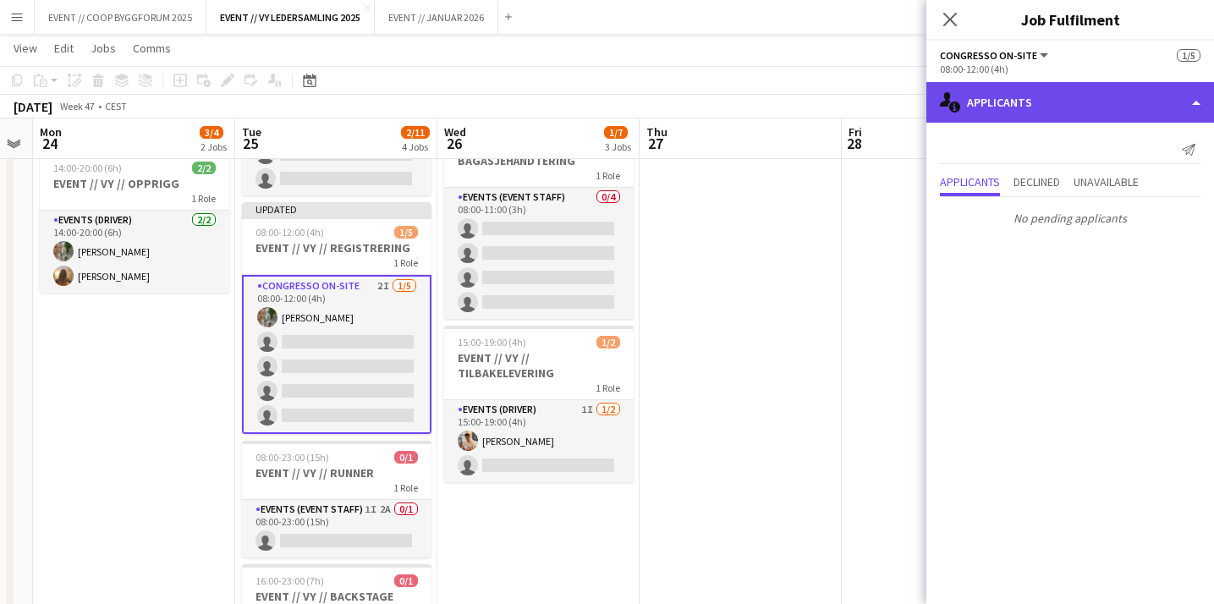
click at [1055, 91] on div "single-neutral-actions-information Applicants" at bounding box center [1070, 102] width 288 height 41
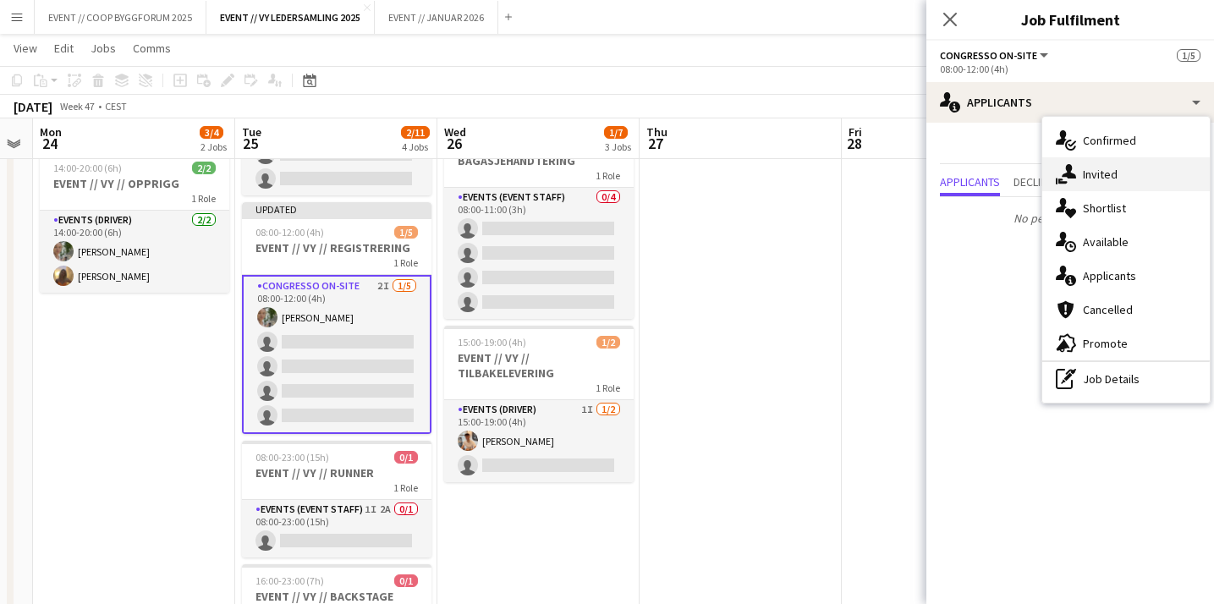
click at [1123, 169] on div "single-neutral-actions-share-1 Invited" at bounding box center [1125, 174] width 167 height 34
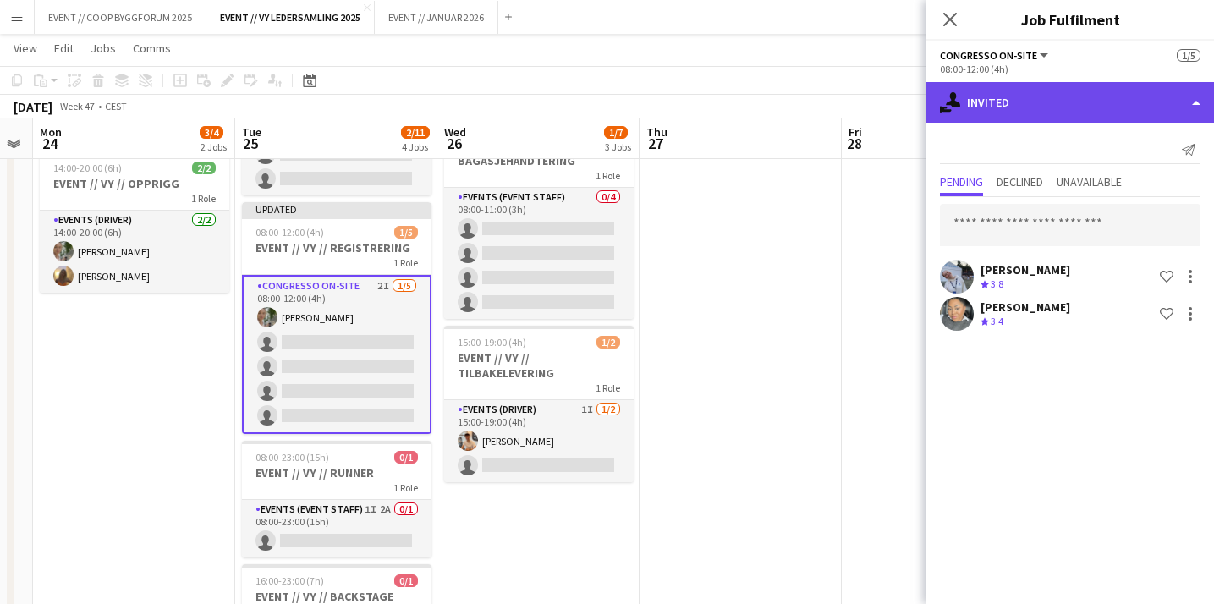
click at [1088, 104] on div "single-neutral-actions-share-1 Invited" at bounding box center [1070, 102] width 288 height 41
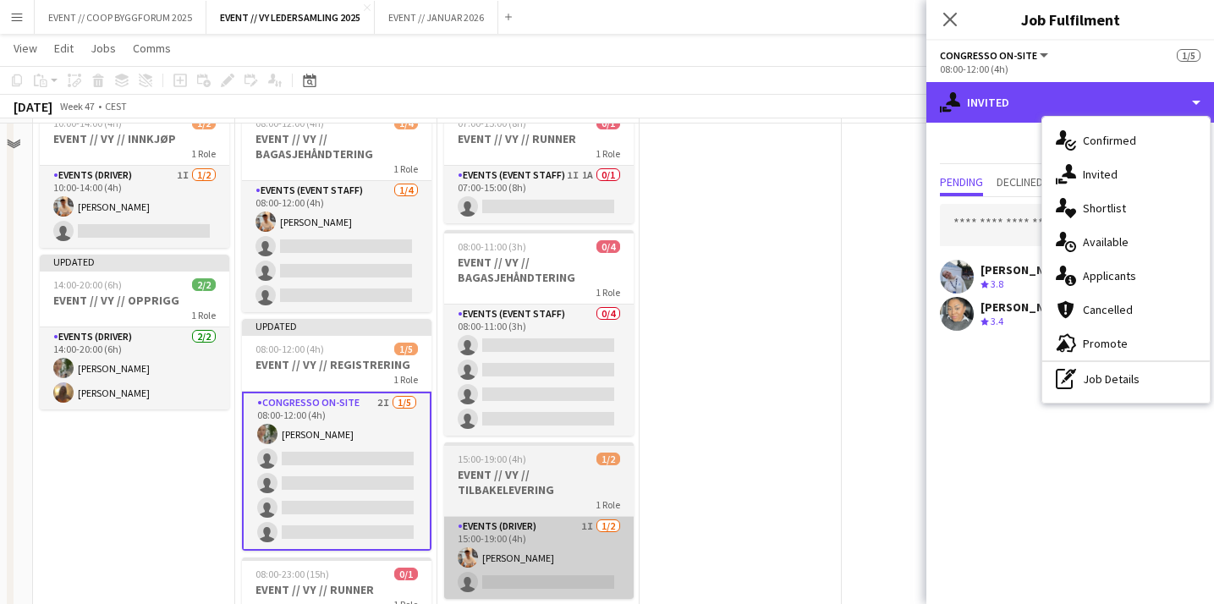
scroll to position [0, 0]
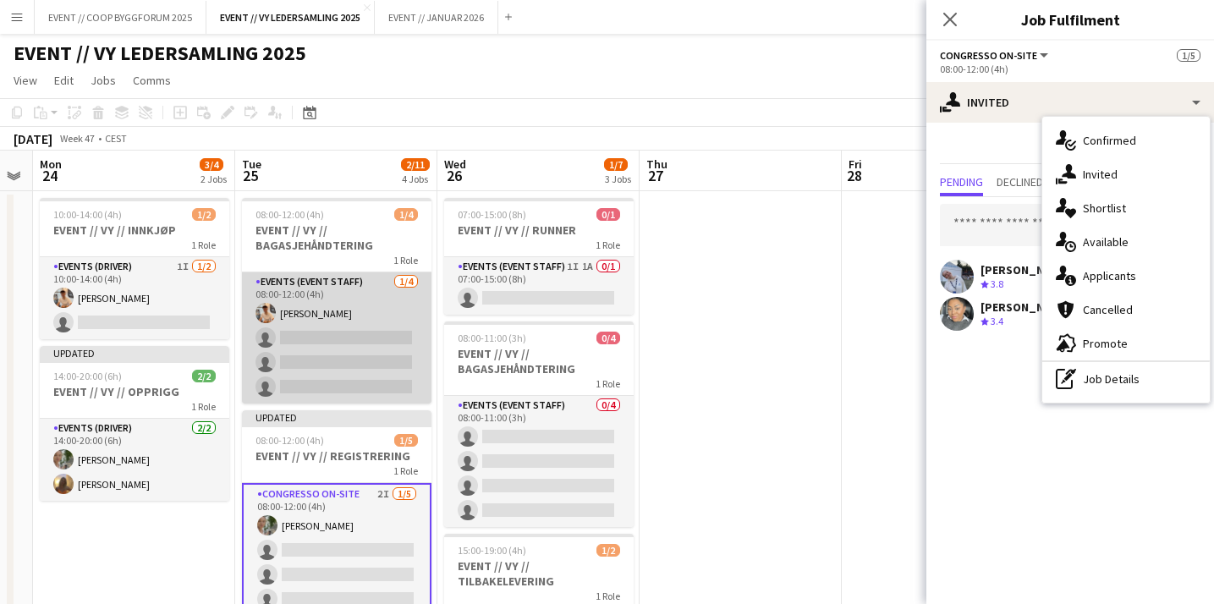
click at [366, 368] on app-card-role "Events (Event Staff) [DATE] 08:00-12:00 (4h) [PERSON_NAME] single-neutral-actio…" at bounding box center [336, 337] width 189 height 131
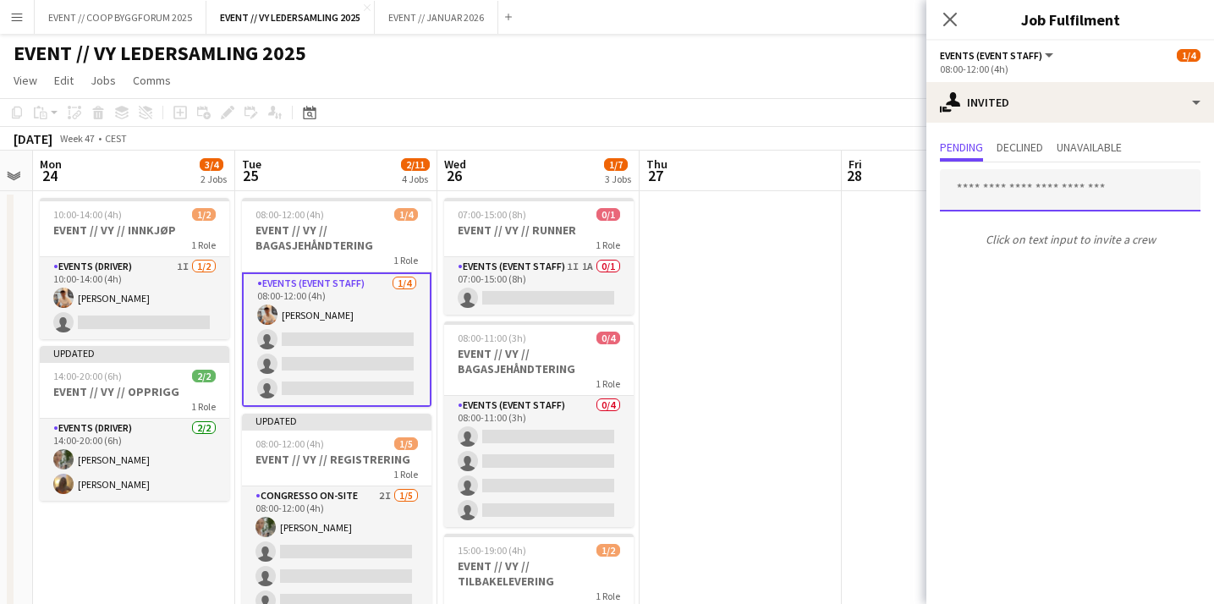
click at [983, 195] on input "text" at bounding box center [1070, 190] width 260 height 42
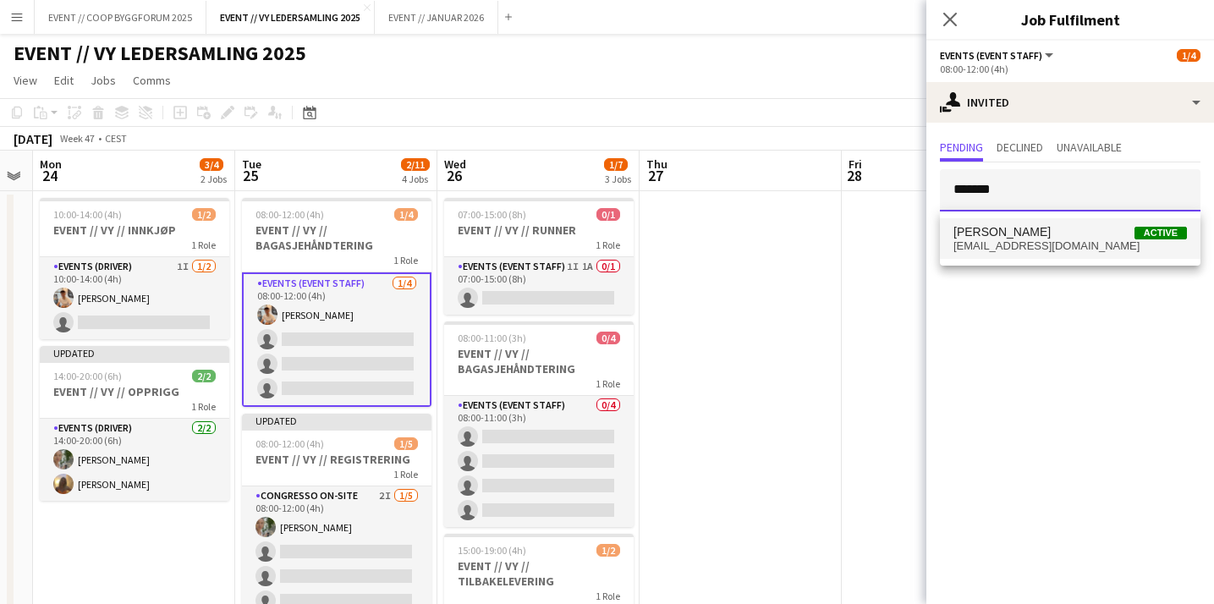
type input "*******"
click at [984, 245] on span "[EMAIL_ADDRESS][DOMAIN_NAME]" at bounding box center [1069, 246] width 233 height 14
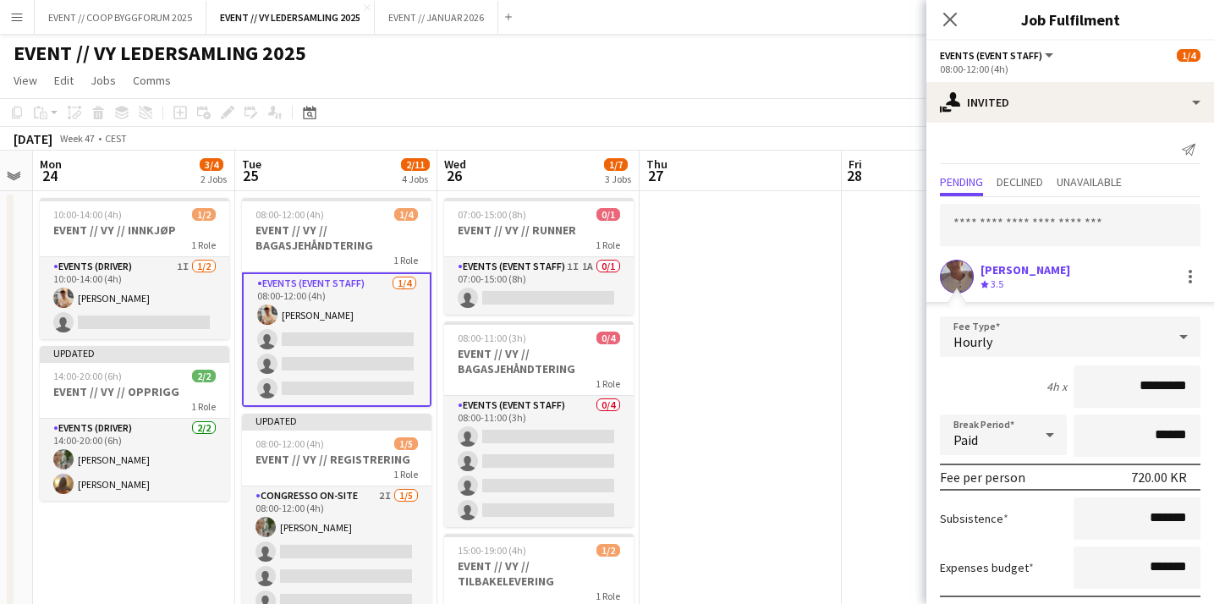
scroll to position [90, 0]
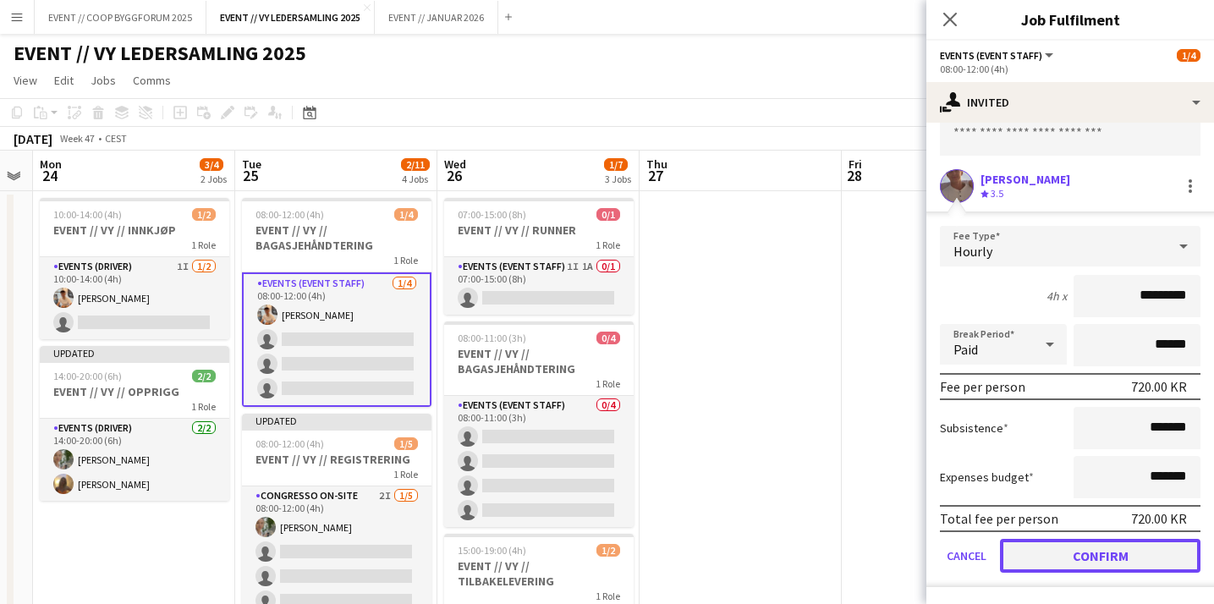
click at [1040, 549] on button "Confirm" at bounding box center [1100, 556] width 200 height 34
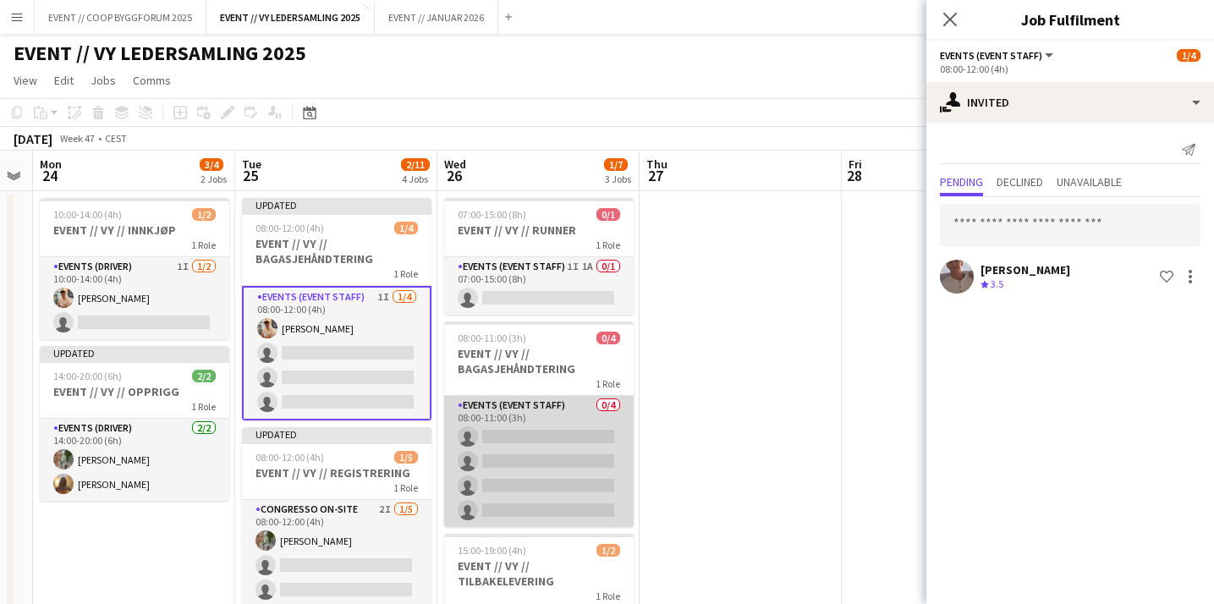
click at [573, 429] on app-card-role "Events (Event Staff) 0/4 08:00-11:00 (3h) single-neutral-actions single-neutral…" at bounding box center [538, 461] width 189 height 131
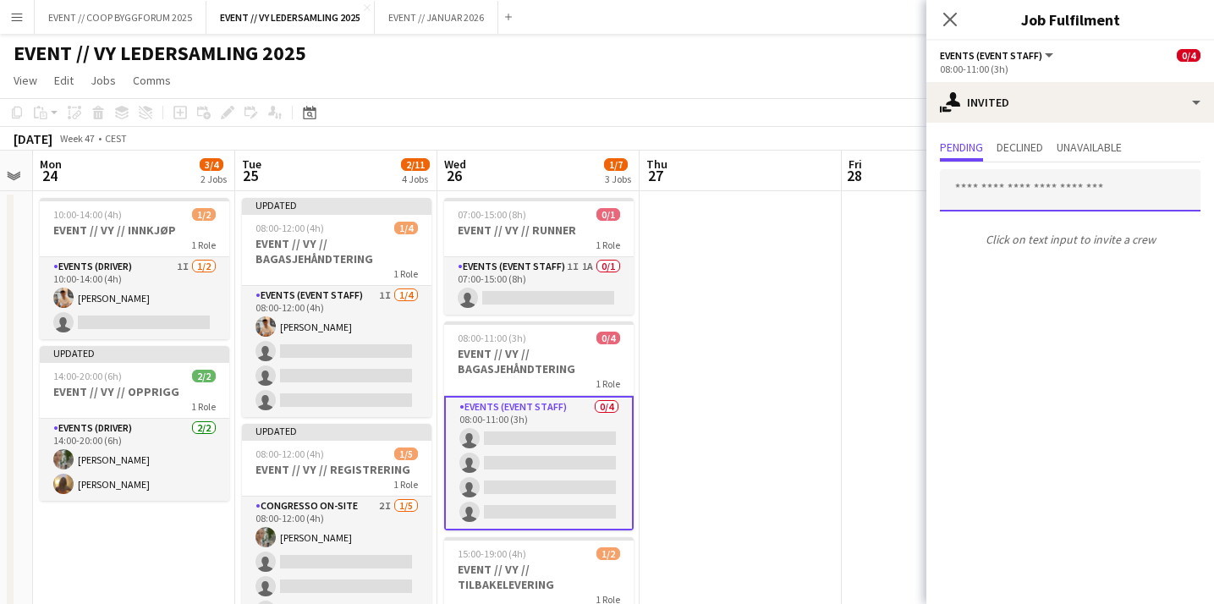
click at [1003, 196] on input "text" at bounding box center [1070, 190] width 260 height 42
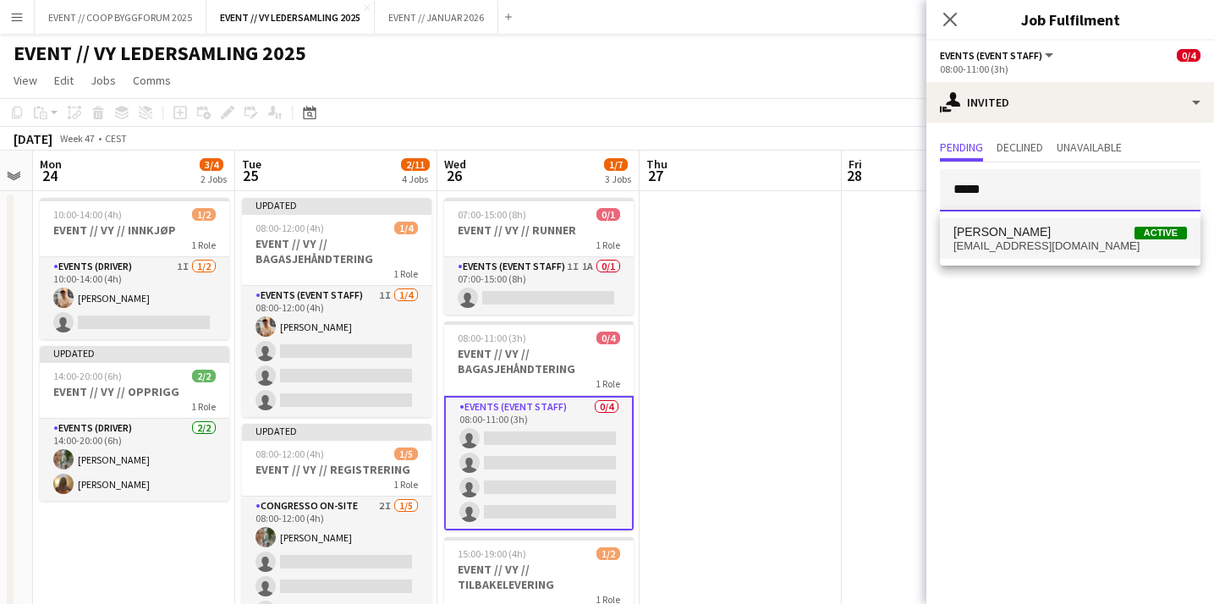
type input "*****"
click at [1005, 231] on span "[PERSON_NAME]" at bounding box center [1001, 232] width 97 height 14
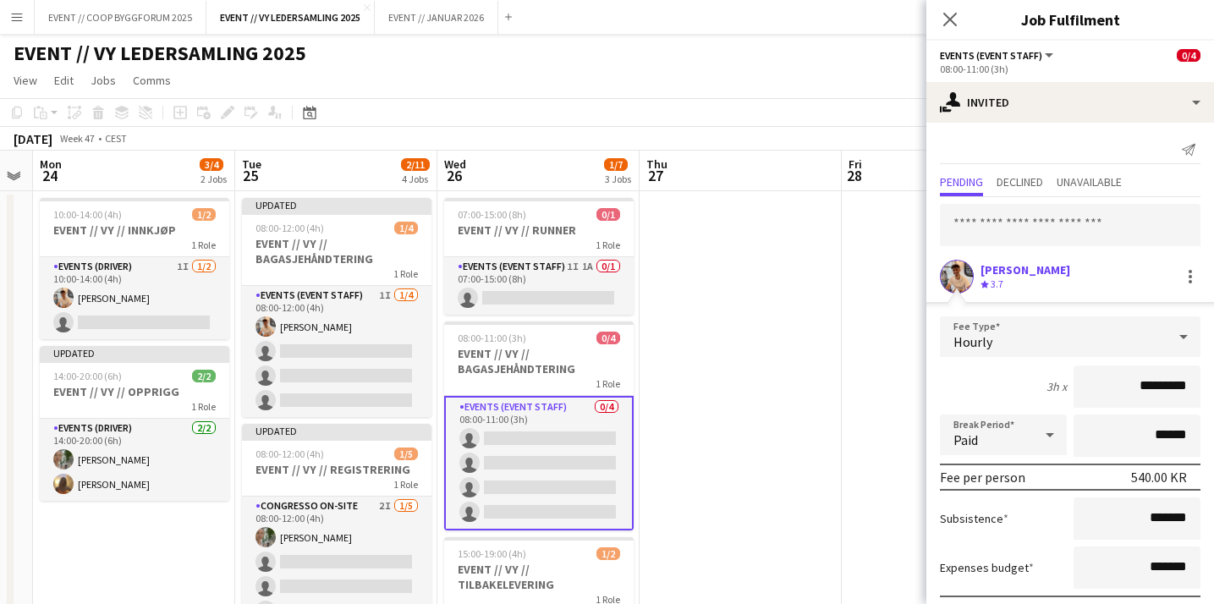
scroll to position [90, 0]
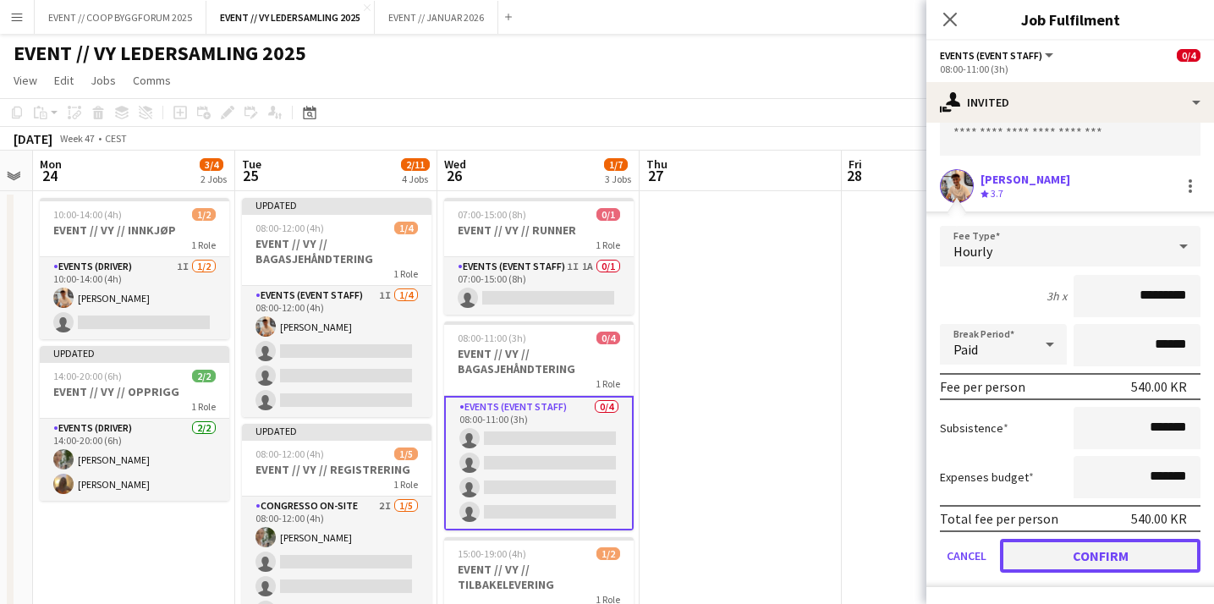
click at [1076, 561] on button "Confirm" at bounding box center [1100, 556] width 200 height 34
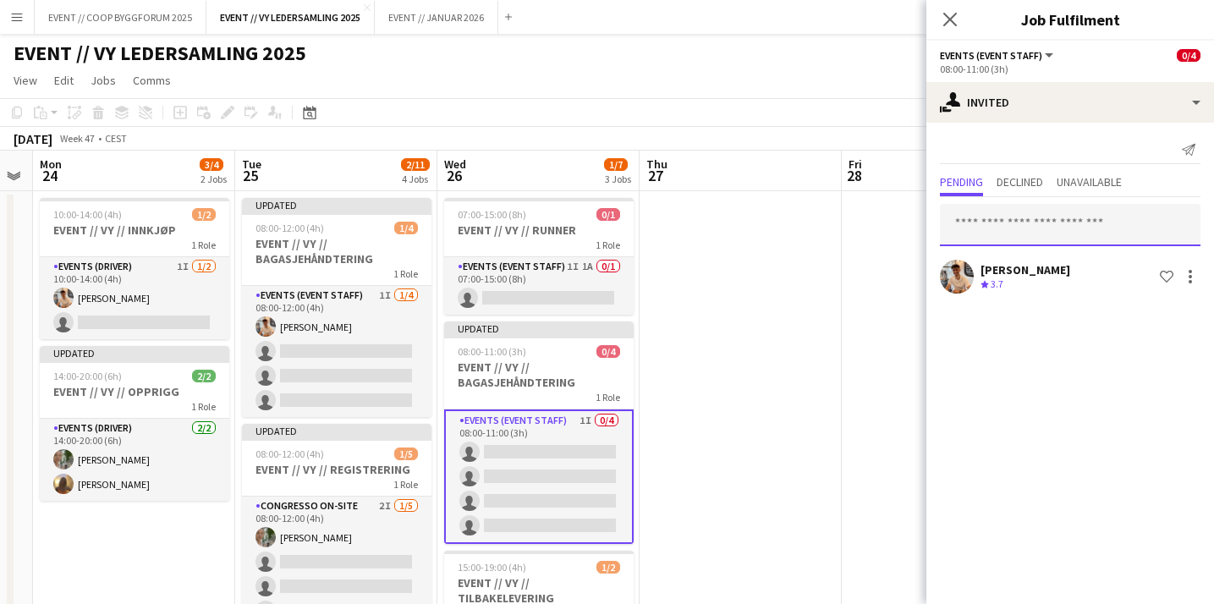
click at [1048, 226] on input "text" at bounding box center [1070, 225] width 260 height 42
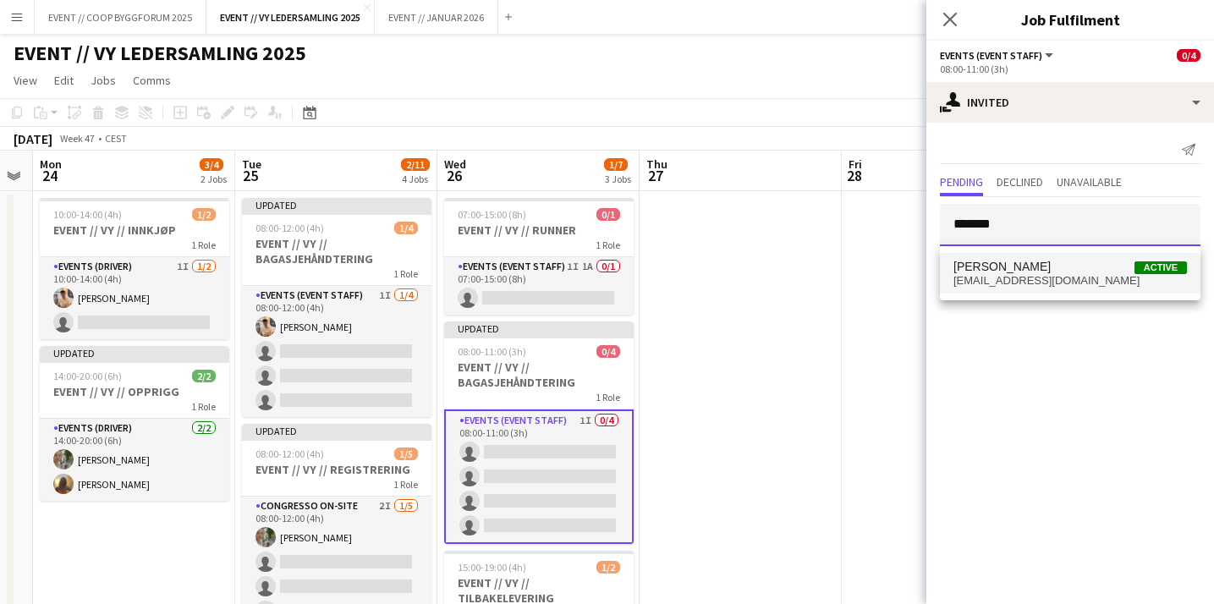
type input "*******"
click at [1052, 283] on span "[EMAIL_ADDRESS][DOMAIN_NAME]" at bounding box center [1069, 281] width 233 height 14
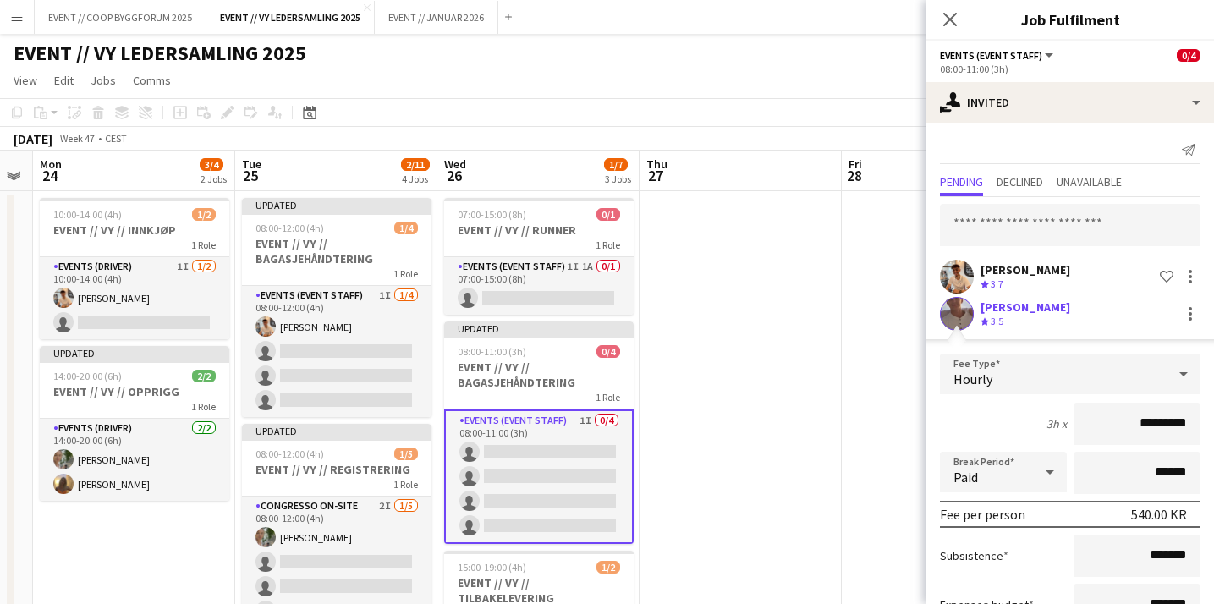
scroll to position [128, 0]
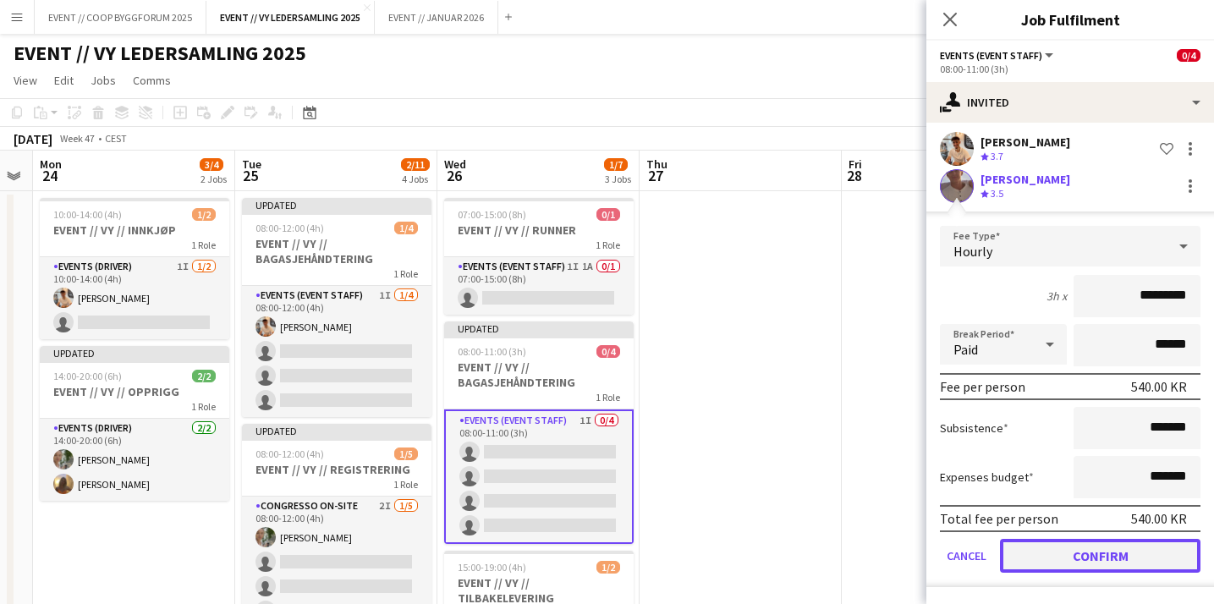
click at [1047, 559] on button "Confirm" at bounding box center [1100, 556] width 200 height 34
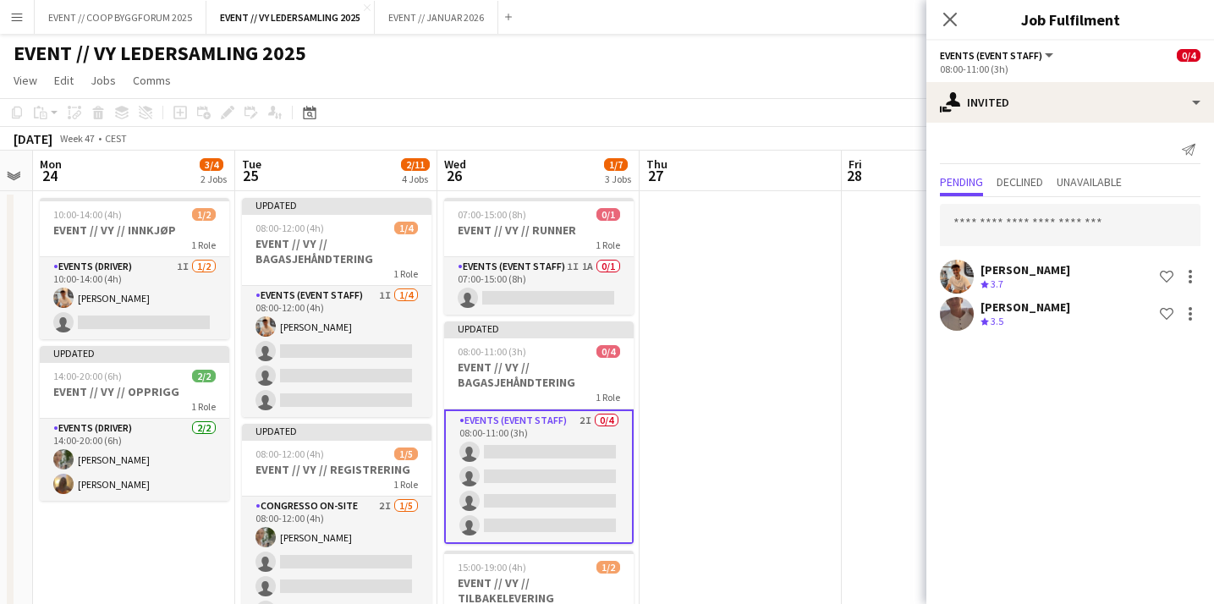
scroll to position [0, 0]
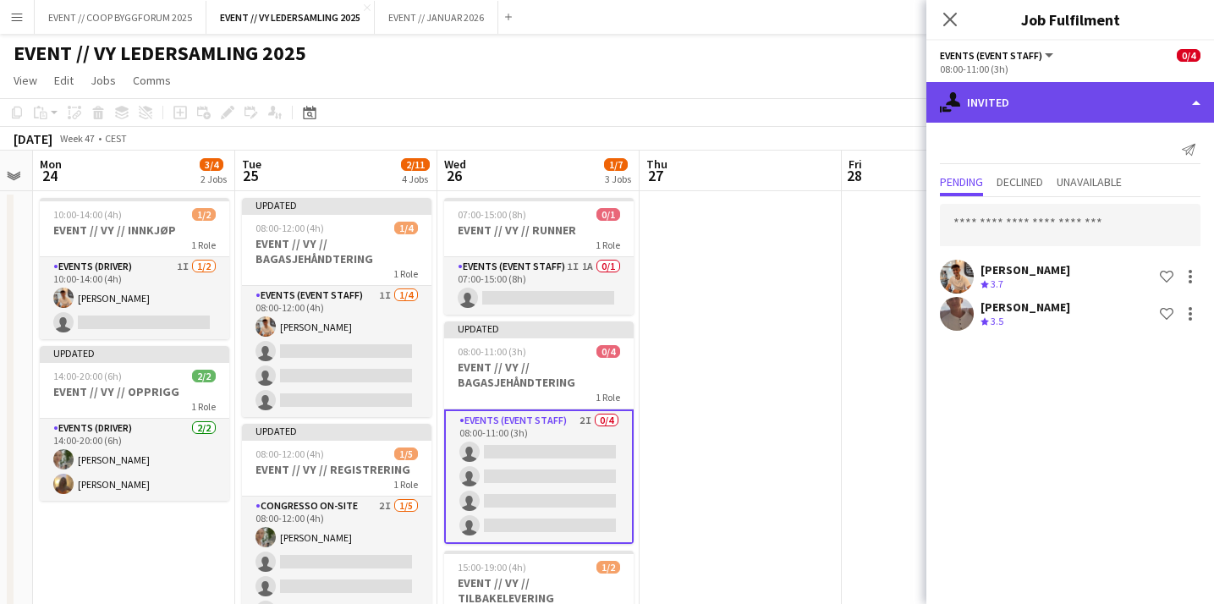
click at [1039, 104] on div "single-neutral-actions-share-1 Invited" at bounding box center [1070, 102] width 288 height 41
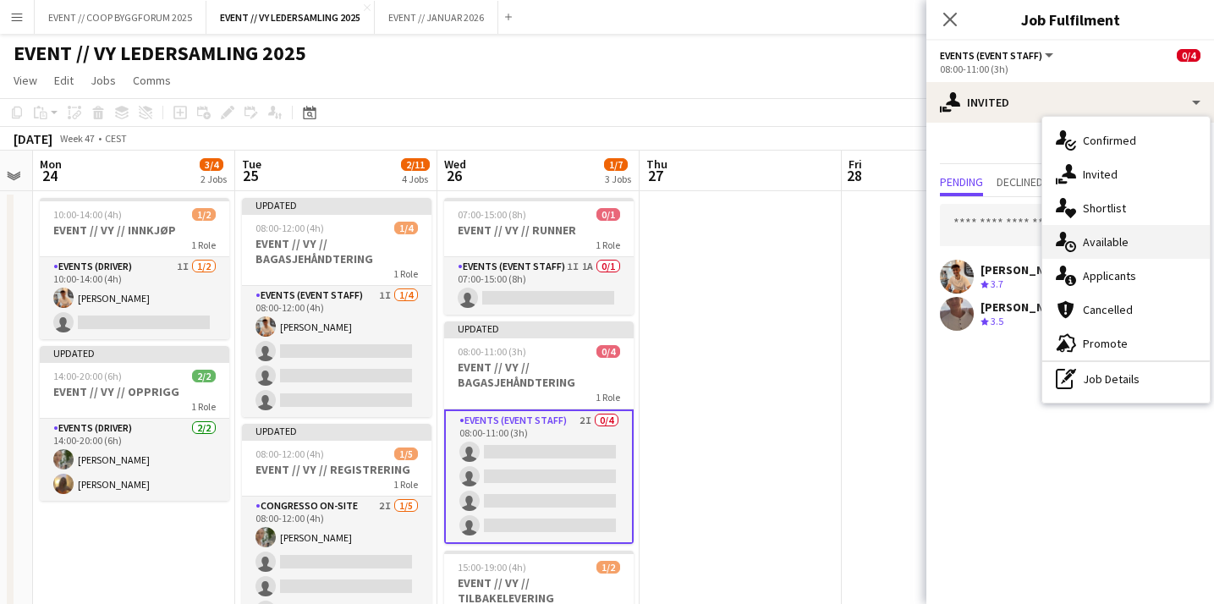
click at [1129, 247] on div "single-neutral-actions-upload Available" at bounding box center [1125, 242] width 167 height 34
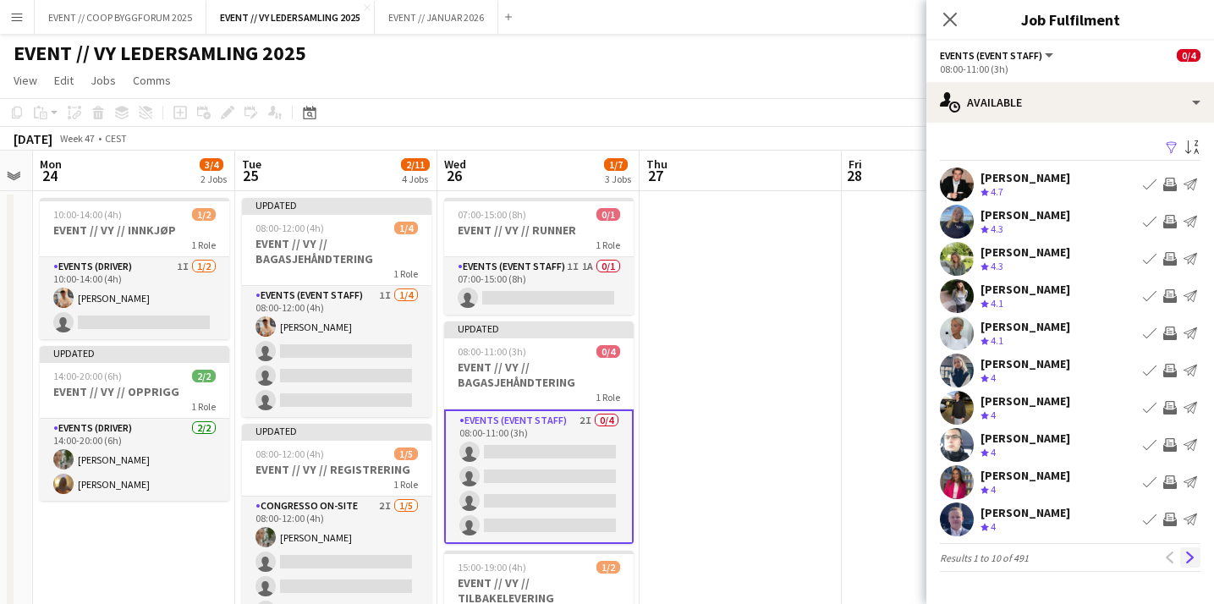
click at [1190, 554] on app-icon "Next" at bounding box center [1190, 557] width 12 height 12
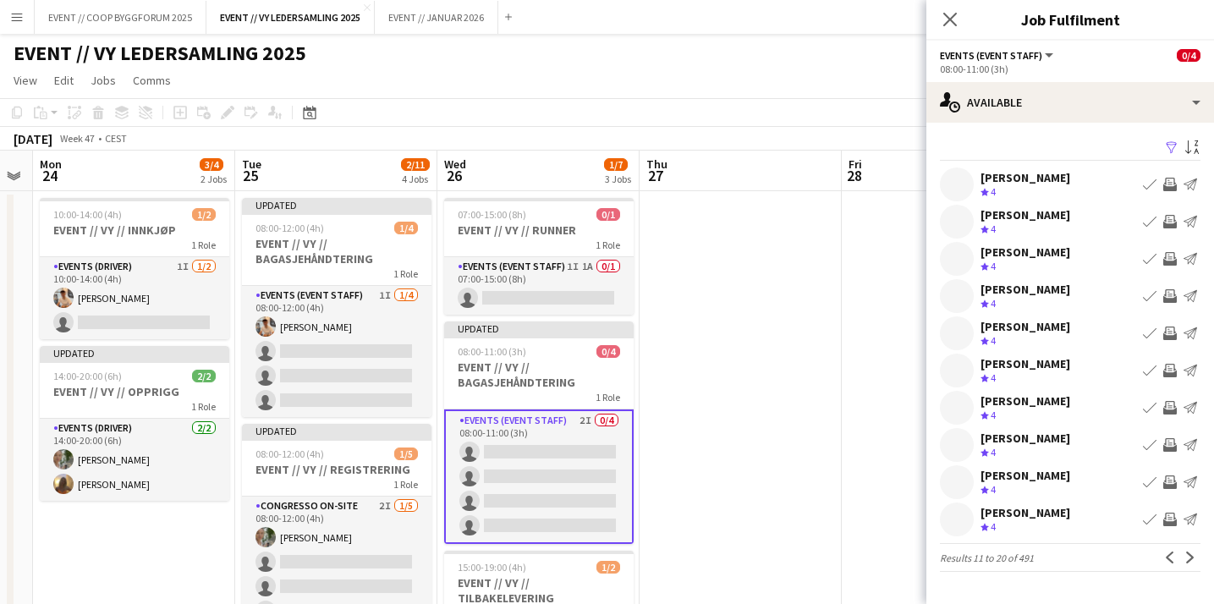
click at [957, 487] on app-user-avatar at bounding box center [957, 482] width 34 height 34
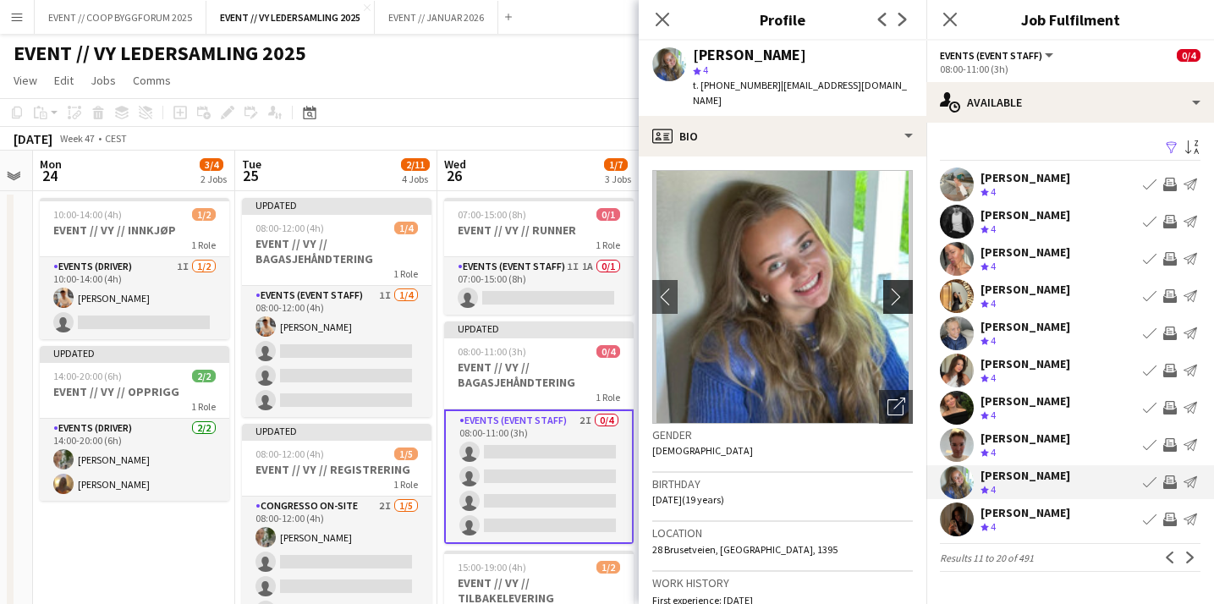
click at [895, 288] on app-icon "chevron-right" at bounding box center [900, 297] width 26 height 18
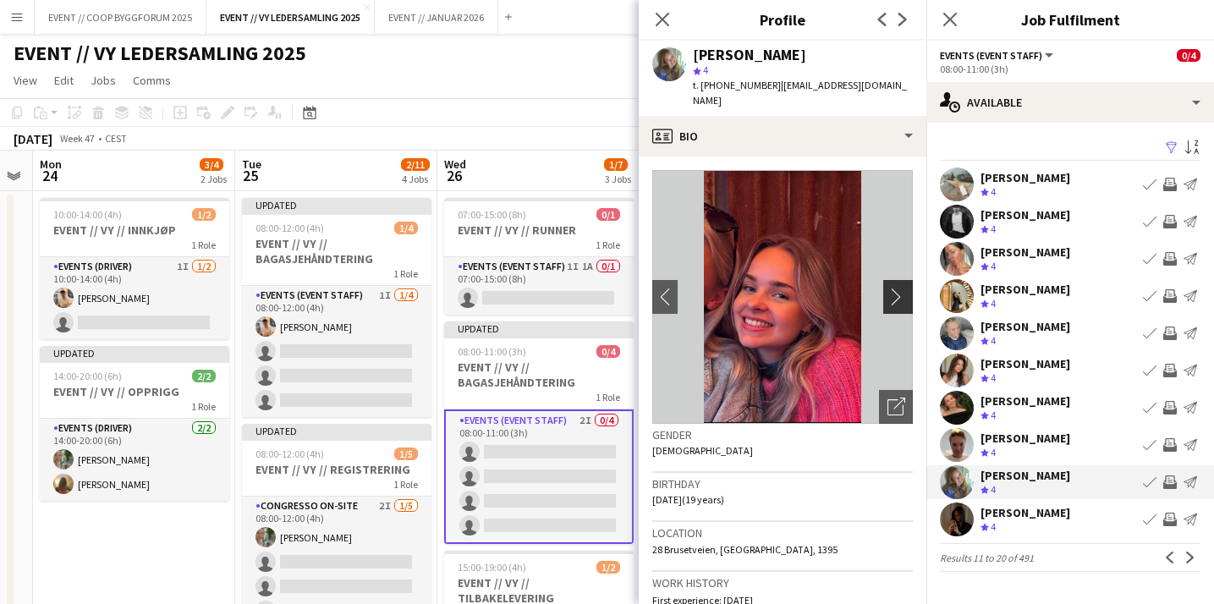
click at [895, 288] on app-icon "chevron-right" at bounding box center [900, 297] width 26 height 18
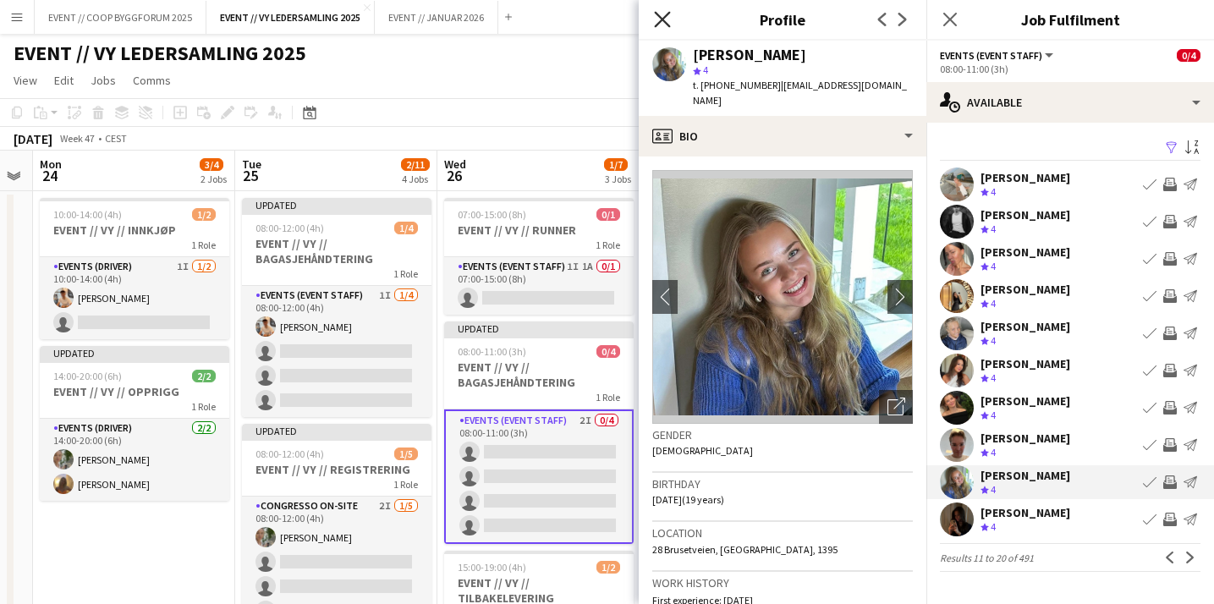
click at [667, 18] on icon "Close pop-in" at bounding box center [662, 19] width 16 height 16
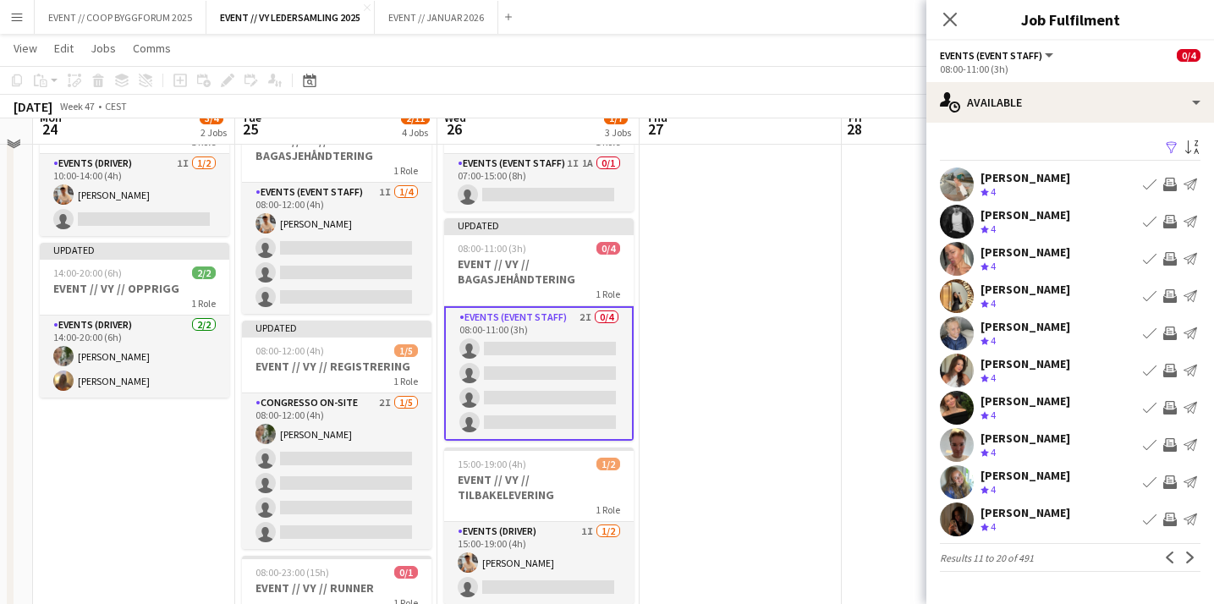
scroll to position [137, 0]
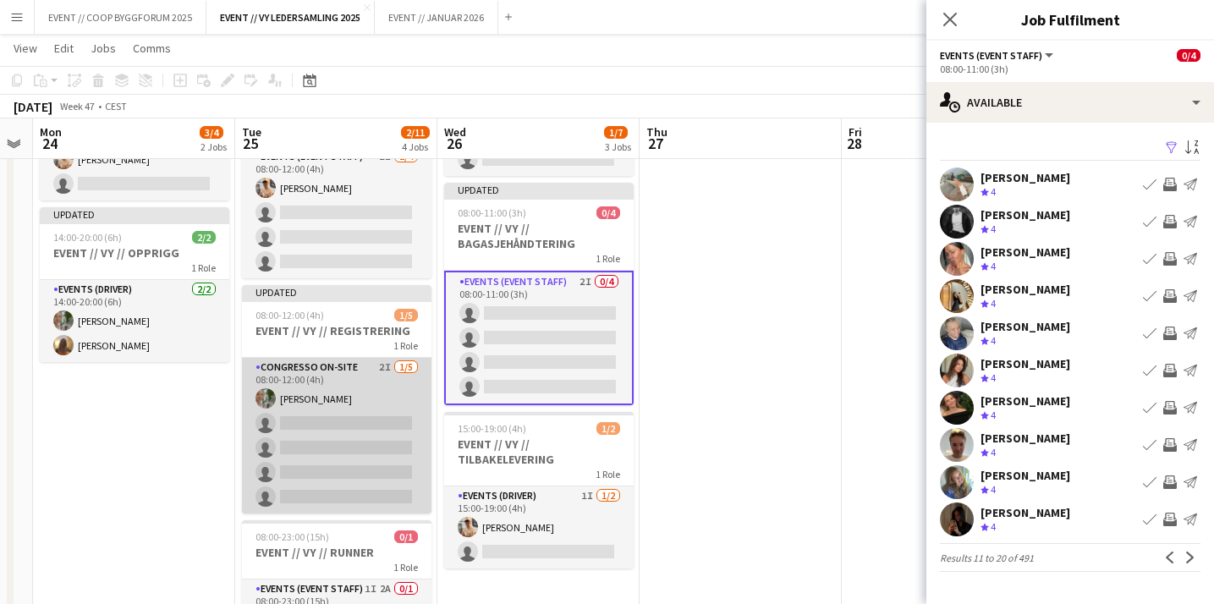
click at [395, 478] on app-card-role "Congresso On-site 2I [DATE] 08:00-12:00 (4h) [PERSON_NAME] single-neutral-actio…" at bounding box center [336, 436] width 189 height 156
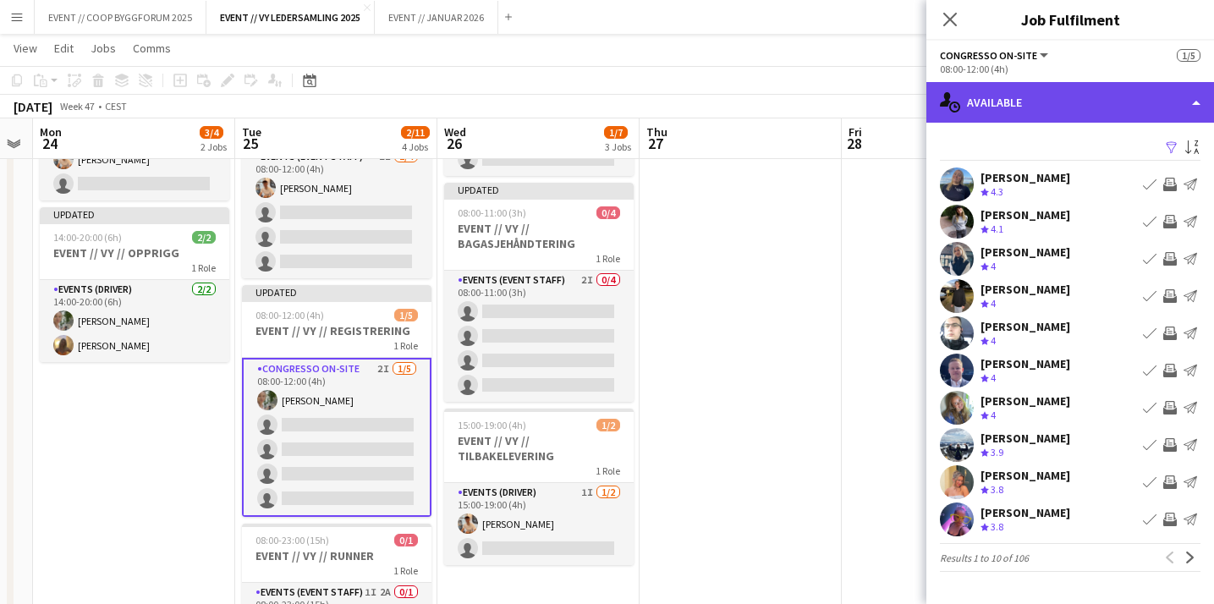
click at [1016, 109] on div "single-neutral-actions-upload Available" at bounding box center [1070, 102] width 288 height 41
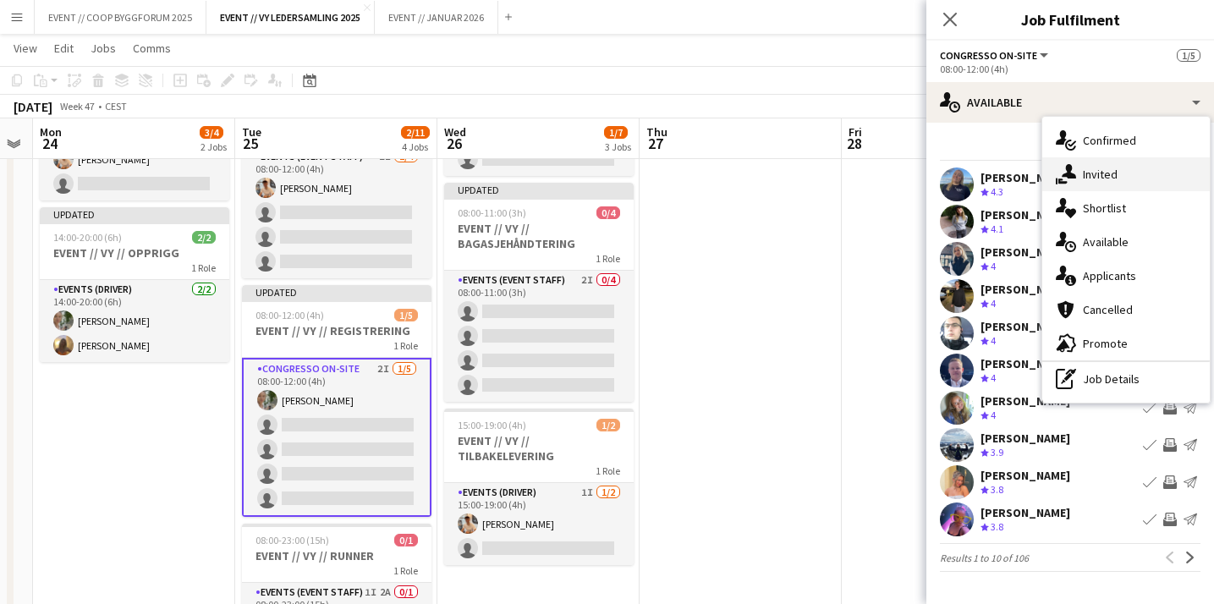
click at [1096, 182] on div "single-neutral-actions-share-1 Invited" at bounding box center [1125, 174] width 167 height 34
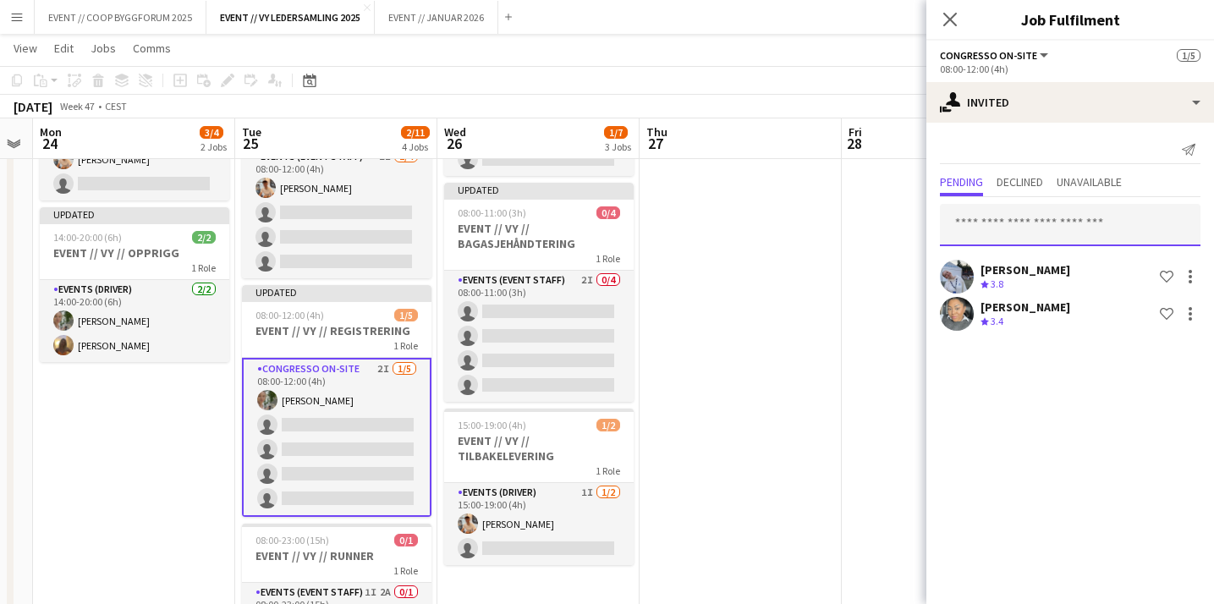
click at [989, 221] on input "text" at bounding box center [1070, 225] width 260 height 42
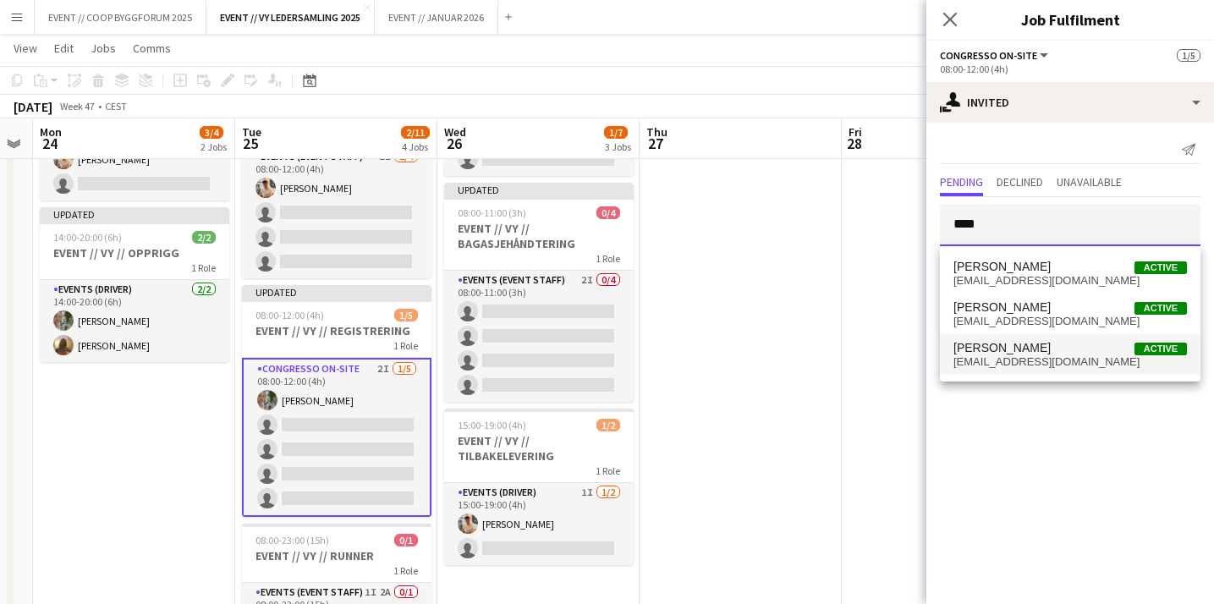
type input "****"
click at [1000, 353] on span "[PERSON_NAME]" at bounding box center [1001, 348] width 97 height 14
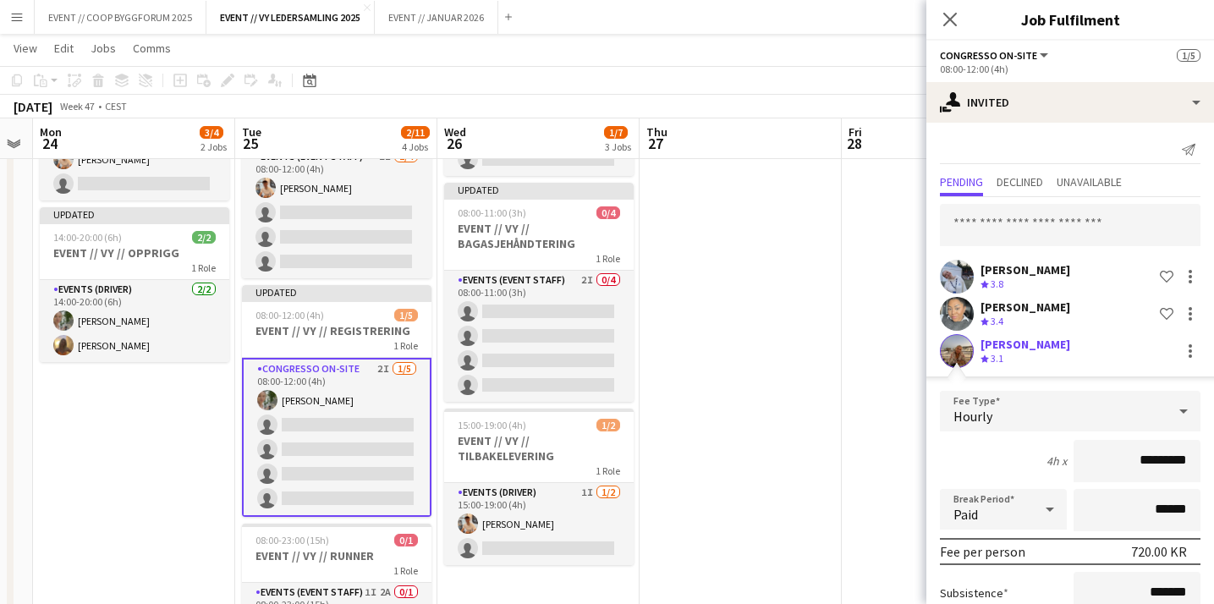
scroll to position [175, 0]
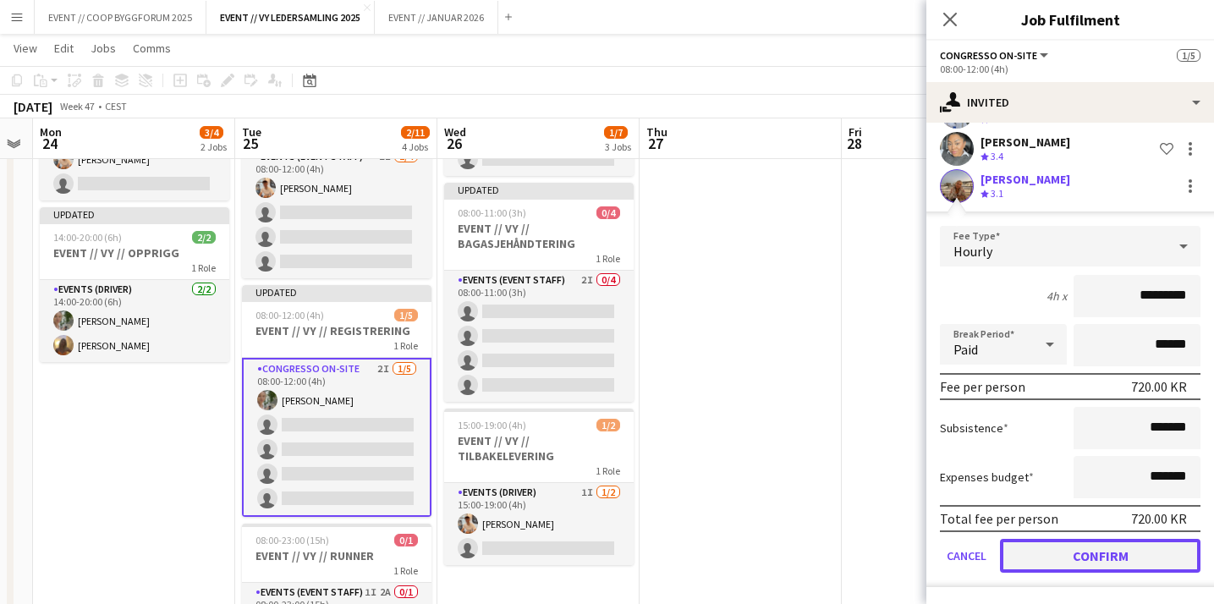
click at [1050, 556] on button "Confirm" at bounding box center [1100, 556] width 200 height 34
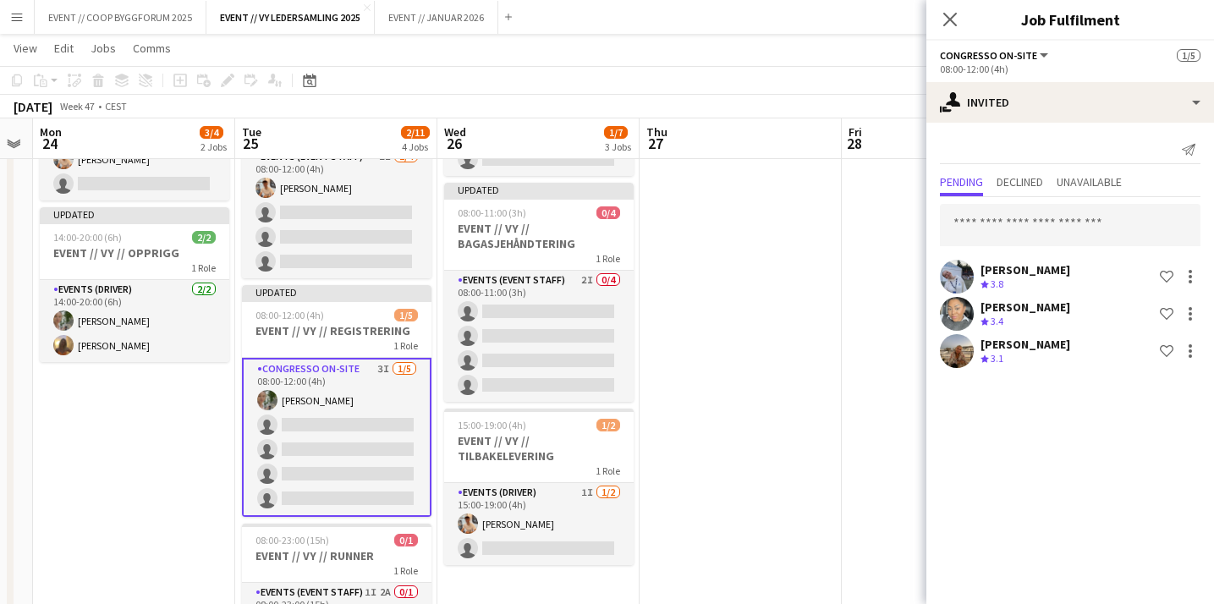
scroll to position [0, 0]
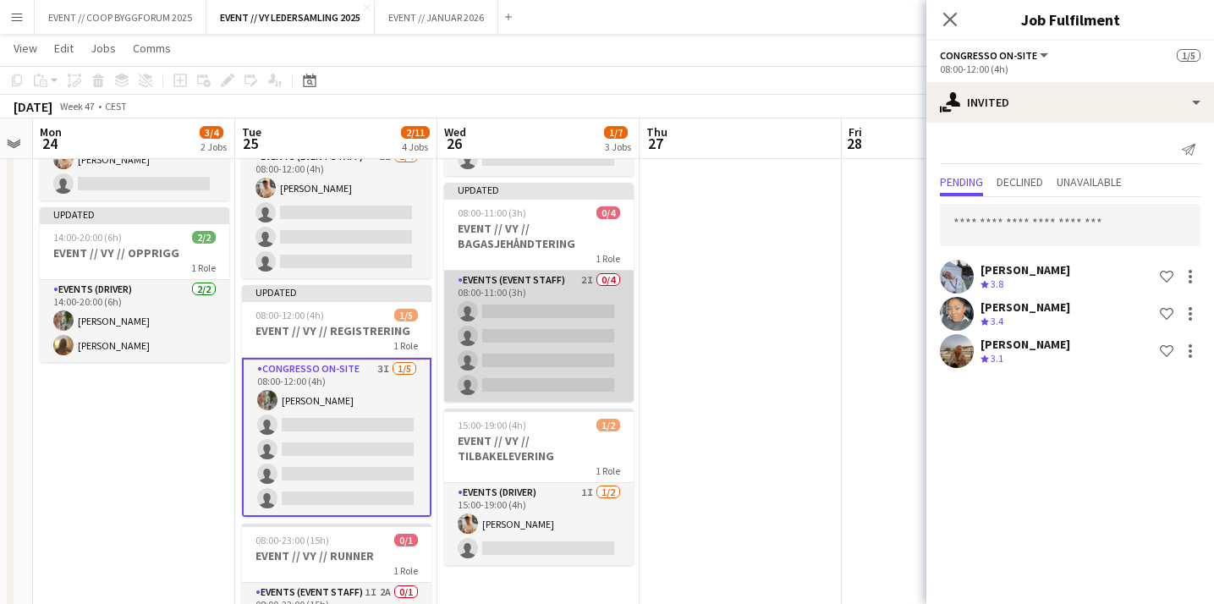
click at [561, 314] on app-card-role "Events (Event Staff) 2I 0/4 08:00-11:00 (3h) single-neutral-actions single-neut…" at bounding box center [538, 336] width 189 height 131
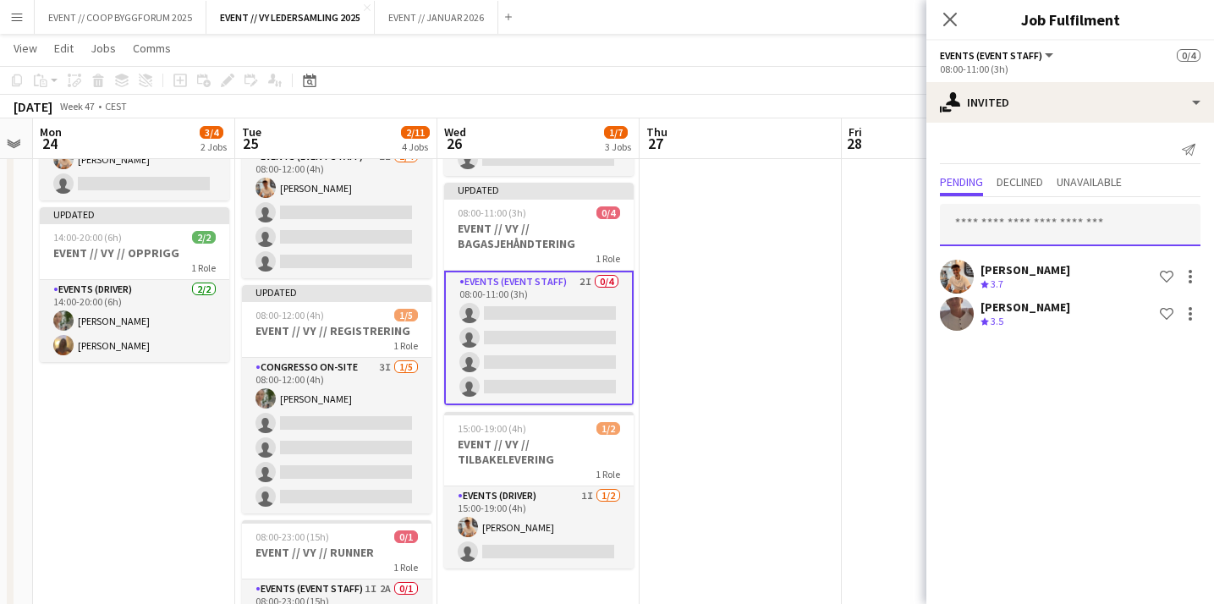
click at [1028, 230] on input "text" at bounding box center [1070, 225] width 260 height 42
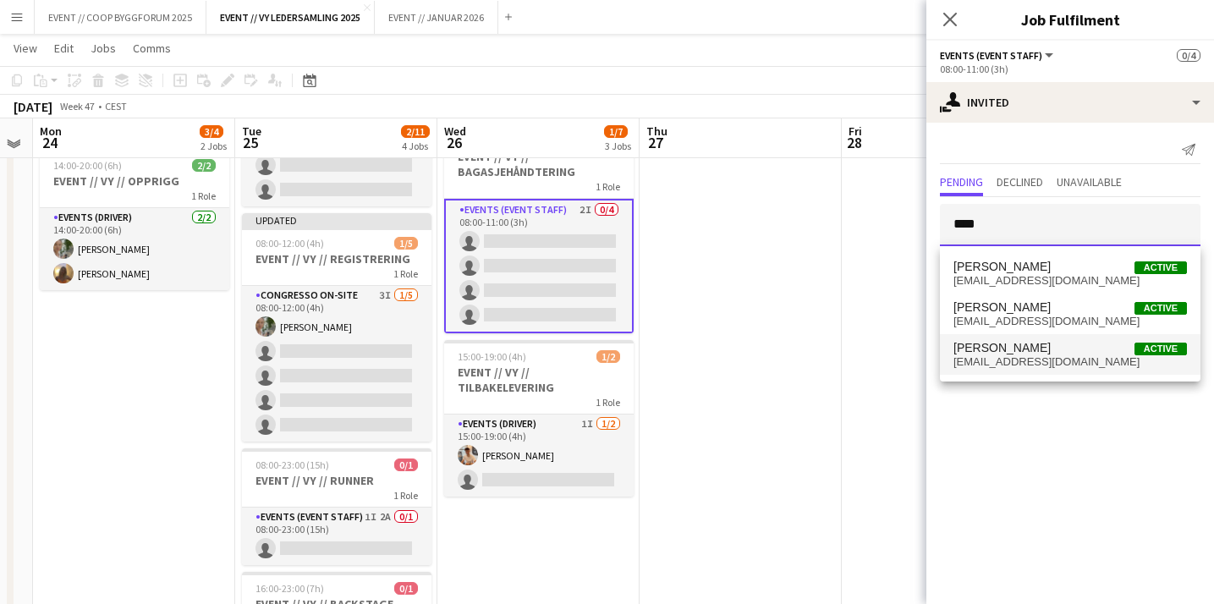
scroll to position [210, 0]
type input "****"
click at [1033, 350] on span "[PERSON_NAME] Active" at bounding box center [1069, 348] width 233 height 14
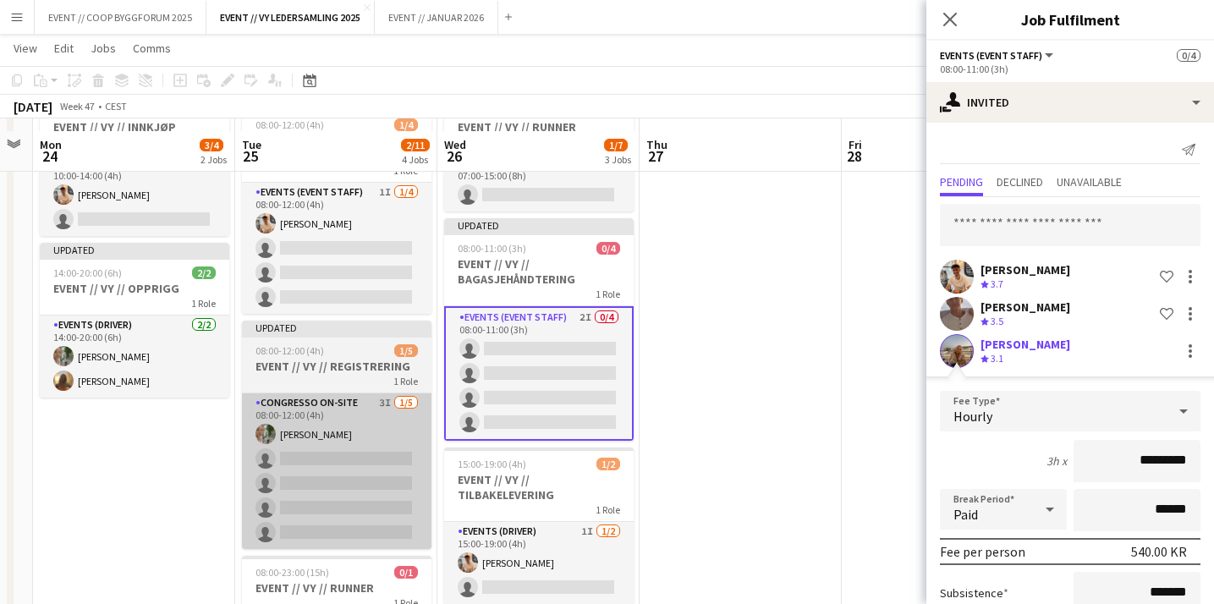
scroll to position [79, 0]
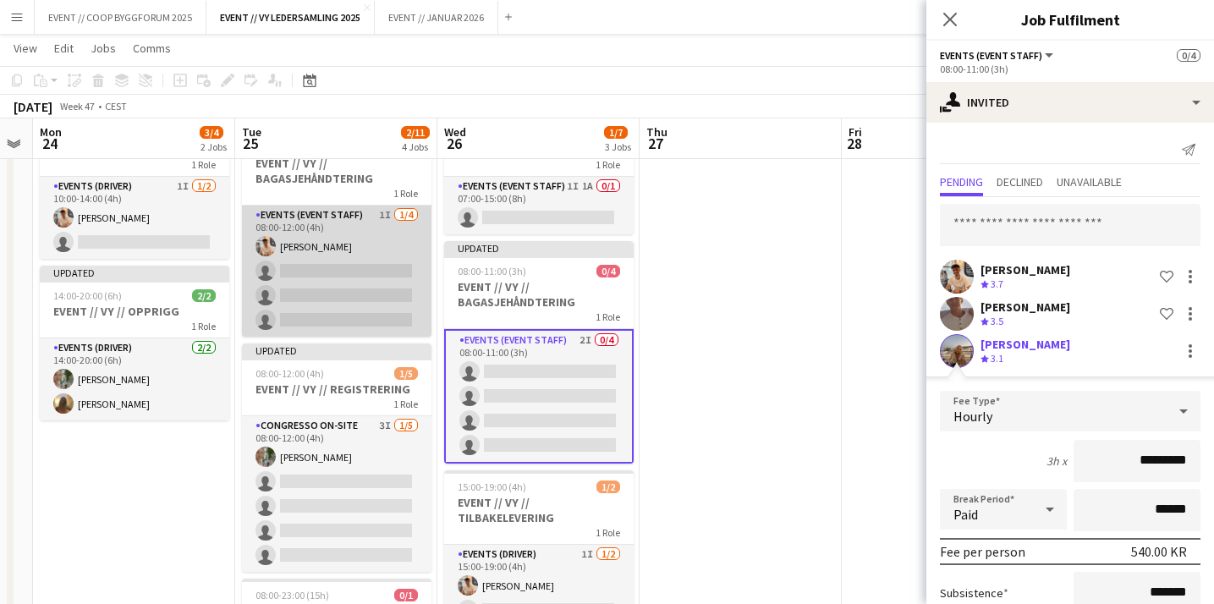
click at [370, 293] on app-card-role "Events (Event Staff) 1I [DATE] 08:00-12:00 (4h) [PERSON_NAME] single-neutral-ac…" at bounding box center [336, 270] width 189 height 131
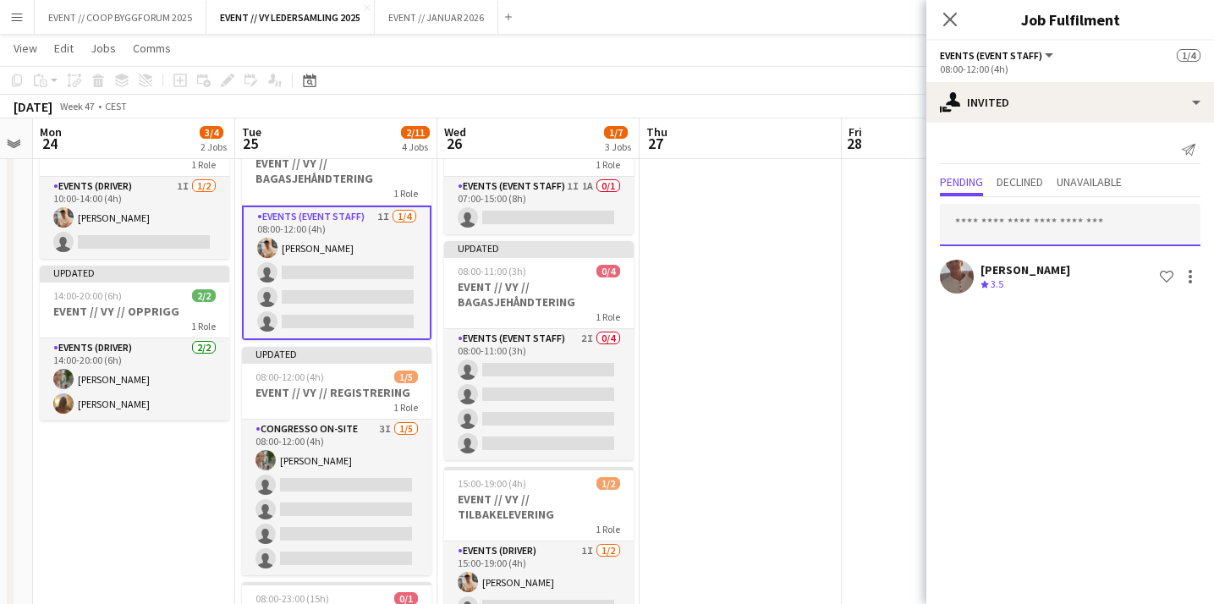
click at [1021, 227] on input "text" at bounding box center [1070, 225] width 260 height 42
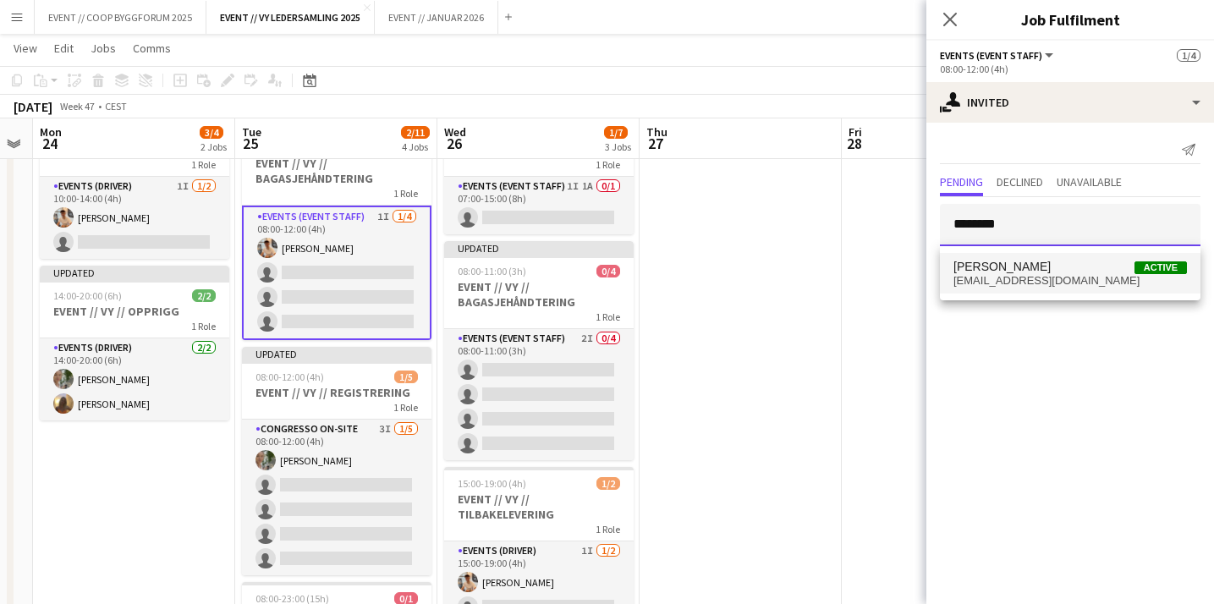
type input "********"
click at [1015, 266] on span "[PERSON_NAME]" at bounding box center [1001, 267] width 97 height 14
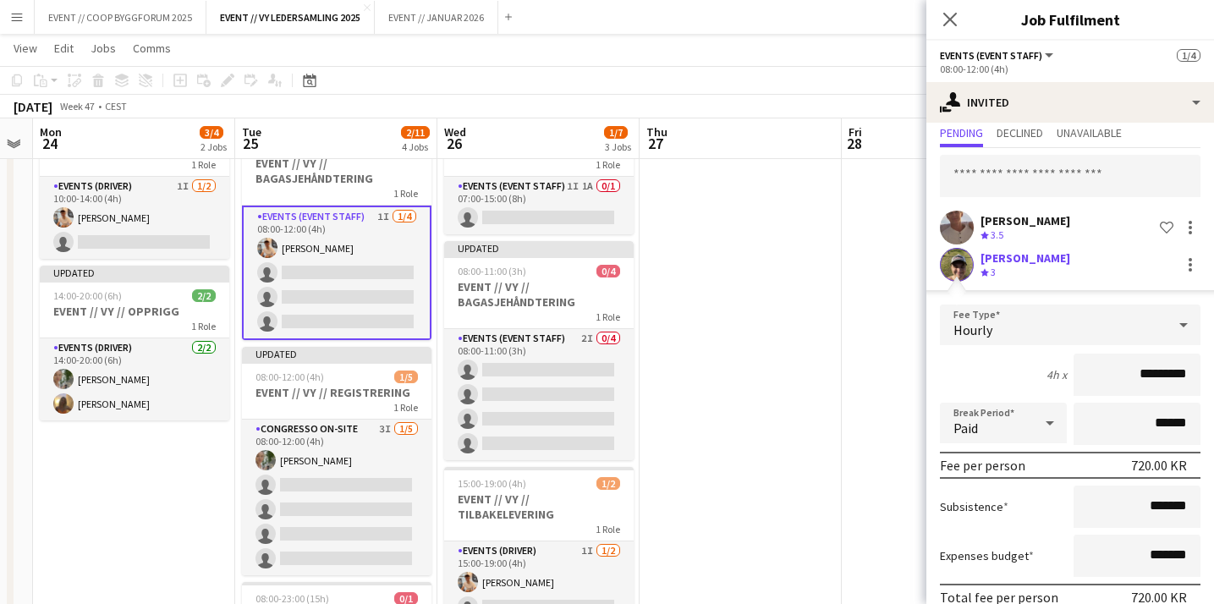
scroll to position [128, 0]
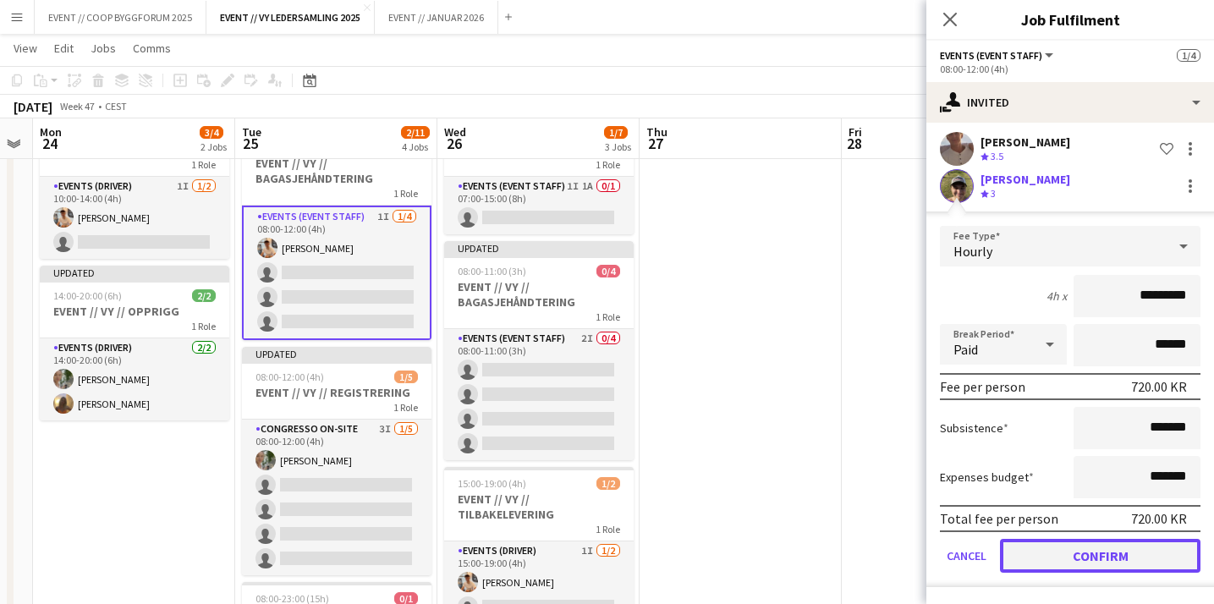
click at [1031, 565] on button "Confirm" at bounding box center [1100, 556] width 200 height 34
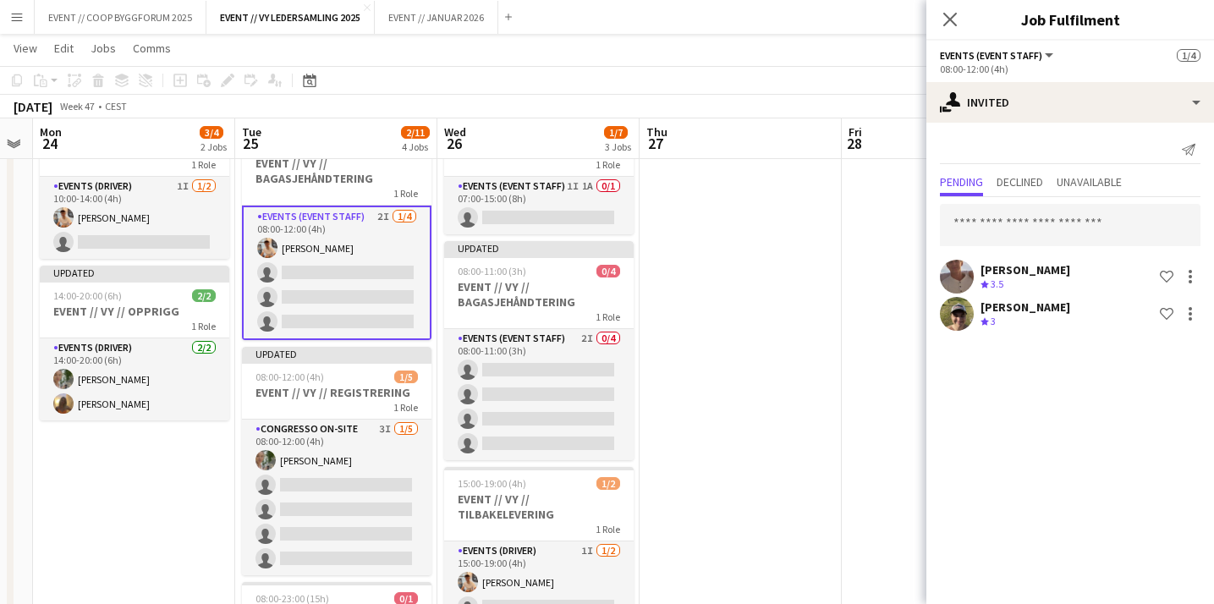
scroll to position [0, 0]
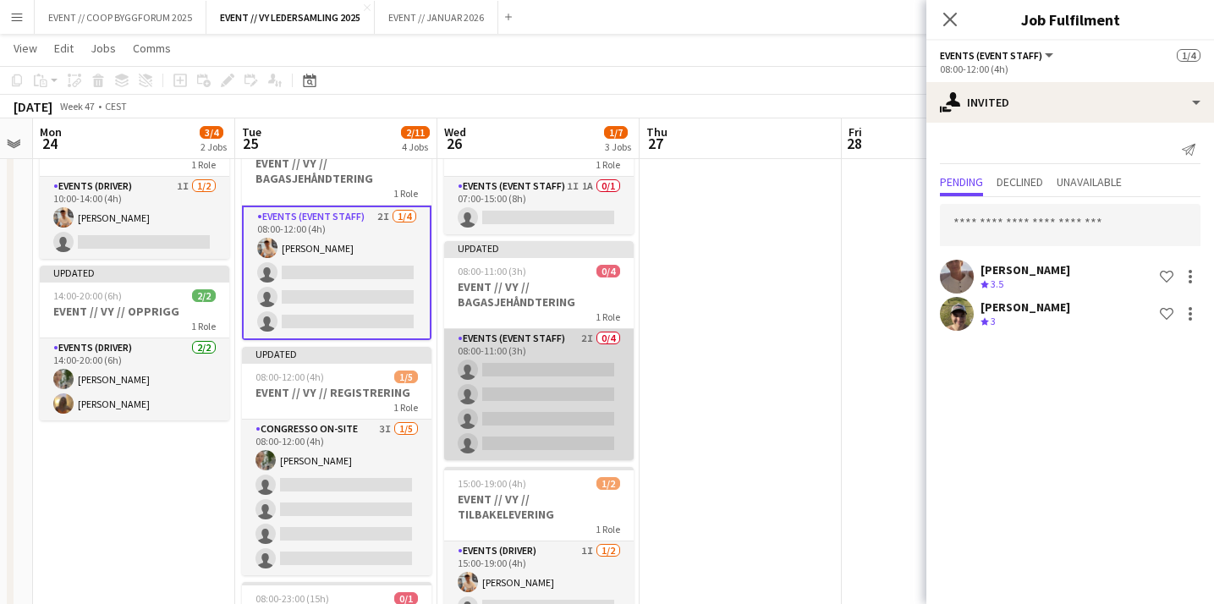
click at [548, 381] on app-card-role "Events (Event Staff) 2I 0/4 08:00-11:00 (3h) single-neutral-actions single-neut…" at bounding box center [538, 394] width 189 height 131
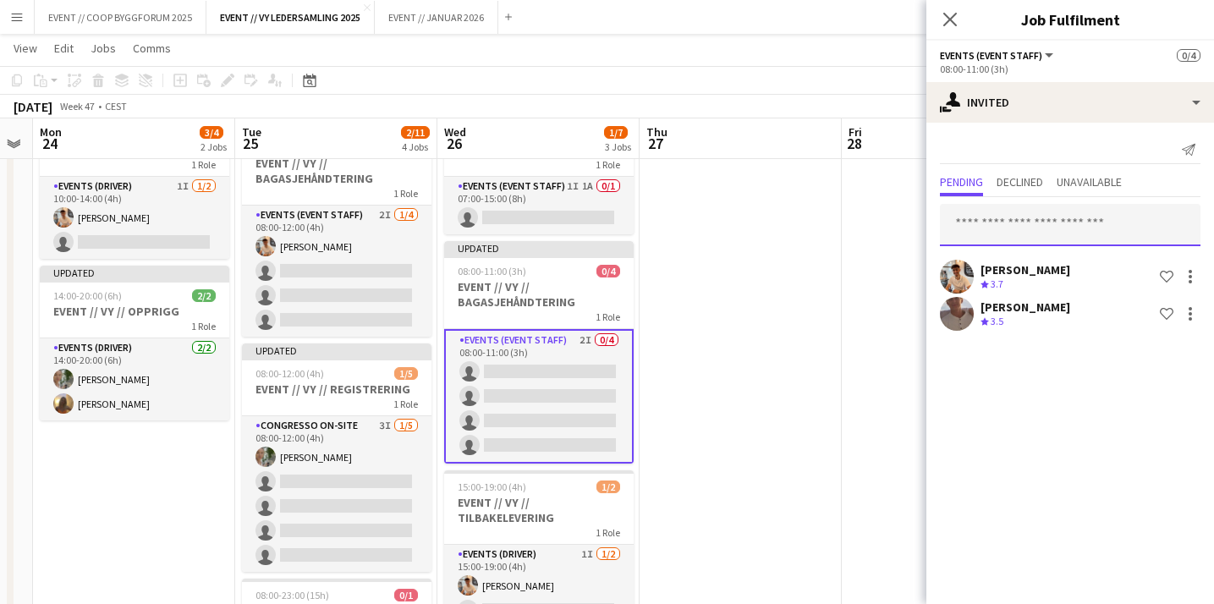
click at [1056, 222] on input "text" at bounding box center [1070, 225] width 260 height 42
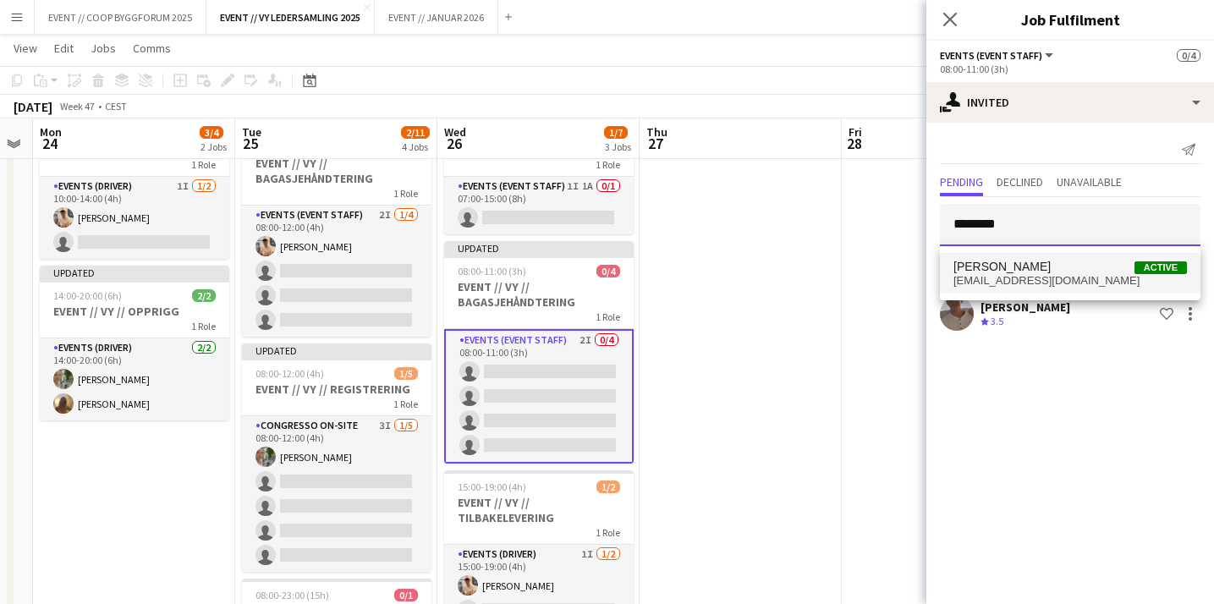
type input "********"
click at [1054, 271] on span "[PERSON_NAME] Active" at bounding box center [1069, 267] width 233 height 14
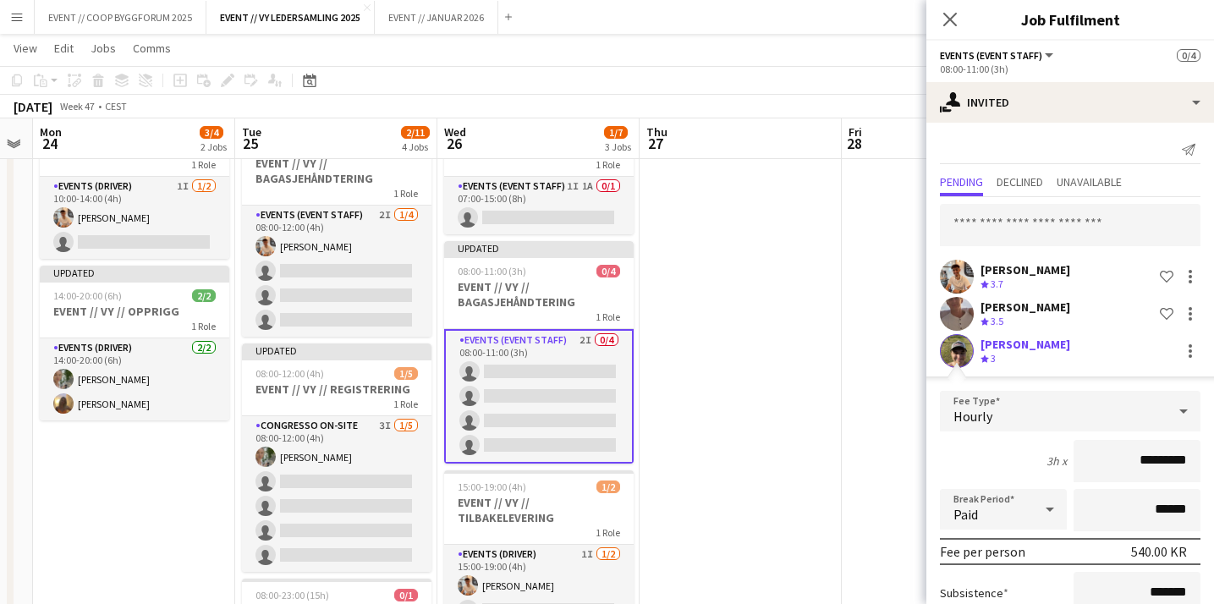
scroll to position [165, 0]
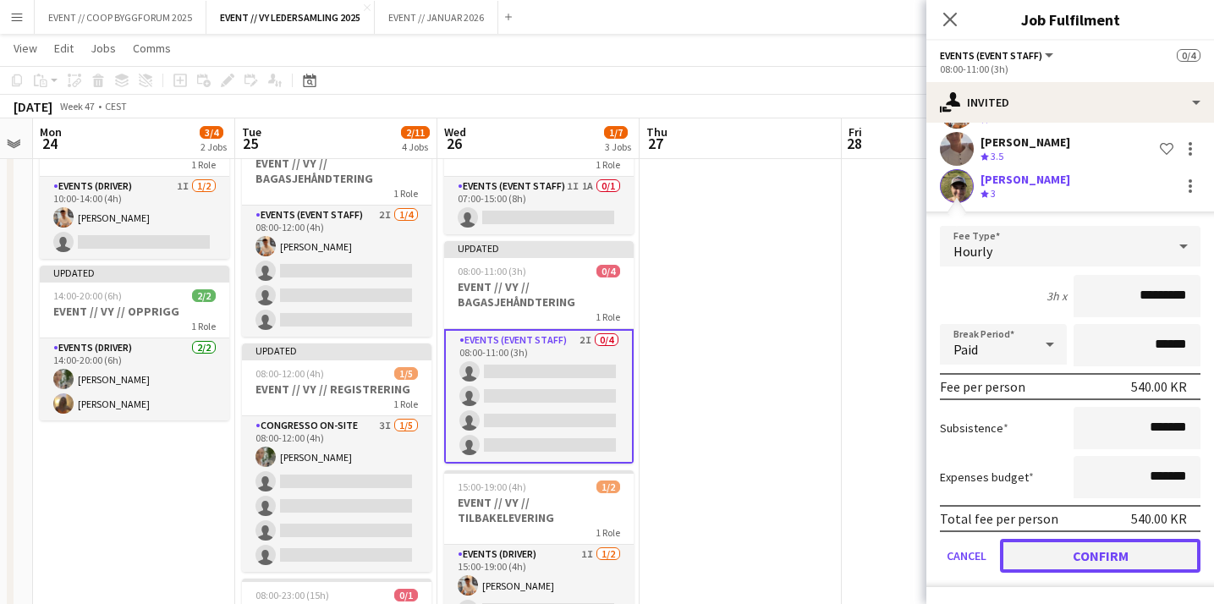
click at [1039, 555] on button "Confirm" at bounding box center [1100, 556] width 200 height 34
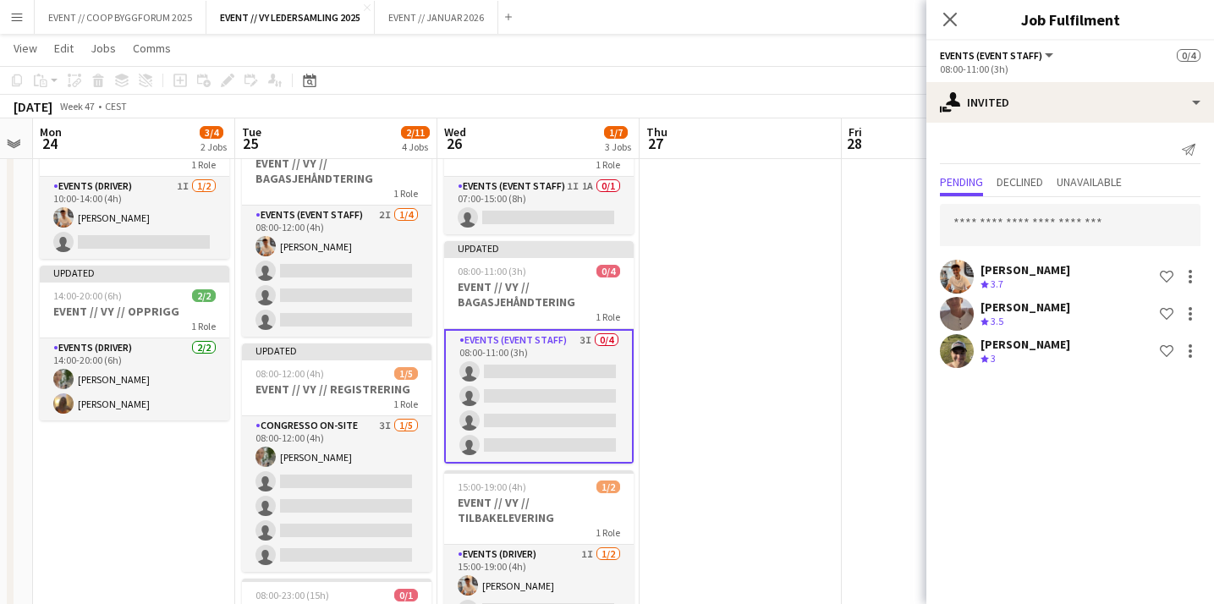
click at [735, 404] on app-date-cell at bounding box center [740, 507] width 202 height 792
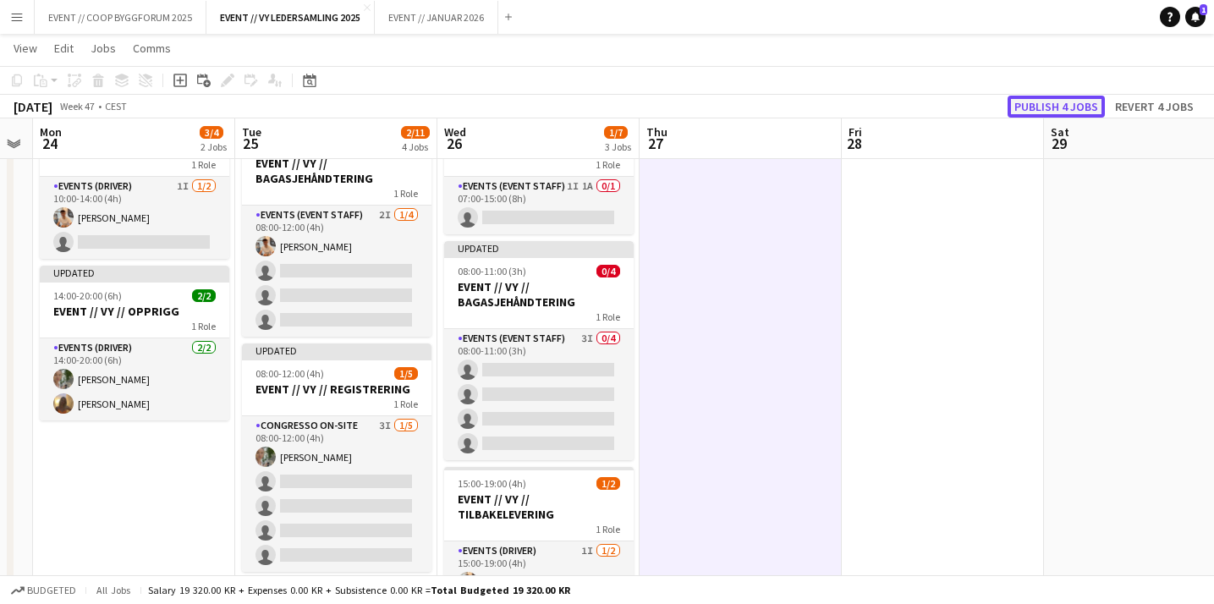
click at [1038, 114] on button "Publish 4 jobs" at bounding box center [1055, 107] width 97 height 22
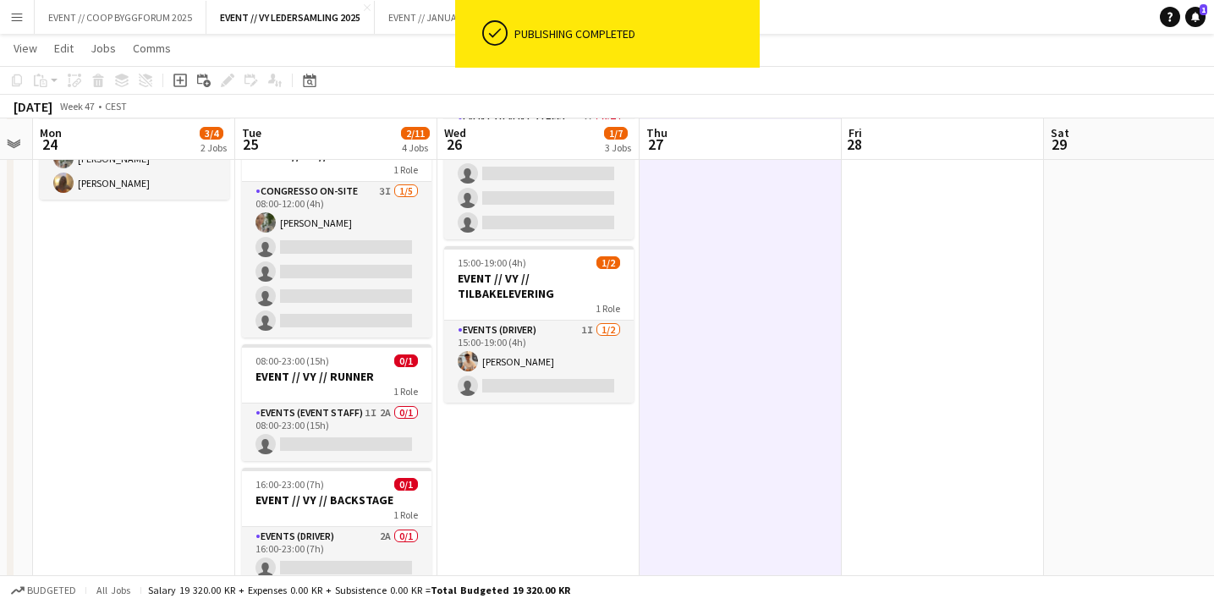
scroll to position [288, 0]
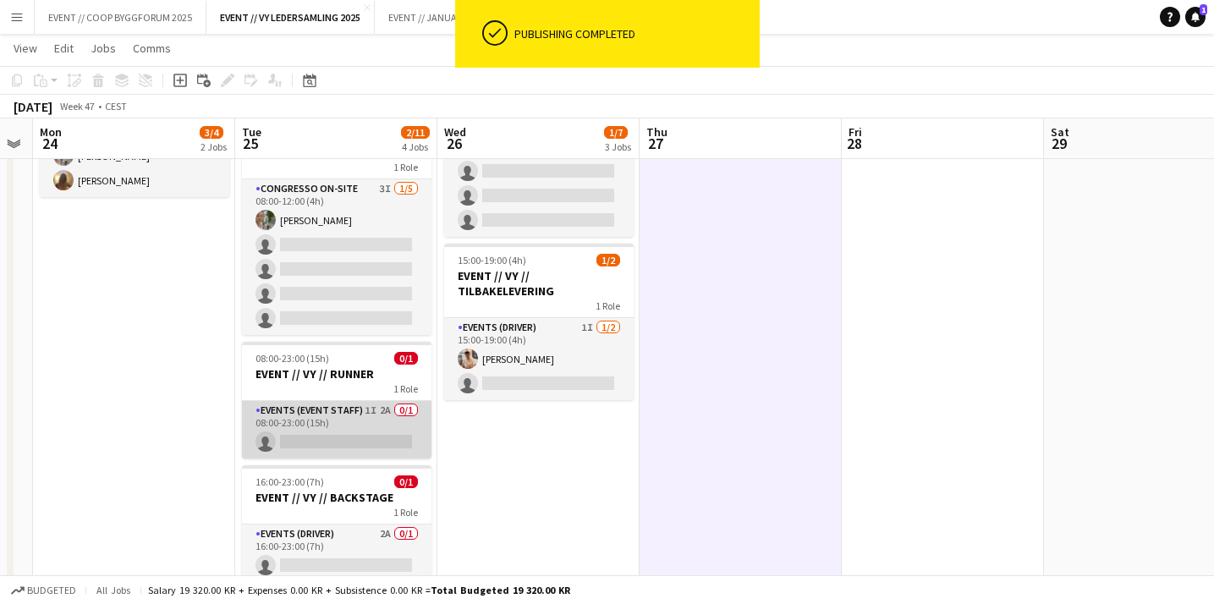
click at [383, 426] on app-card-role "Events (Event Staff) 1I 2A 0/1 08:00-23:00 (15h) single-neutral-actions" at bounding box center [336, 430] width 189 height 58
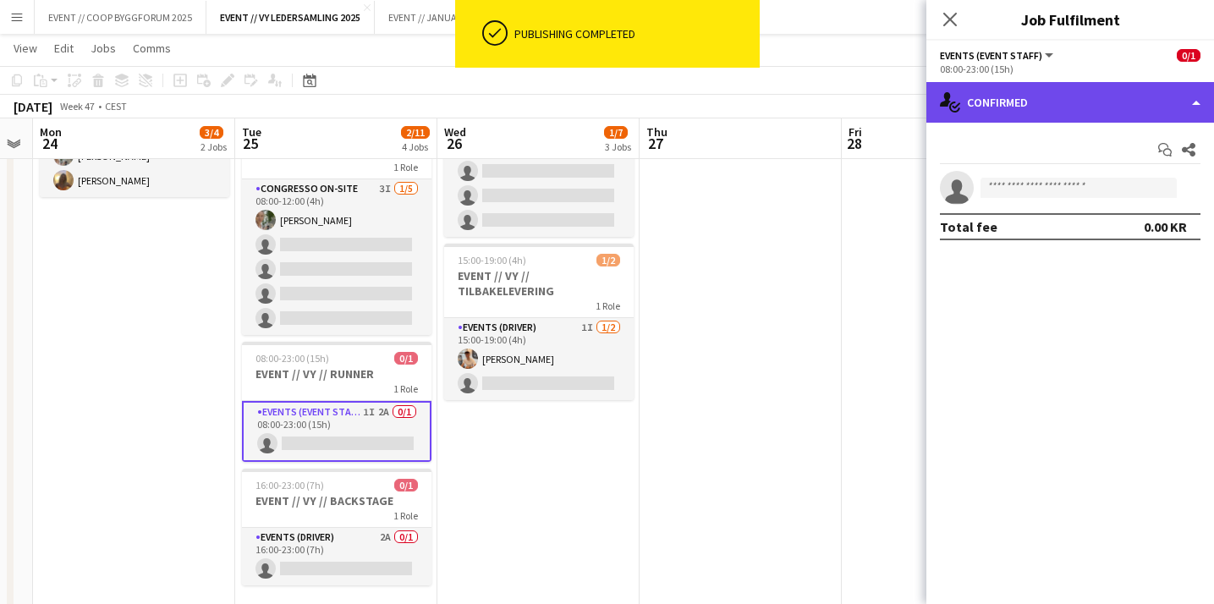
click at [993, 104] on div "single-neutral-actions-check-2 Confirmed" at bounding box center [1070, 102] width 288 height 41
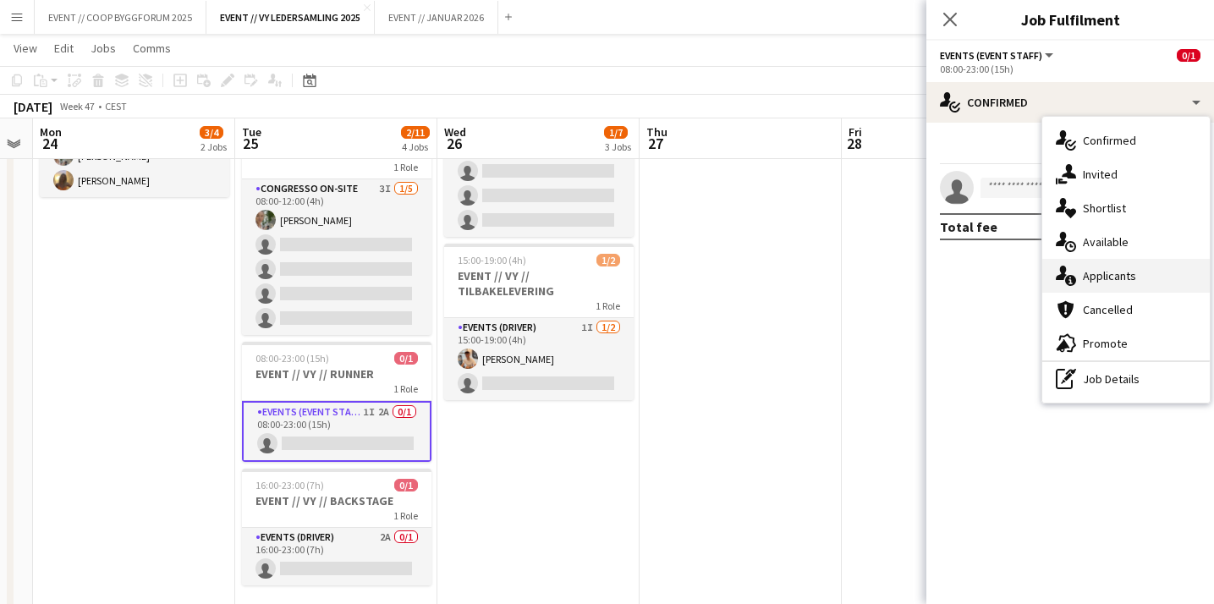
click at [1104, 284] on div "single-neutral-actions-information Applicants" at bounding box center [1125, 276] width 167 height 34
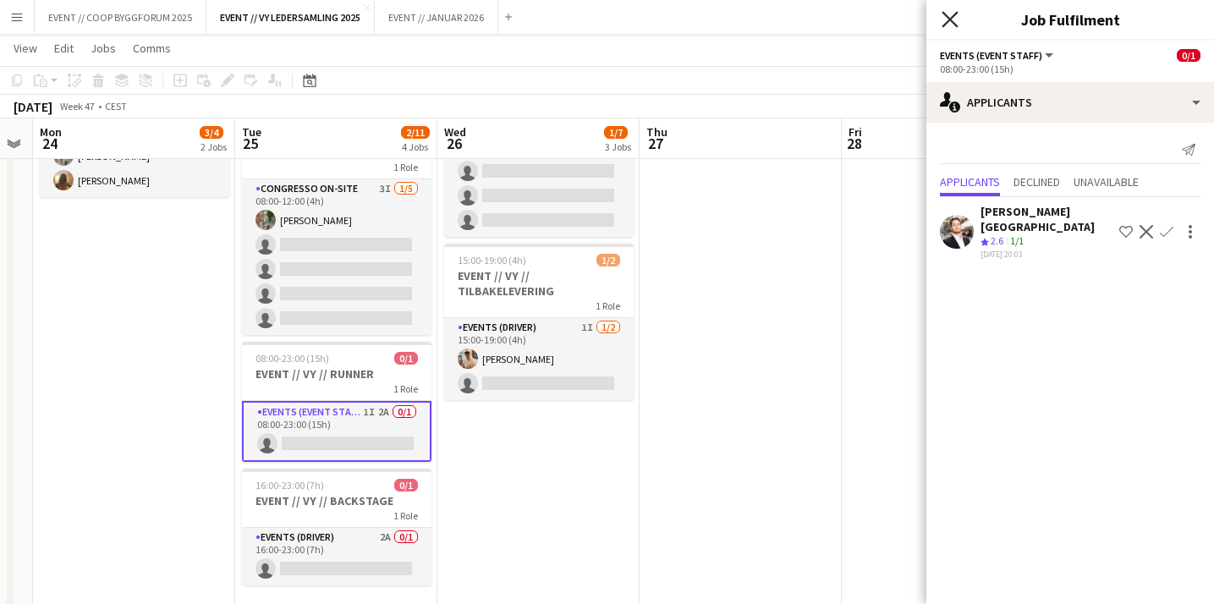
click at [945, 26] on icon "Close pop-in" at bounding box center [949, 19] width 16 height 16
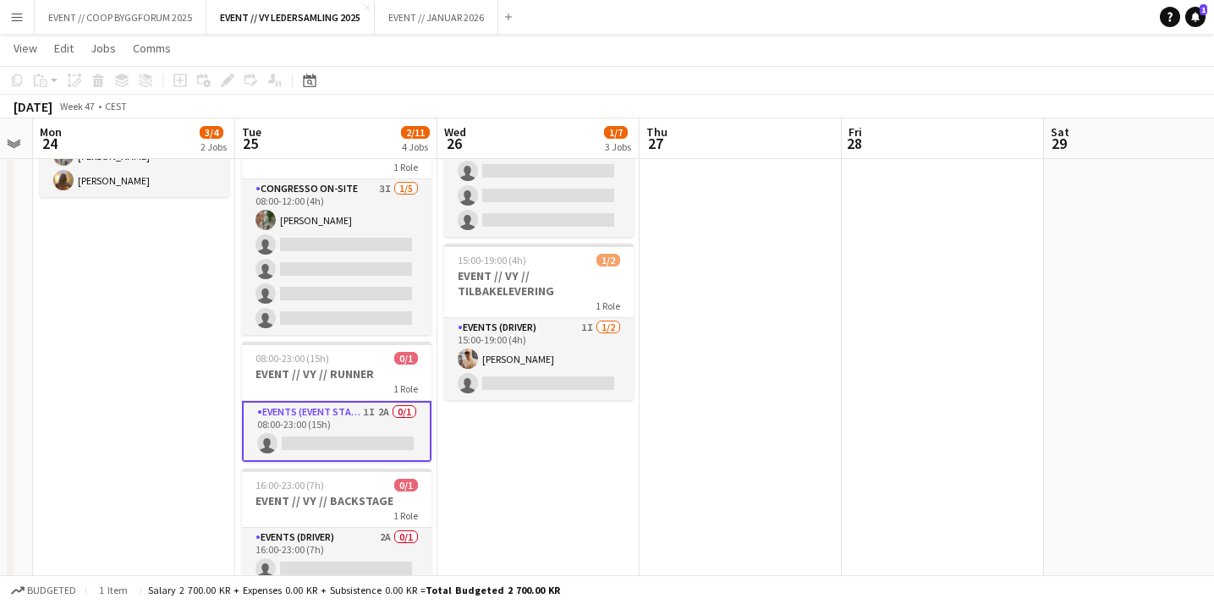
click at [529, 464] on app-date-cell "07:00-15:00 (8h) 0/1 EVENT // VY // RUNNER 1 Role Events (Event Staff) 1I 1A 0/…" at bounding box center [538, 283] width 202 height 765
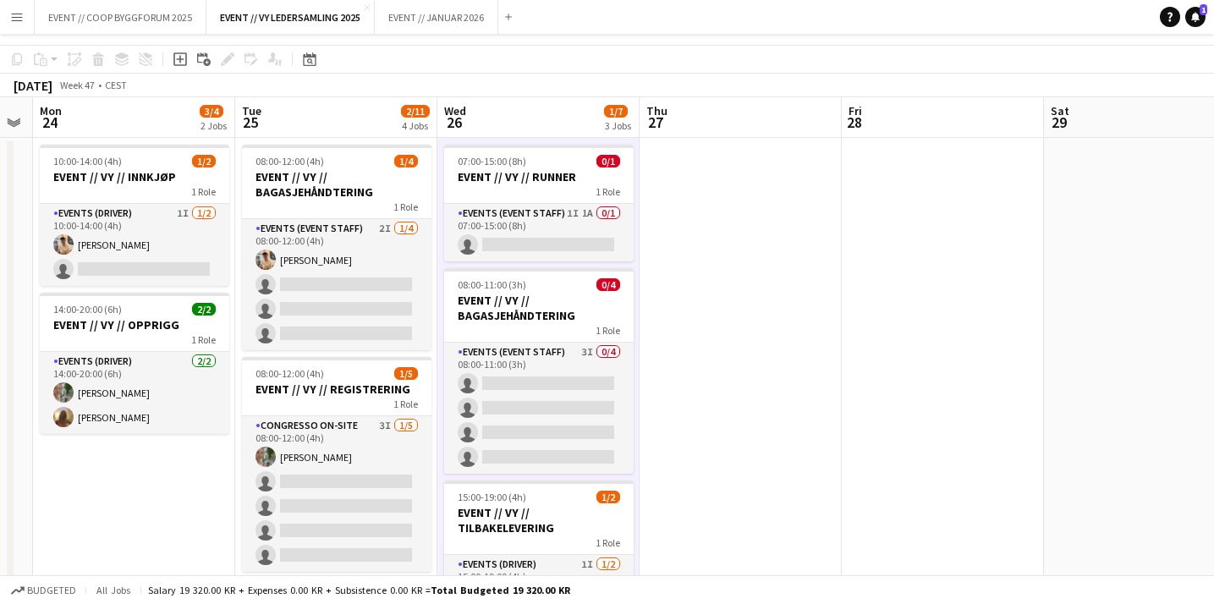
scroll to position [0, 0]
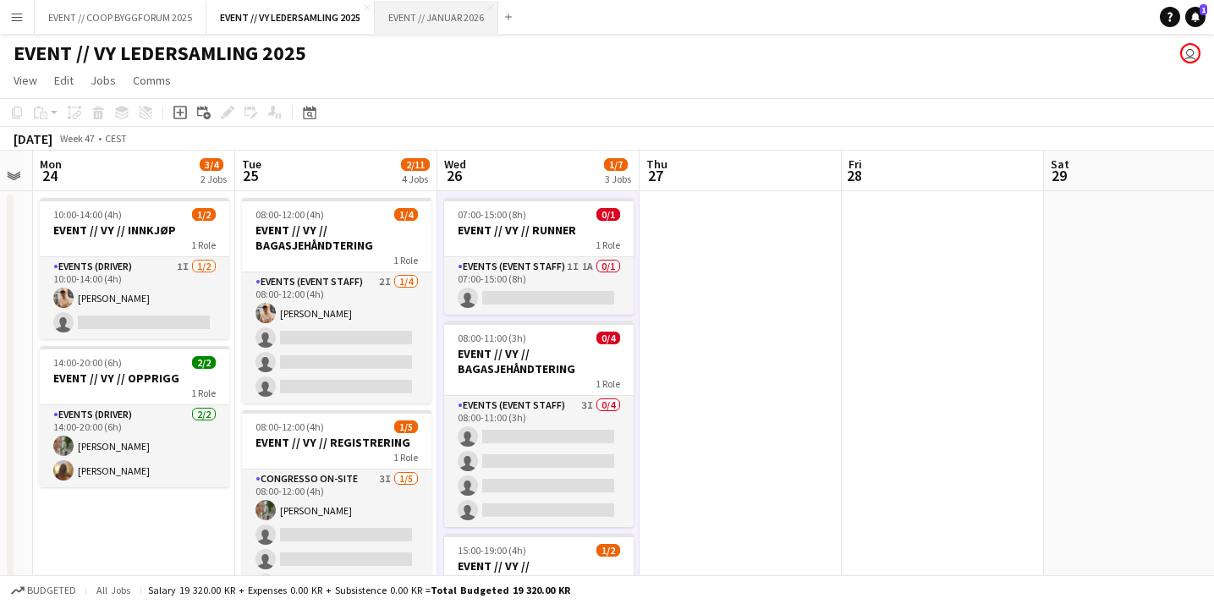
click at [426, 19] on button "EVENT // JANUAR 2026 Close" at bounding box center [436, 17] width 123 height 33
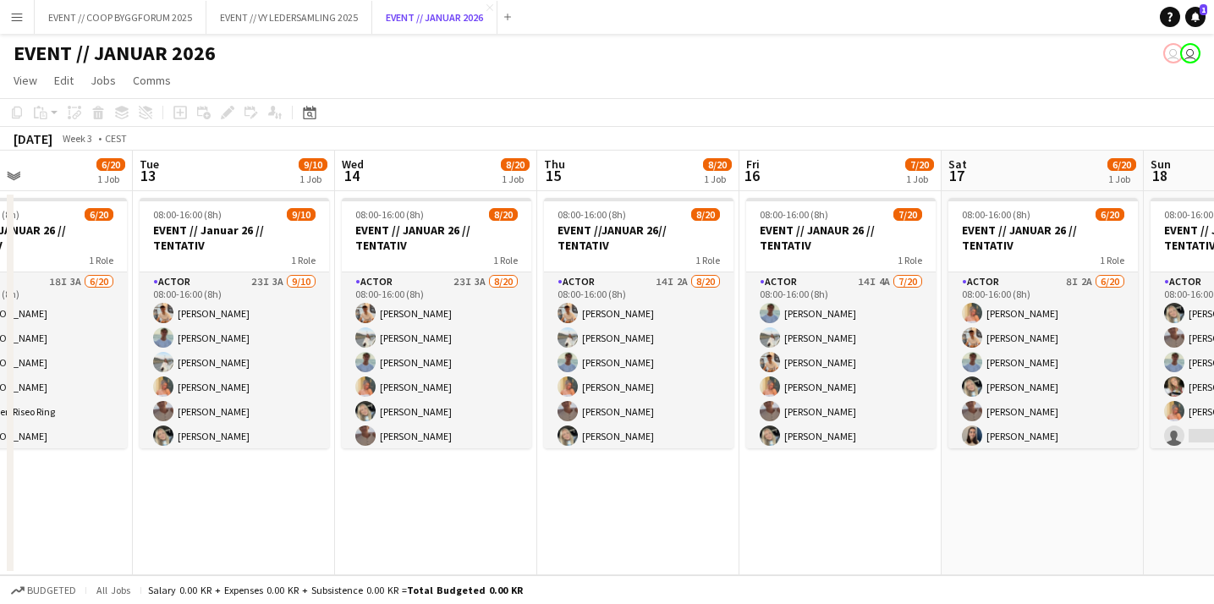
scroll to position [0, 434]
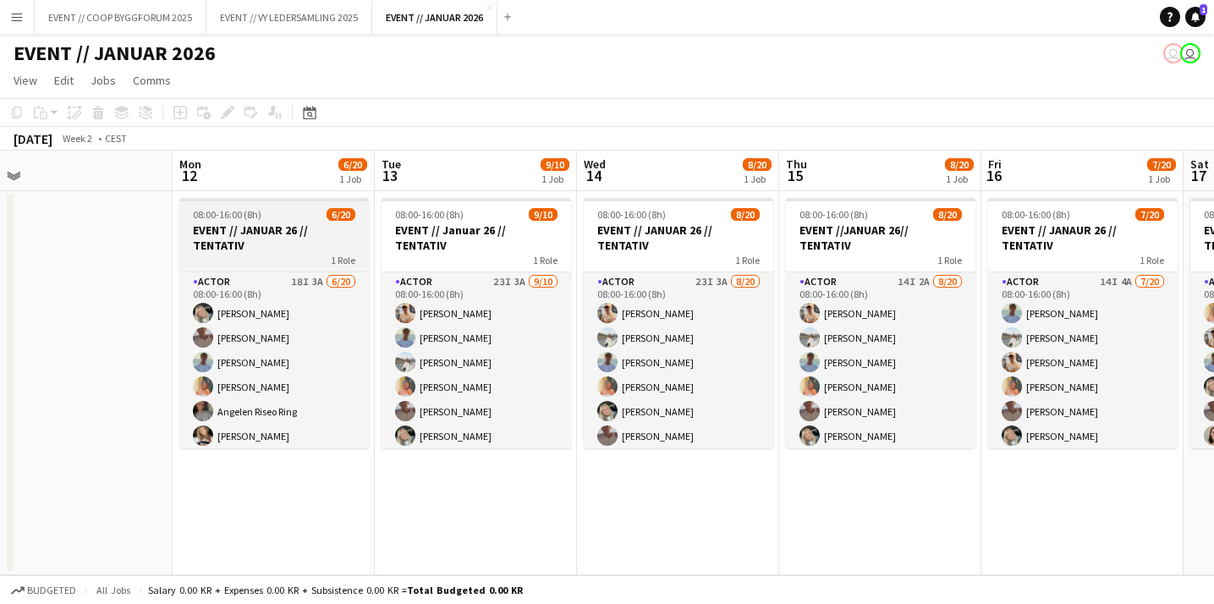
click at [275, 236] on h3 "EVENT // JANUAR 26 // TENTATIV" at bounding box center [273, 237] width 189 height 30
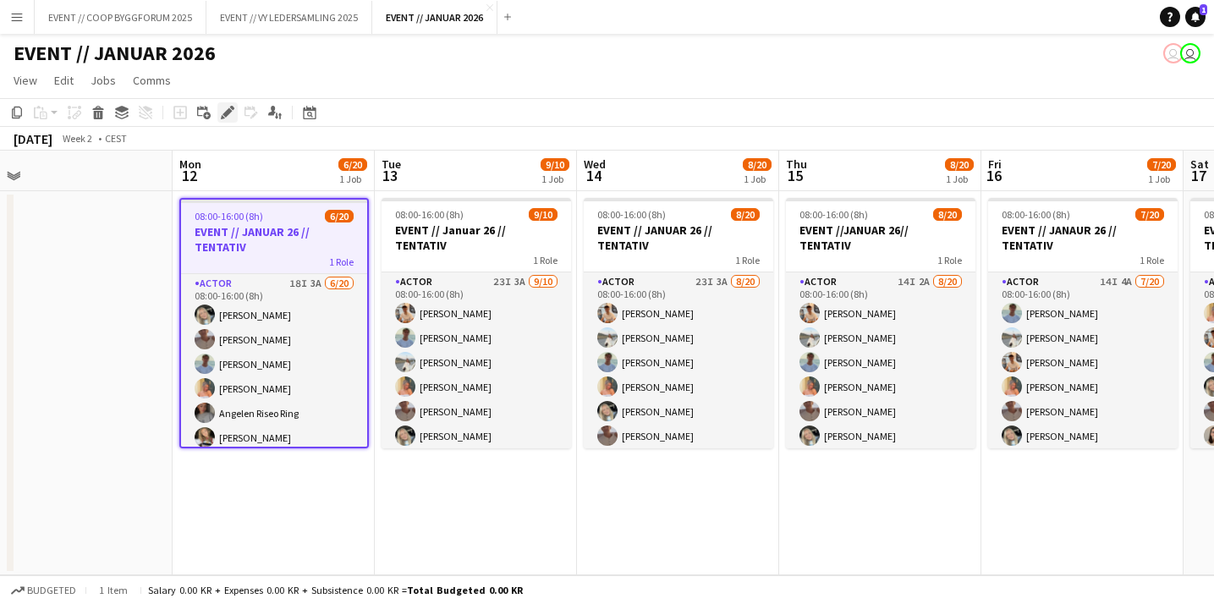
click at [223, 112] on icon at bounding box center [226, 112] width 9 height 9
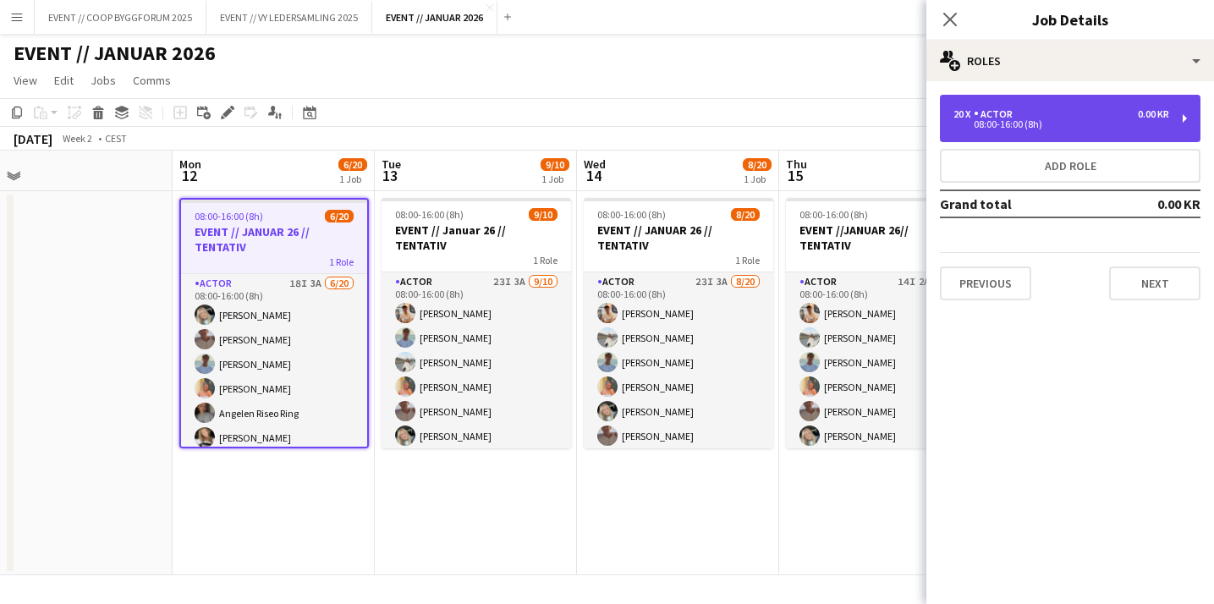
click at [977, 112] on div "Actor" at bounding box center [996, 114] width 46 height 12
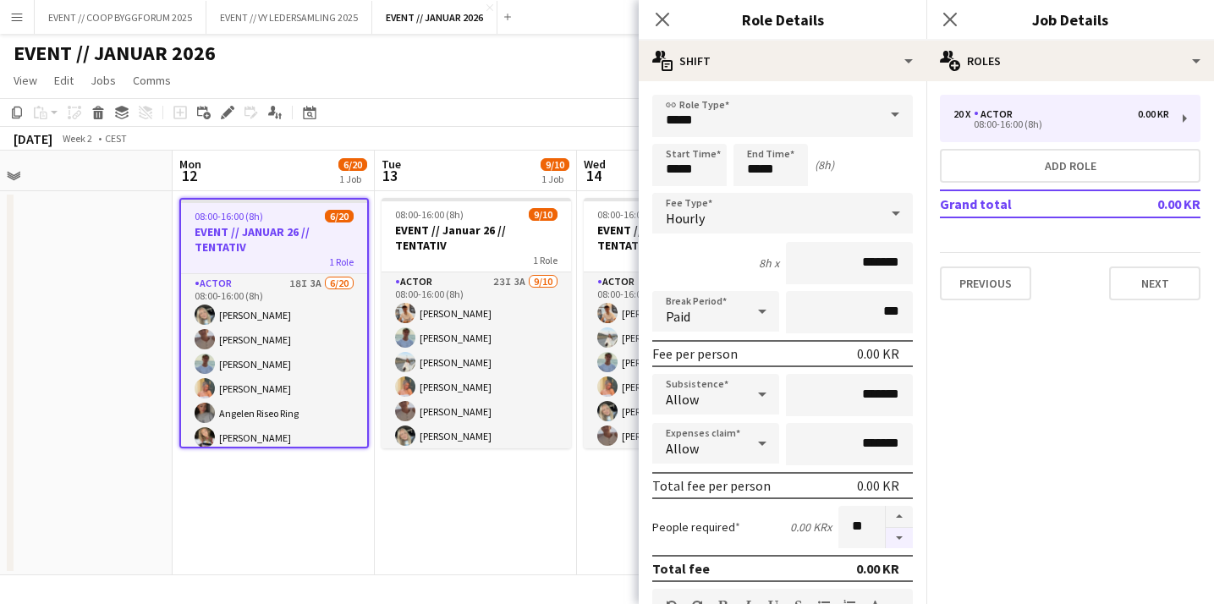
click at [898, 538] on button "button" at bounding box center [898, 538] width 27 height 21
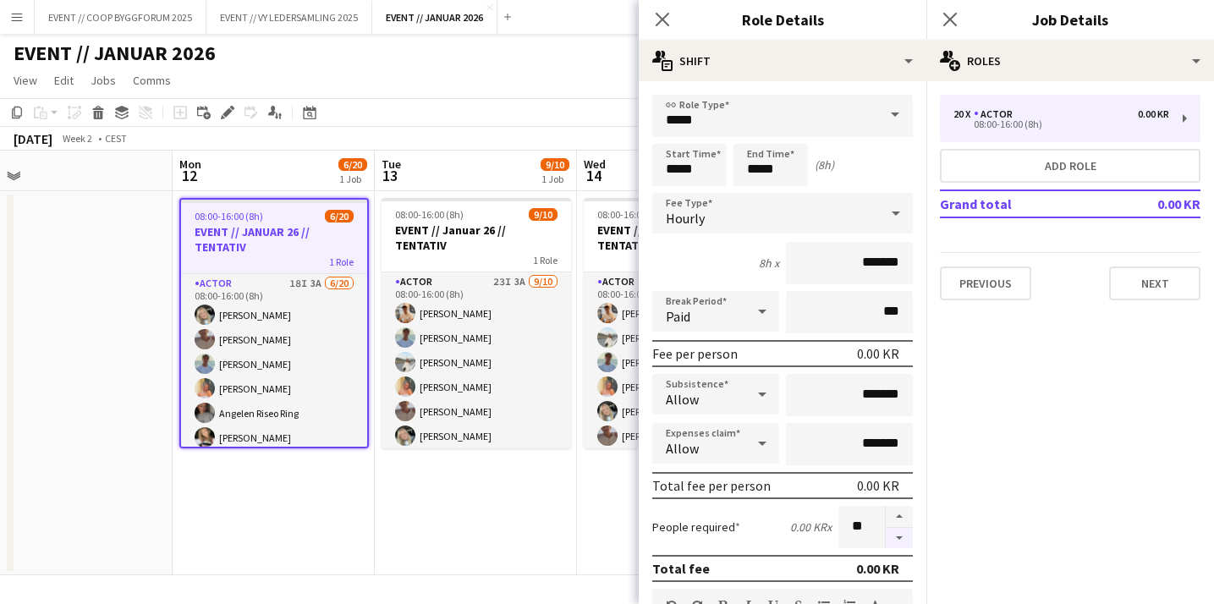
click at [898, 538] on button "button" at bounding box center [898, 538] width 27 height 21
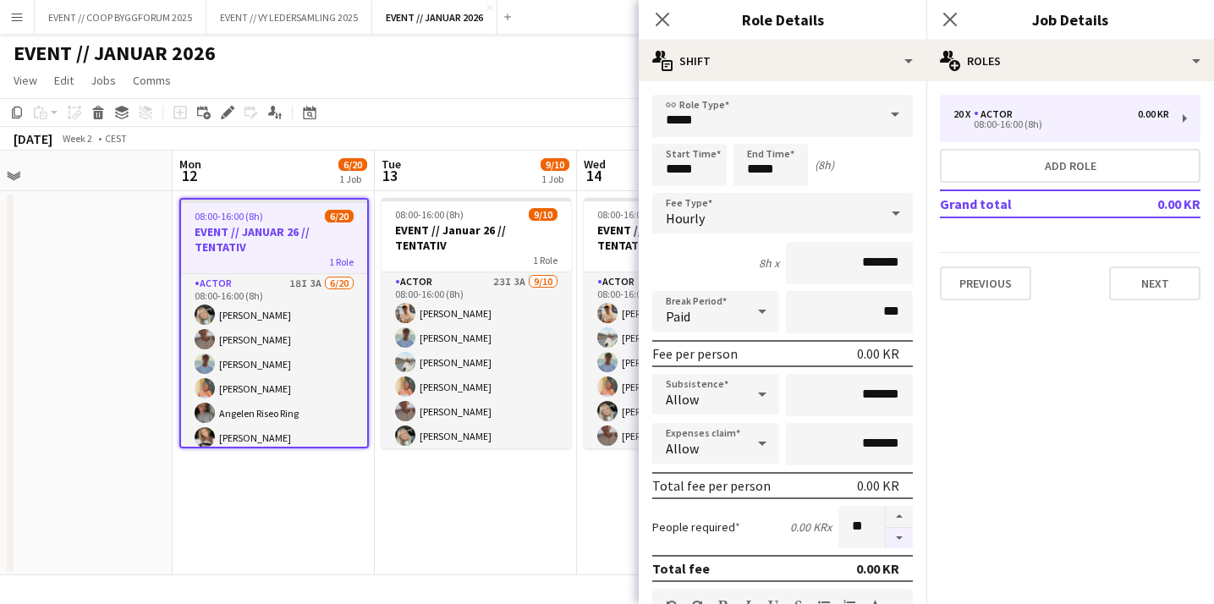
type input "**"
click at [567, 477] on app-date-cell "08:00-16:00 (8h) 9/10 EVENT // [DATE] // TENTATIV 1 Role Actor 23I 3A [DATE] 08…" at bounding box center [476, 383] width 202 height 384
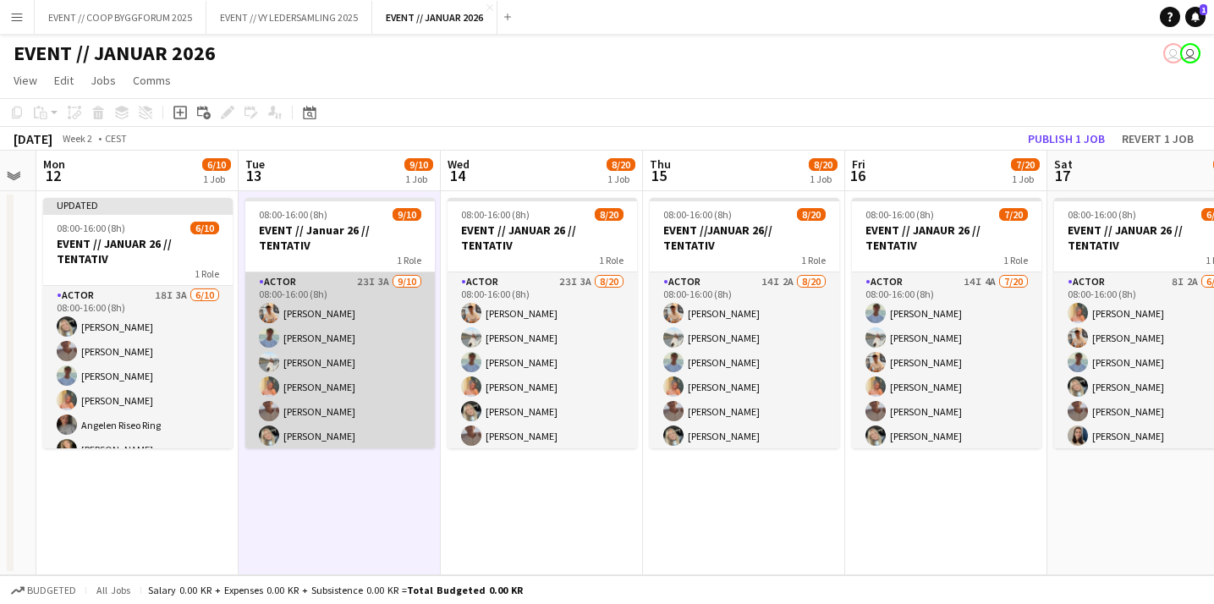
scroll to position [1, 0]
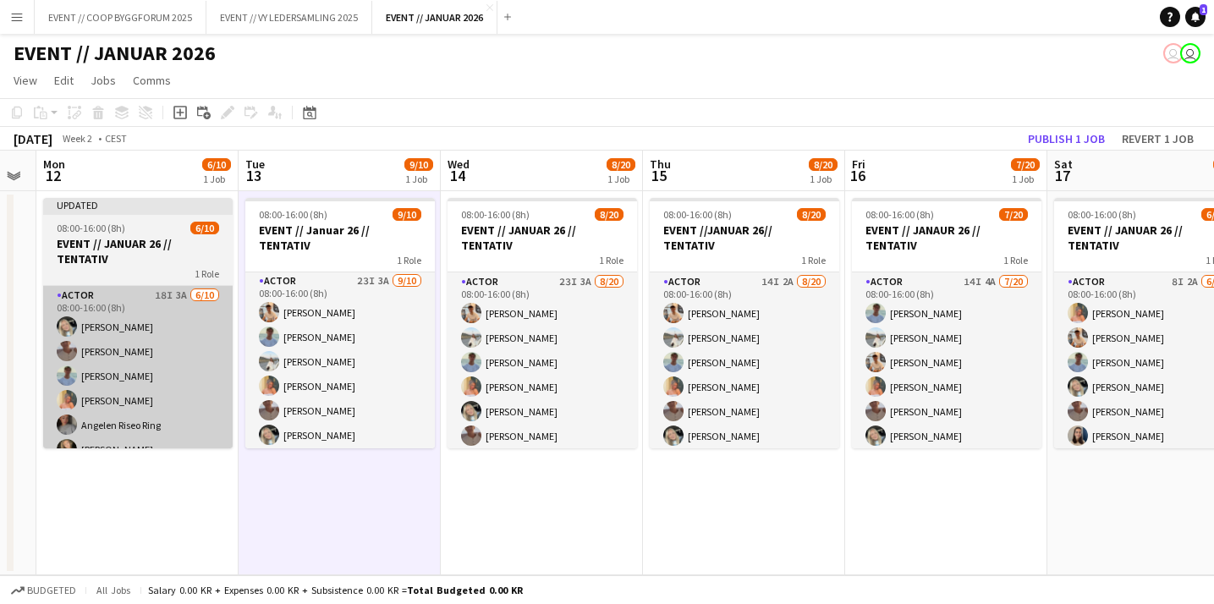
click at [200, 349] on app-card-role "Actor 18I 3A [DATE] 08:00-16:00 (8h) [PERSON_NAME] [PERSON_NAME] [PERSON_NAME] …" at bounding box center [137, 425] width 189 height 278
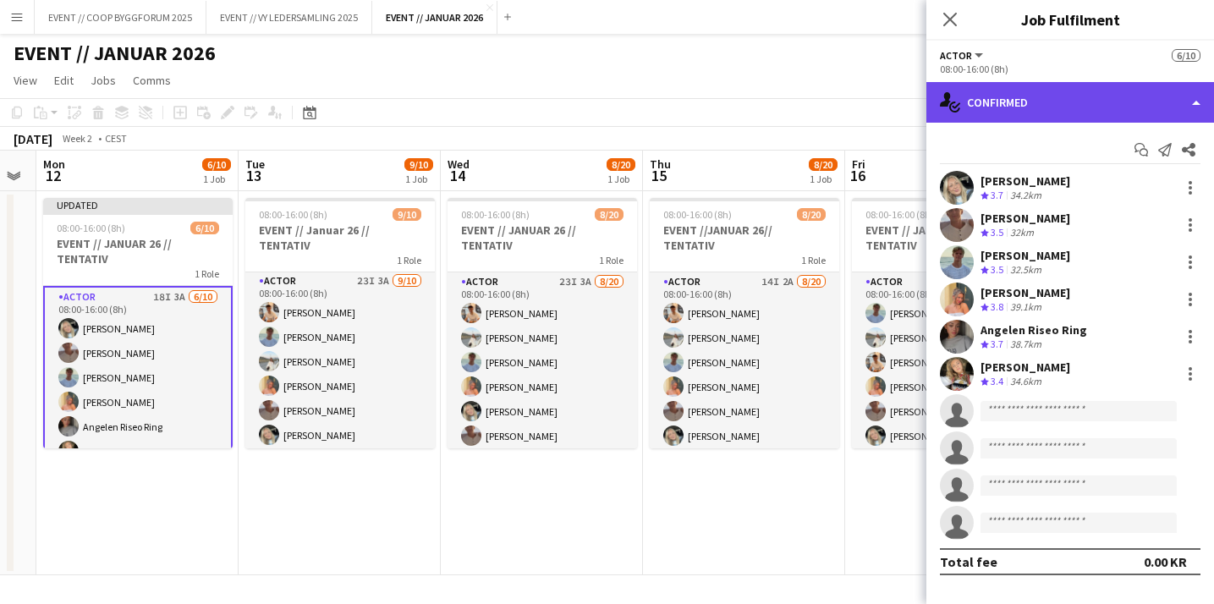
click at [1021, 101] on div "single-neutral-actions-check-2 Confirmed" at bounding box center [1070, 102] width 288 height 41
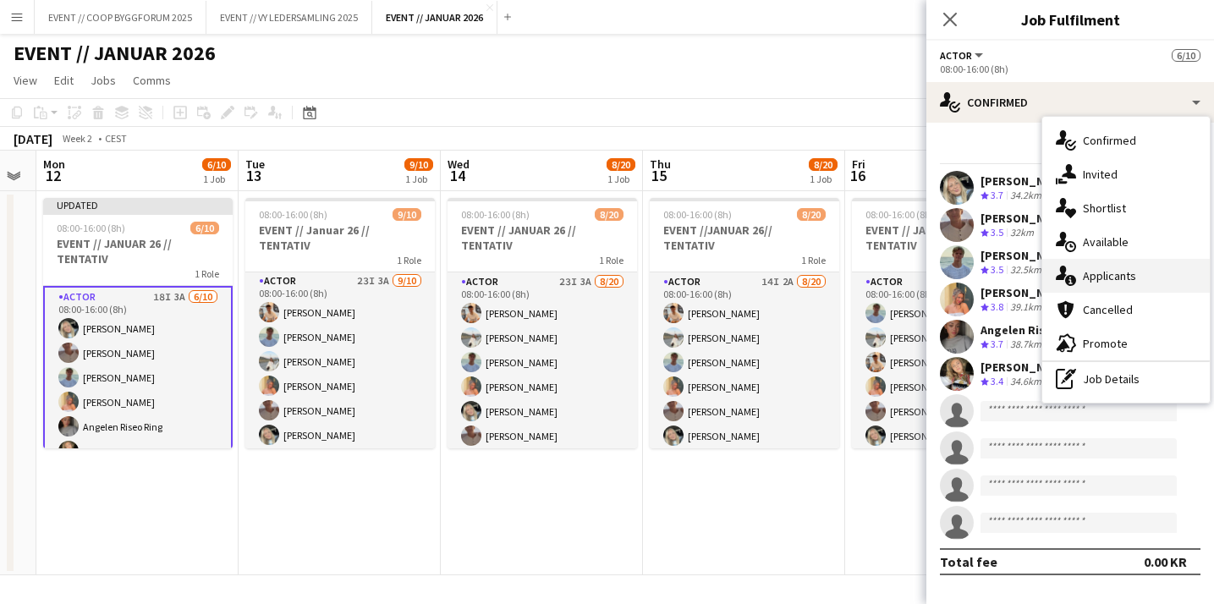
click at [1110, 286] on div "single-neutral-actions-information Applicants" at bounding box center [1125, 276] width 167 height 34
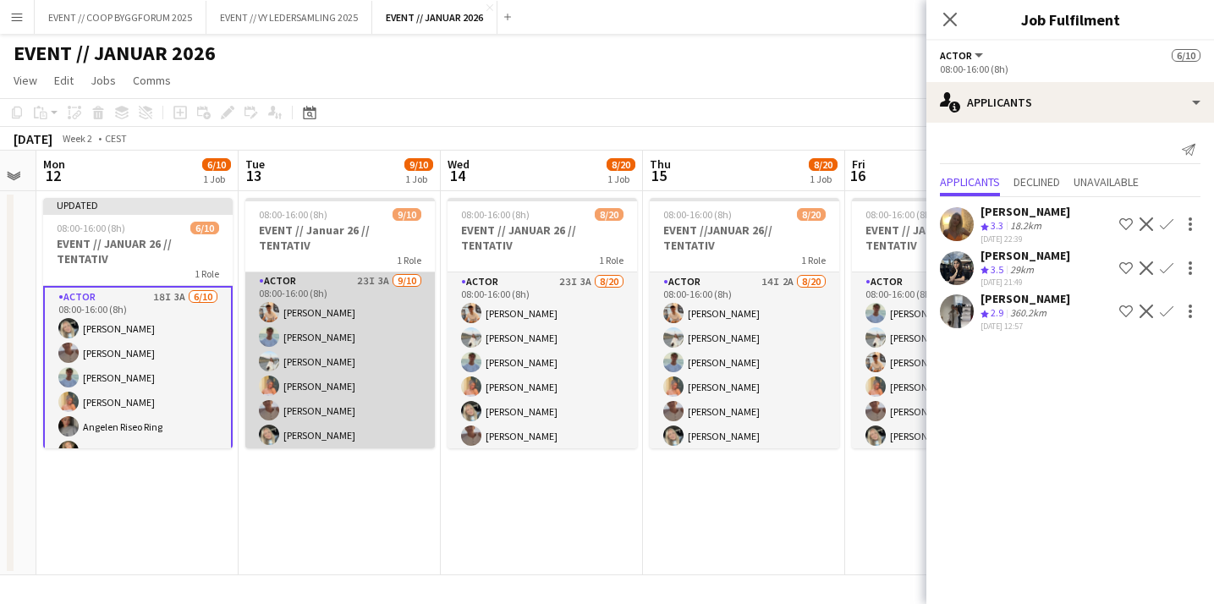
click at [335, 403] on app-card-role "Actor 23I 3A [DATE] 08:00-16:00 (8h) [PERSON_NAME] [PERSON_NAME] [PERSON_NAME] …" at bounding box center [339, 410] width 189 height 278
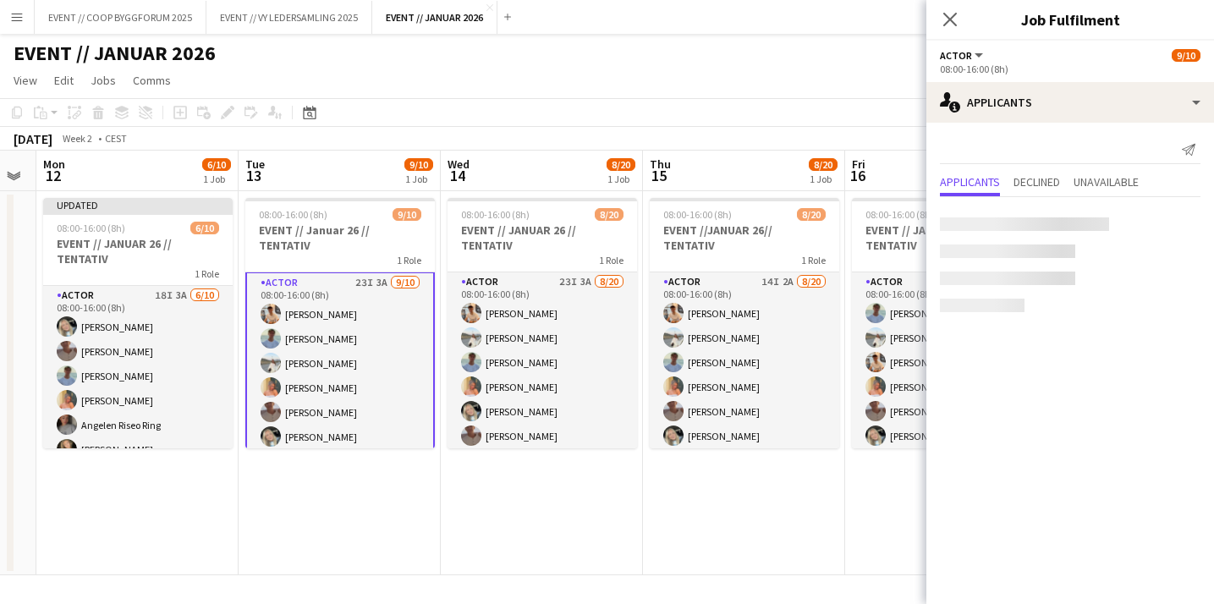
scroll to position [3, 0]
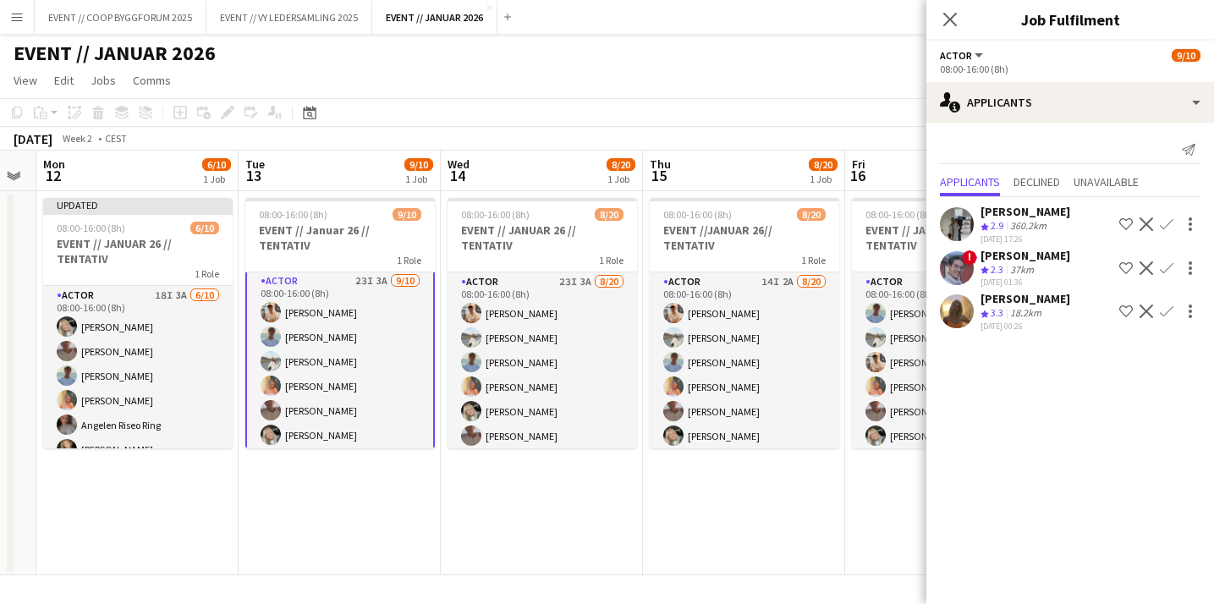
click at [960, 321] on app-user-avatar at bounding box center [957, 311] width 34 height 34
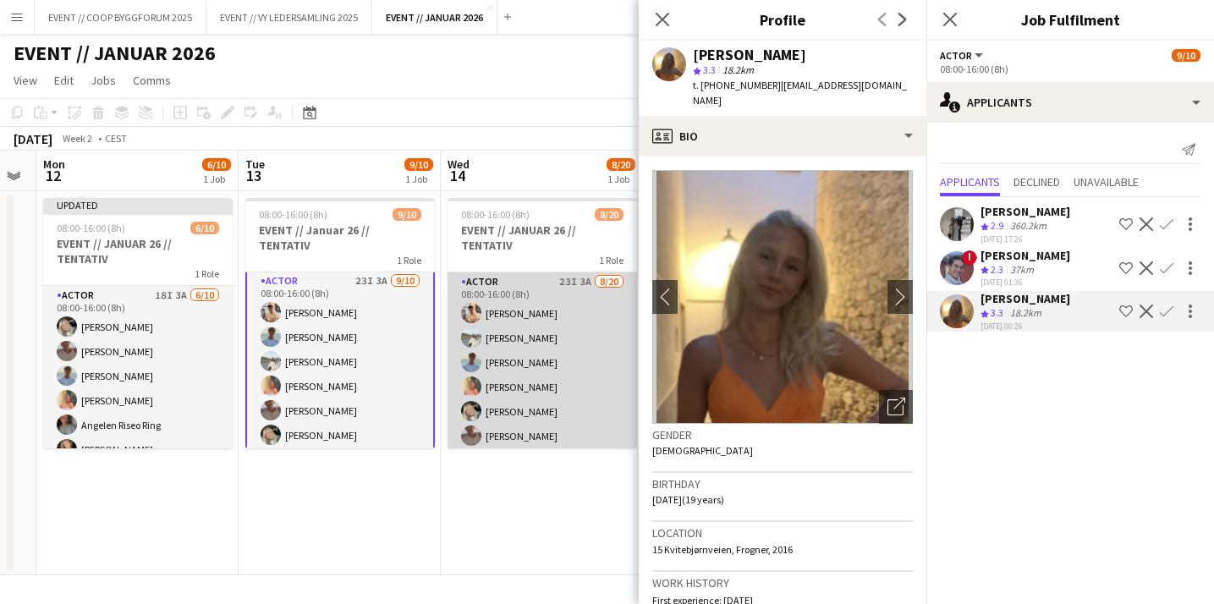
click at [498, 375] on app-card-role "Actor 23I 3A [DATE] 08:00-16:00 (8h) [PERSON_NAME] [PERSON_NAME] [PERSON_NAME] …" at bounding box center [541, 533] width 189 height 523
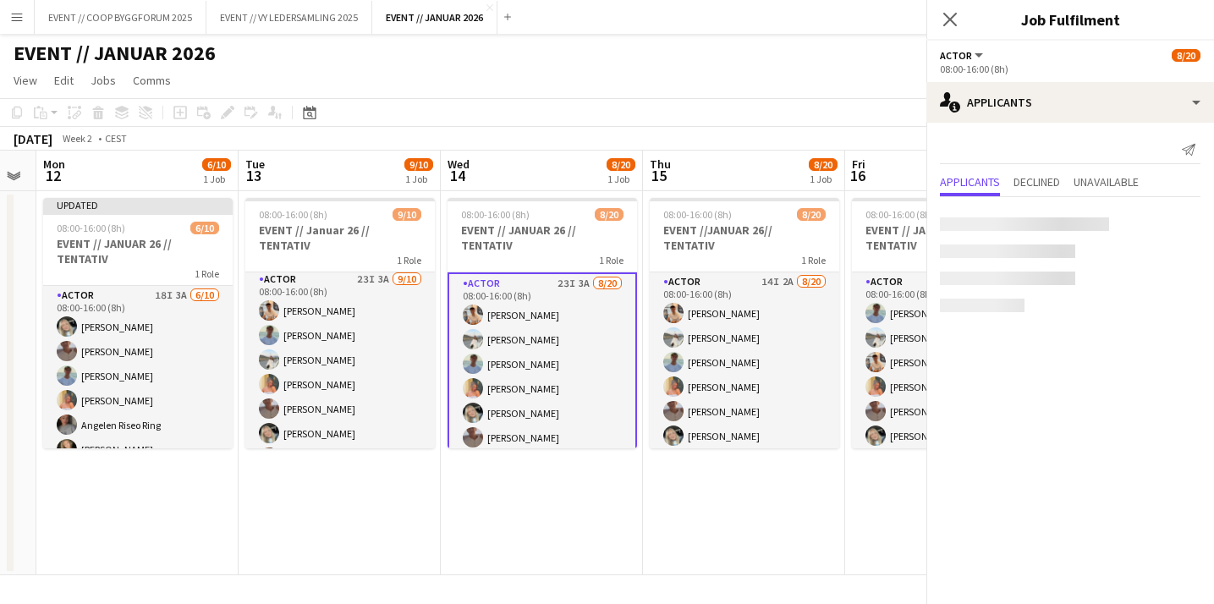
scroll to position [1, 0]
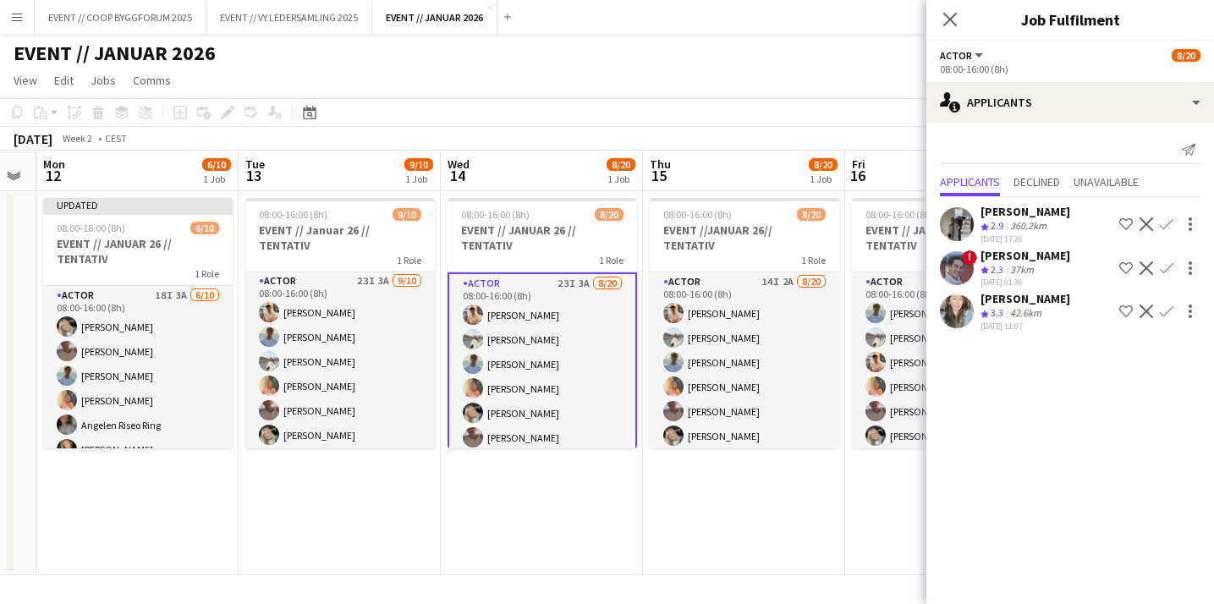
click at [1170, 308] on app-icon "Confirm" at bounding box center [1166, 311] width 14 height 14
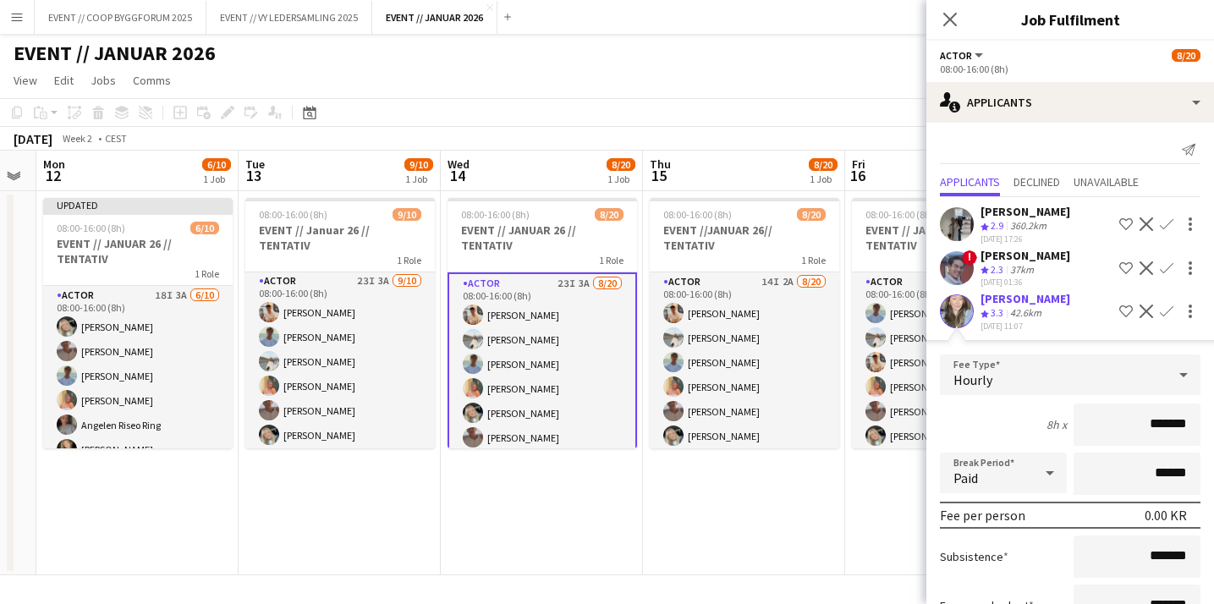
scroll to position [127, 0]
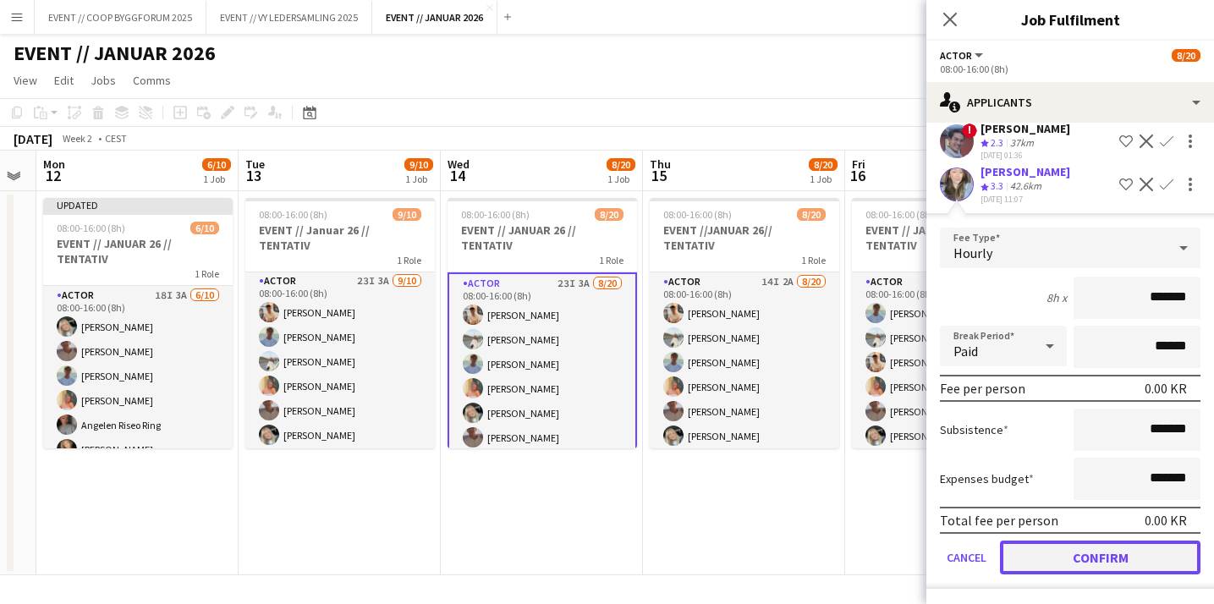
click at [1072, 545] on button "Confirm" at bounding box center [1100, 557] width 200 height 34
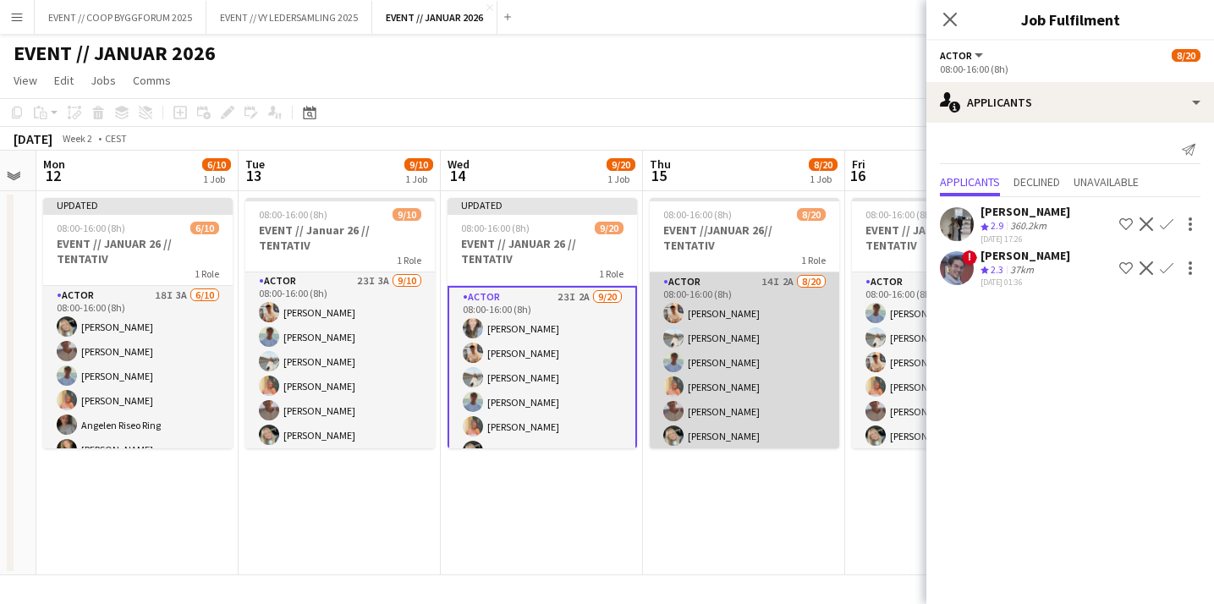
click at [704, 408] on app-card-role "Actor 14I 2A [DATE] 08:00-16:00 (8h) [PERSON_NAME] [PERSON_NAME] [PERSON_NAME] …" at bounding box center [743, 533] width 189 height 523
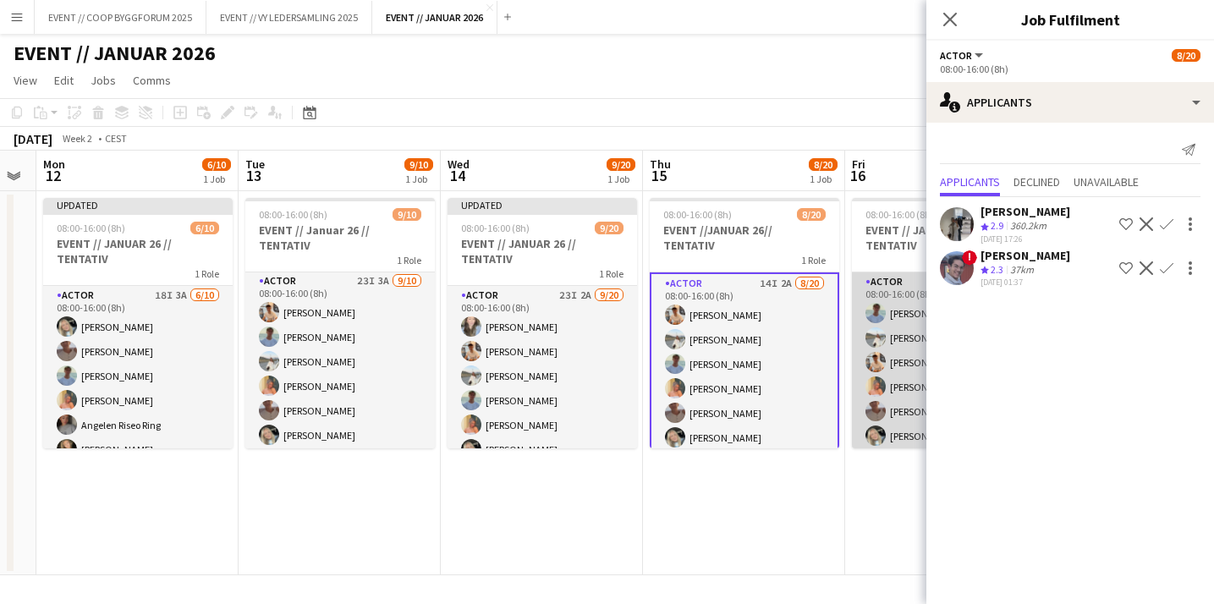
click at [872, 333] on app-user-avatar at bounding box center [875, 337] width 20 height 20
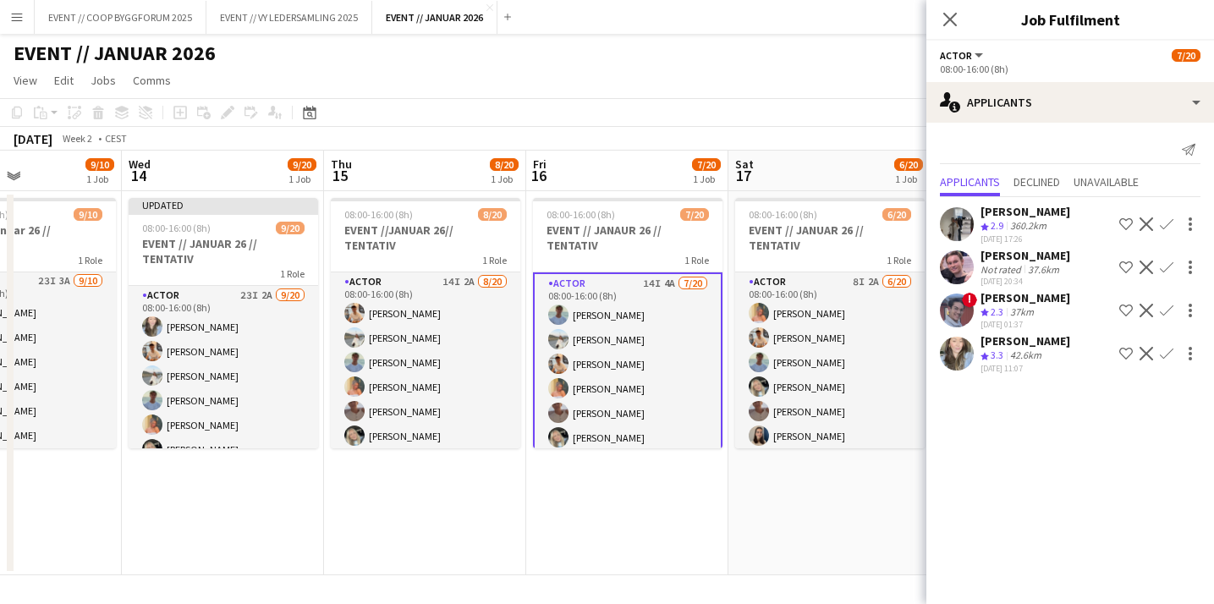
scroll to position [0, 798]
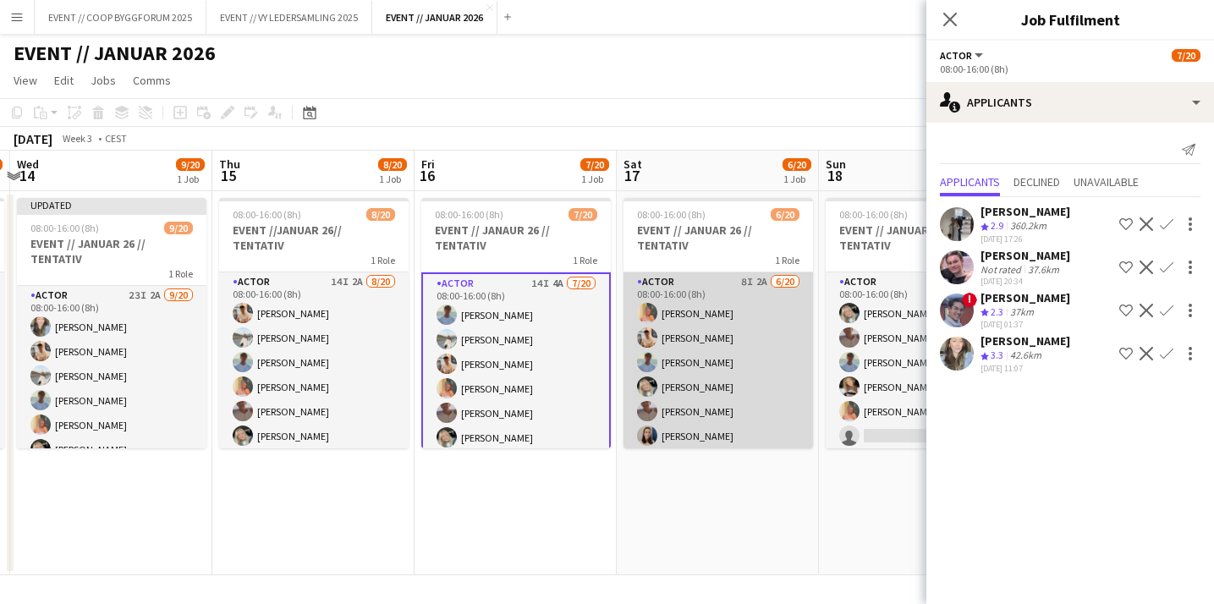
click at [791, 359] on app-card-role "Actor 8I 2A [DATE] 08:00-16:00 (8h) [PERSON_NAME] [PERSON_NAME] [PERSON_NAME] […" at bounding box center [717, 533] width 189 height 523
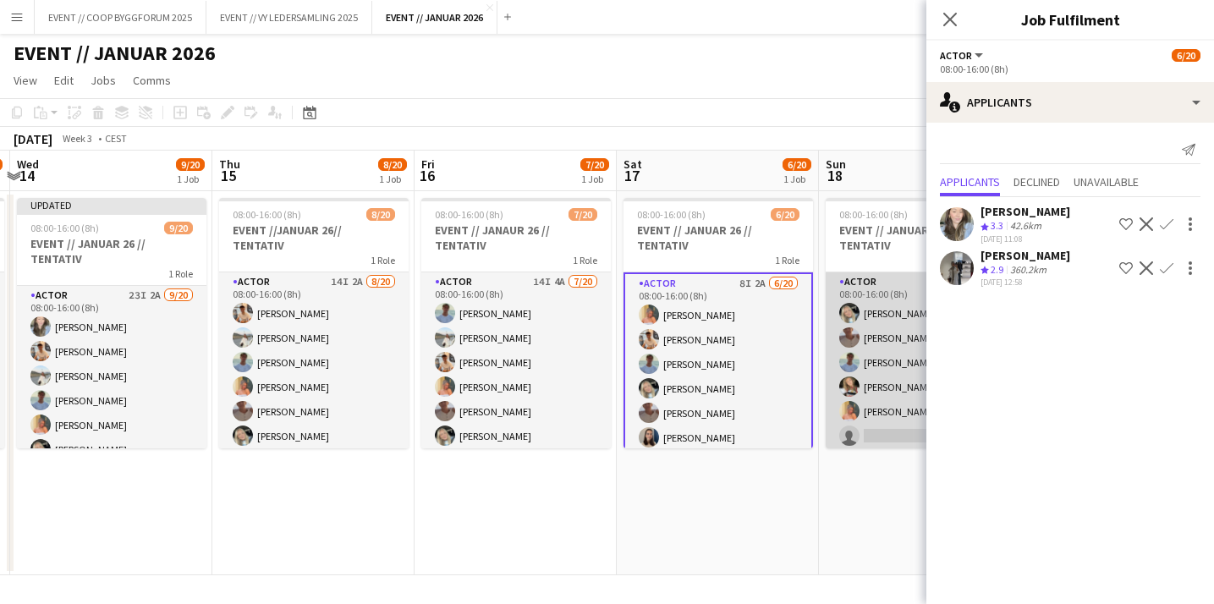
click at [863, 363] on app-card-role "Actor 5I 3A [DATE] 08:00-16:00 (8h) [PERSON_NAME] [PERSON_NAME] [PERSON_NAME] […" at bounding box center [919, 533] width 189 height 523
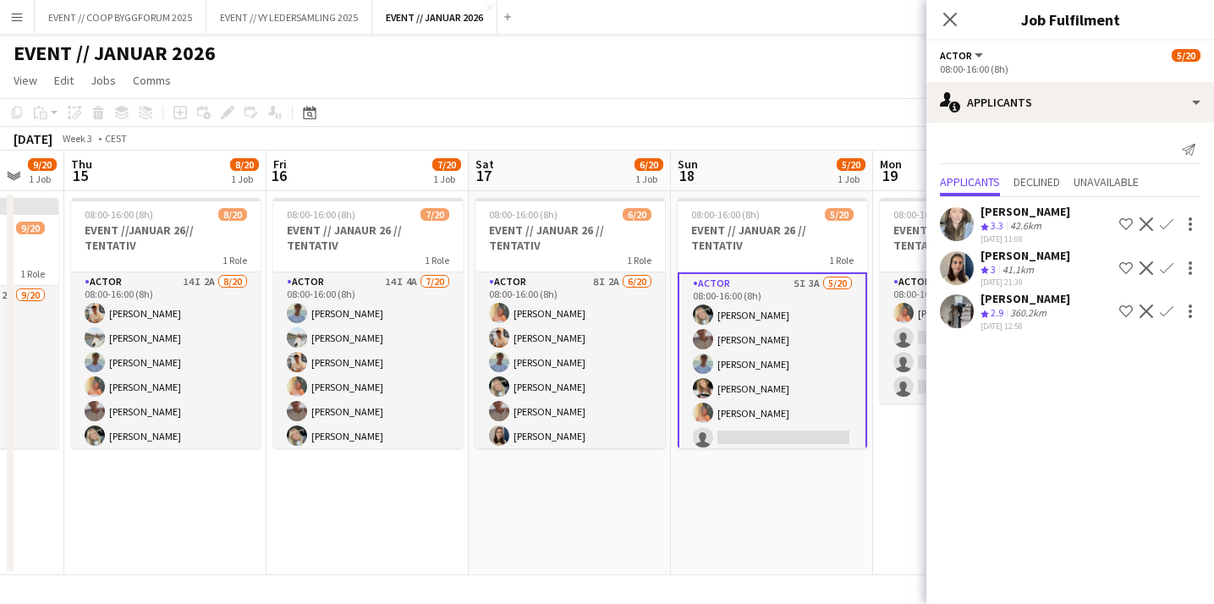
scroll to position [0, 951]
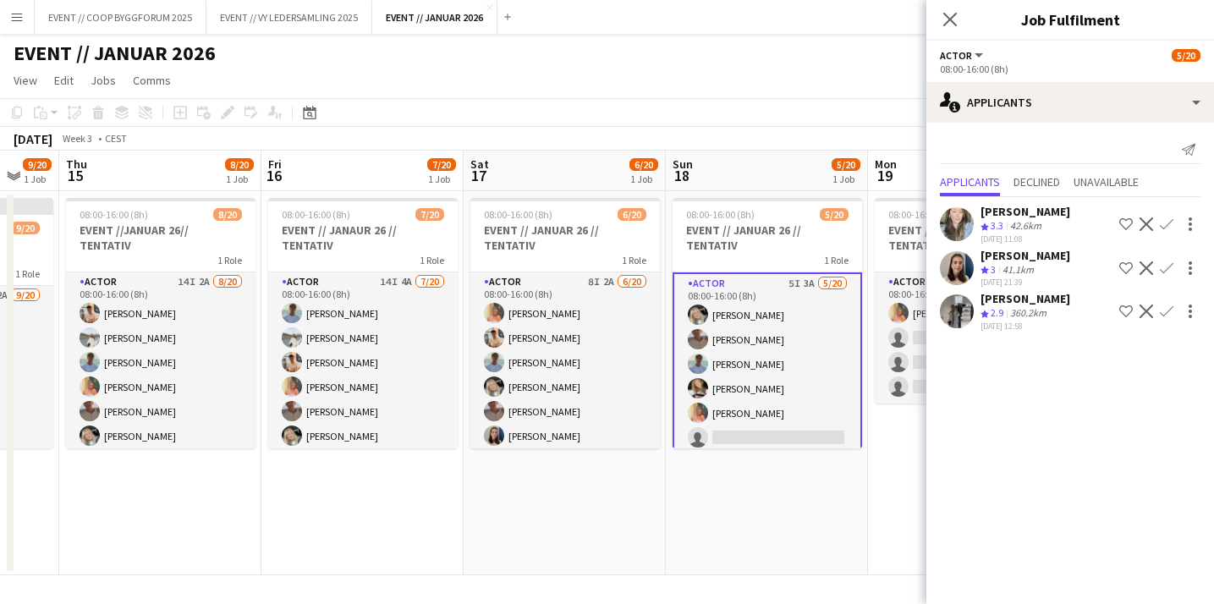
click at [1167, 267] on app-icon "Confirm" at bounding box center [1166, 268] width 14 height 14
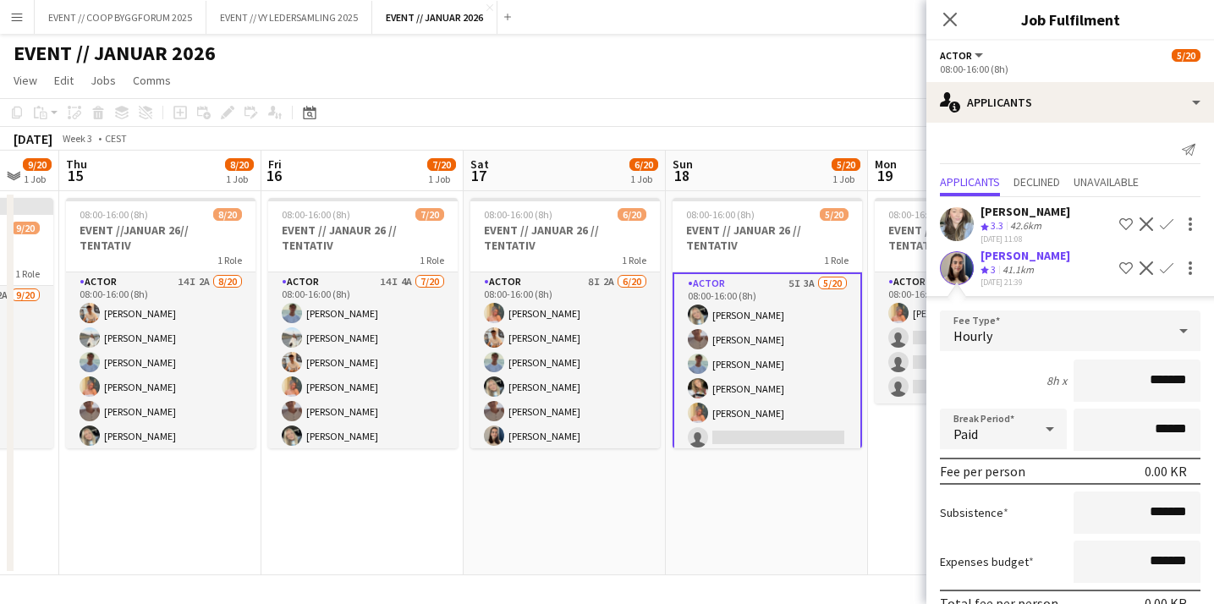
scroll to position [127, 0]
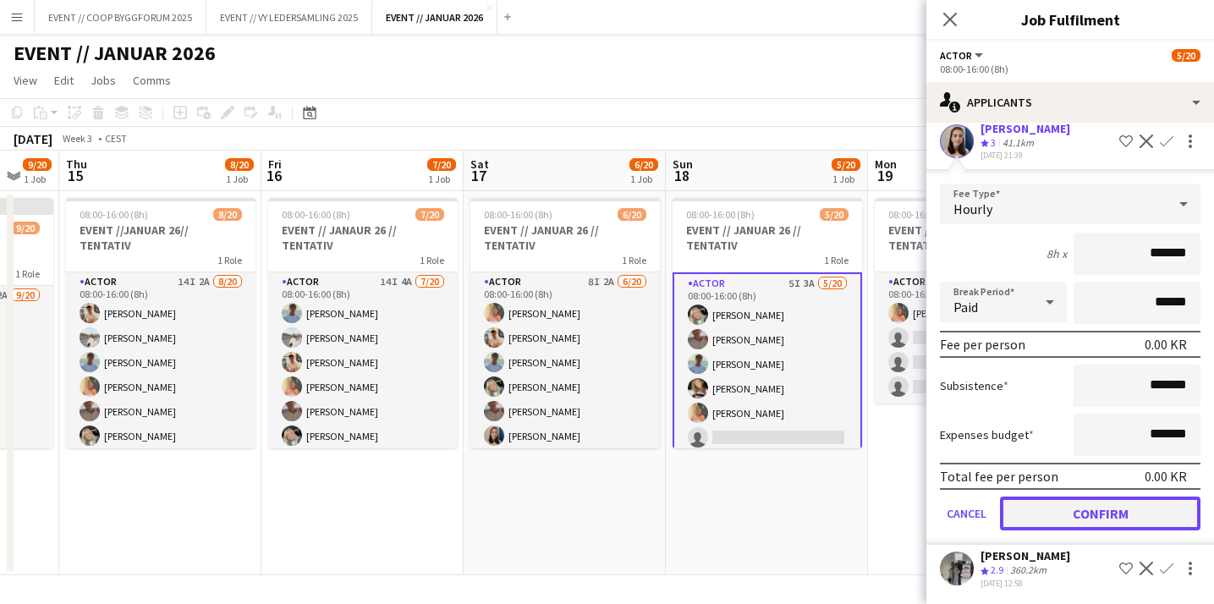
click at [1060, 510] on button "Confirm" at bounding box center [1100, 513] width 200 height 34
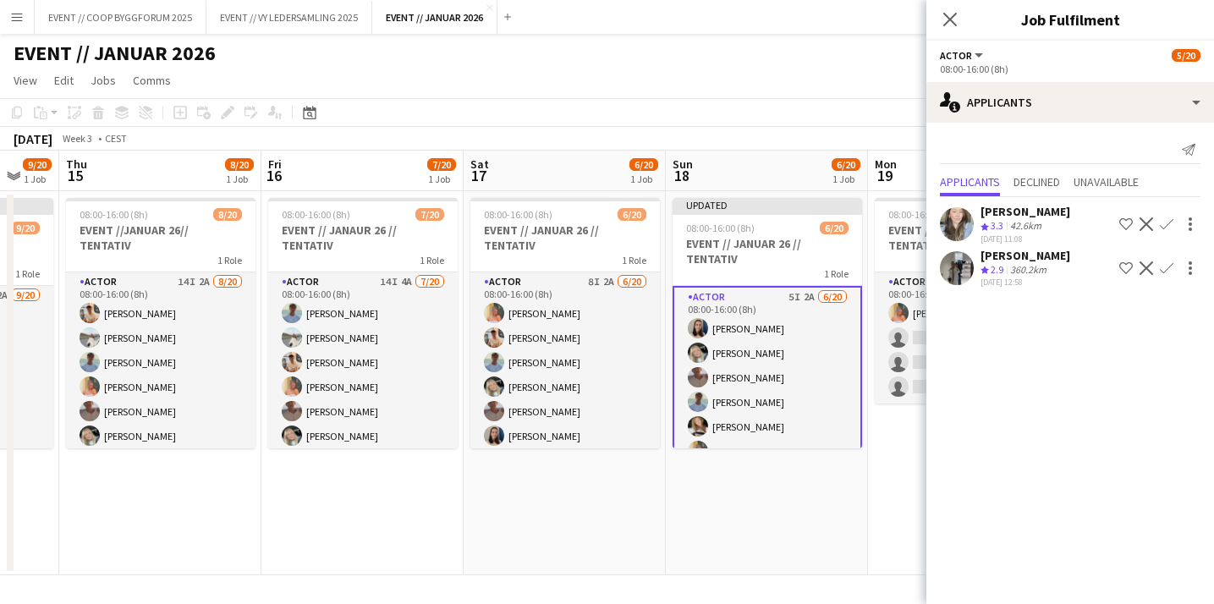
scroll to position [0, 0]
click at [890, 381] on app-card-role "Actor 1A [DATE] 08:00-16:00 (8h) [PERSON_NAME] single-neutral-actions single-ne…" at bounding box center [968, 337] width 189 height 131
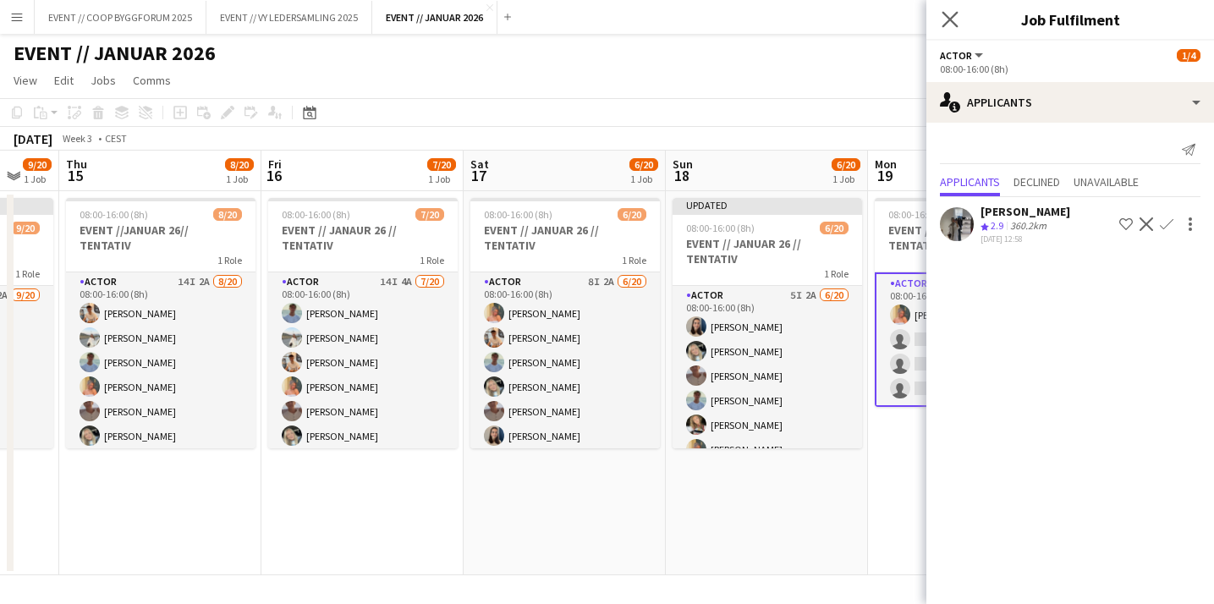
click at [951, 27] on icon "Close pop-in" at bounding box center [949, 19] width 16 height 16
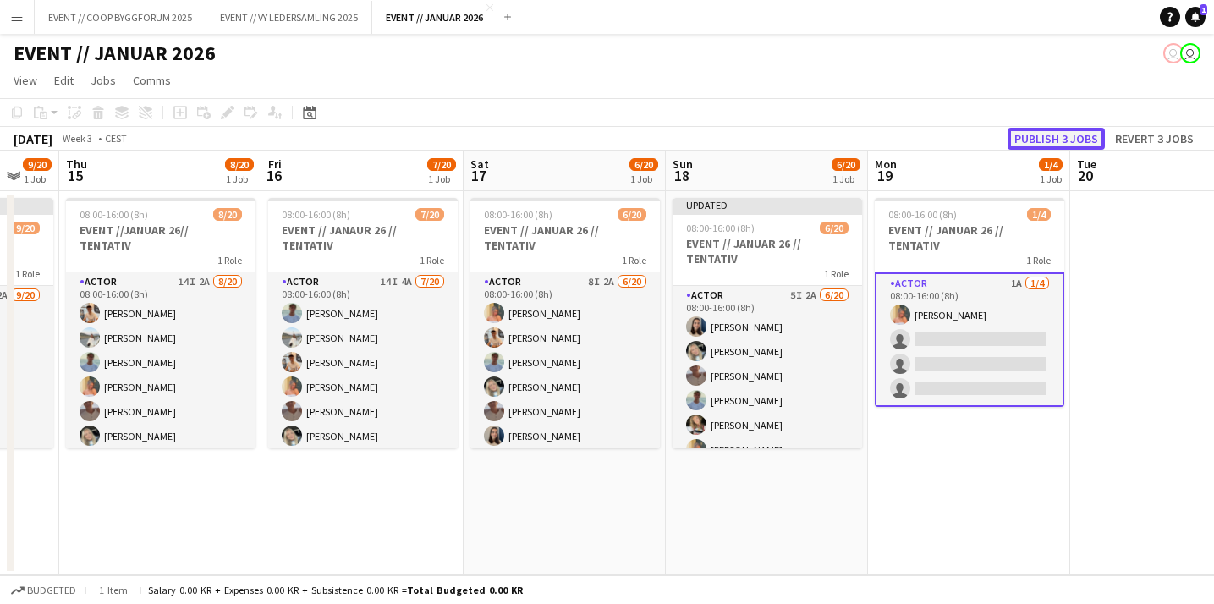
click at [1049, 137] on button "Publish 3 jobs" at bounding box center [1055, 139] width 97 height 22
